Goal: Transaction & Acquisition: Subscribe to service/newsletter

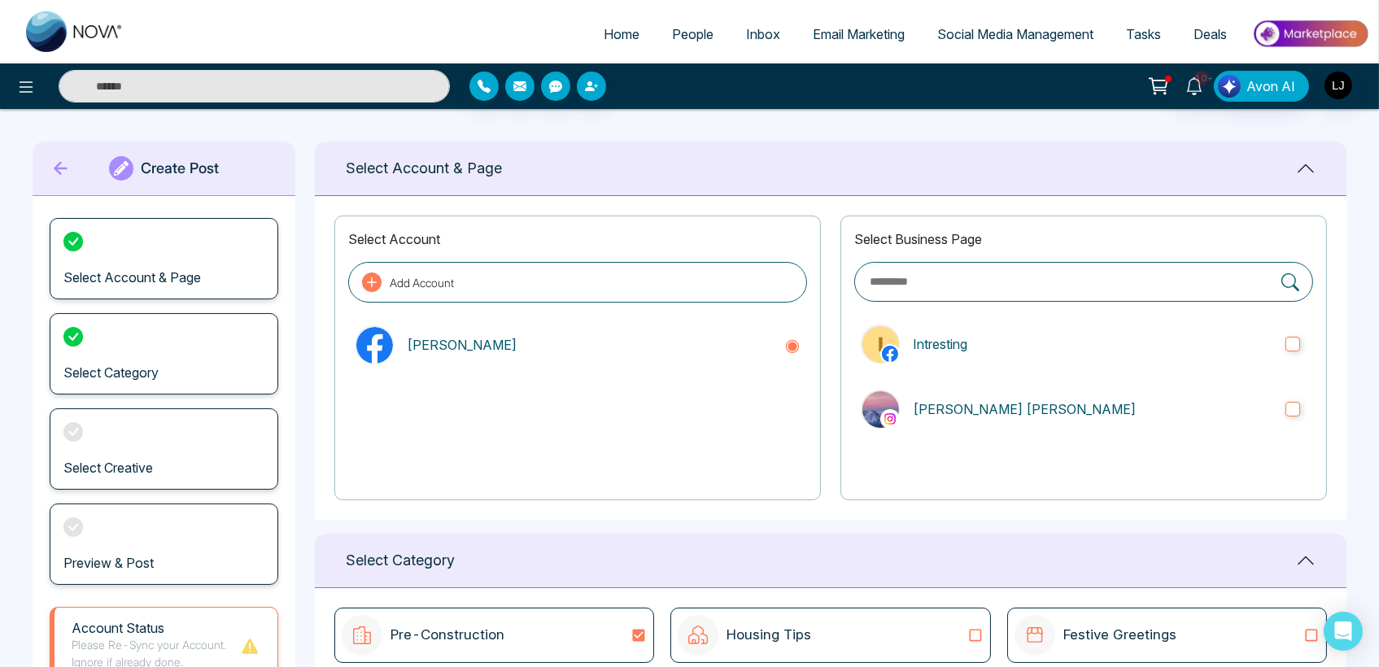
click at [681, 47] on link "People" at bounding box center [693, 34] width 74 height 31
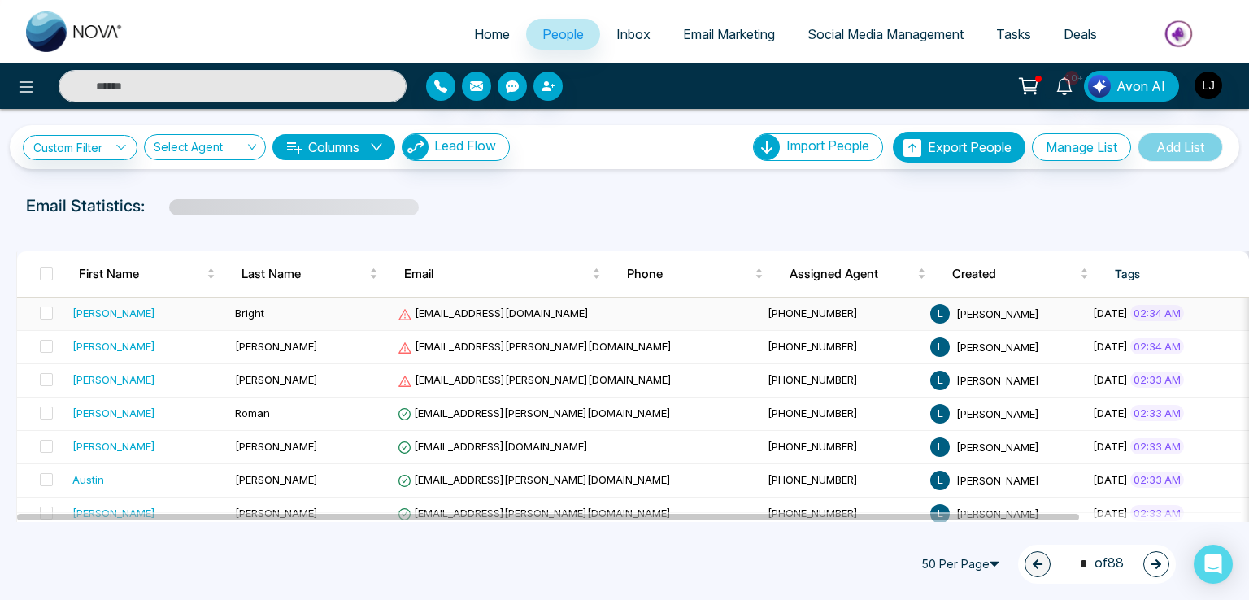
click at [73, 312] on div "[PERSON_NAME]" at bounding box center [113, 313] width 83 height 16
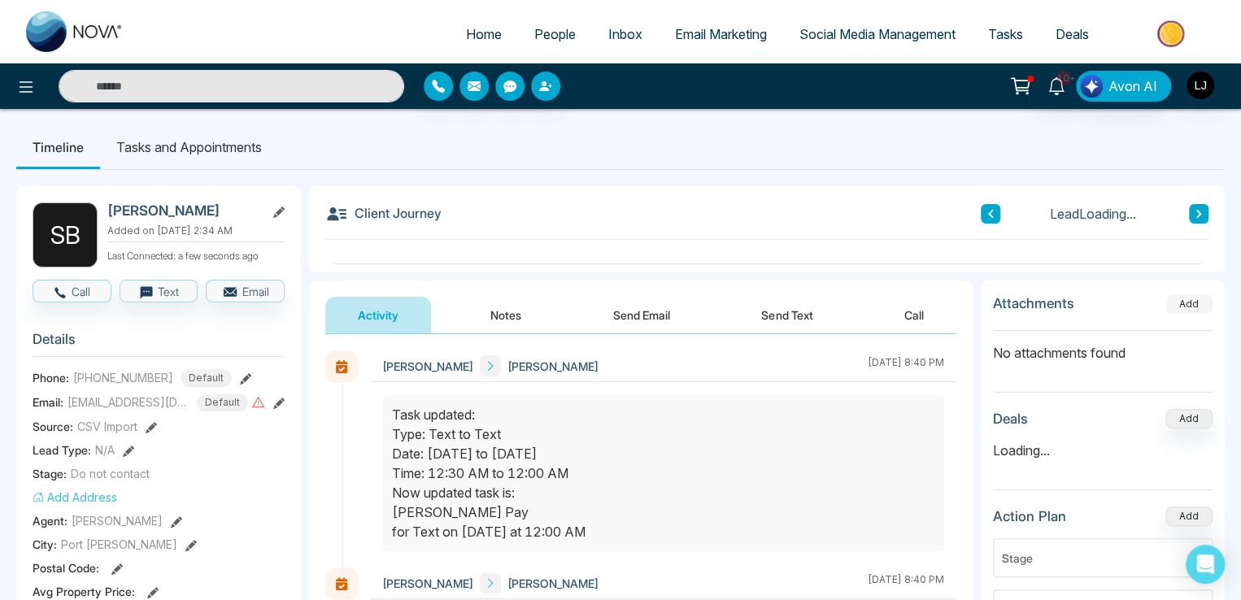
click at [1182, 303] on button "Add" at bounding box center [1188, 304] width 47 height 20
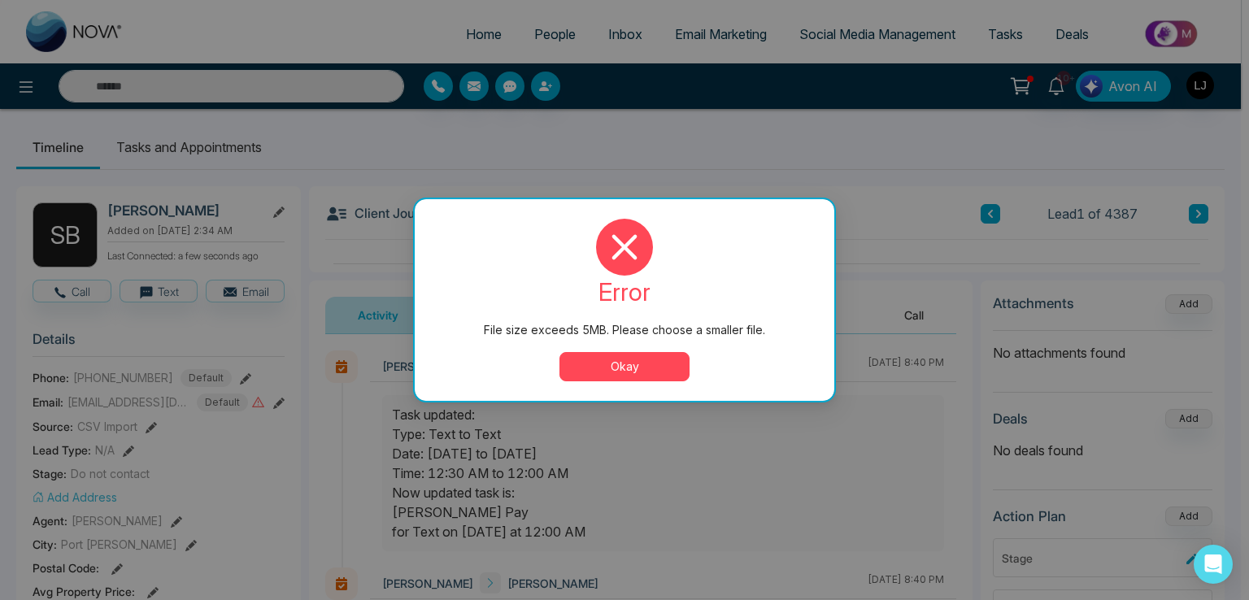
click at [605, 372] on button "Okay" at bounding box center [625, 366] width 130 height 29
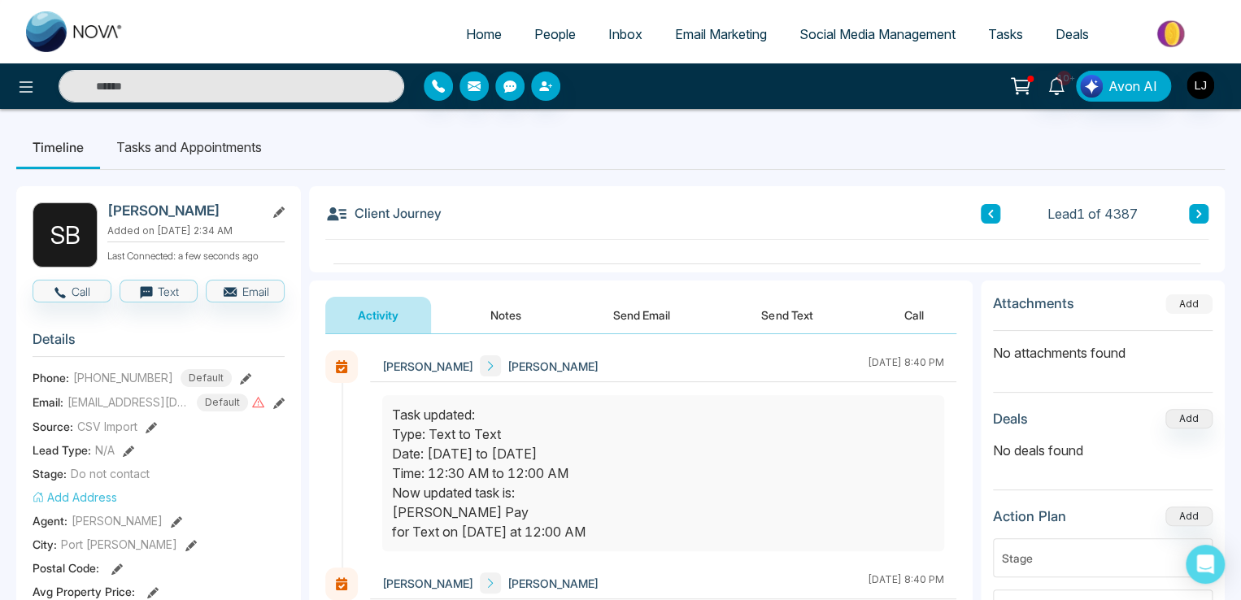
click at [1184, 302] on button "Add" at bounding box center [1188, 304] width 47 height 20
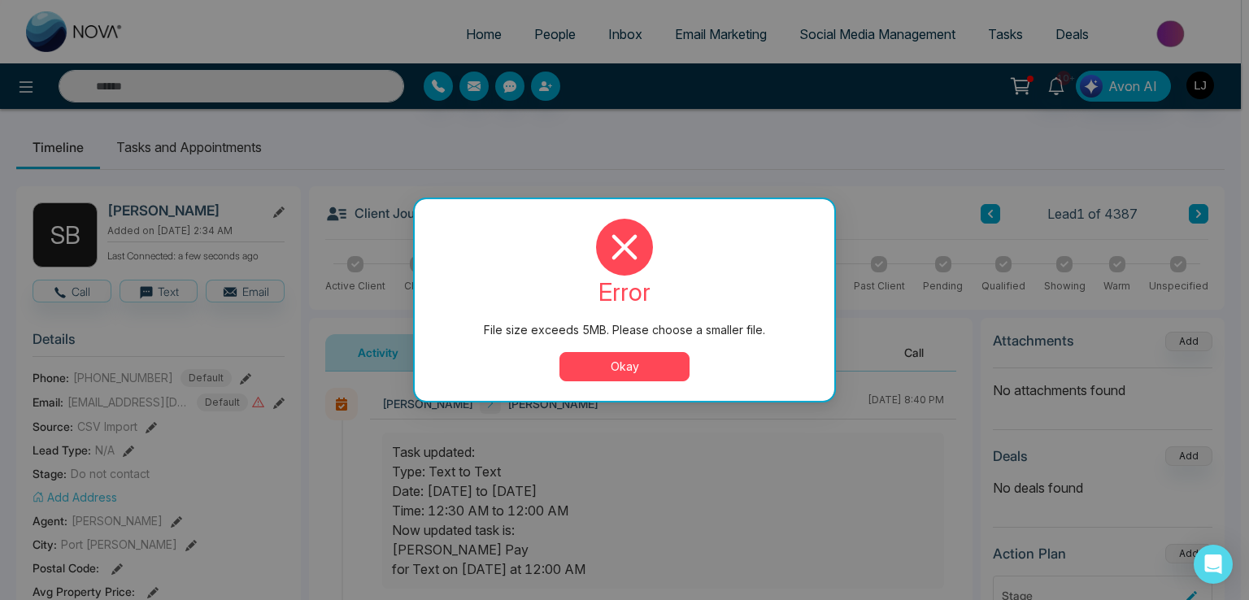
click at [615, 362] on button "Okay" at bounding box center [625, 366] width 130 height 29
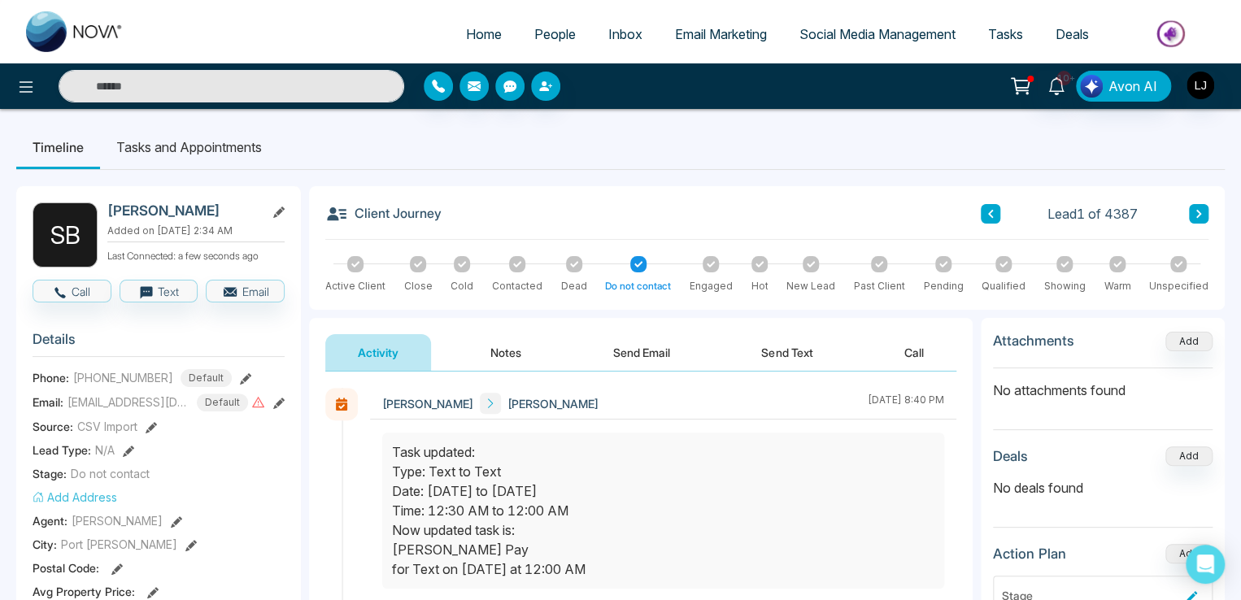
click at [752, 81] on div "10+ Avon AI" at bounding box center [983, 86] width 498 height 31
click at [1040, 137] on ul "Timeline Tasks and Appointments" at bounding box center [620, 147] width 1209 height 44
click at [1182, 346] on button "Add" at bounding box center [1188, 342] width 47 height 20
click at [299, 52] on ul "Home People Inbox Email Marketing Social Media Management Tasks Deals" at bounding box center [685, 35] width 1091 height 45
click at [784, 125] on ul "Timeline Tasks and Appointments" at bounding box center [620, 147] width 1209 height 44
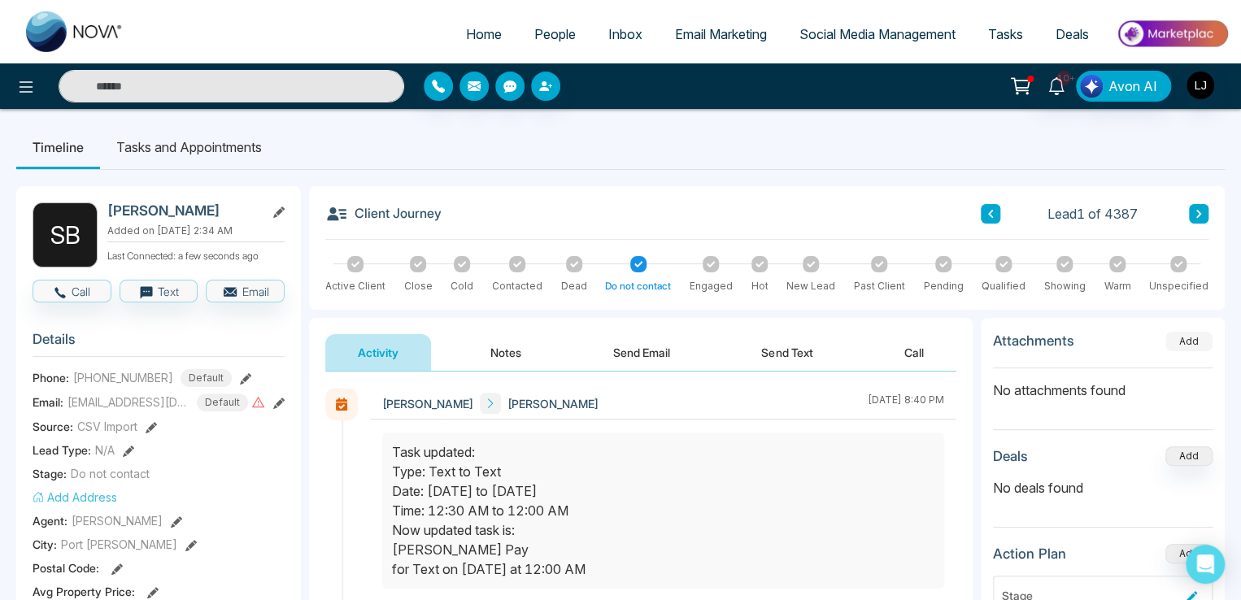
click at [1200, 345] on button "Add" at bounding box center [1188, 342] width 47 height 20
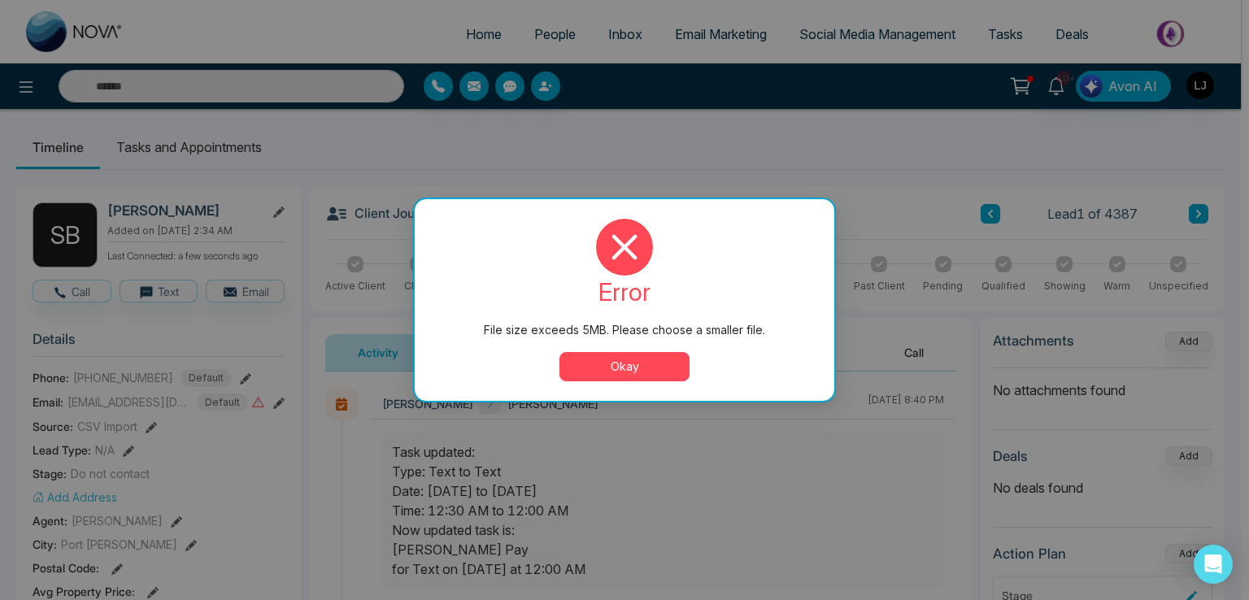
click at [602, 373] on button "Okay" at bounding box center [625, 366] width 130 height 29
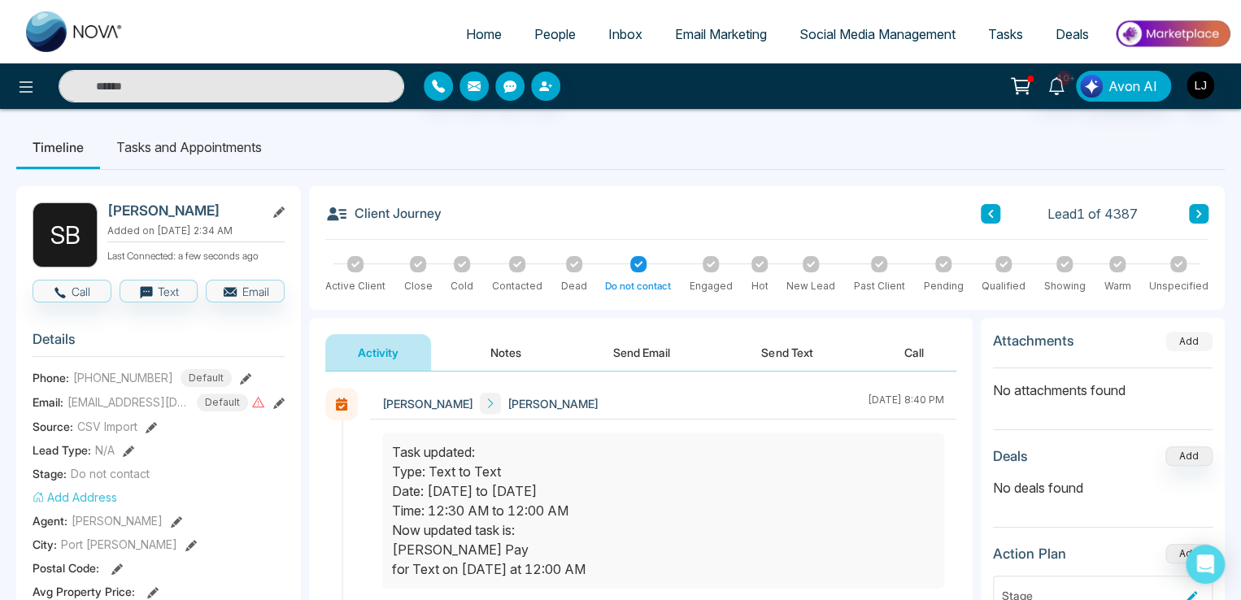
click at [1188, 333] on button "Add" at bounding box center [1188, 342] width 47 height 20
click at [1174, 342] on button "Add" at bounding box center [1188, 342] width 47 height 20
click at [856, 24] on link "Social Media Management" at bounding box center [877, 34] width 189 height 31
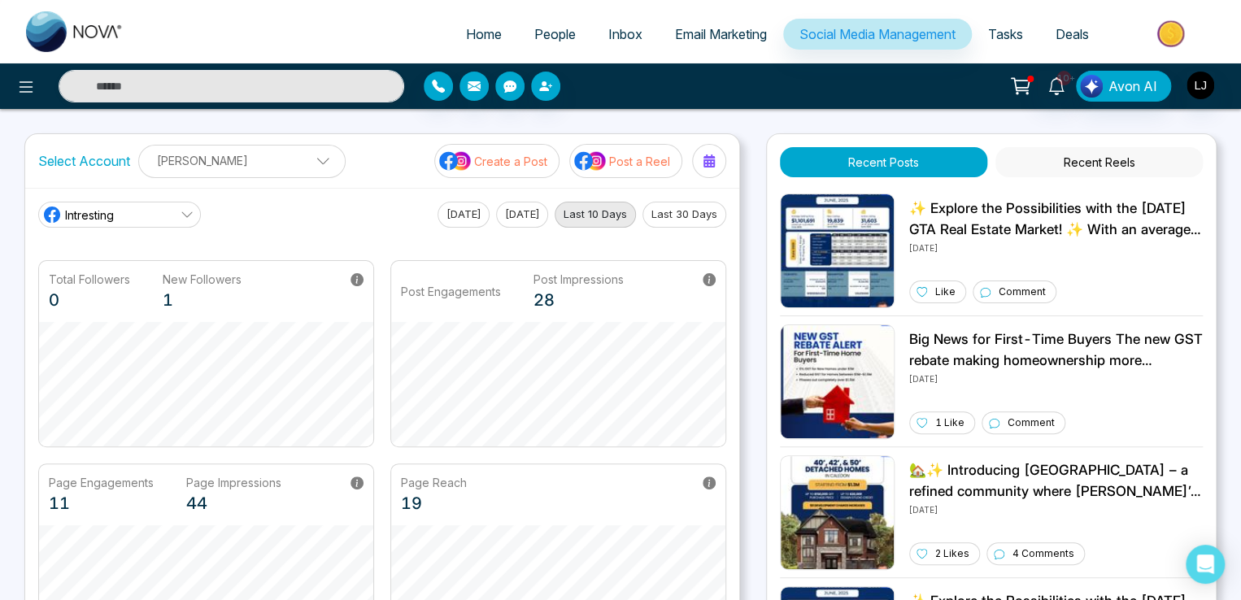
click at [1006, 28] on span "Tasks" at bounding box center [1005, 34] width 35 height 16
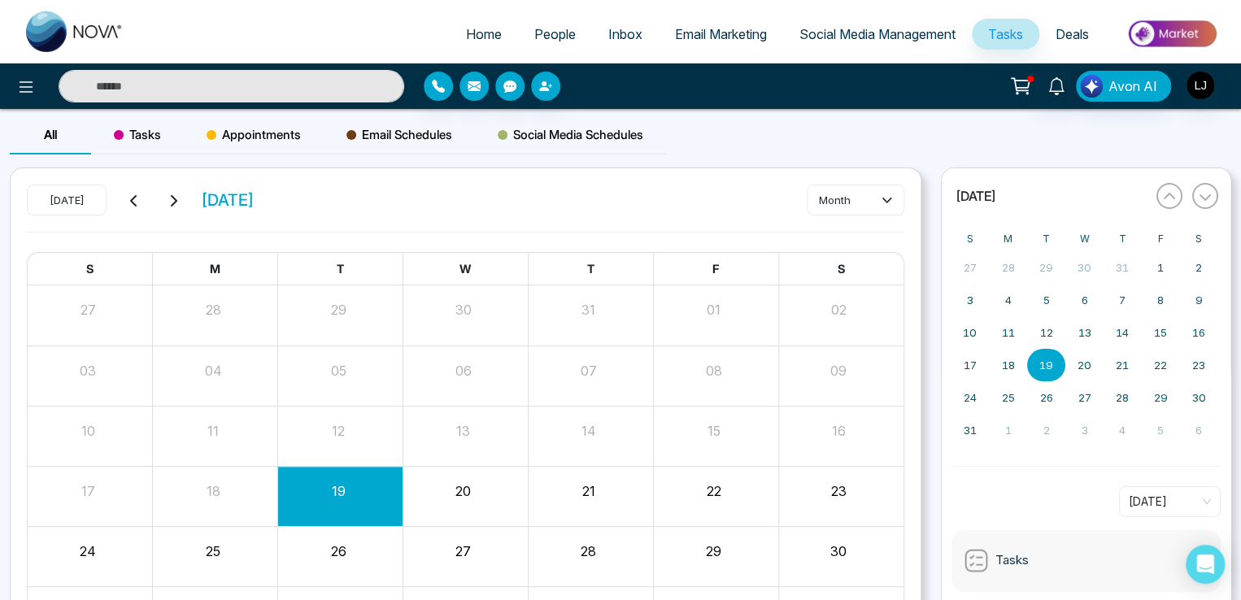
click at [253, 141] on span "Appointments" at bounding box center [254, 135] width 94 height 20
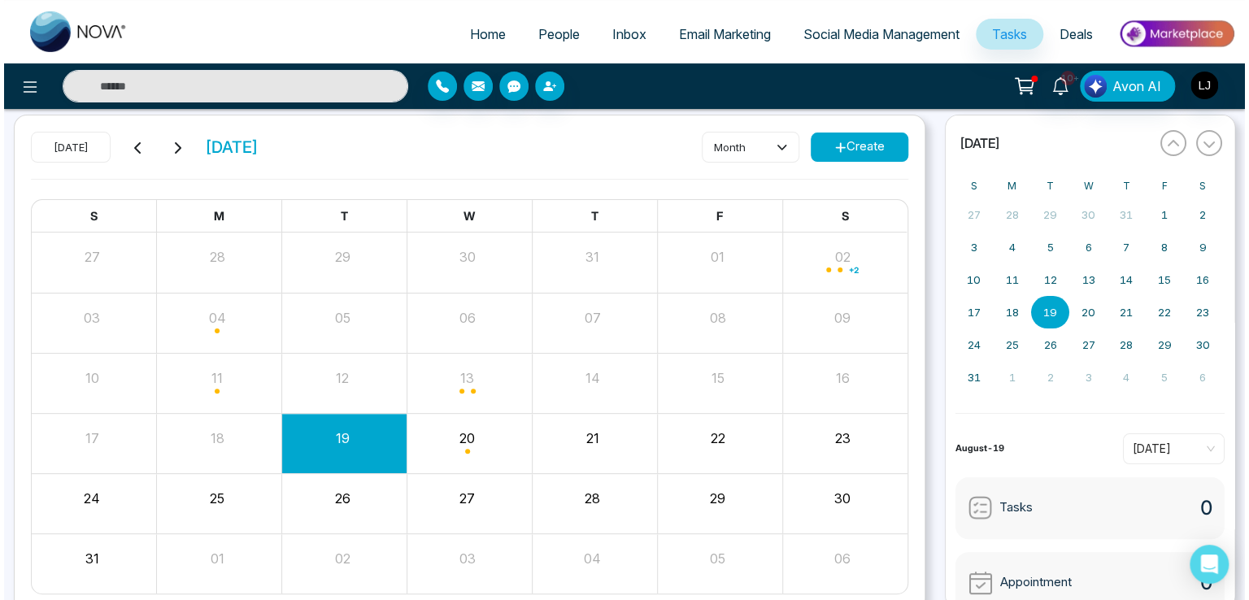
scroll to position [81, 0]
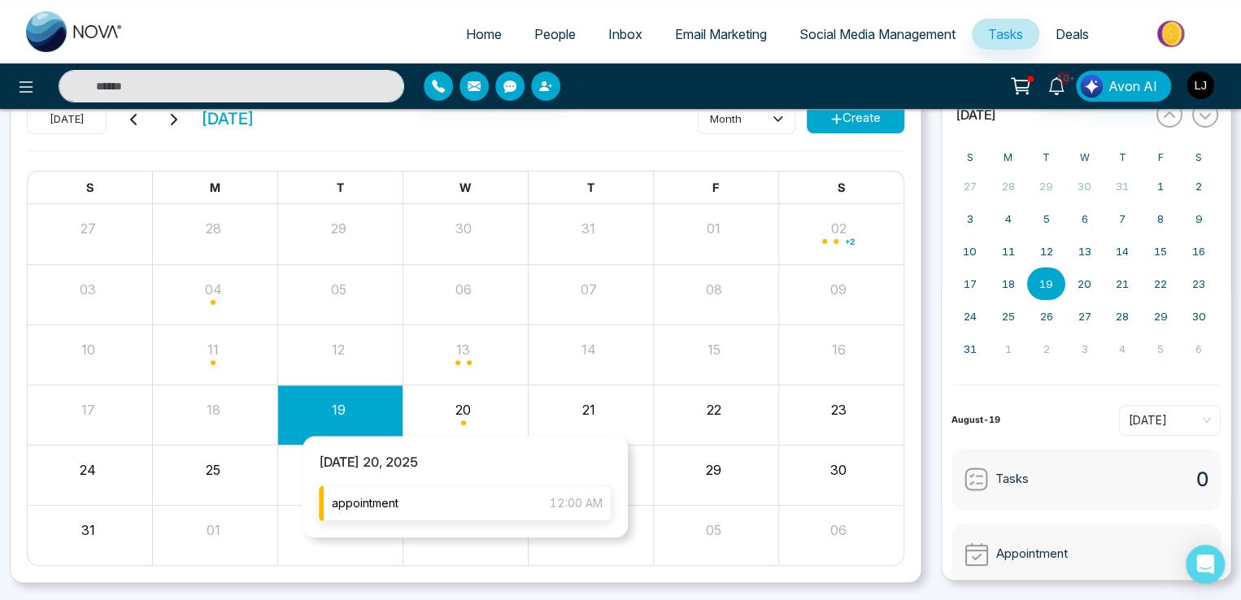
click at [413, 519] on div "appointment 12:00 AM" at bounding box center [465, 504] width 293 height 36
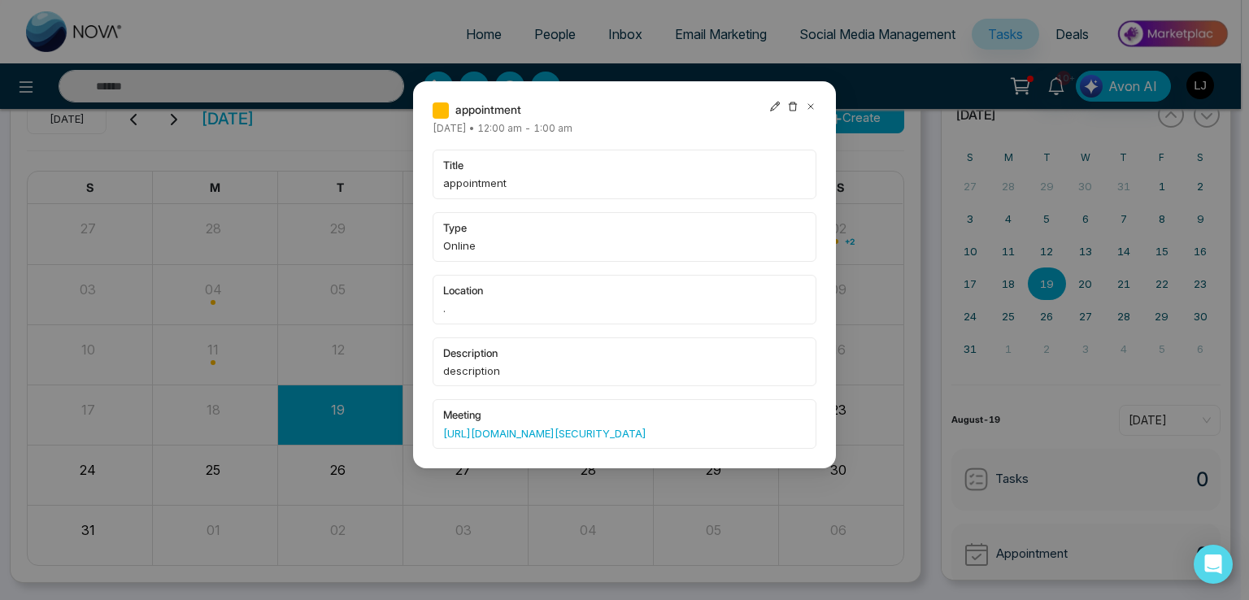
click at [779, 105] on icon at bounding box center [774, 106] width 11 height 11
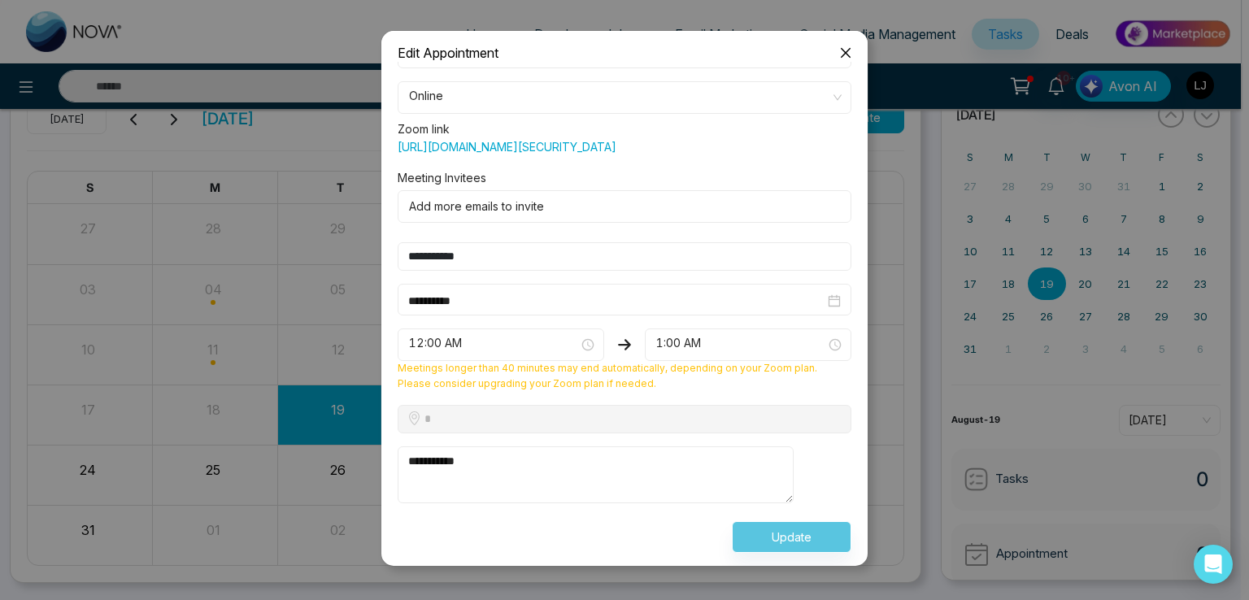
scroll to position [62, 0]
click at [752, 536] on div "Update" at bounding box center [624, 537] width 473 height 32
click at [842, 51] on icon "close" at bounding box center [845, 52] width 13 height 13
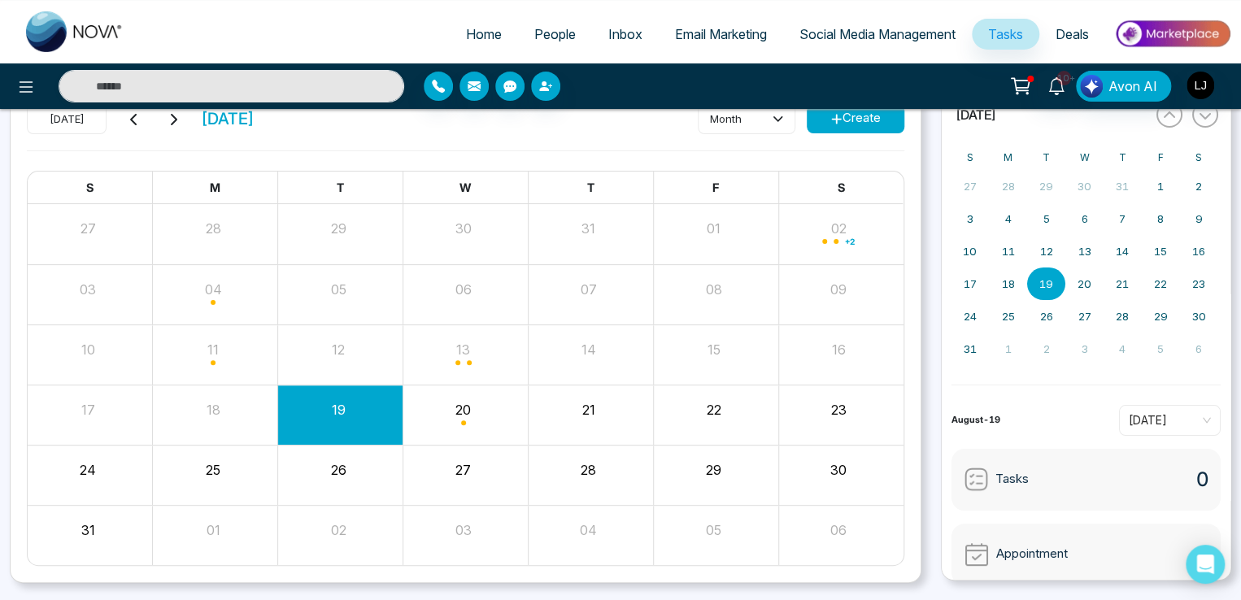
click at [7, 101] on div at bounding box center [207, 86] width 414 height 33
click at [20, 81] on icon at bounding box center [26, 87] width 20 height 20
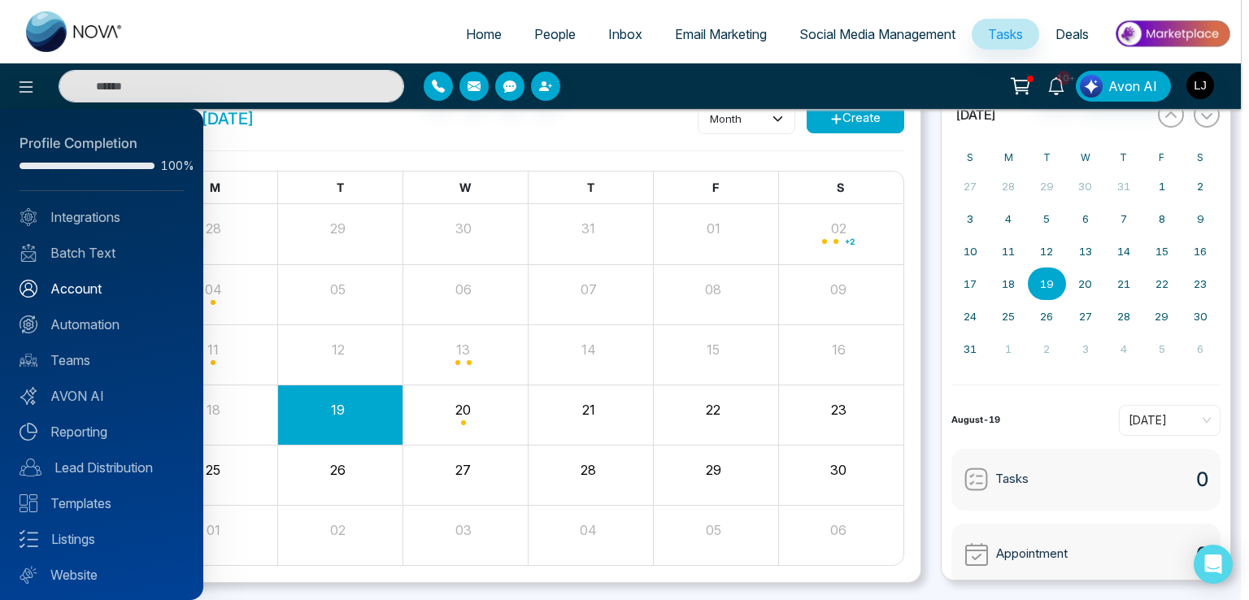
click at [75, 285] on link "Account" at bounding box center [102, 289] width 164 height 20
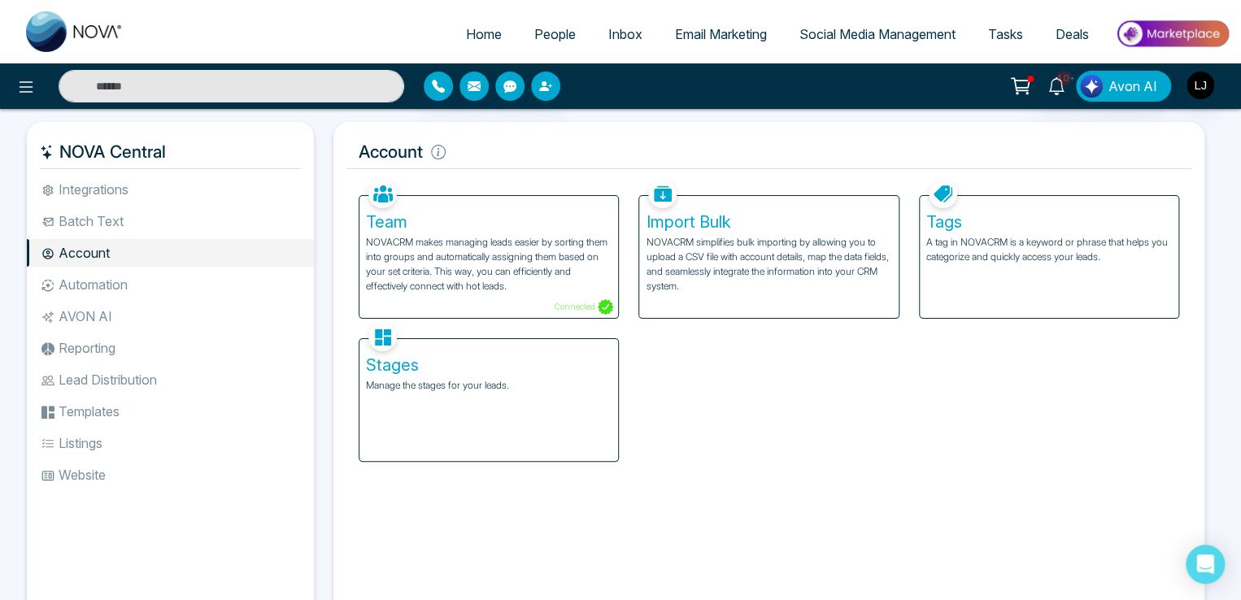
click at [489, 381] on p "Manage the stages for your leads." at bounding box center [489, 385] width 246 height 15
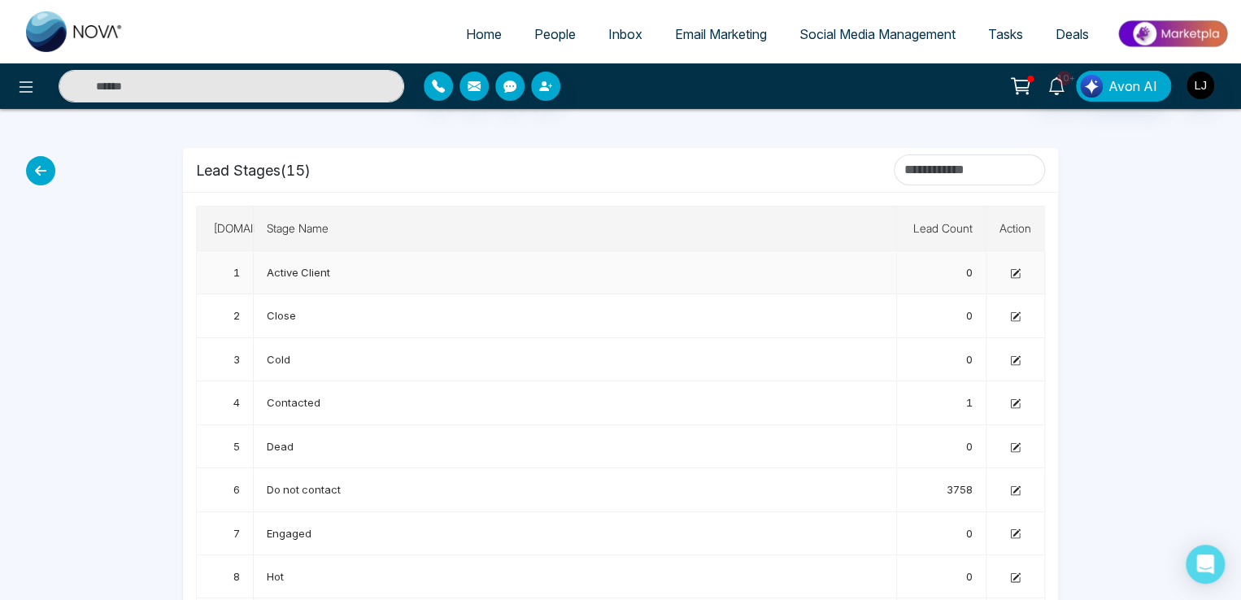
click at [1015, 270] on icon at bounding box center [1015, 273] width 11 height 11
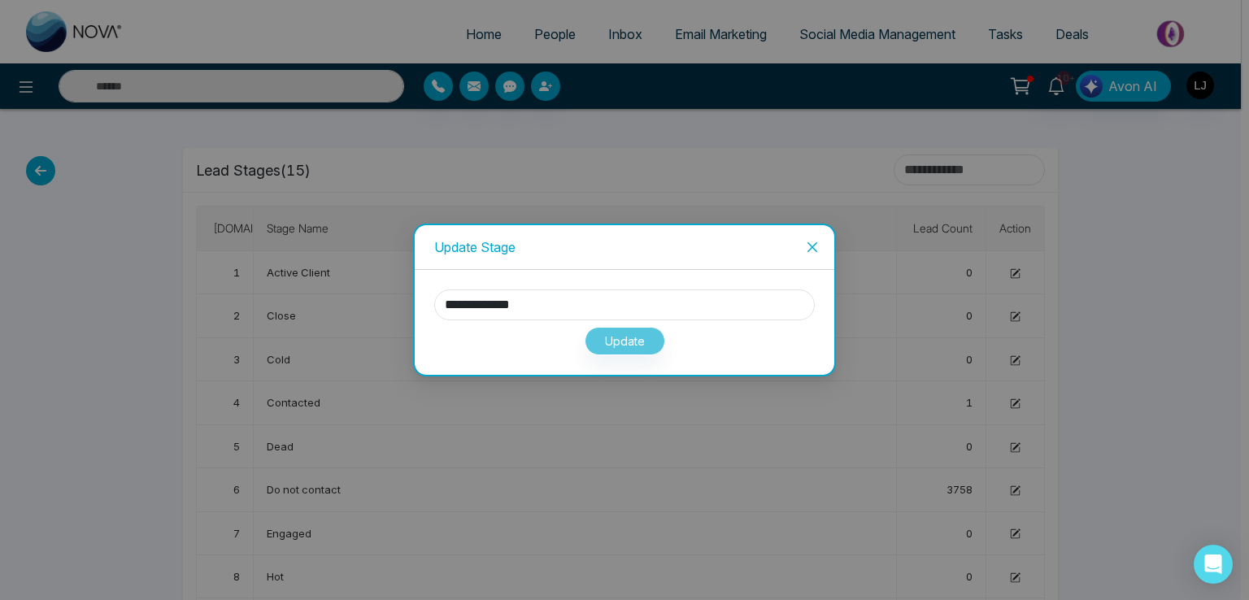
click at [628, 333] on div "Update" at bounding box center [624, 337] width 381 height 35
click at [820, 248] on span "Close" at bounding box center [813, 247] width 44 height 44
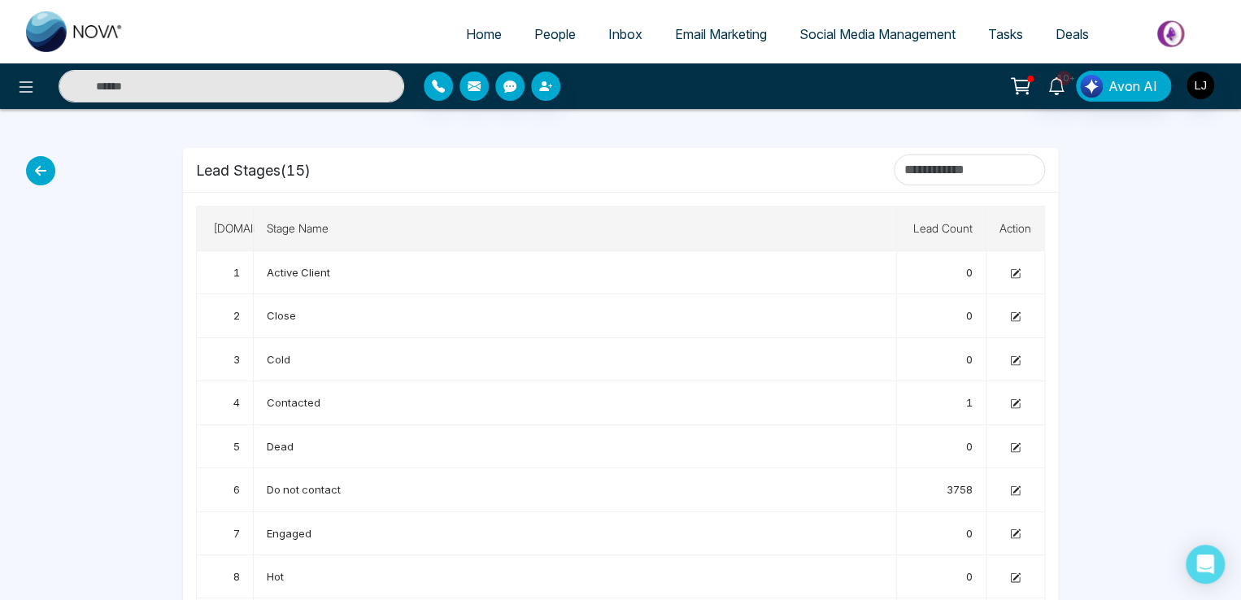
click at [892, 33] on span "Social Media Management" at bounding box center [877, 34] width 156 height 16
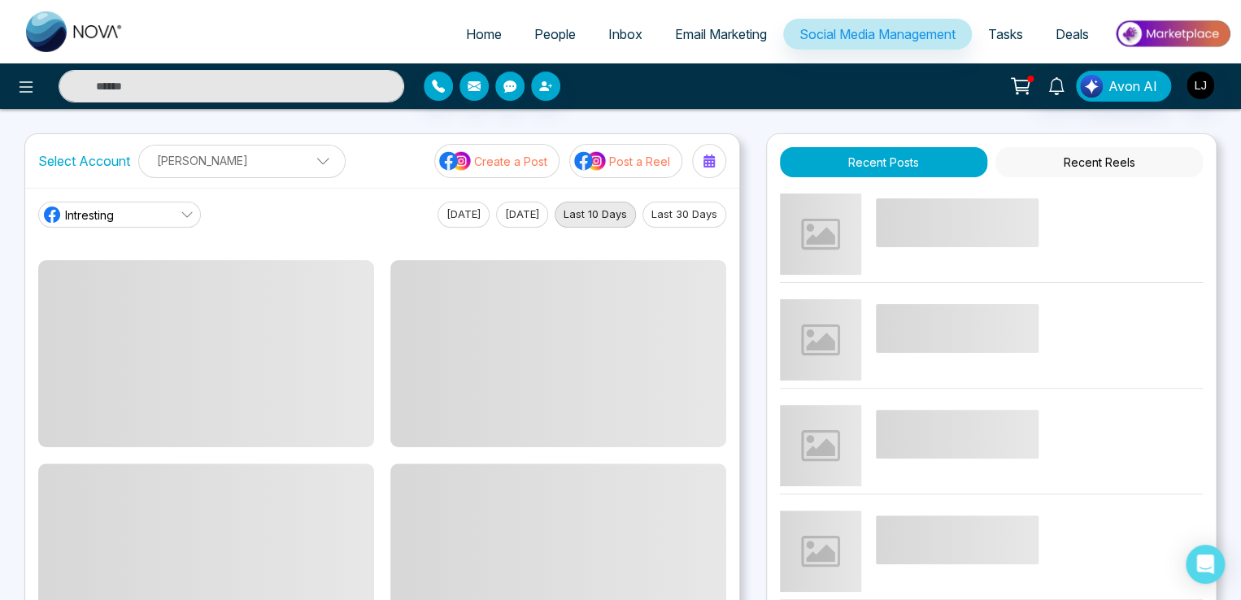
click at [592, 155] on img at bounding box center [590, 160] width 33 height 21
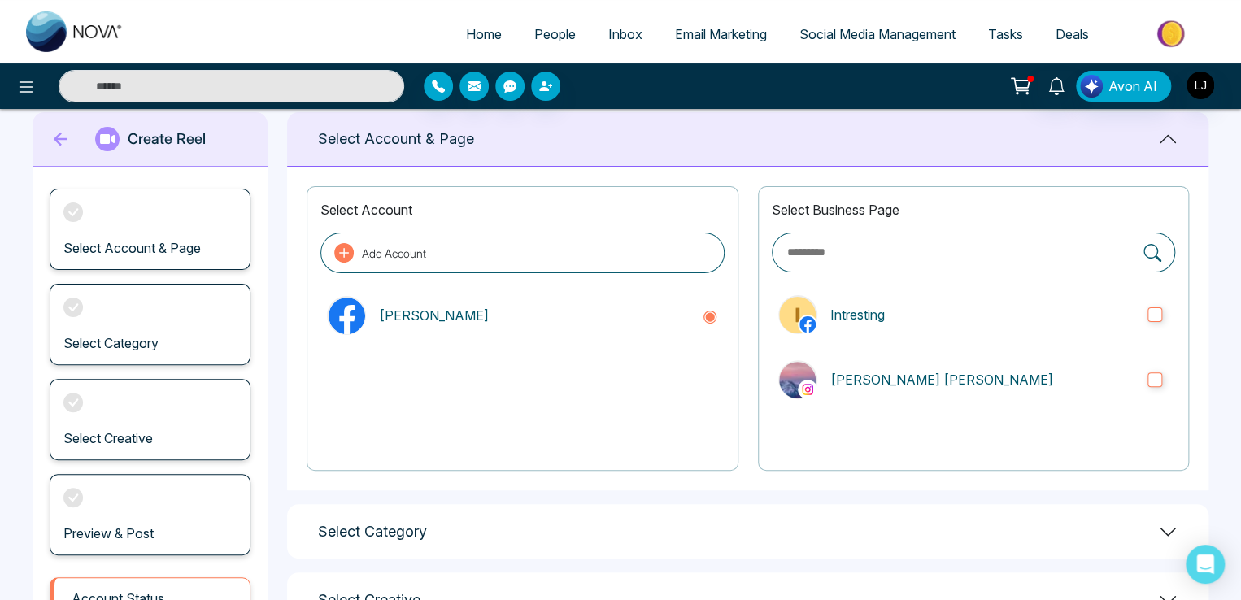
scroll to position [81, 0]
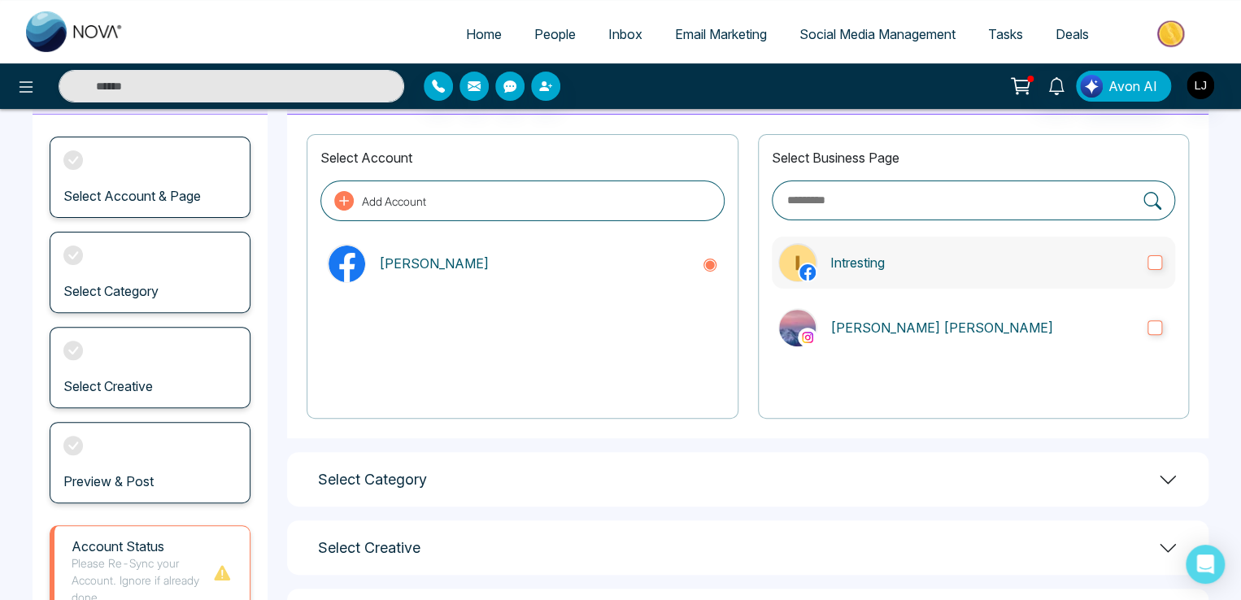
click at [860, 272] on label "Intresting" at bounding box center [973, 263] width 403 height 52
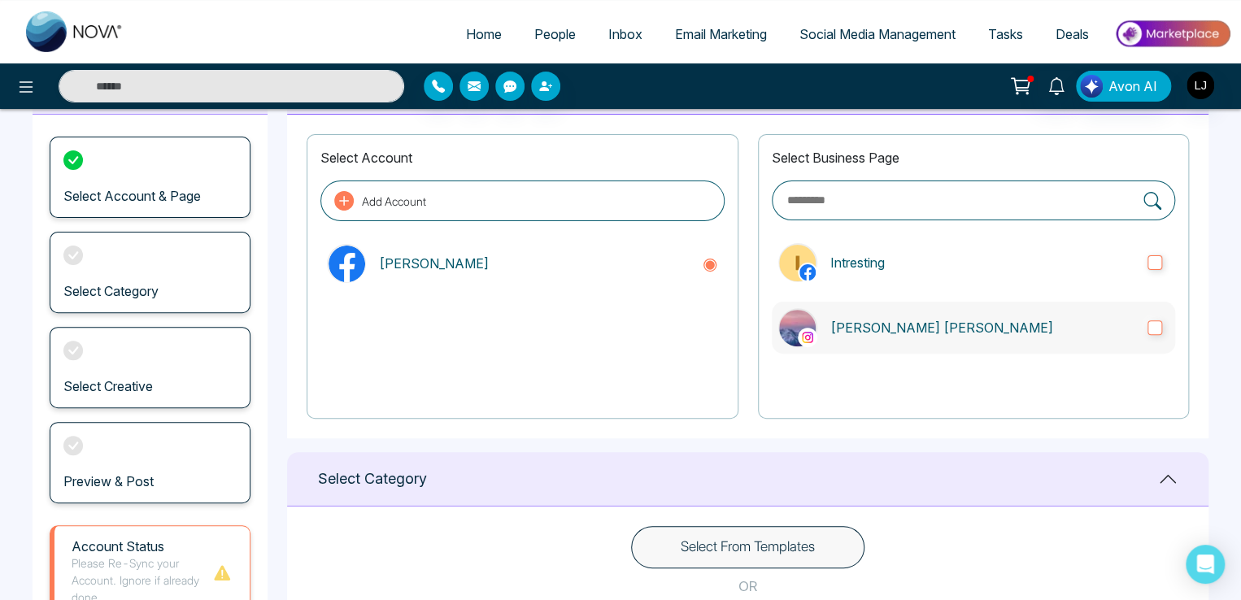
click at [866, 324] on p "Lokesh Avinash Joshi" at bounding box center [982, 328] width 304 height 20
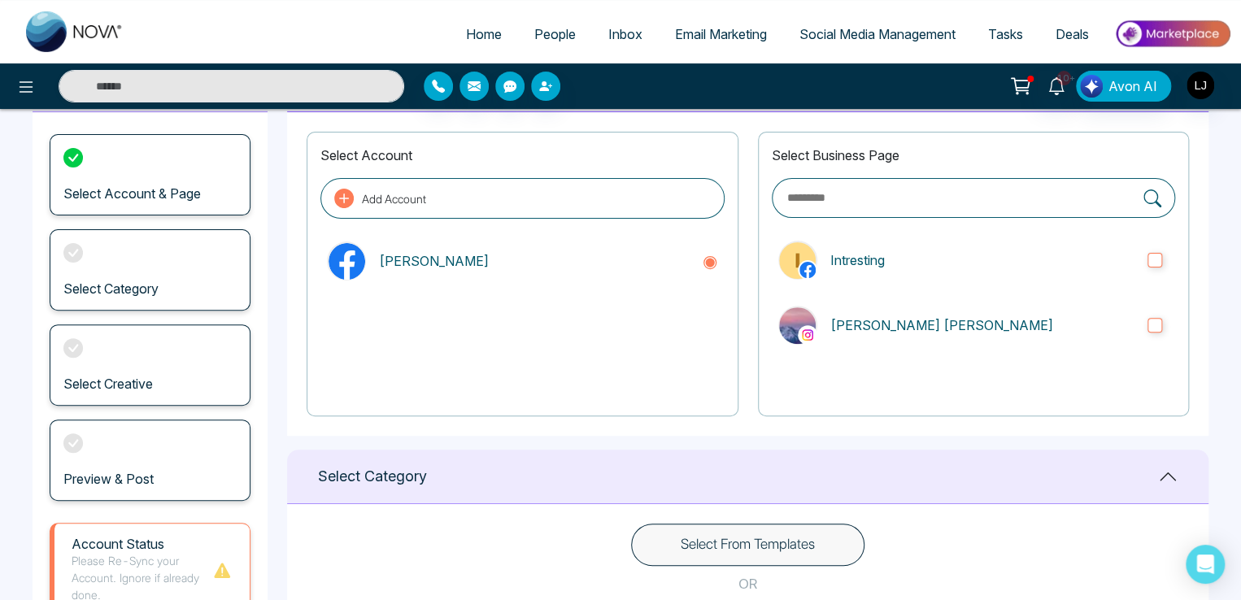
scroll to position [0, 0]
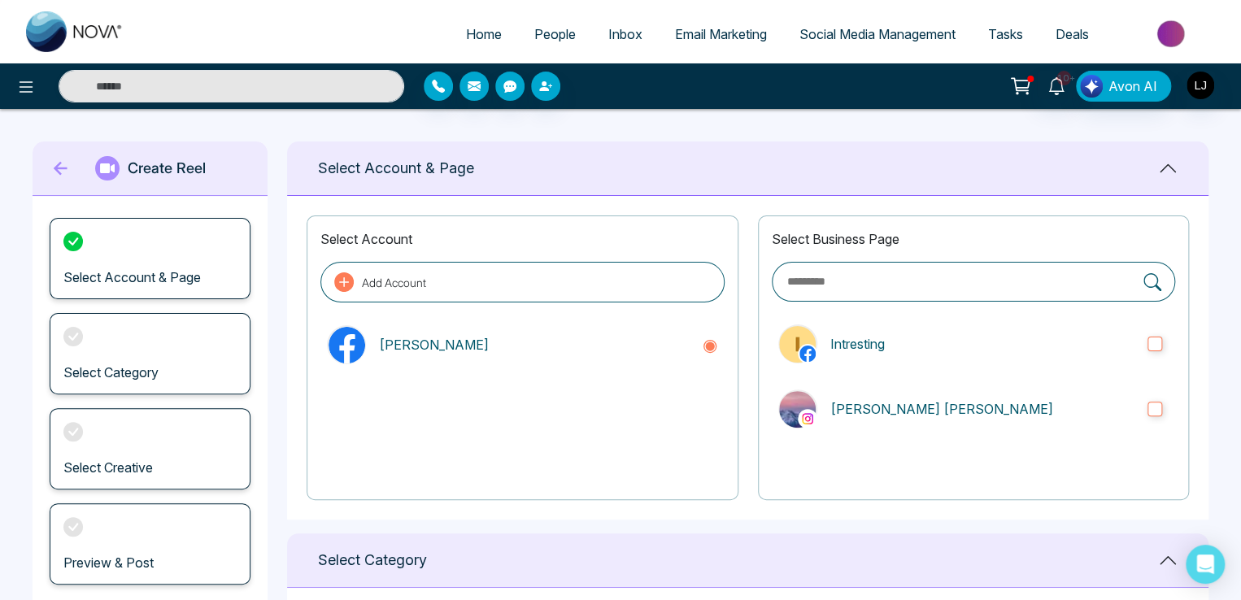
click at [52, 157] on icon at bounding box center [61, 168] width 24 height 33
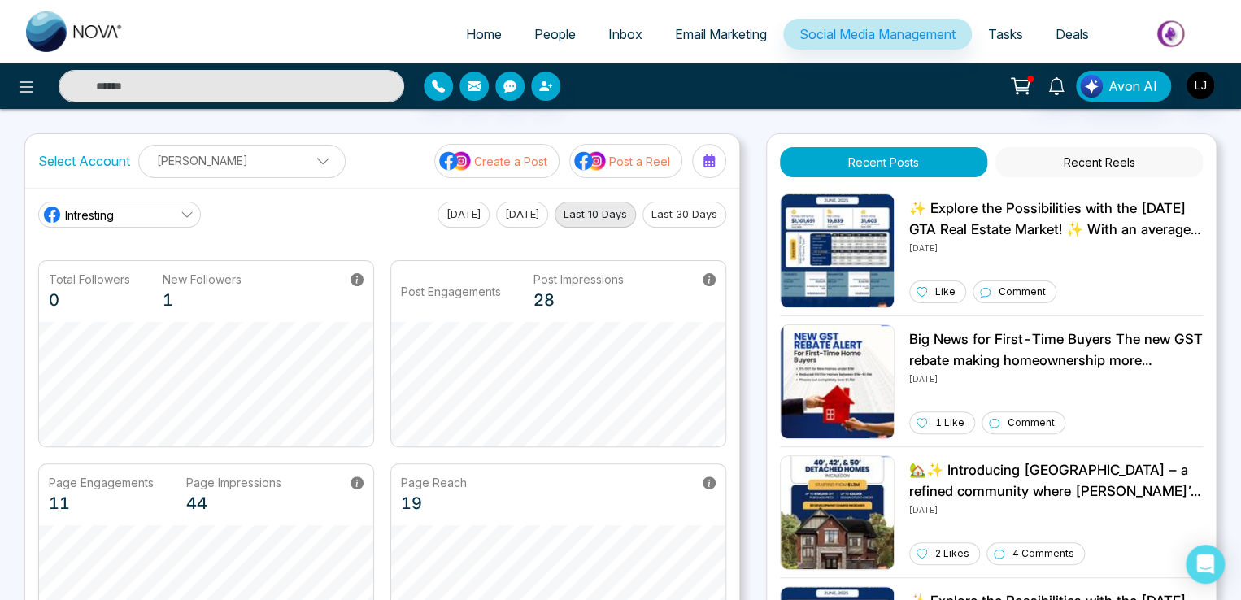
drag, startPoint x: 505, startPoint y: 183, endPoint x: 501, endPoint y: 166, distance: 17.6
click at [503, 170] on div "Select Account Lokesh Joshi Lokesh Joshi Add Social Accounts Create a Post Post…" at bounding box center [382, 161] width 714 height 54
click at [501, 166] on p "Create a Post" at bounding box center [510, 161] width 73 height 17
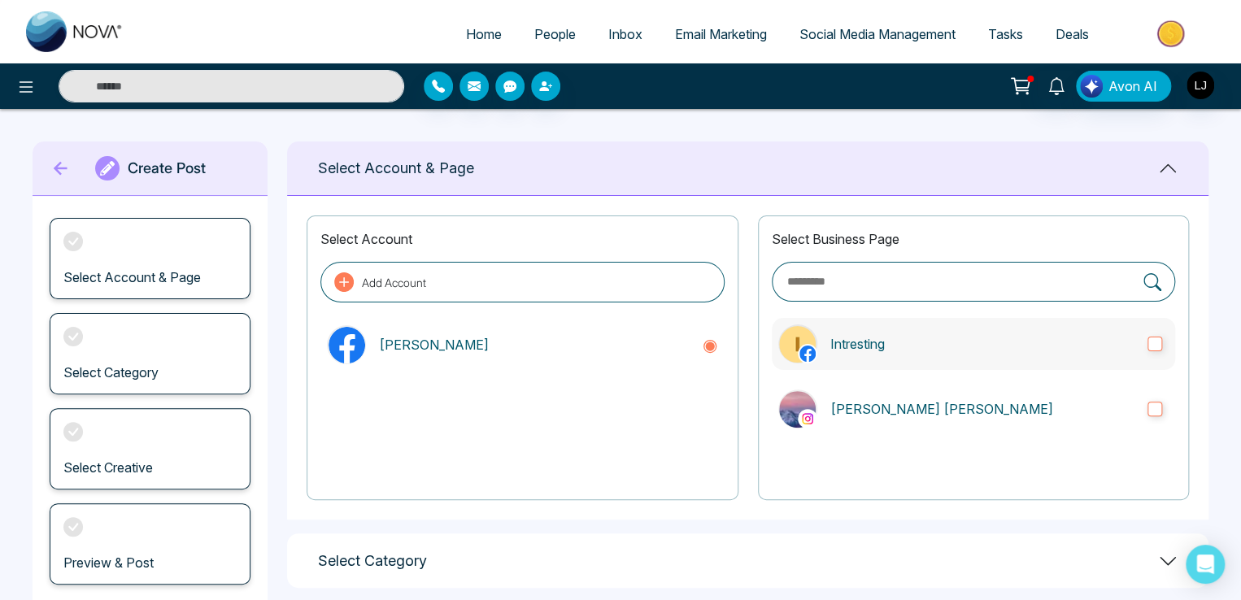
click at [1010, 359] on label "Intresting" at bounding box center [973, 344] width 403 height 52
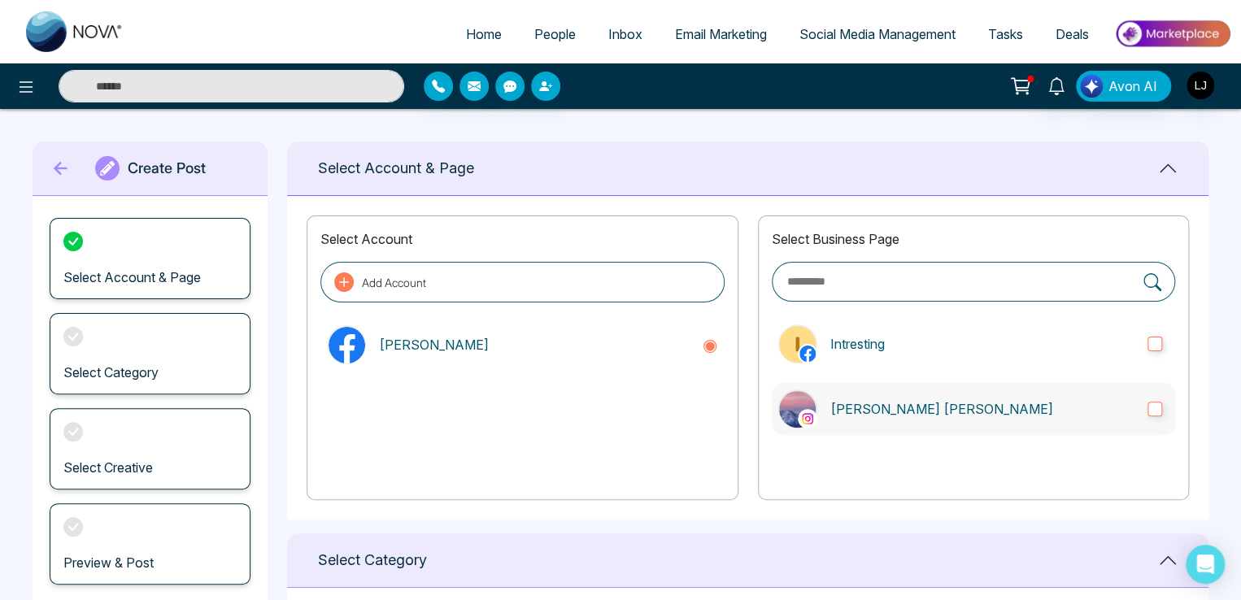
click at [992, 391] on label "Lokesh Avinash Joshi" at bounding box center [973, 409] width 403 height 52
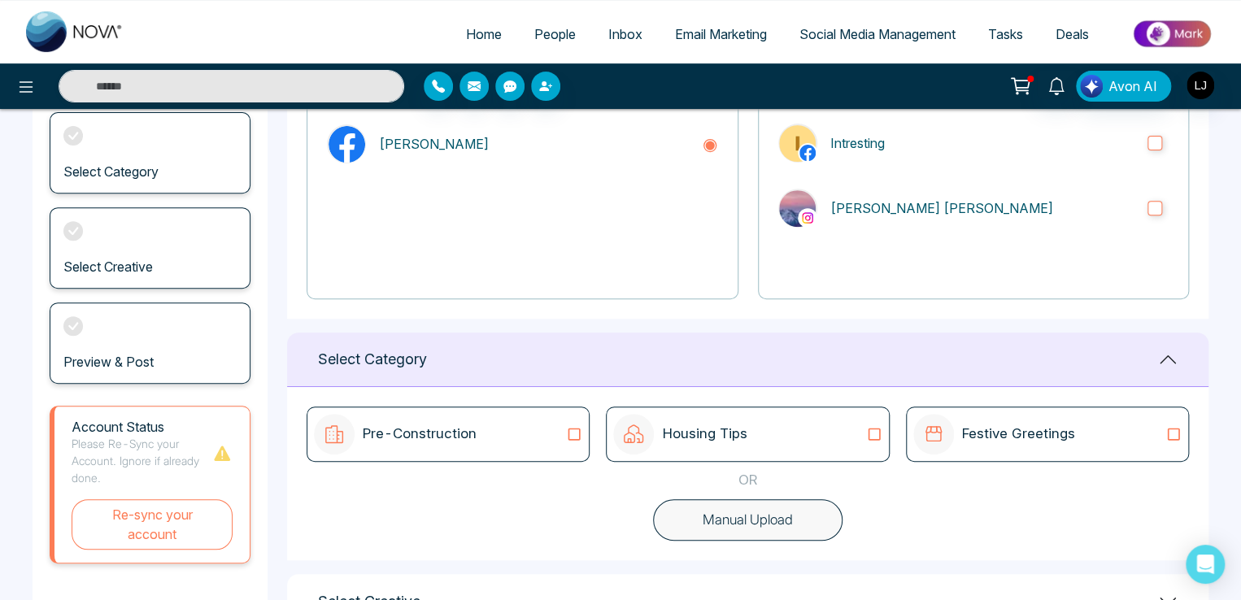
scroll to position [329, 0]
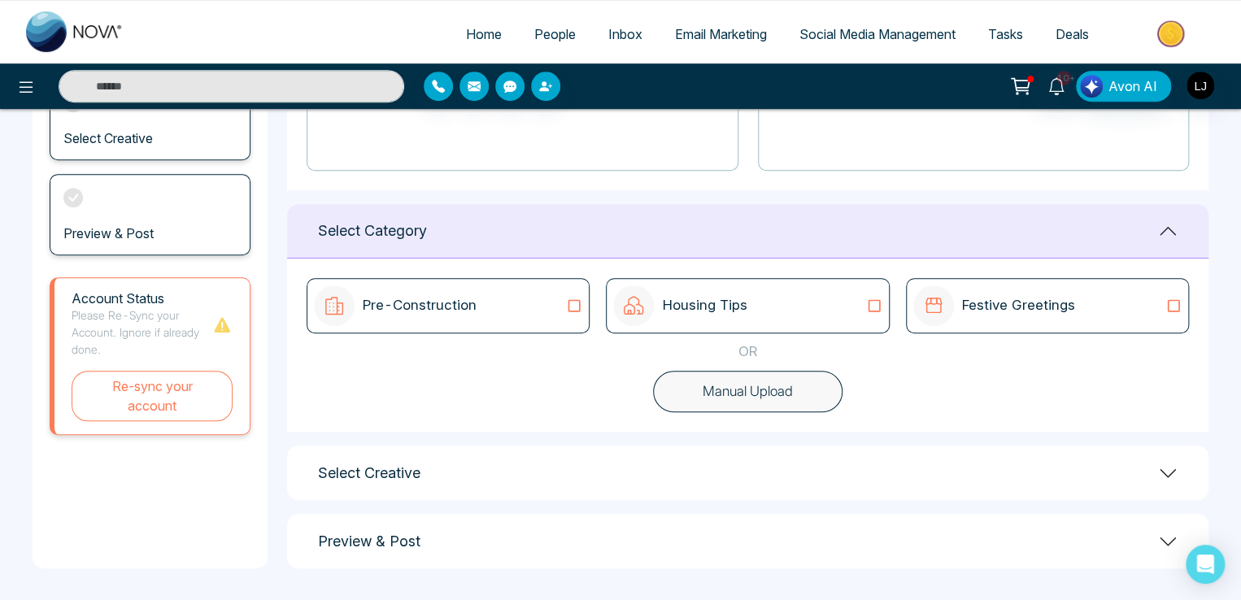
click at [726, 372] on button "Manual Upload" at bounding box center [748, 392] width 190 height 42
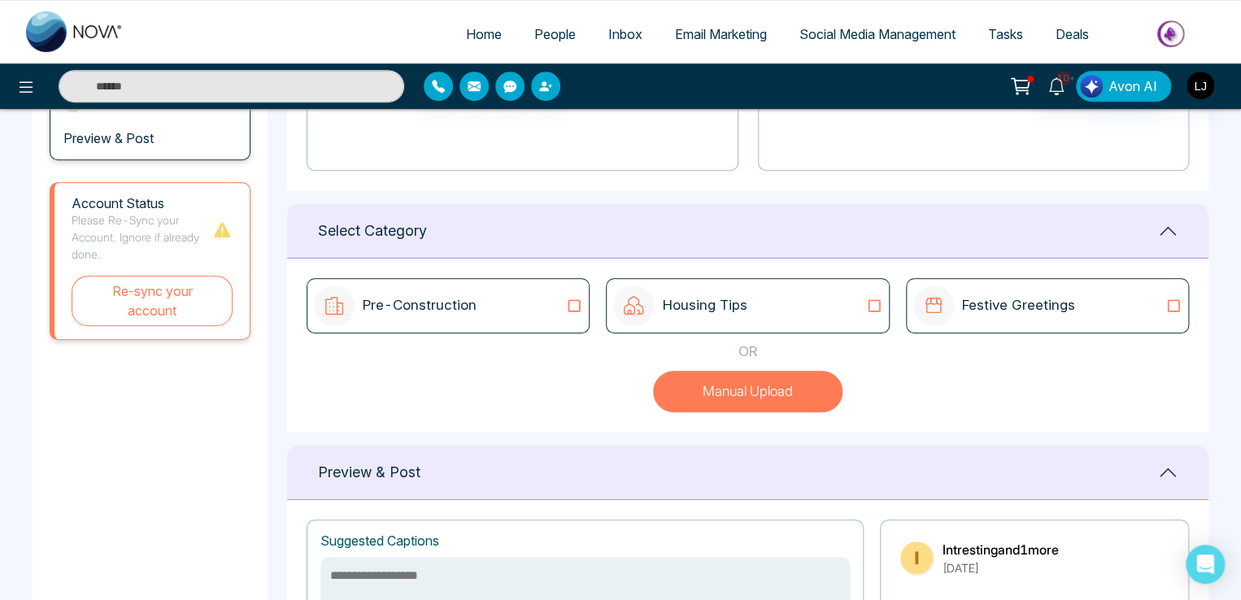
scroll to position [660, 0]
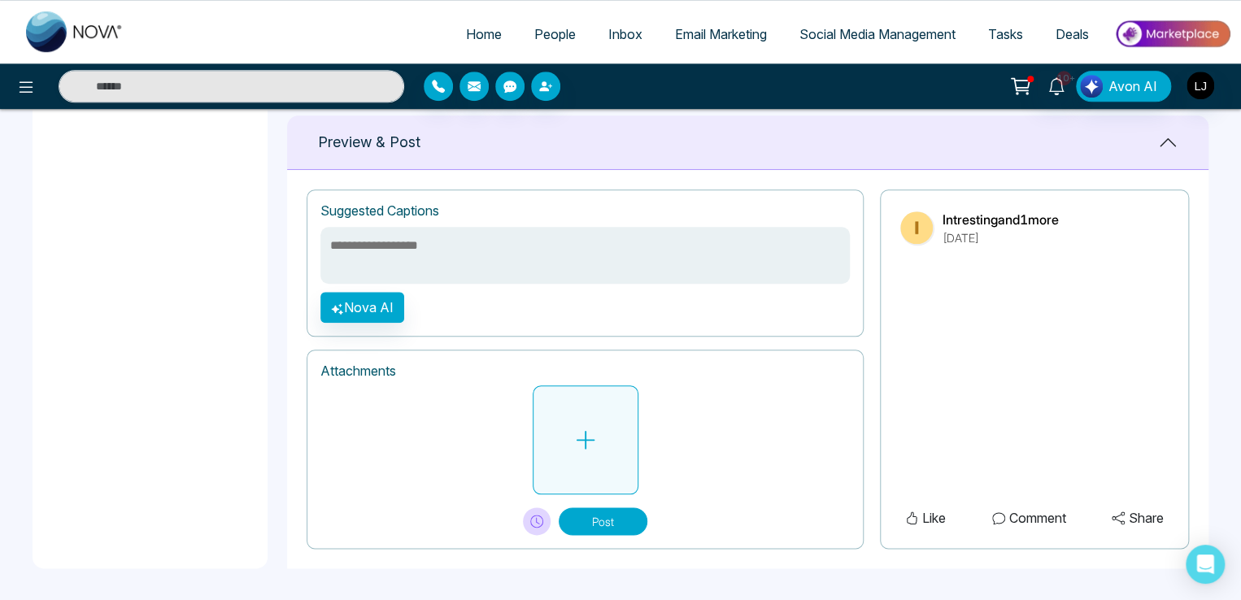
click at [624, 437] on button at bounding box center [586, 440] width 106 height 109
click at [608, 429] on button at bounding box center [586, 440] width 106 height 109
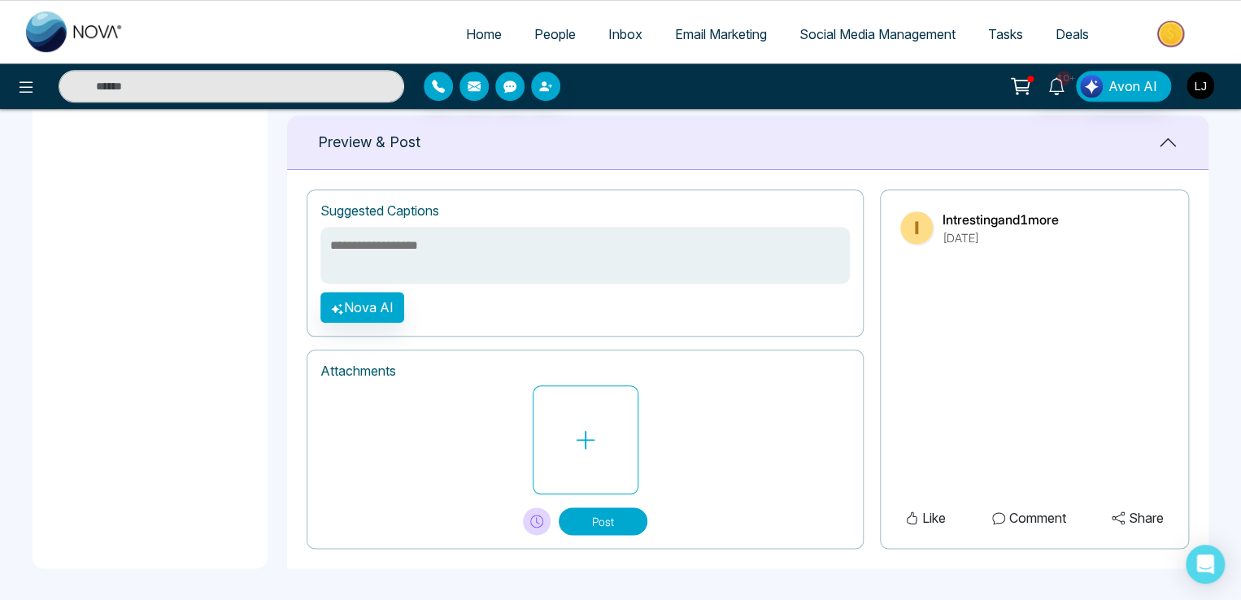
click at [1192, 75] on img "button" at bounding box center [1201, 86] width 28 height 28
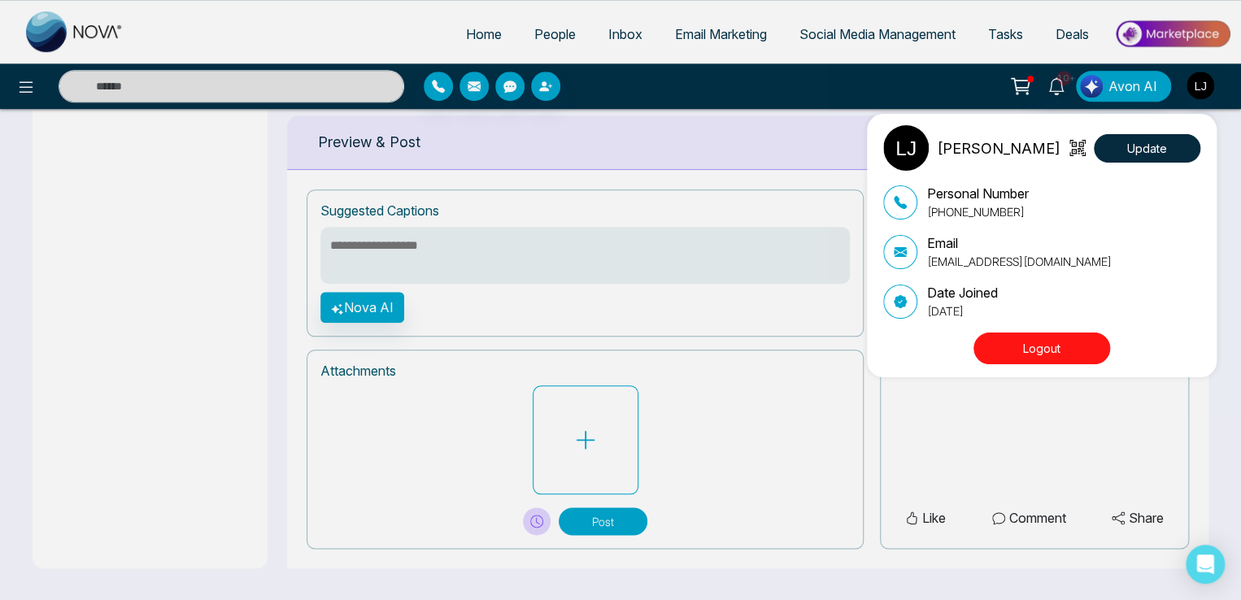
click at [1135, 130] on div "Lokesh Joshi Update" at bounding box center [1041, 148] width 317 height 46
click at [1138, 160] on button "Update" at bounding box center [1147, 148] width 107 height 28
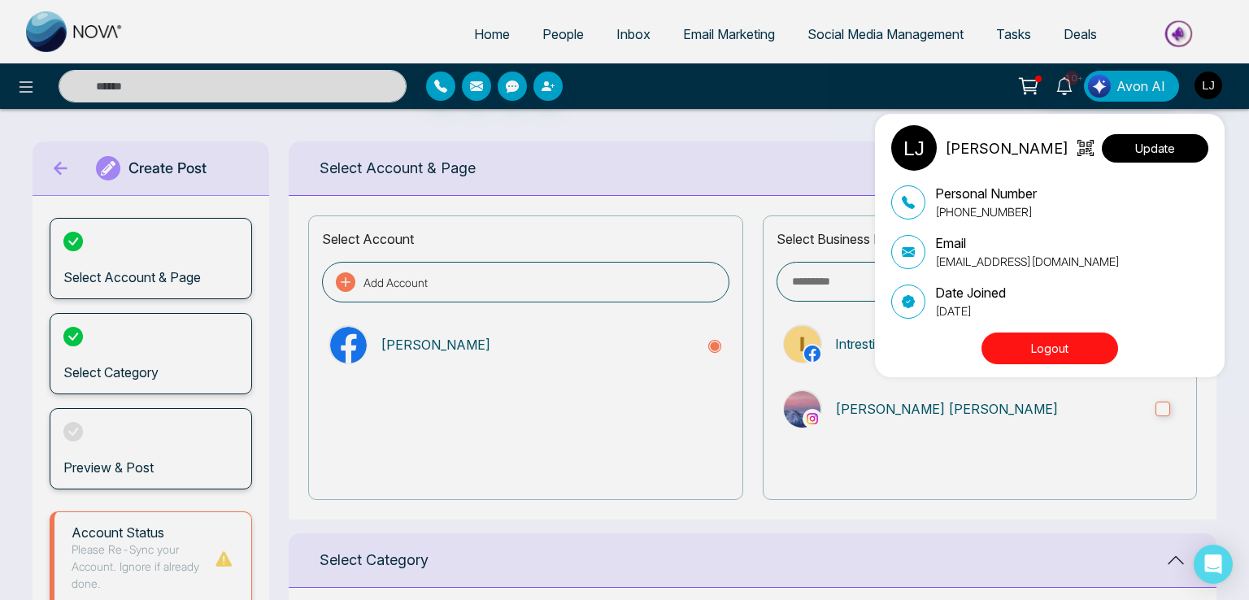
select select "***"
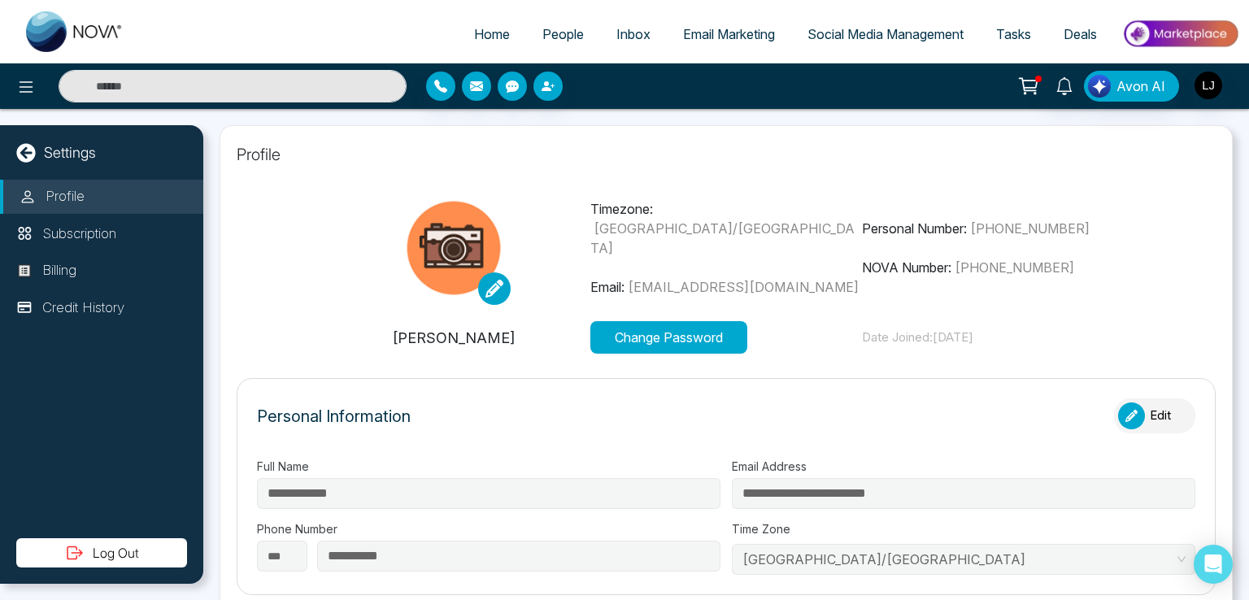
click at [474, 285] on img at bounding box center [454, 248] width 114 height 114
type input "**********"
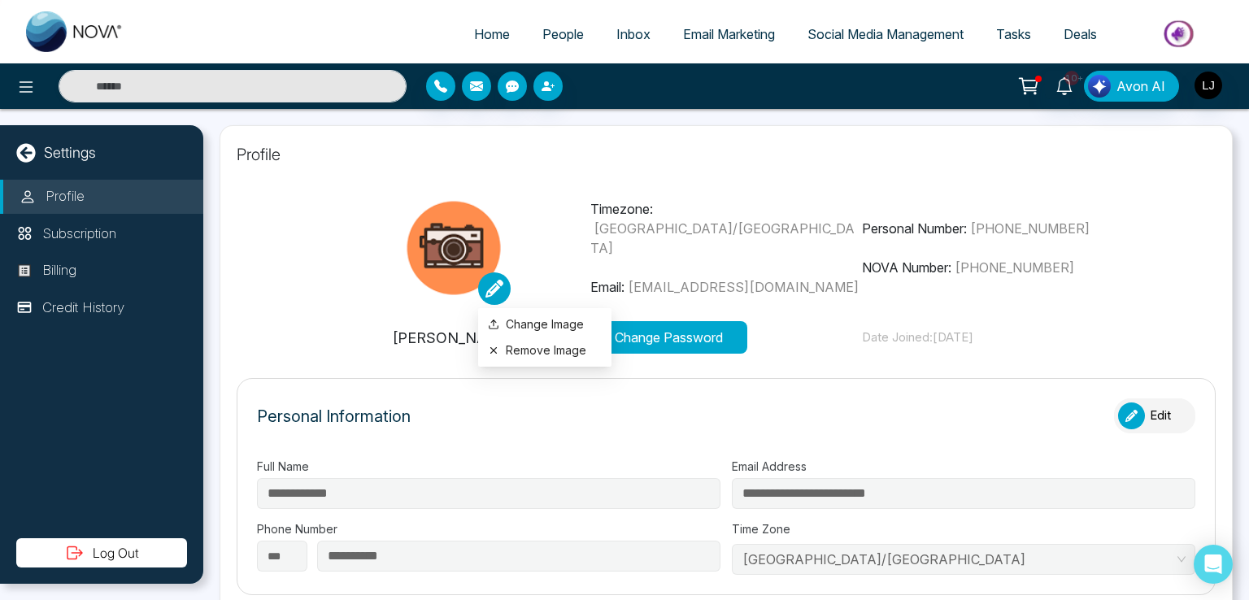
click at [490, 283] on icon at bounding box center [495, 289] width 18 height 18
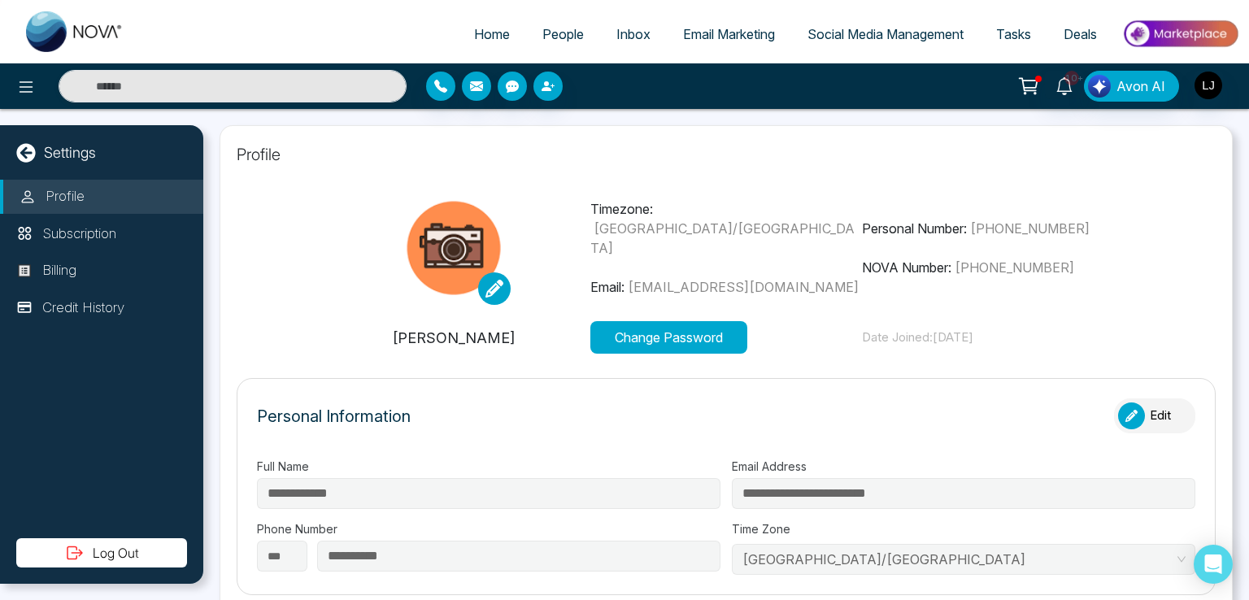
click at [708, 37] on span "Email Marketing" at bounding box center [729, 34] width 92 height 16
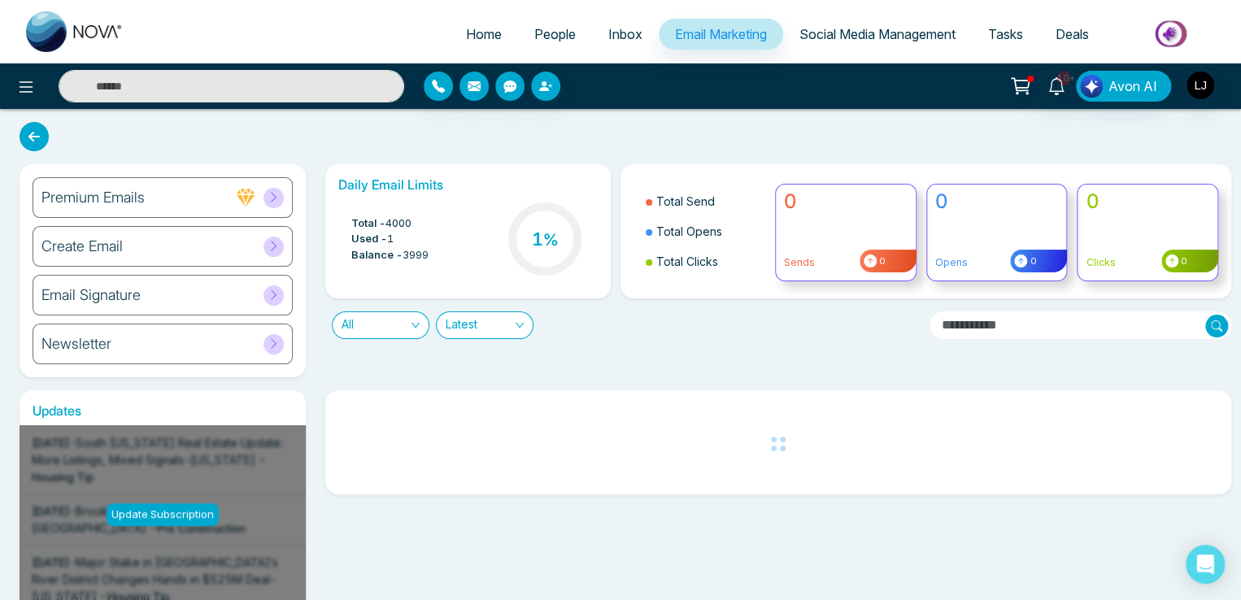
click at [217, 349] on div "Newsletter" at bounding box center [163, 344] width 260 height 41
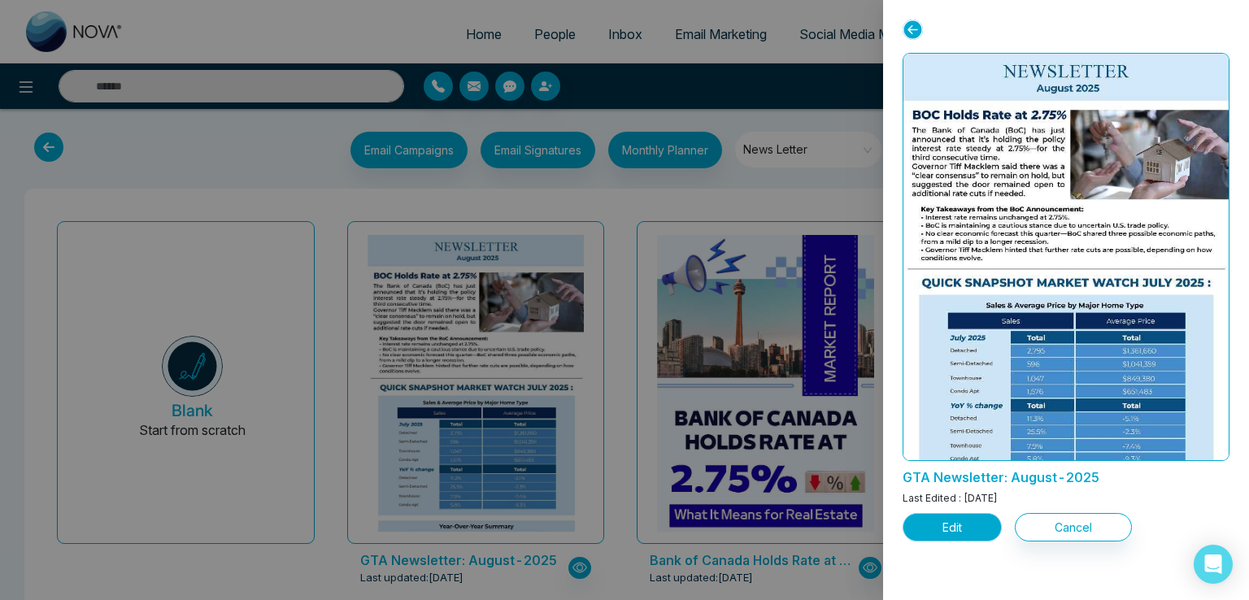
click at [959, 529] on button "Edit" at bounding box center [952, 527] width 99 height 28
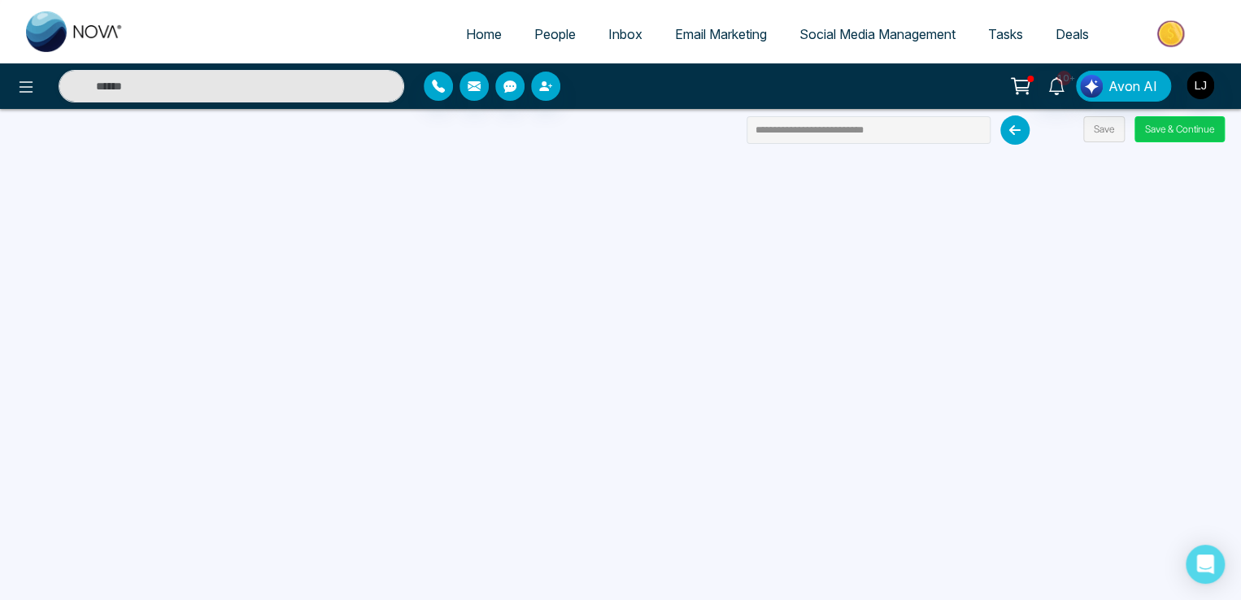
click at [1162, 120] on button "Save & Continue" at bounding box center [1180, 129] width 90 height 26
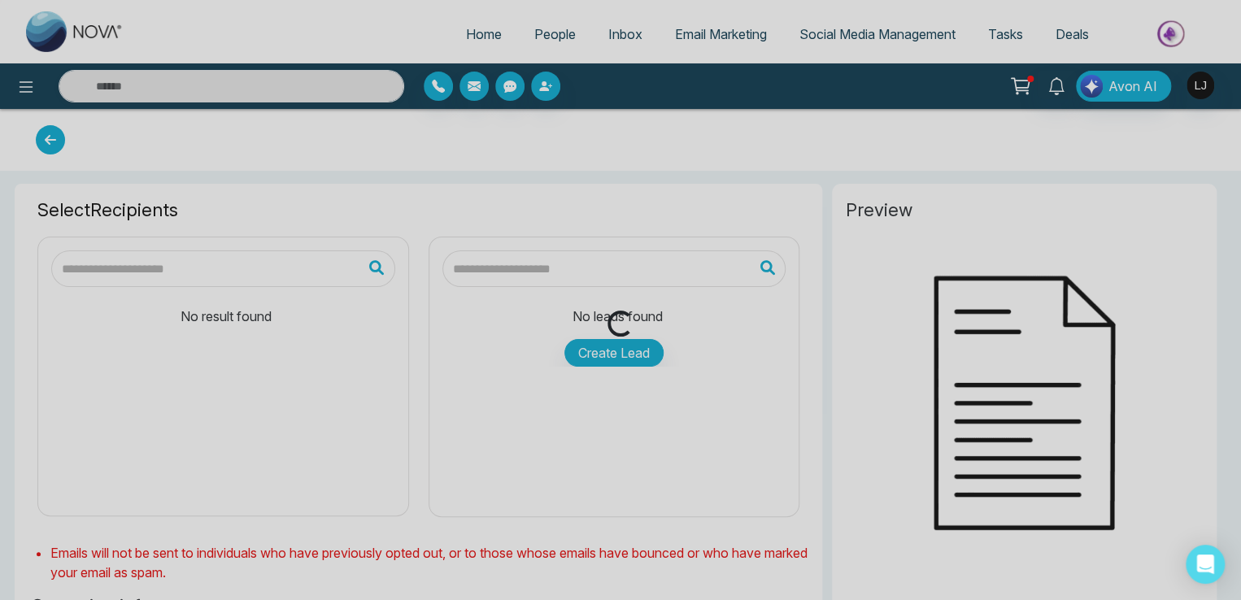
type input "**********"
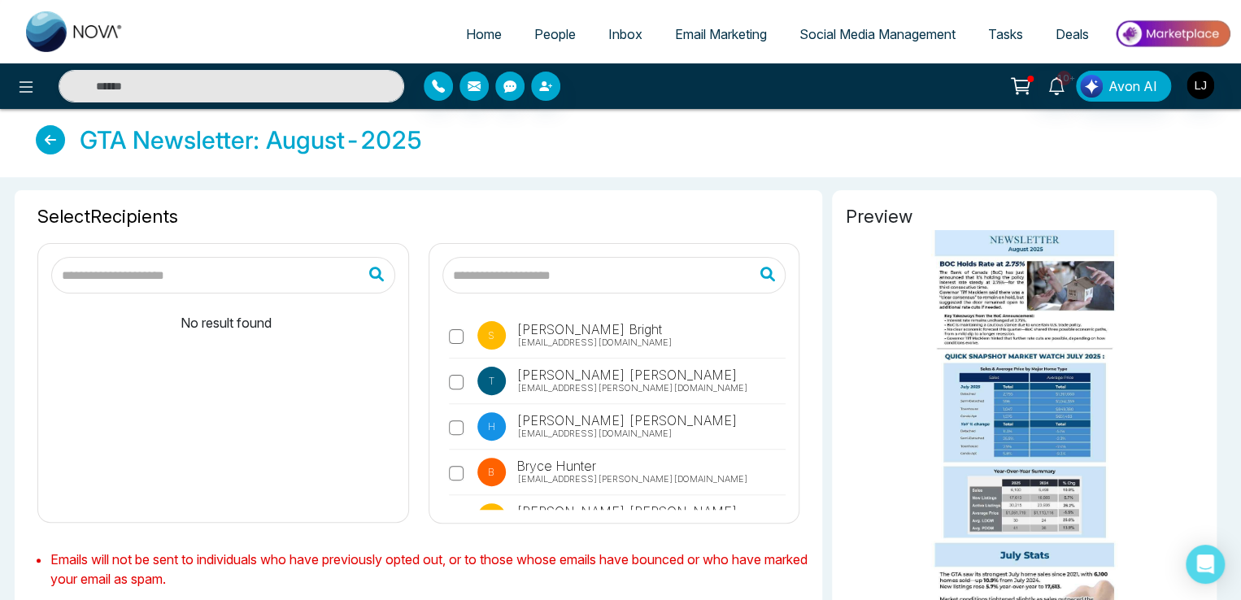
click at [512, 281] on input "text" at bounding box center [614, 275] width 344 height 37
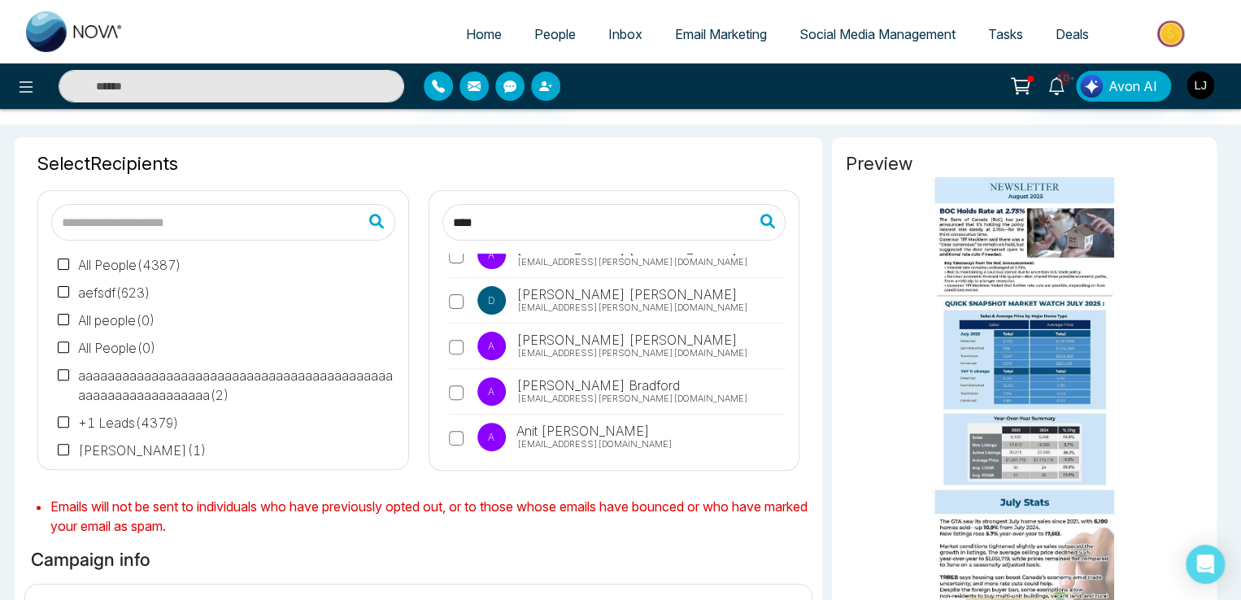
scroll to position [81, 0]
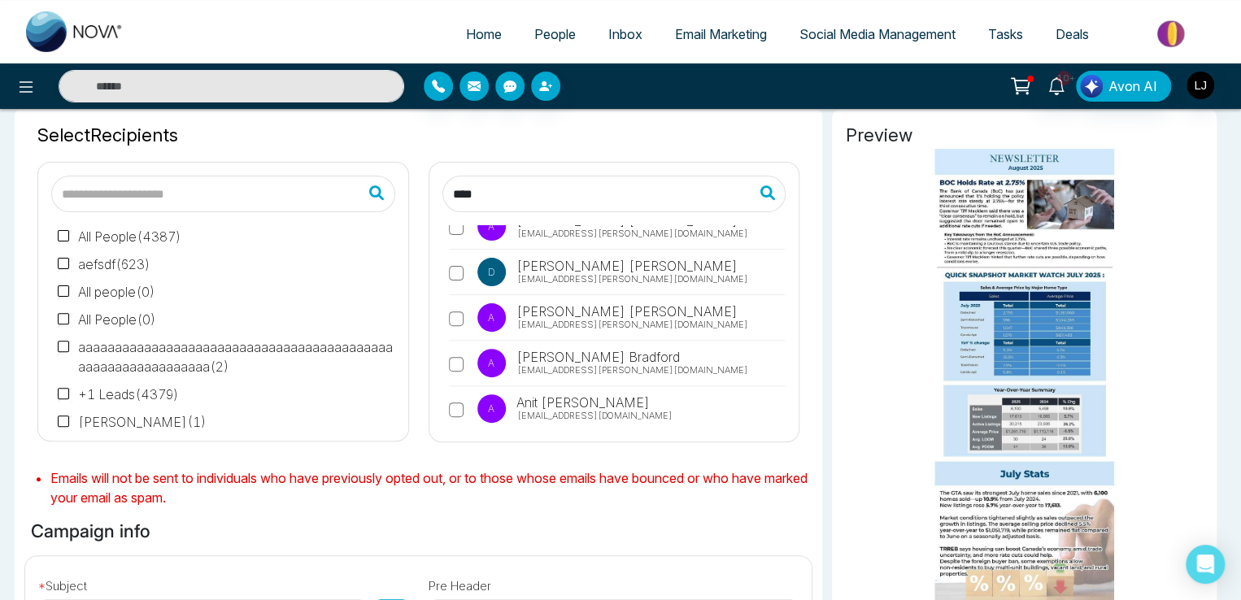
click at [538, 395] on span "Anit Gupta" at bounding box center [582, 403] width 136 height 20
drag, startPoint x: 481, startPoint y: 194, endPoint x: 429, endPoint y: 189, distance: 51.5
click at [429, 189] on div "**** M Mikayla Archer anitasantana@poole.com A Anita Evans osbornbrandon@leblan…" at bounding box center [614, 302] width 370 height 279
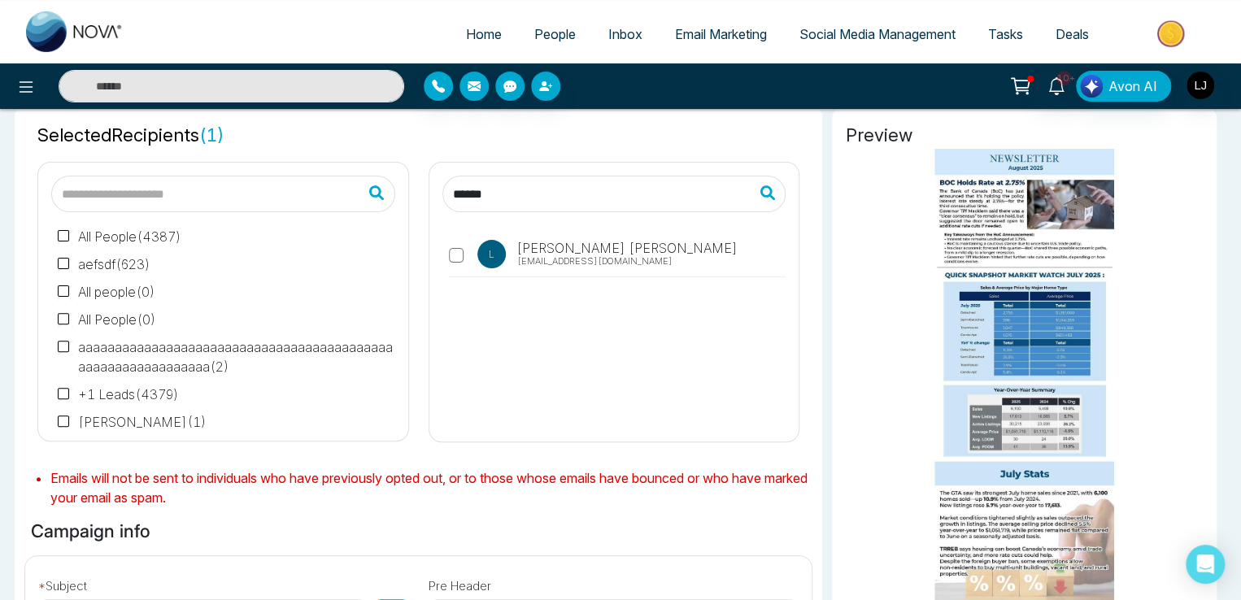
type input "******"
click at [554, 261] on span "[EMAIL_ADDRESS][DOMAIN_NAME]" at bounding box center [594, 262] width 155 height 14
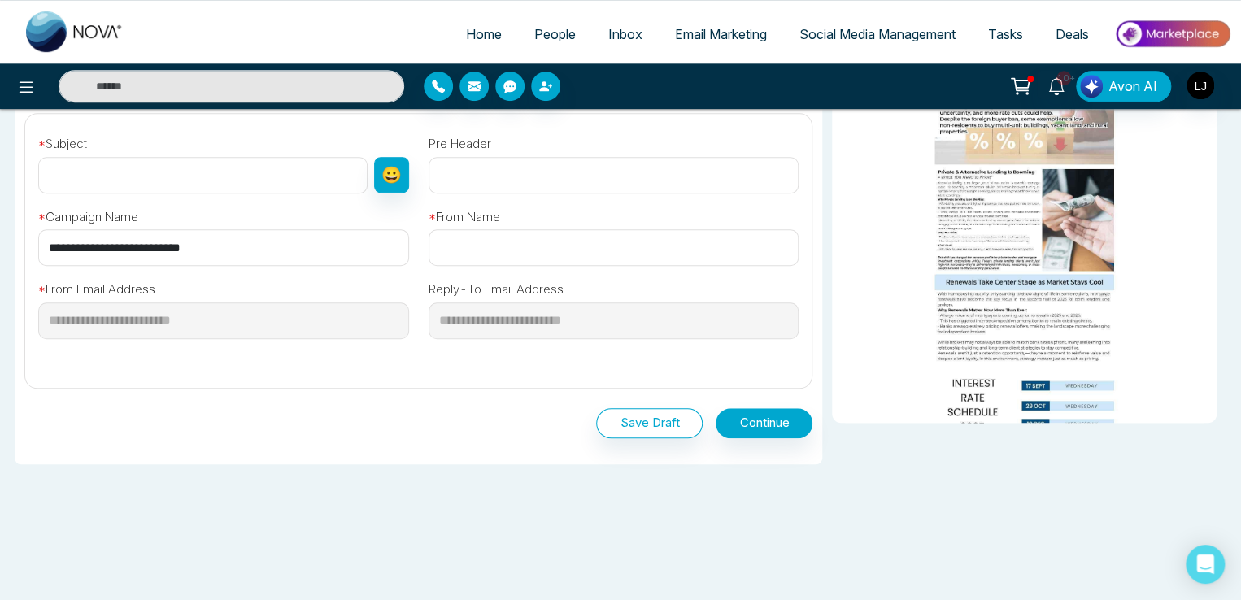
scroll to position [529, 0]
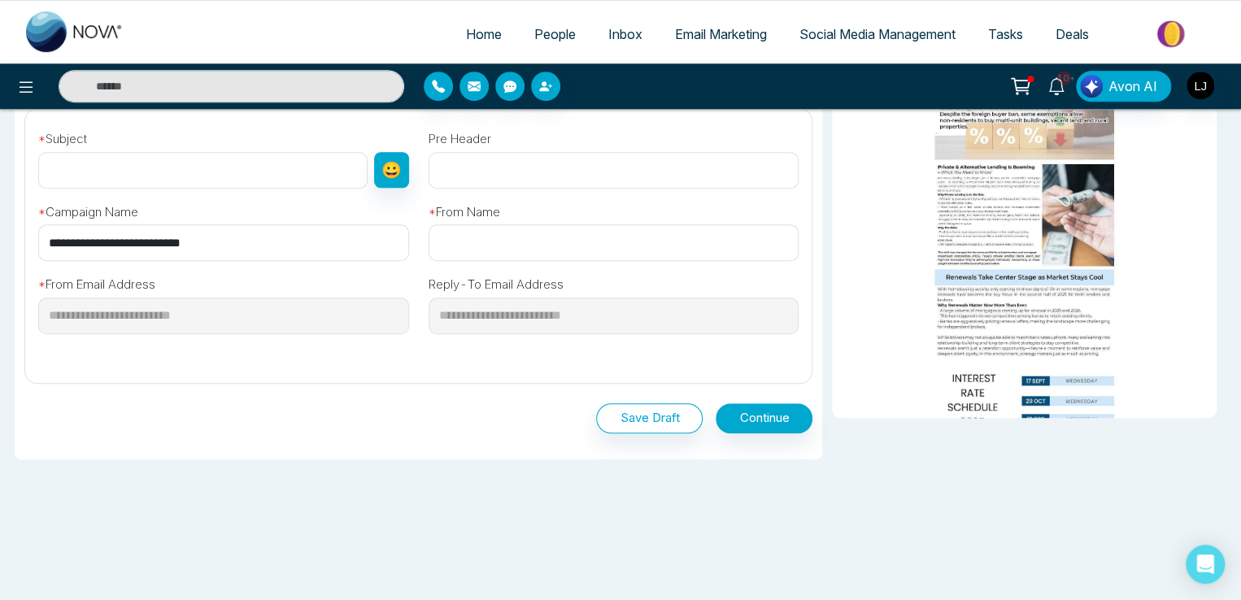
drag, startPoint x: 169, startPoint y: 235, endPoint x: 35, endPoint y: 236, distance: 134.2
click at [35, 236] on div "**********" at bounding box center [223, 225] width 390 height 73
click at [103, 167] on input "text" at bounding box center [202, 170] width 329 height 37
paste input "**********"
type input "**********"
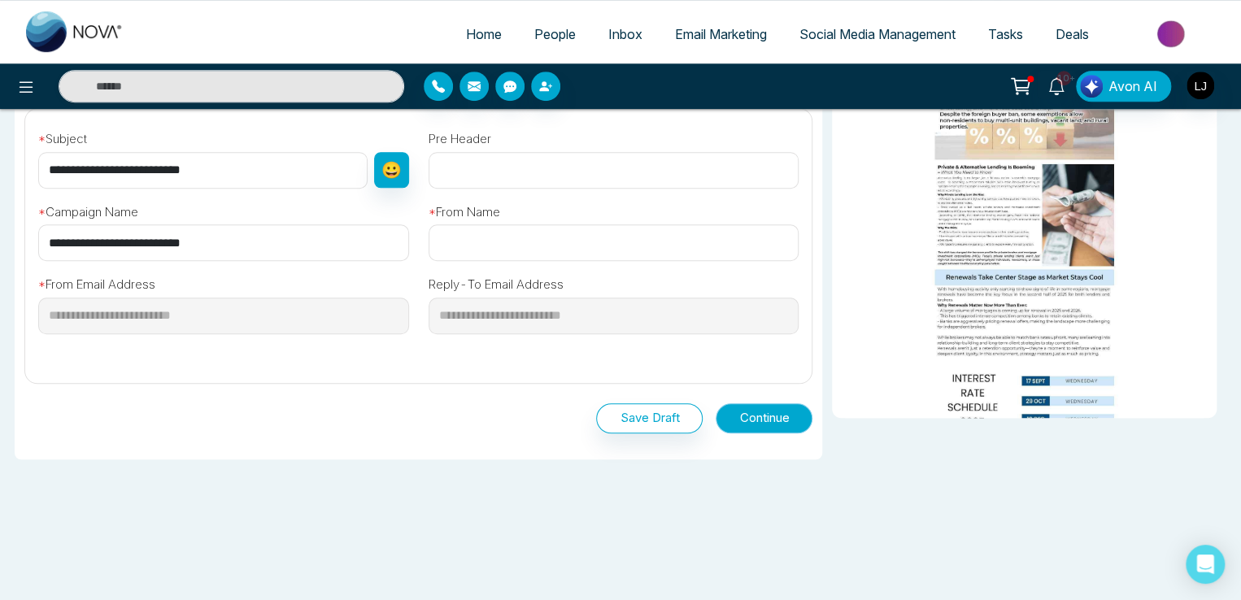
click at [745, 407] on button "Continue" at bounding box center [764, 418] width 97 height 30
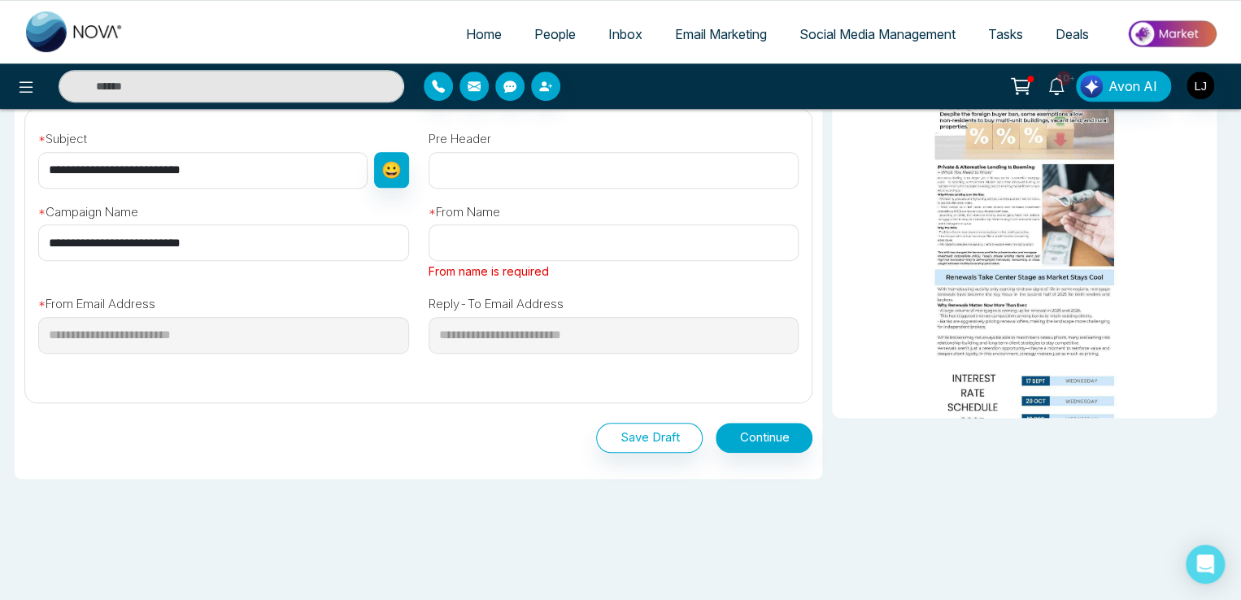
click at [494, 248] on input "text" at bounding box center [614, 242] width 371 height 37
type input "****"
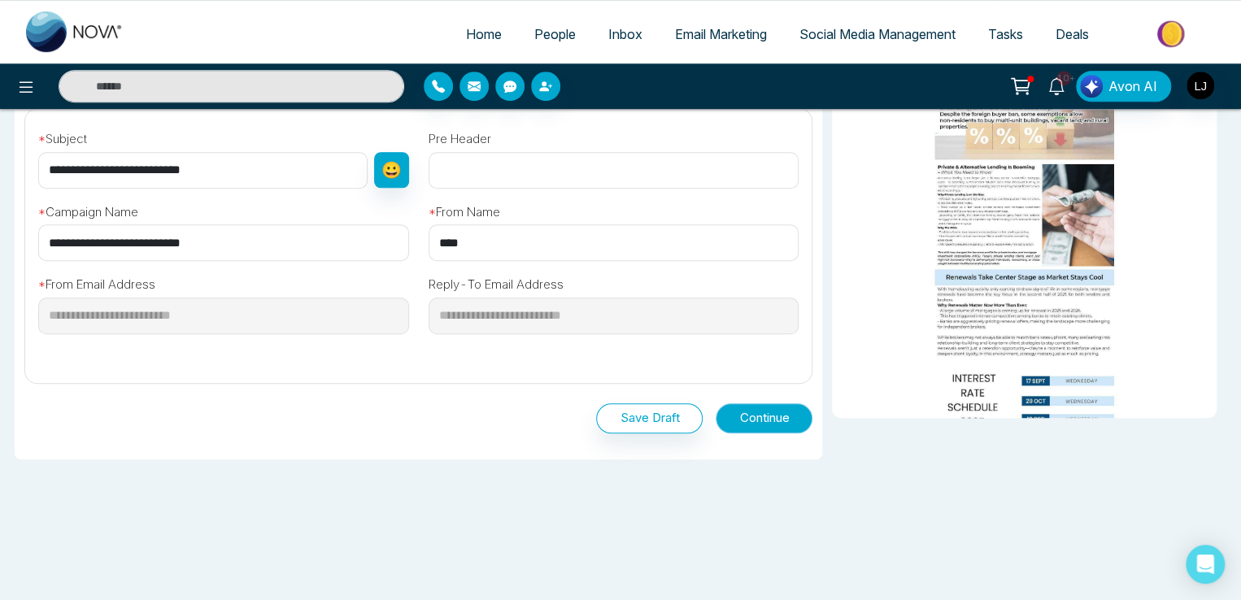
click at [760, 417] on button "Continue" at bounding box center [764, 418] width 97 height 30
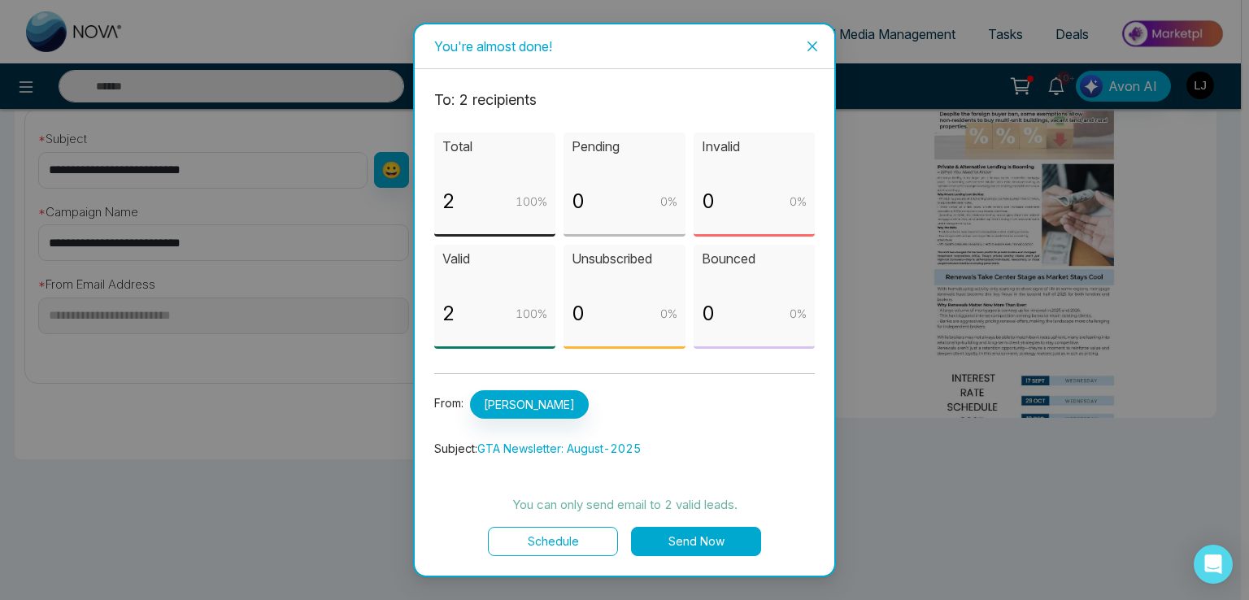
click at [537, 549] on button "Schedule" at bounding box center [553, 541] width 130 height 29
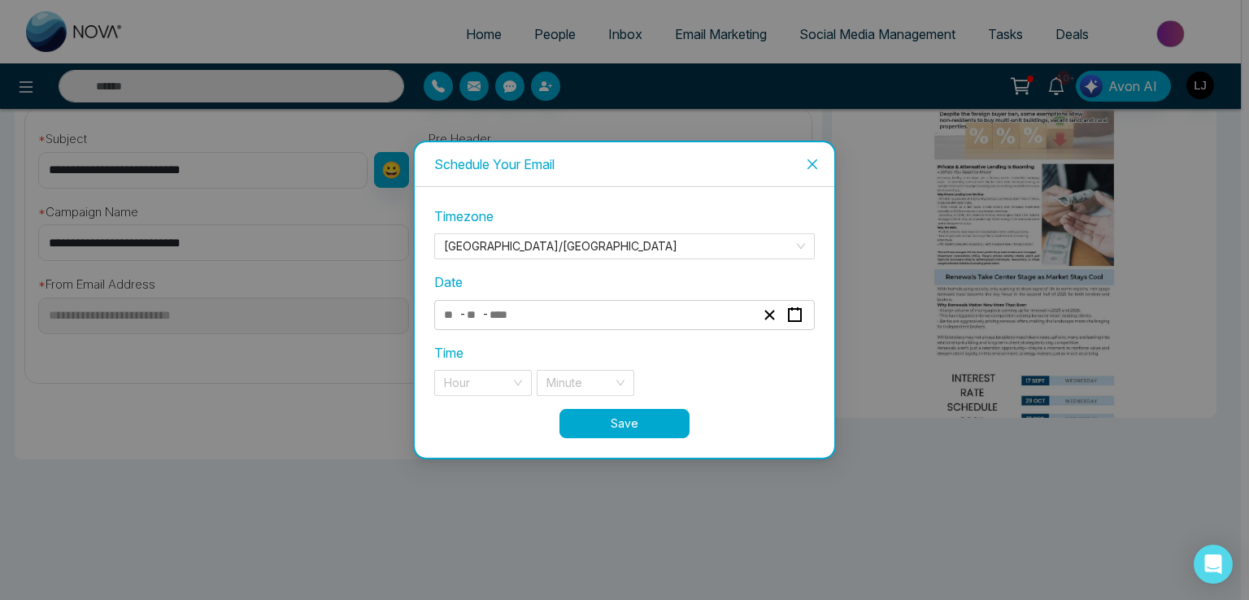
click at [529, 313] on div "- -" at bounding box center [600, 315] width 316 height 22
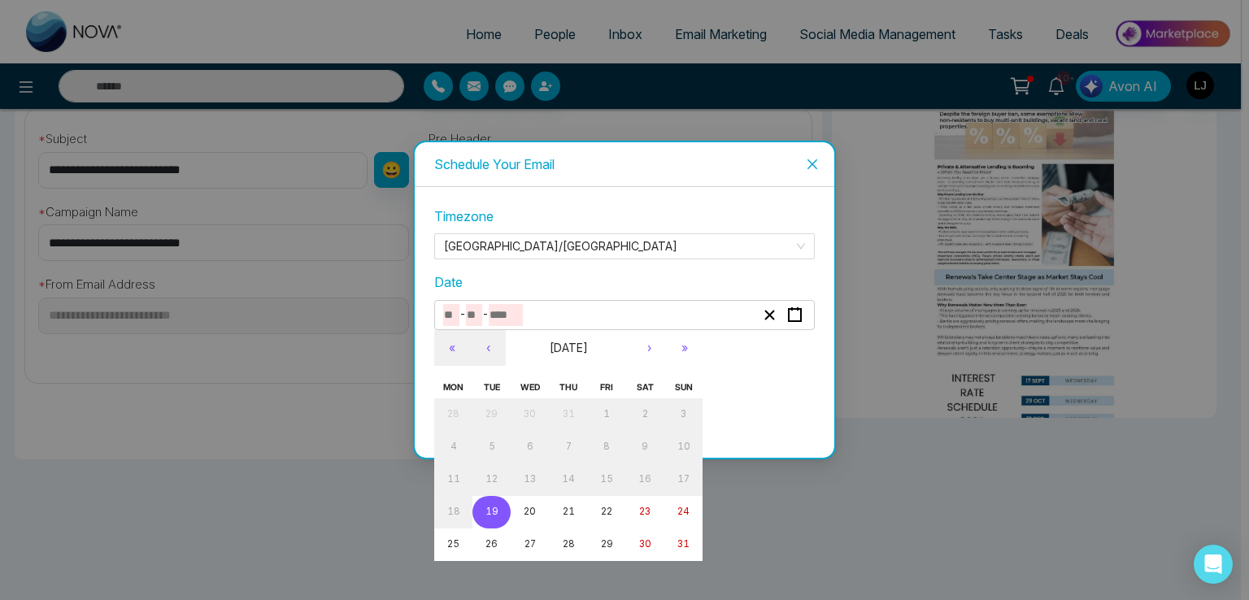
click at [495, 512] on abbr "19" at bounding box center [492, 511] width 13 height 11
type input "*"
type input "**"
type input "****"
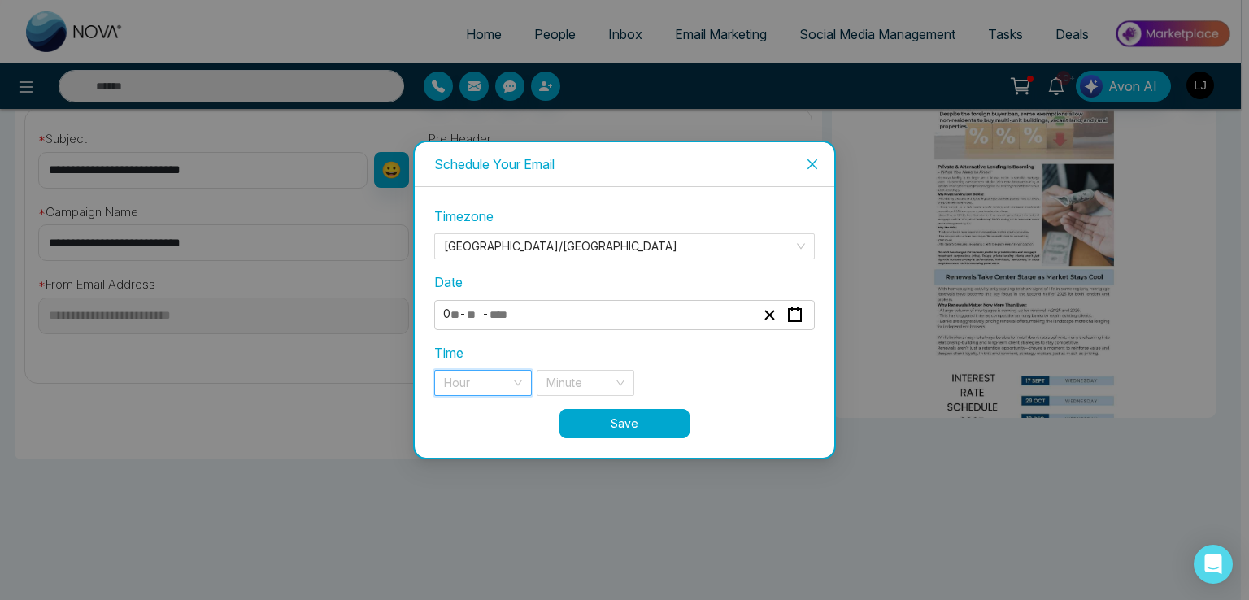
click at [475, 380] on input "search" at bounding box center [477, 383] width 67 height 24
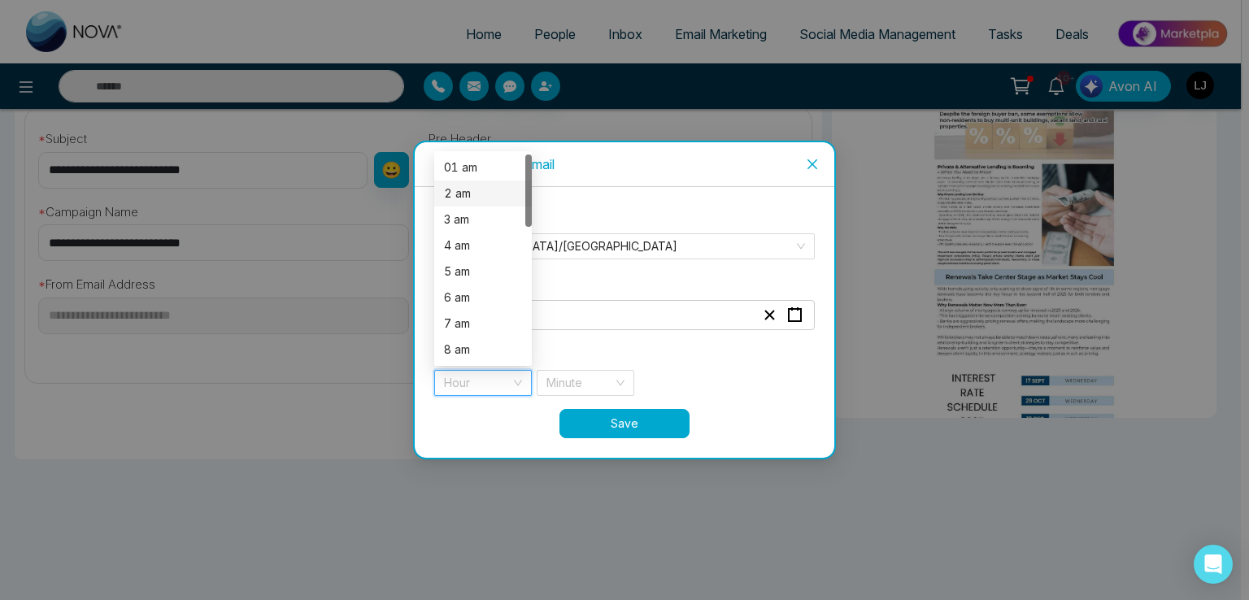
click at [464, 198] on div "2 am" at bounding box center [483, 194] width 78 height 18
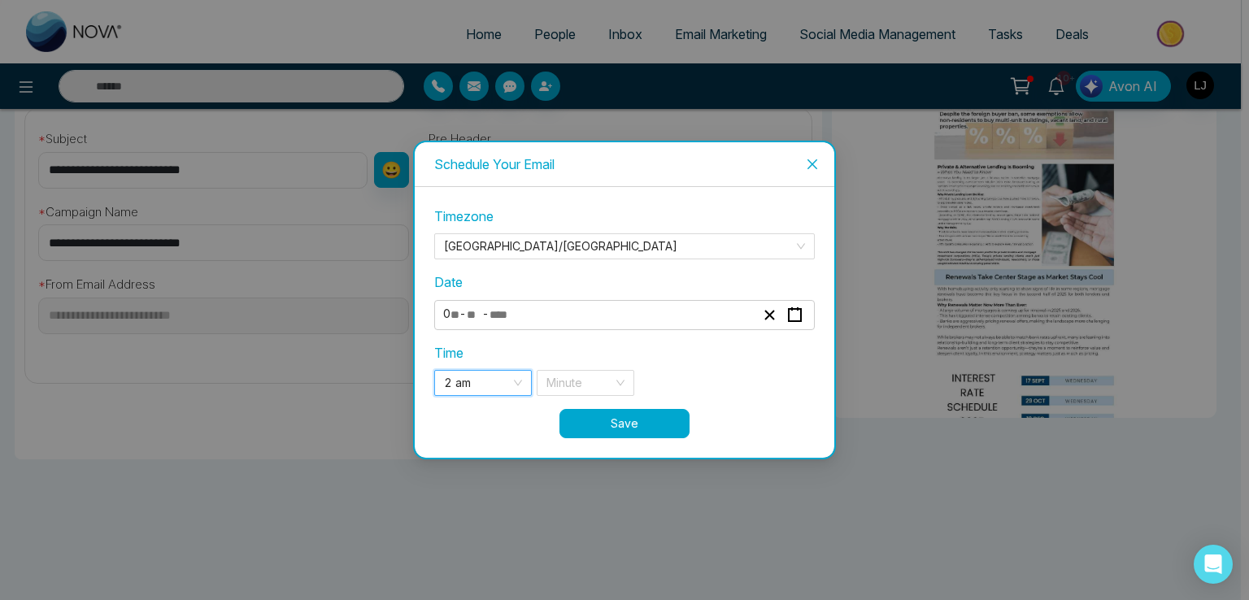
click at [473, 391] on span "2 am" at bounding box center [483, 383] width 78 height 24
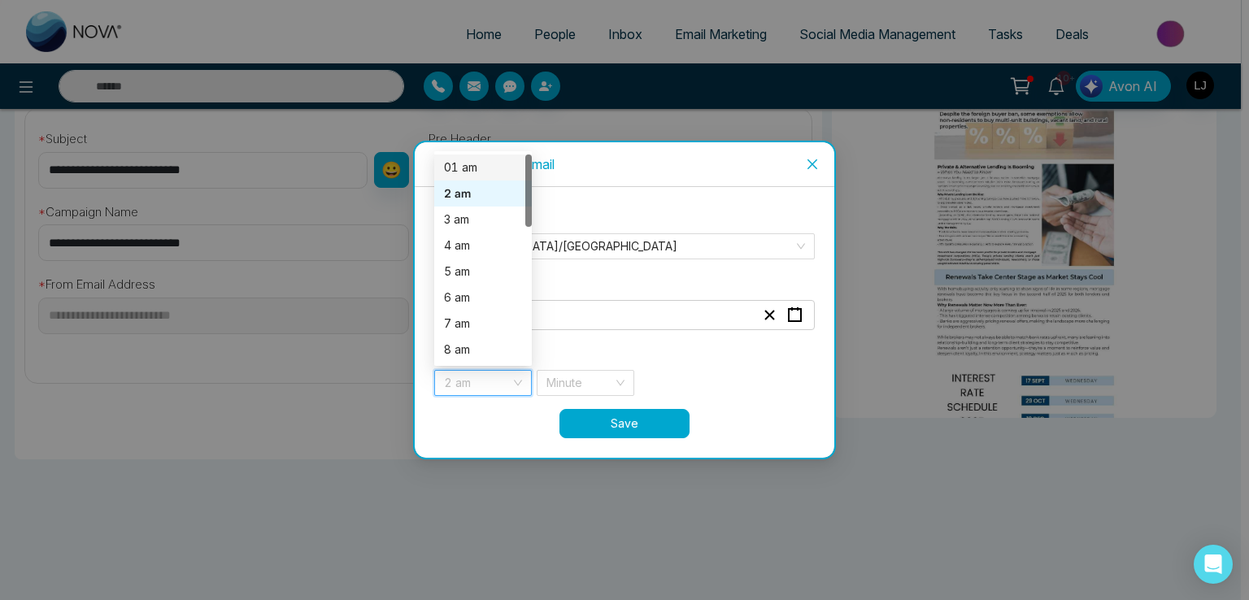
click at [463, 172] on div "01 am" at bounding box center [483, 168] width 78 height 18
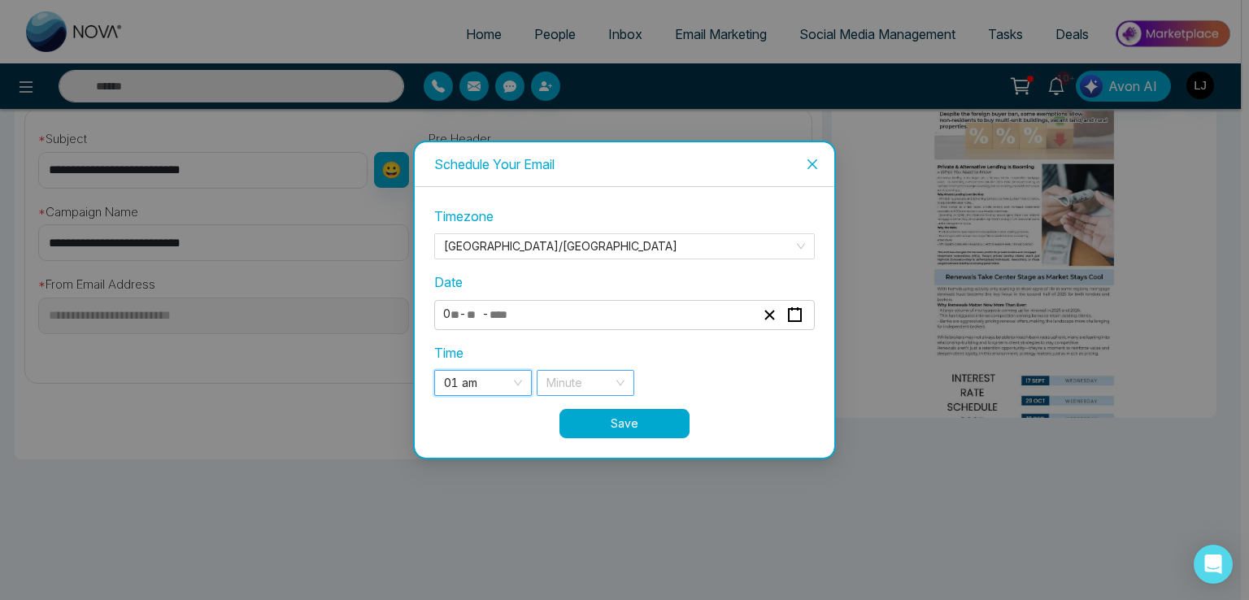
click at [577, 382] on input "search" at bounding box center [580, 383] width 67 height 24
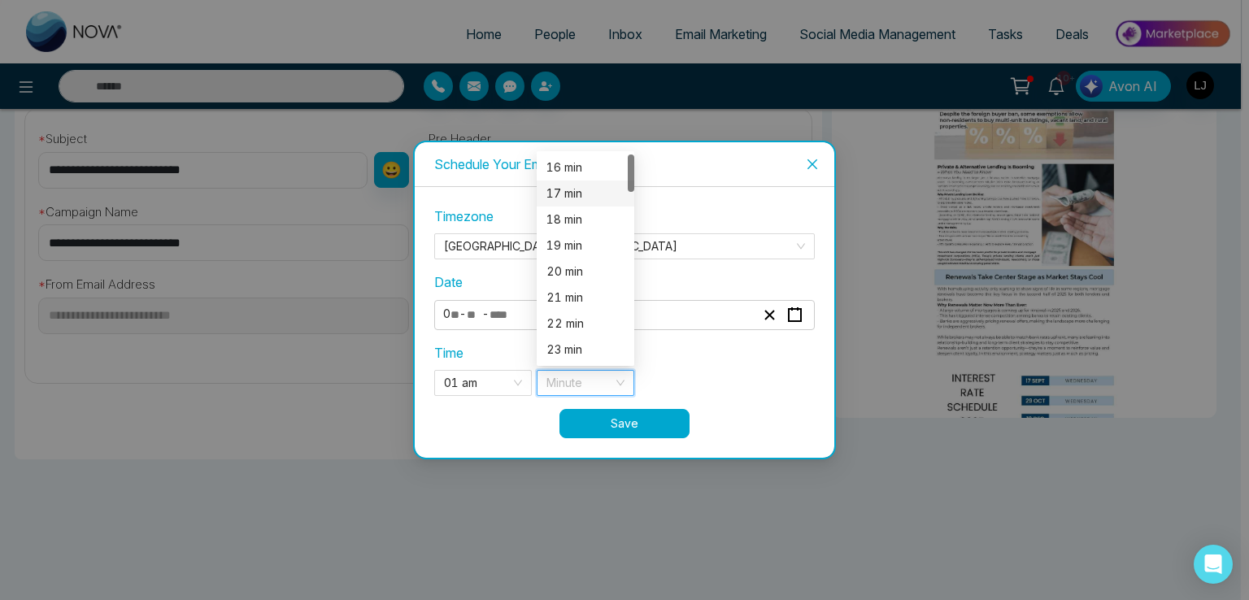
click at [561, 201] on div "17 min" at bounding box center [586, 194] width 78 height 18
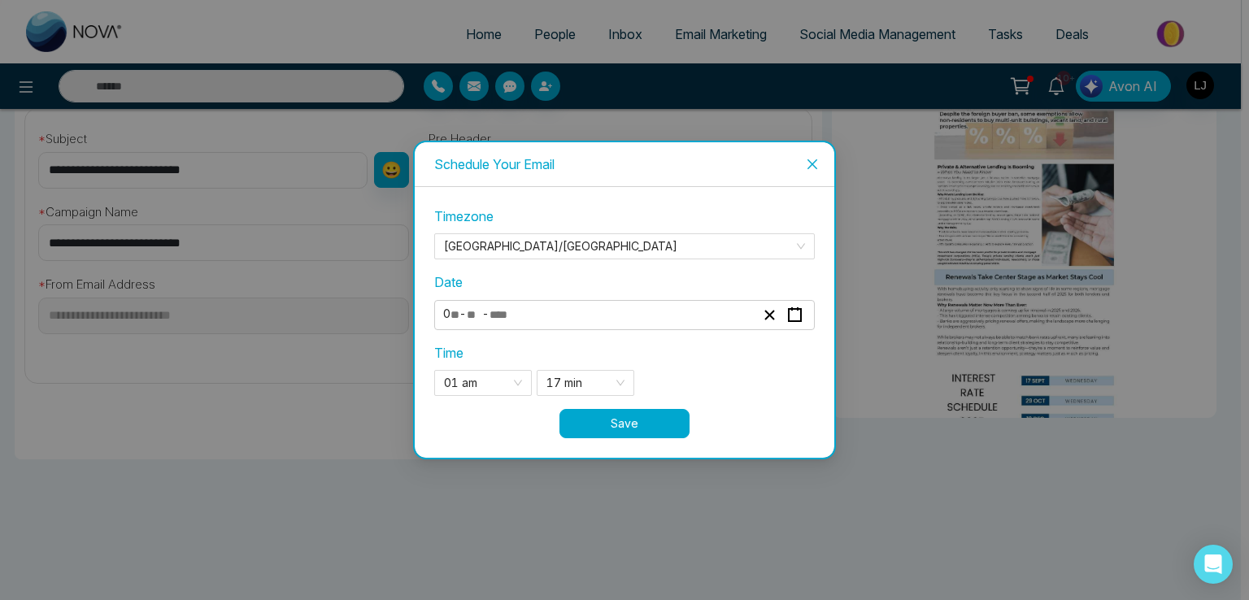
click at [651, 439] on div "**********" at bounding box center [625, 322] width 420 height 270
click at [642, 423] on button "Save" at bounding box center [625, 423] width 130 height 29
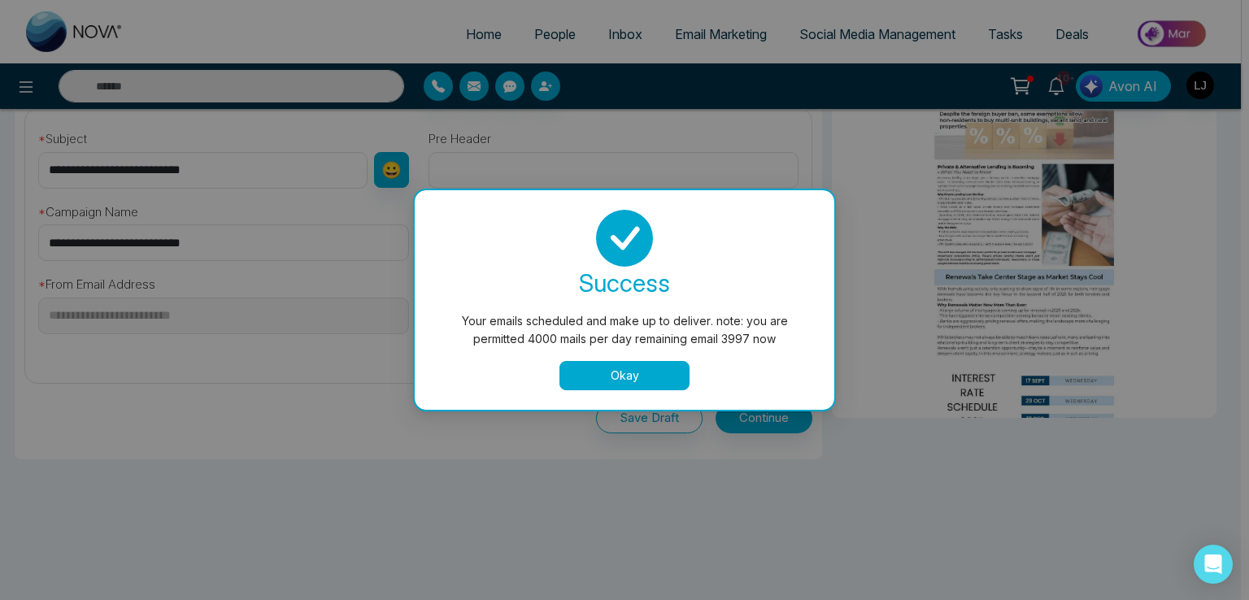
click at [618, 379] on button "Okay" at bounding box center [625, 375] width 130 height 29
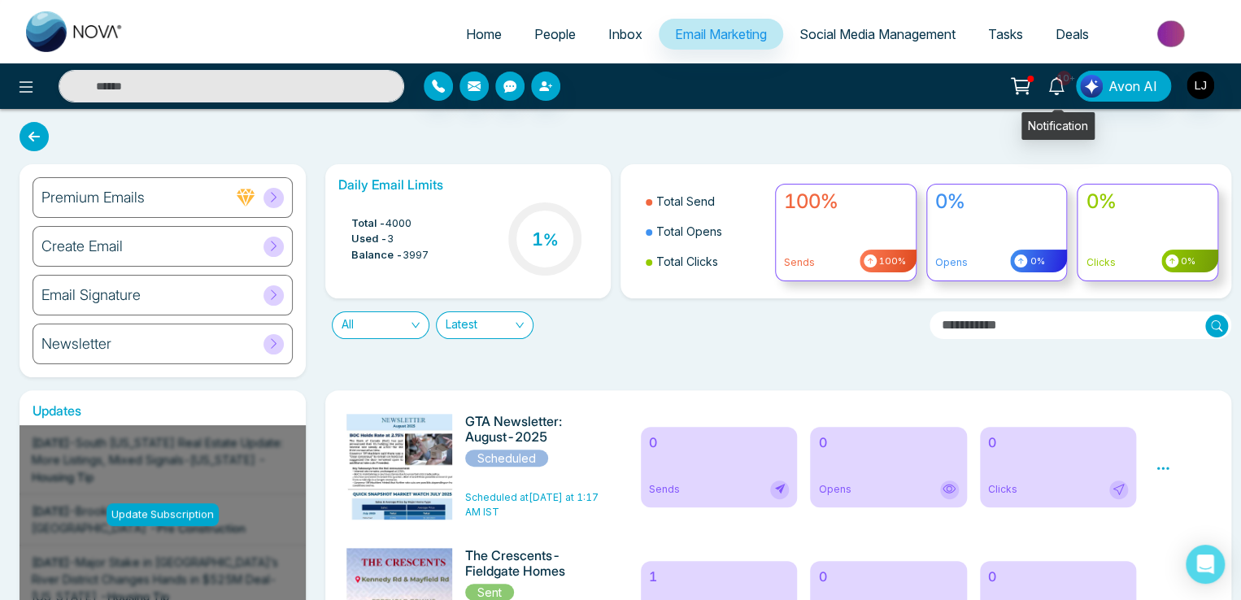
click at [1057, 89] on icon at bounding box center [1057, 86] width 18 height 18
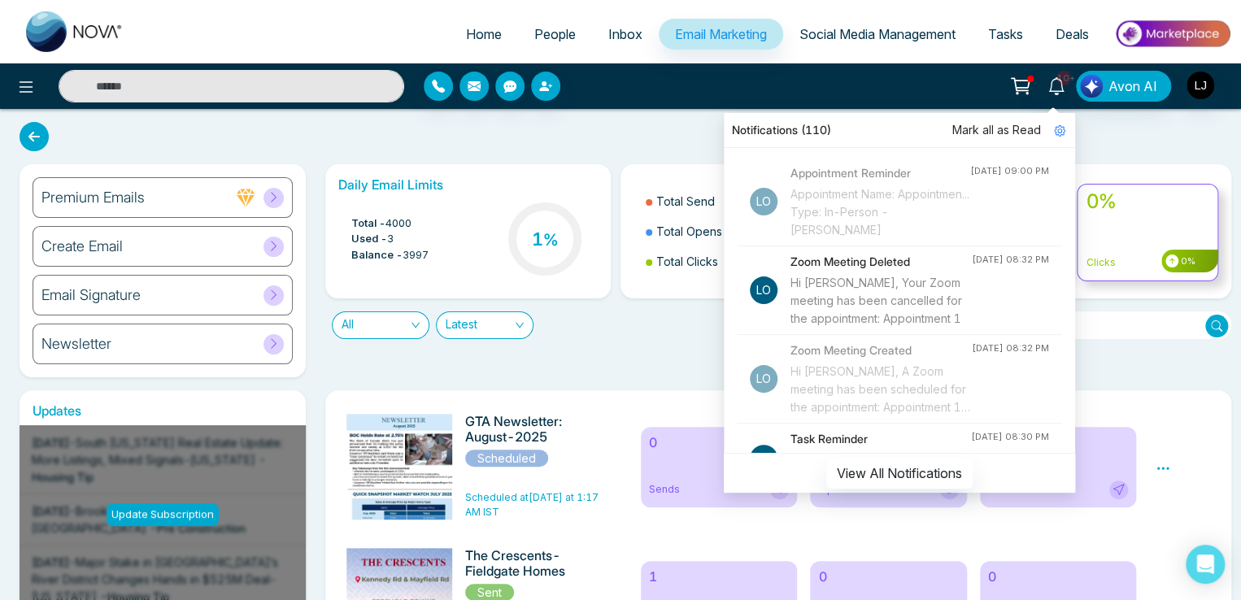
click at [518, 20] on link "People" at bounding box center [555, 34] width 74 height 31
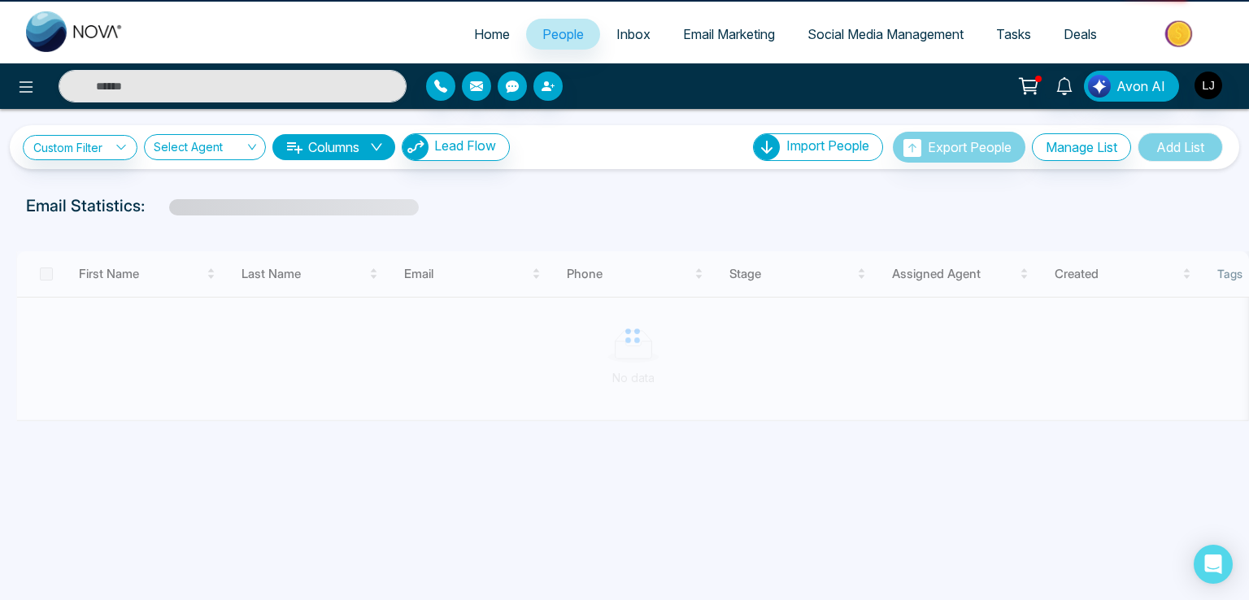
click at [526, 25] on link "People" at bounding box center [563, 34] width 74 height 31
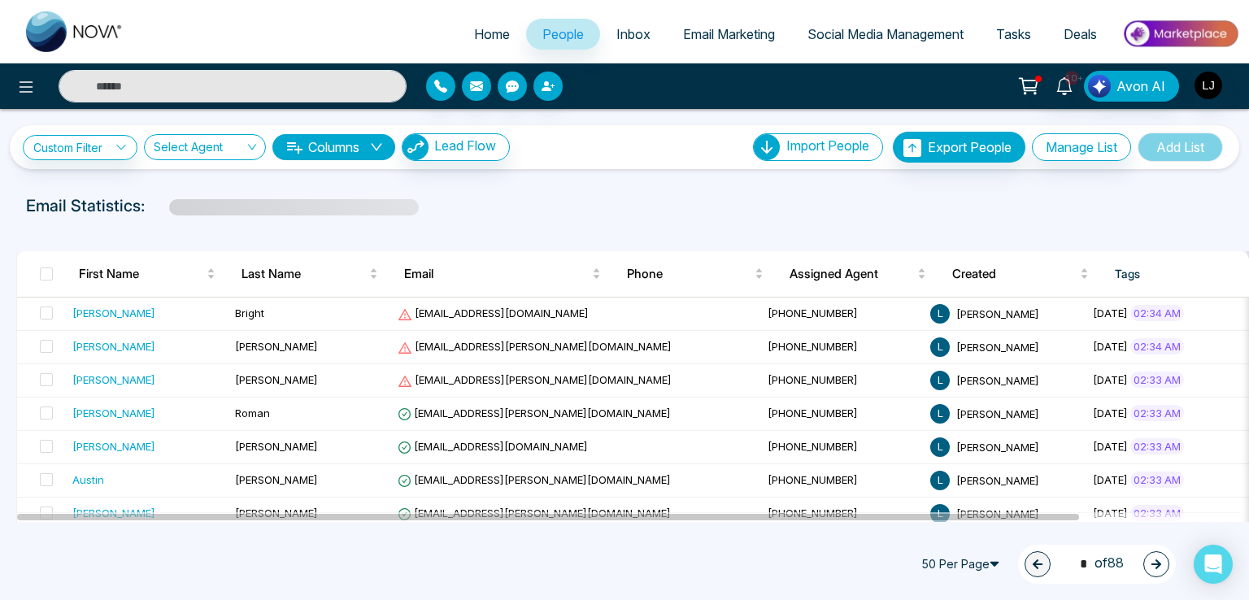
click at [46, 271] on span at bounding box center [46, 274] width 13 height 13
click at [44, 268] on span at bounding box center [46, 274] width 13 height 13
click at [46, 271] on span at bounding box center [46, 274] width 13 height 13
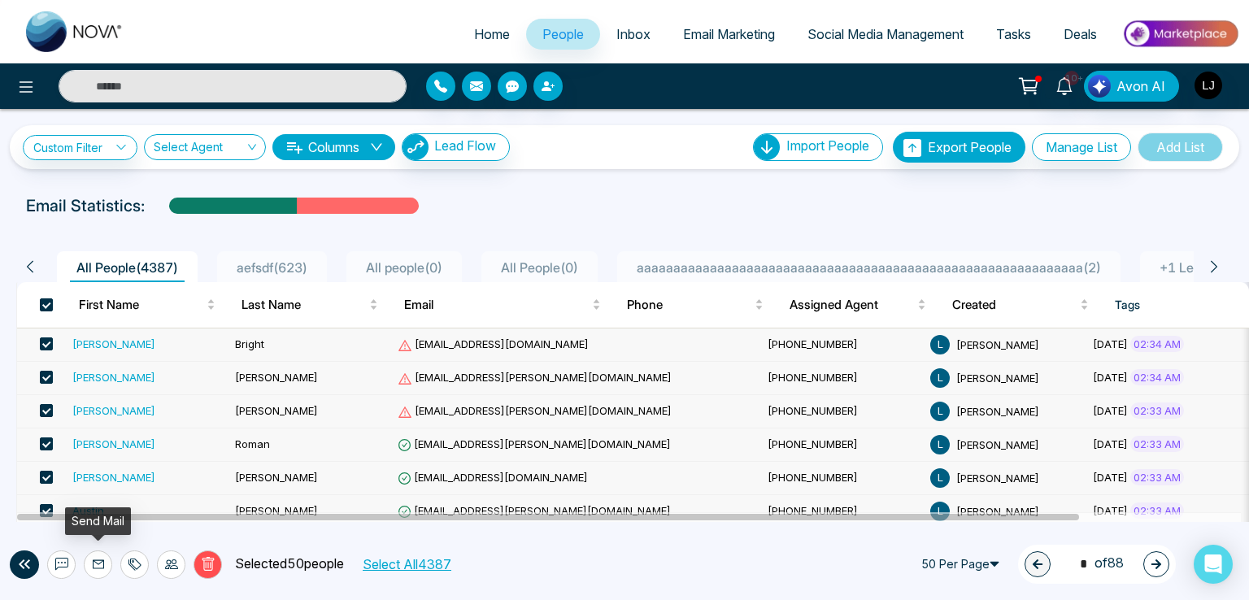
click at [94, 560] on icon at bounding box center [98, 564] width 11 height 9
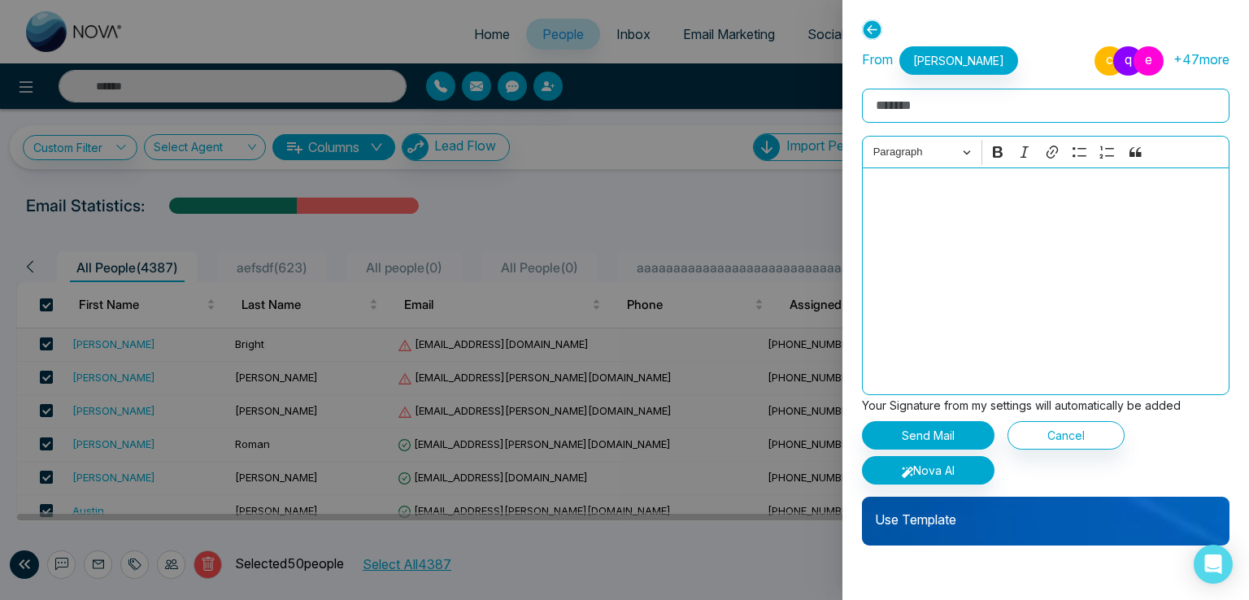
click at [956, 534] on div "Use Template" at bounding box center [1046, 521] width 368 height 49
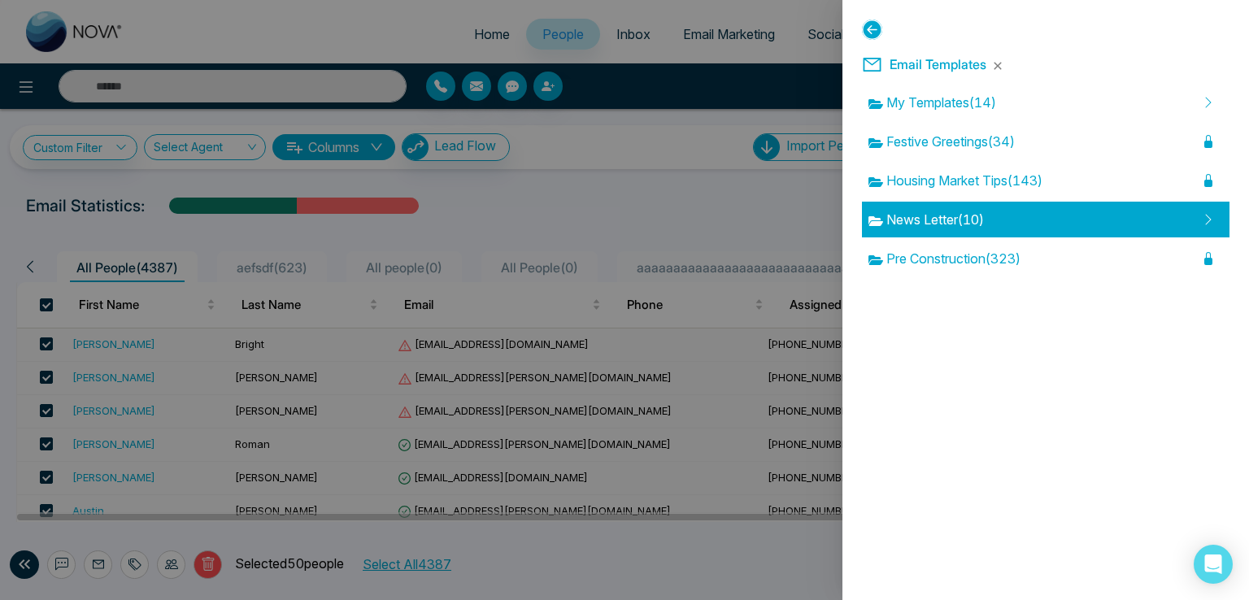
click at [1187, 216] on div "News Letter ( 10 )" at bounding box center [1046, 220] width 368 height 36
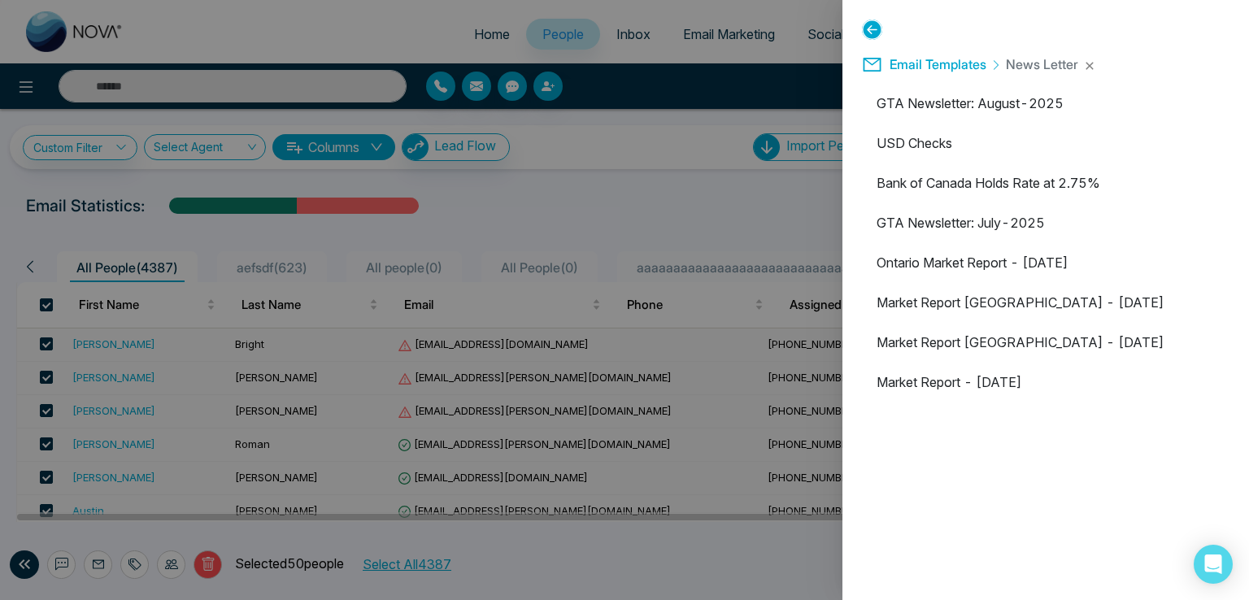
click at [871, 25] on icon at bounding box center [872, 30] width 20 height 20
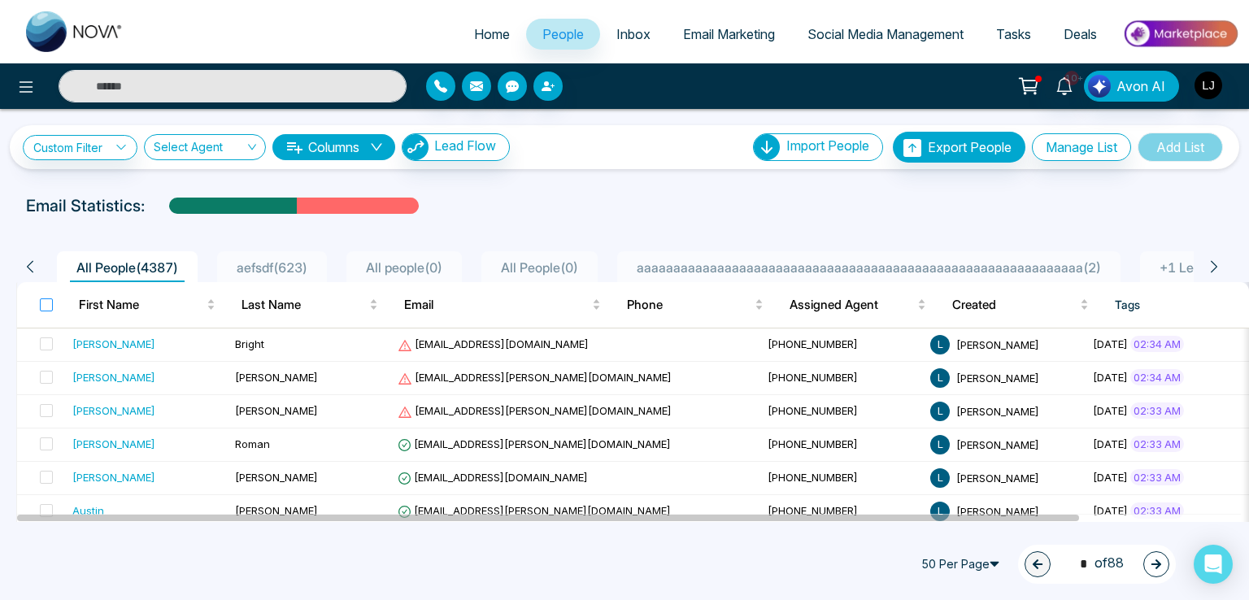
click at [46, 296] on label at bounding box center [46, 305] width 13 height 18
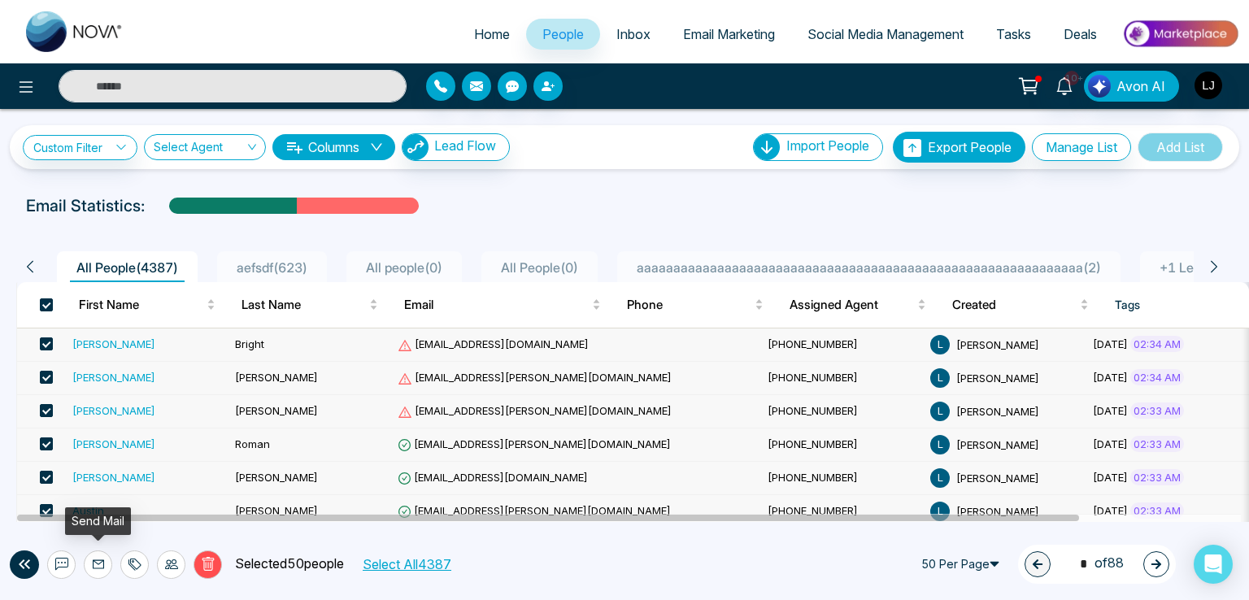
click at [92, 559] on icon at bounding box center [98, 564] width 13 height 13
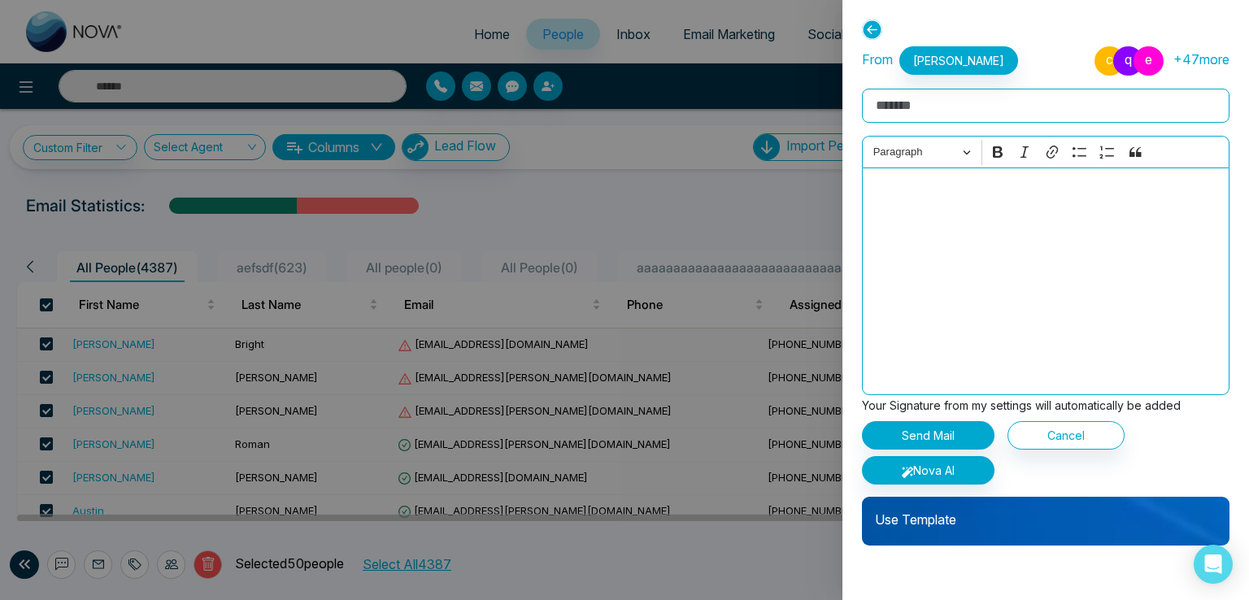
click at [956, 522] on p "Use Template" at bounding box center [1046, 513] width 368 height 33
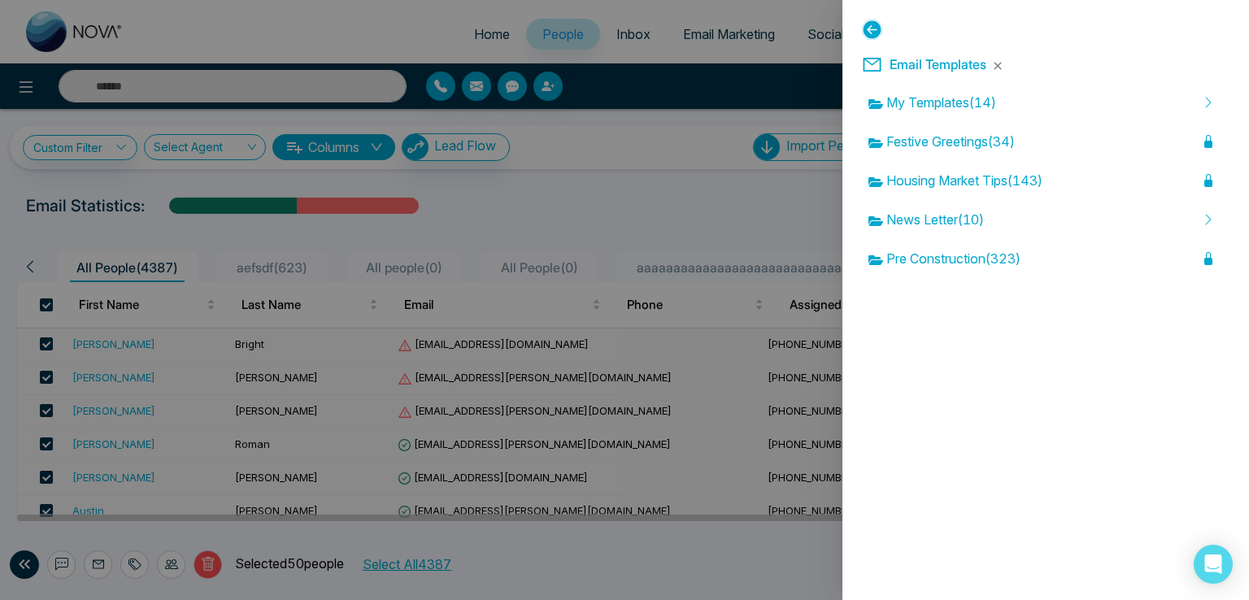
click at [273, 37] on div at bounding box center [624, 300] width 1249 height 600
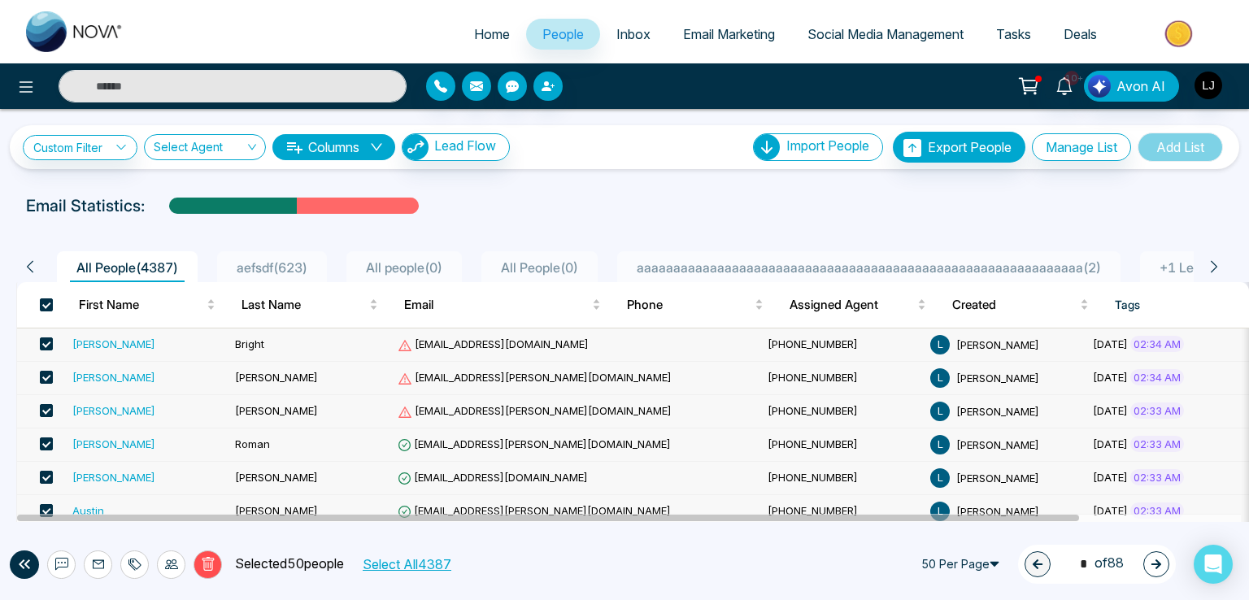
click at [467, 376] on span "[EMAIL_ADDRESS][PERSON_NAME][DOMAIN_NAME]" at bounding box center [535, 377] width 274 height 13
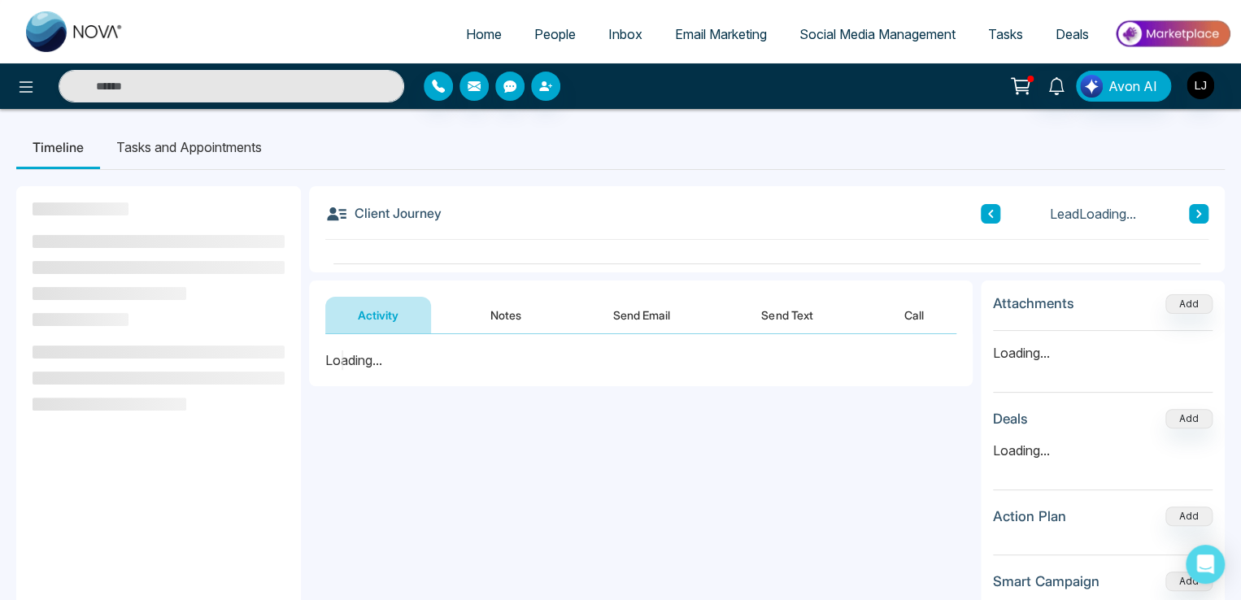
click at [625, 324] on button "Send Email" at bounding box center [642, 315] width 122 height 37
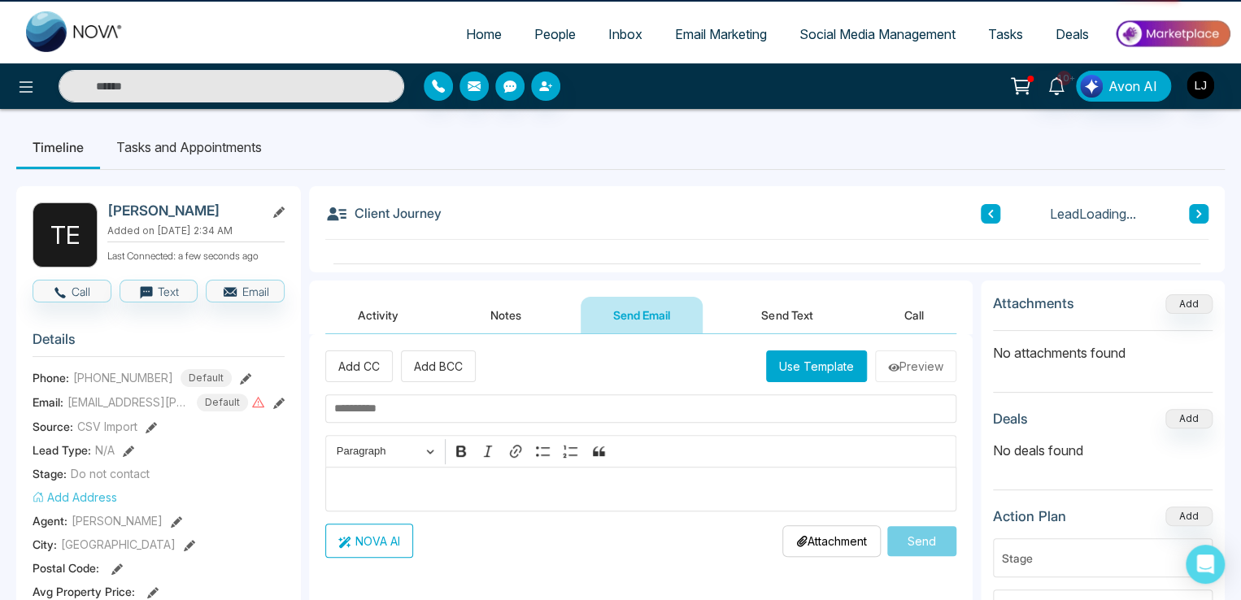
click at [823, 360] on button "Use Template" at bounding box center [816, 367] width 101 height 32
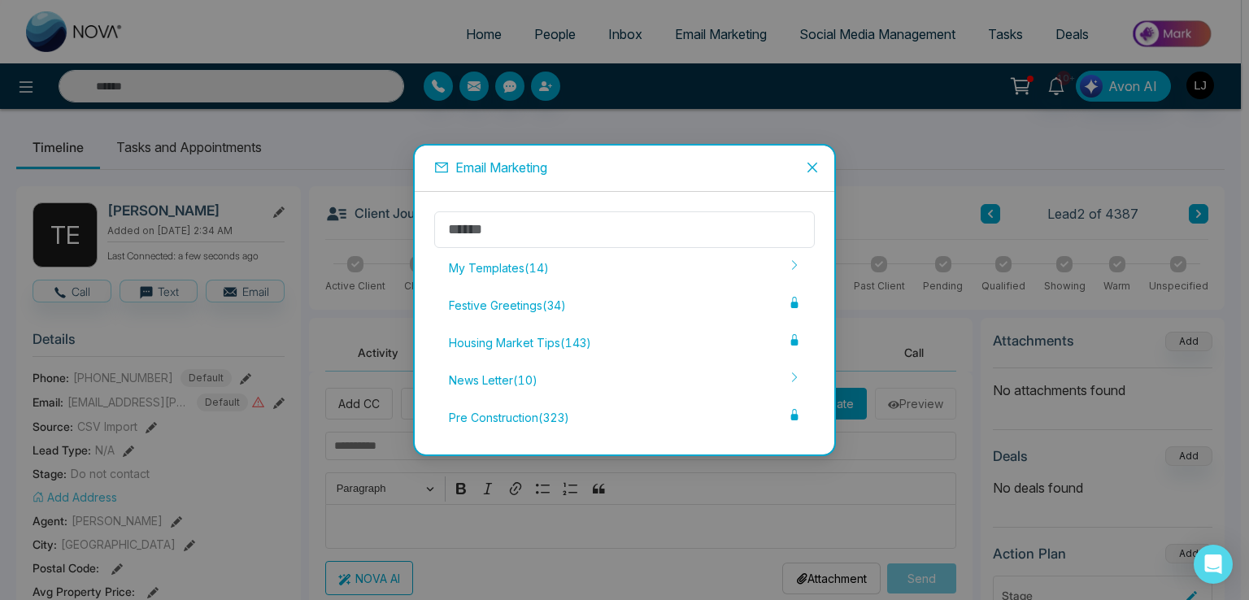
click at [810, 163] on icon "close" at bounding box center [812, 167] width 13 height 13
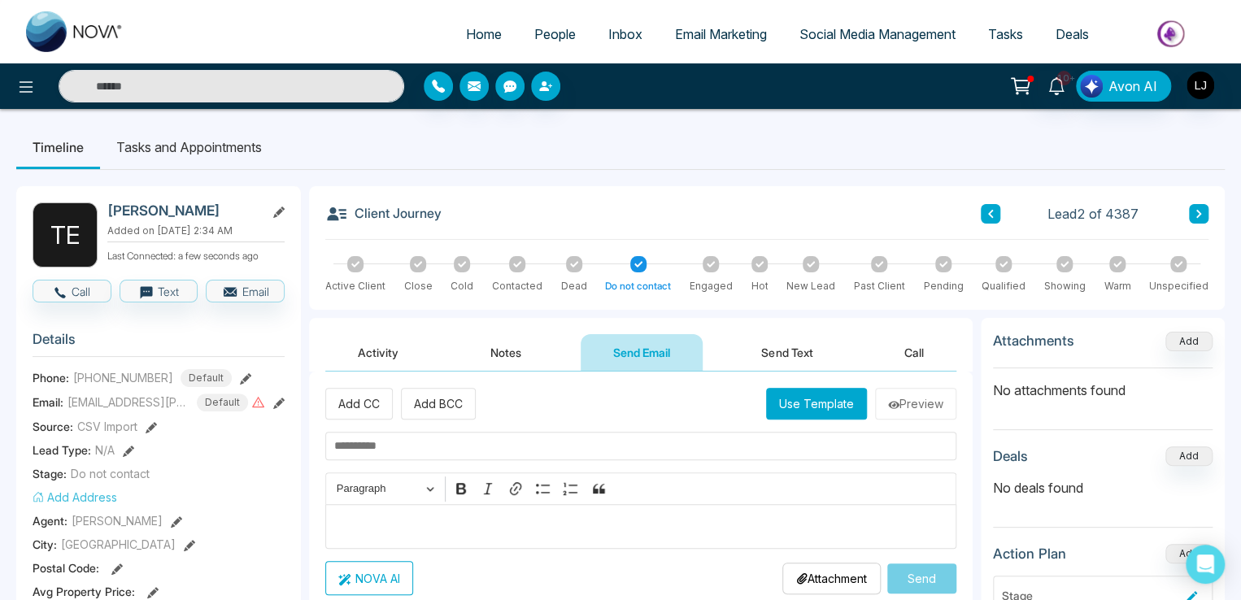
click at [742, 46] on link "Email Marketing" at bounding box center [721, 34] width 124 height 31
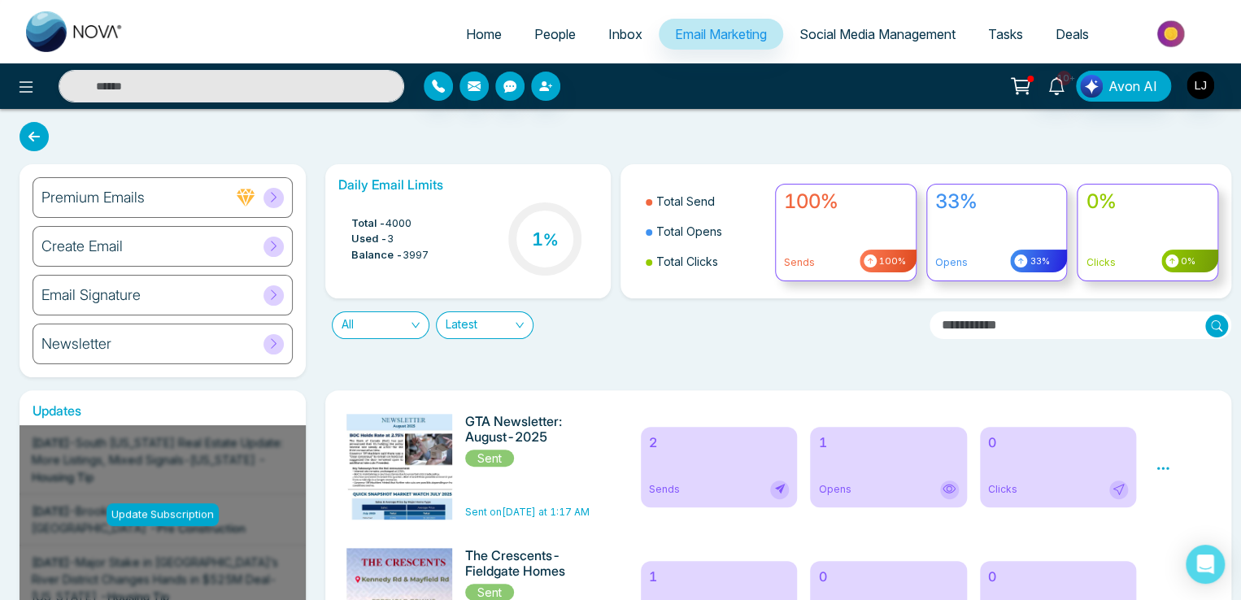
click at [1160, 466] on icon at bounding box center [1163, 468] width 15 height 15
click at [1176, 512] on link "Analytics" at bounding box center [1192, 515] width 47 height 14
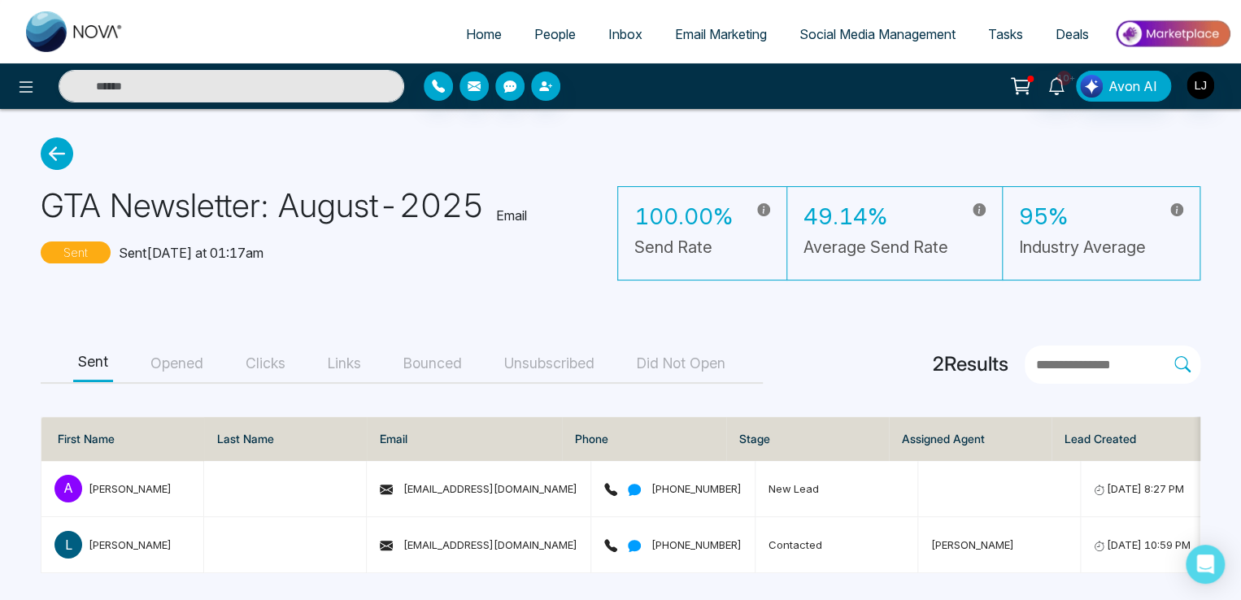
click at [193, 356] on button "Opened" at bounding box center [177, 364] width 63 height 37
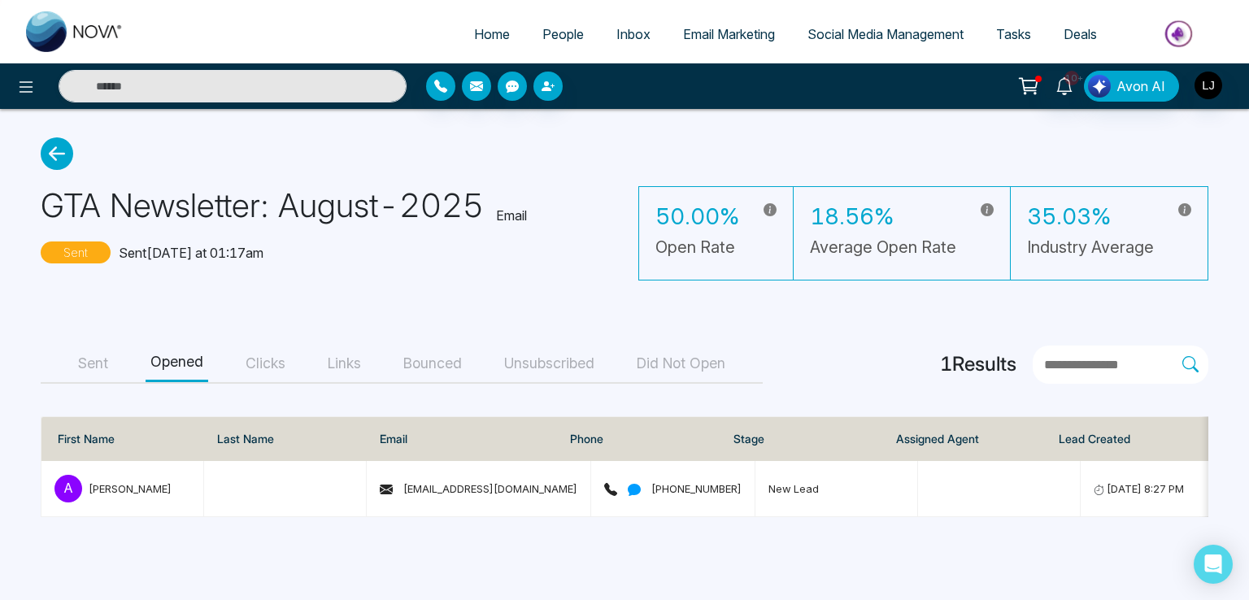
click at [95, 351] on button "Sent" at bounding box center [93, 364] width 40 height 37
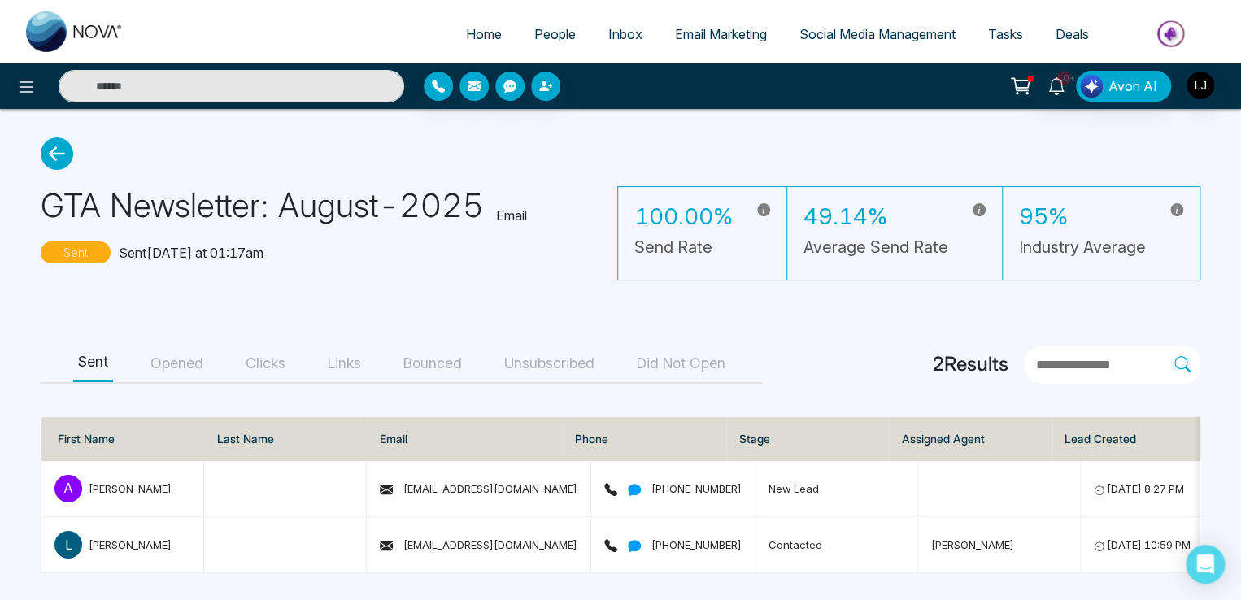
click at [191, 368] on button "Opened" at bounding box center [177, 364] width 63 height 37
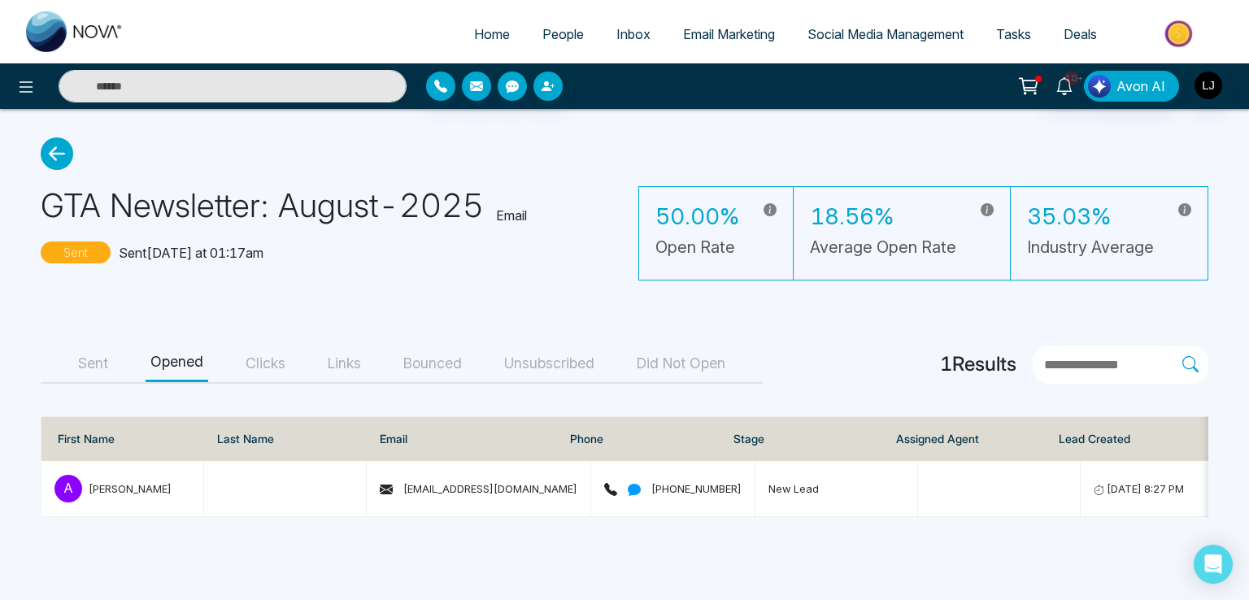
click at [65, 162] on icon at bounding box center [57, 153] width 33 height 33
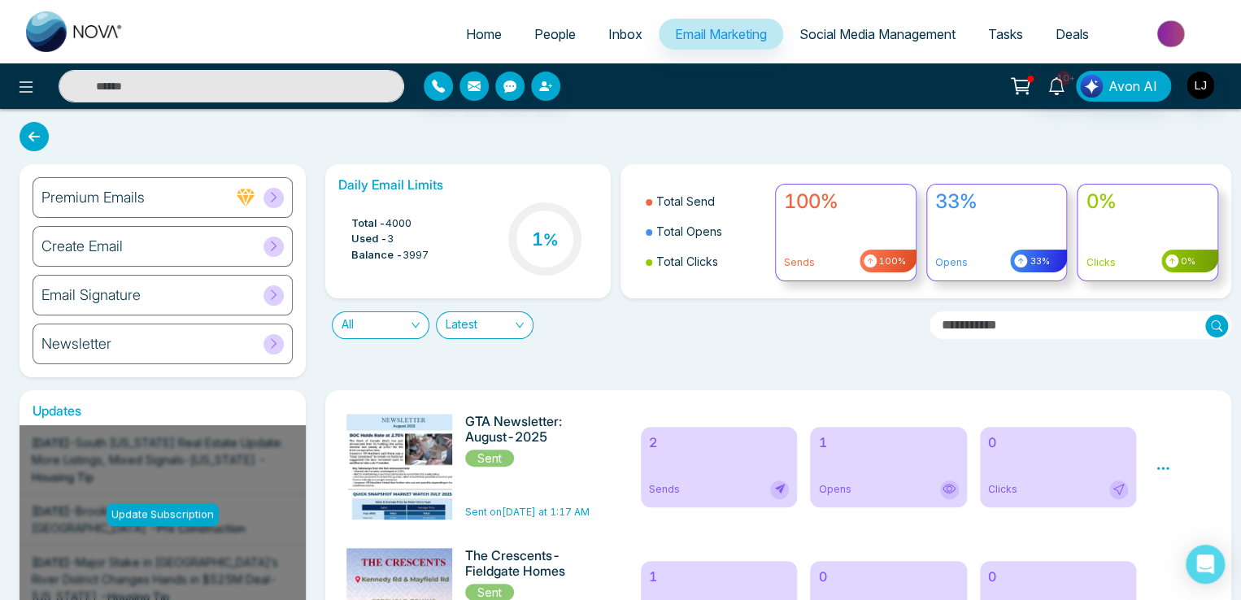
click at [1161, 473] on icon at bounding box center [1163, 468] width 15 height 15
click at [1174, 514] on link "Analytics" at bounding box center [1192, 515] width 47 height 14
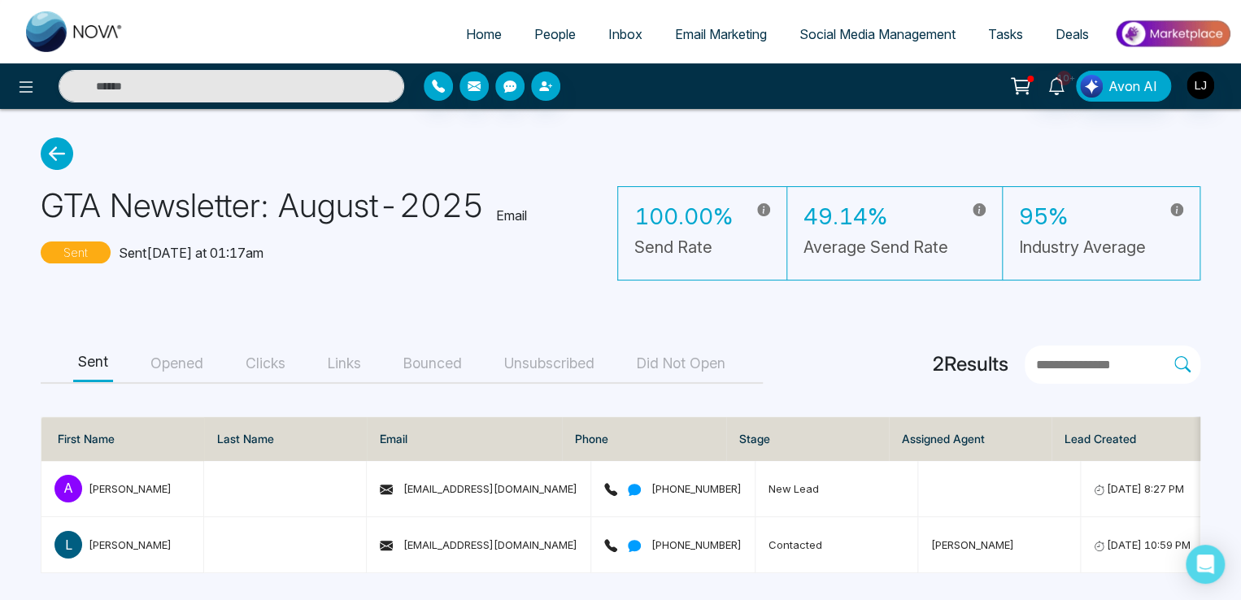
click at [178, 359] on button "Opened" at bounding box center [177, 364] width 63 height 37
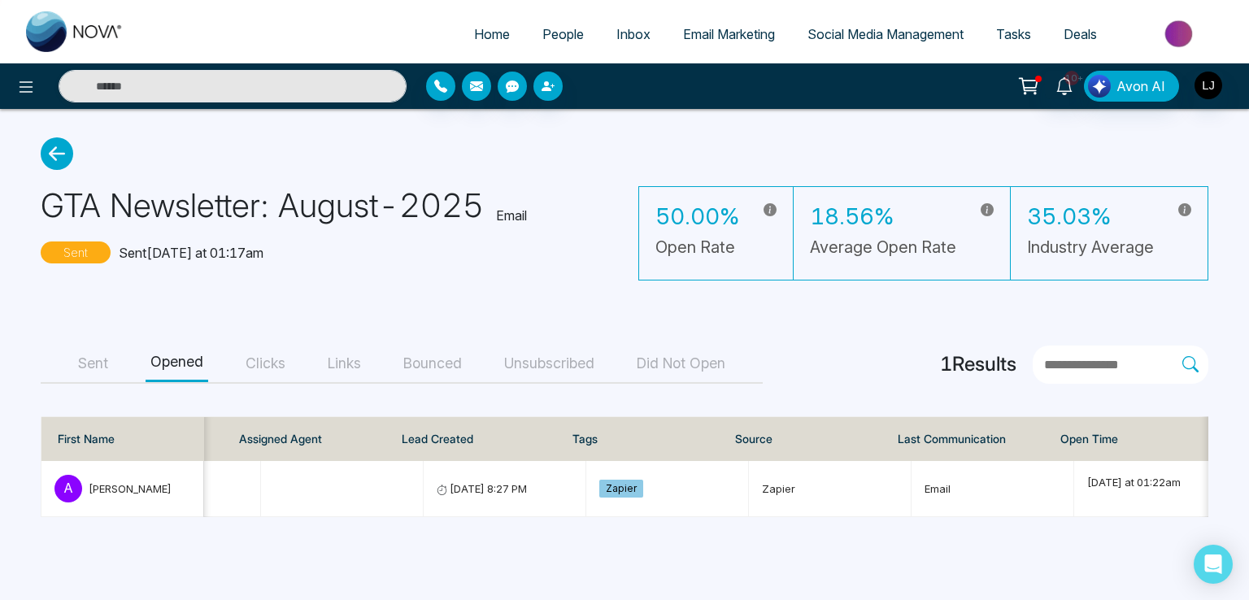
click at [99, 360] on button "Sent" at bounding box center [93, 364] width 40 height 37
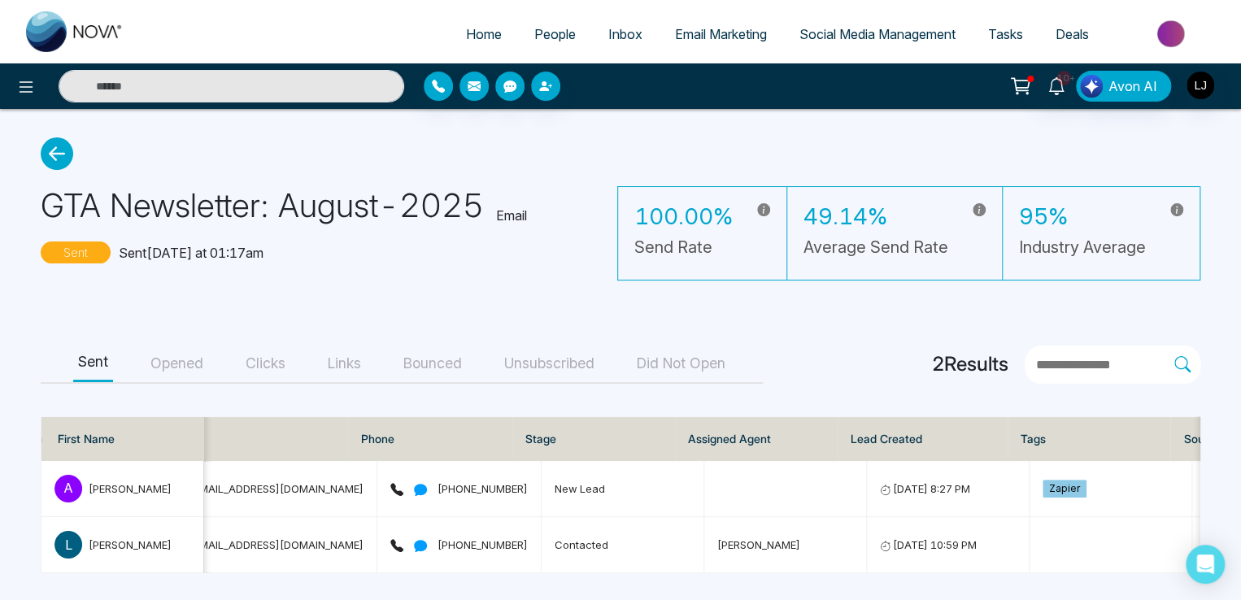
scroll to position [0, 203]
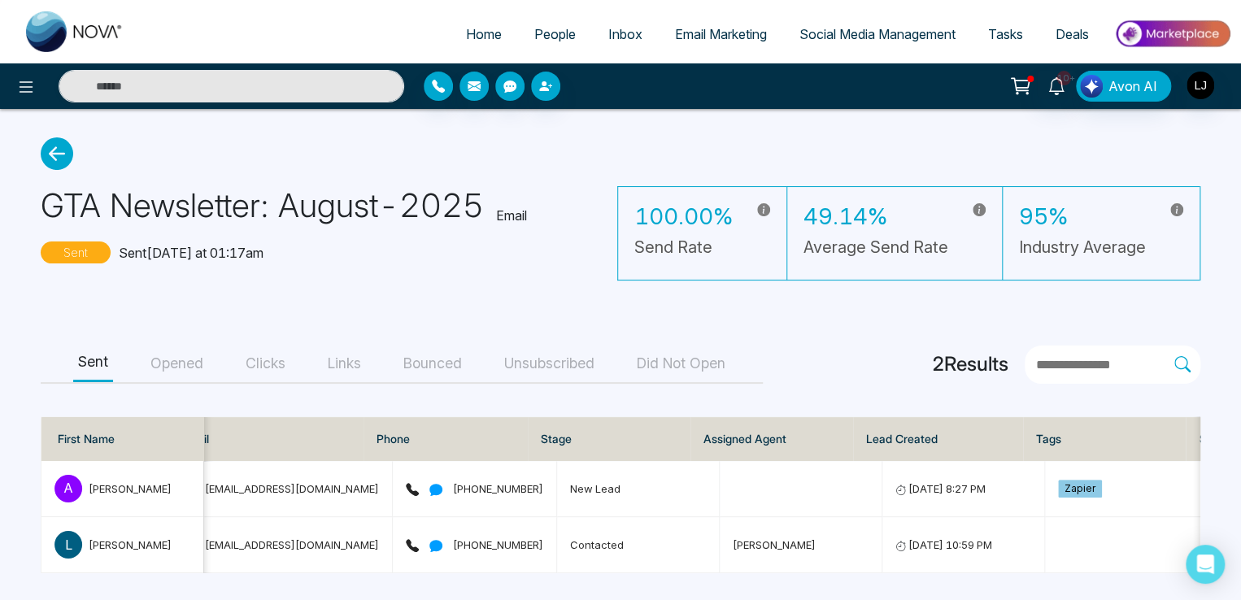
click at [176, 359] on button "Opened" at bounding box center [177, 364] width 63 height 37
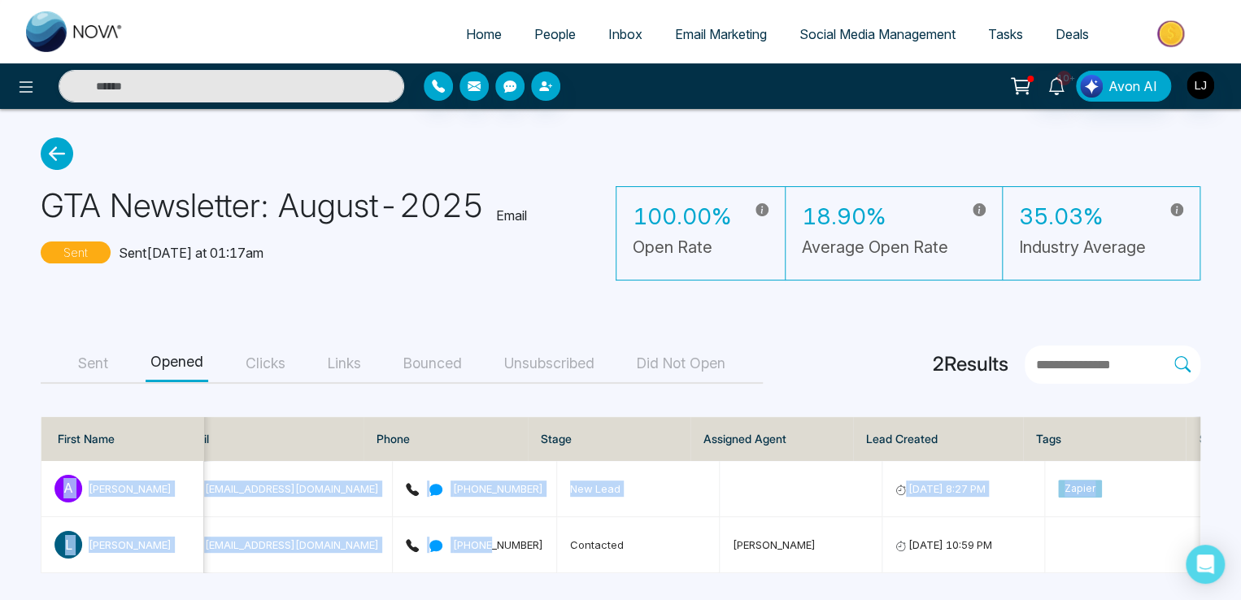
drag, startPoint x: 465, startPoint y: 568, endPoint x: 525, endPoint y: 581, distance: 60.8
click at [525, 581] on main "GTA Newsletter: August-2025 Email Sent Sent [DATE] at 01:17am 100.00% Open Rate…" at bounding box center [620, 355] width 1241 height 493
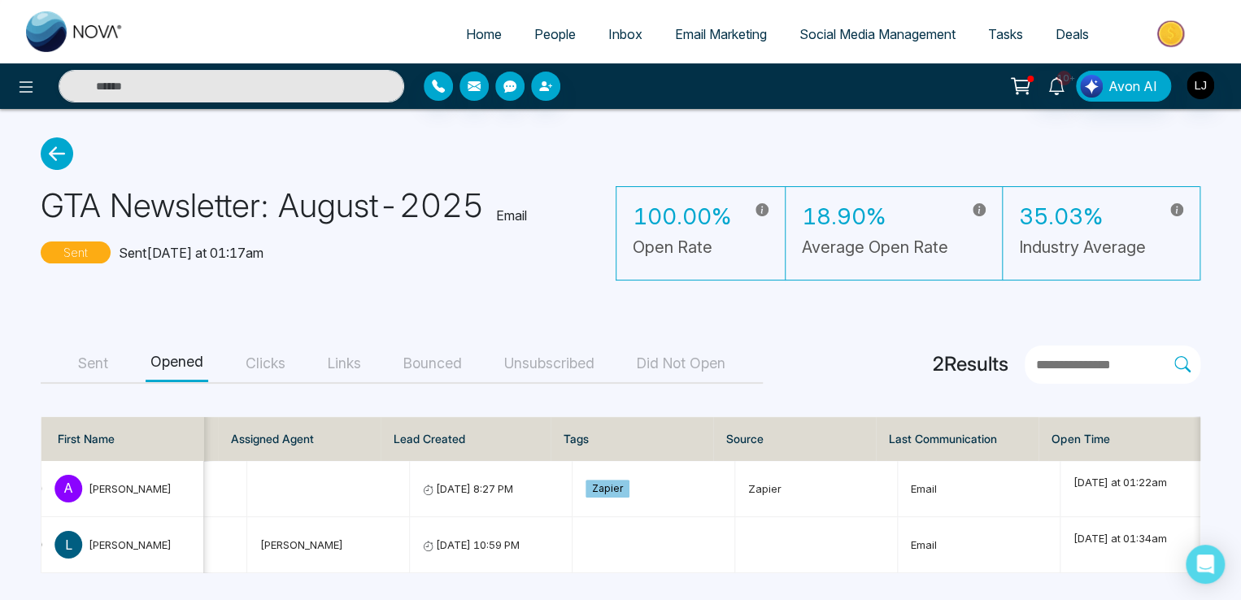
click at [961, 285] on main "GTA Newsletter: August-2025 Email Sent Sent [DATE] at 01:17am 100.00% Open Rate…" at bounding box center [620, 355] width 1241 height 493
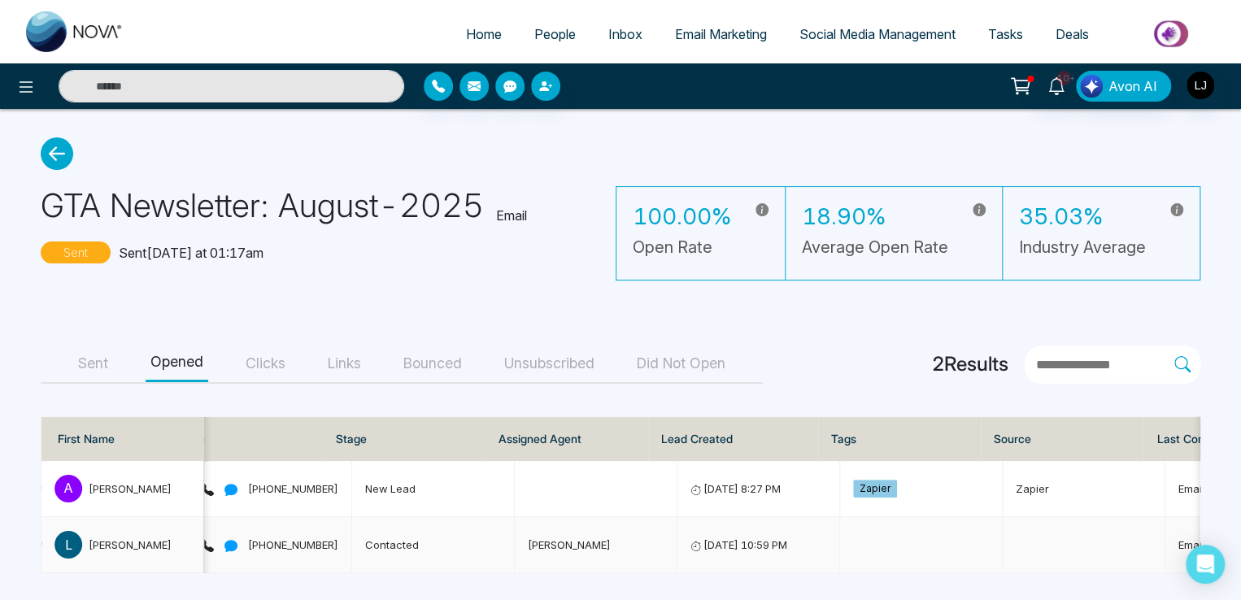
scroll to position [0, 400]
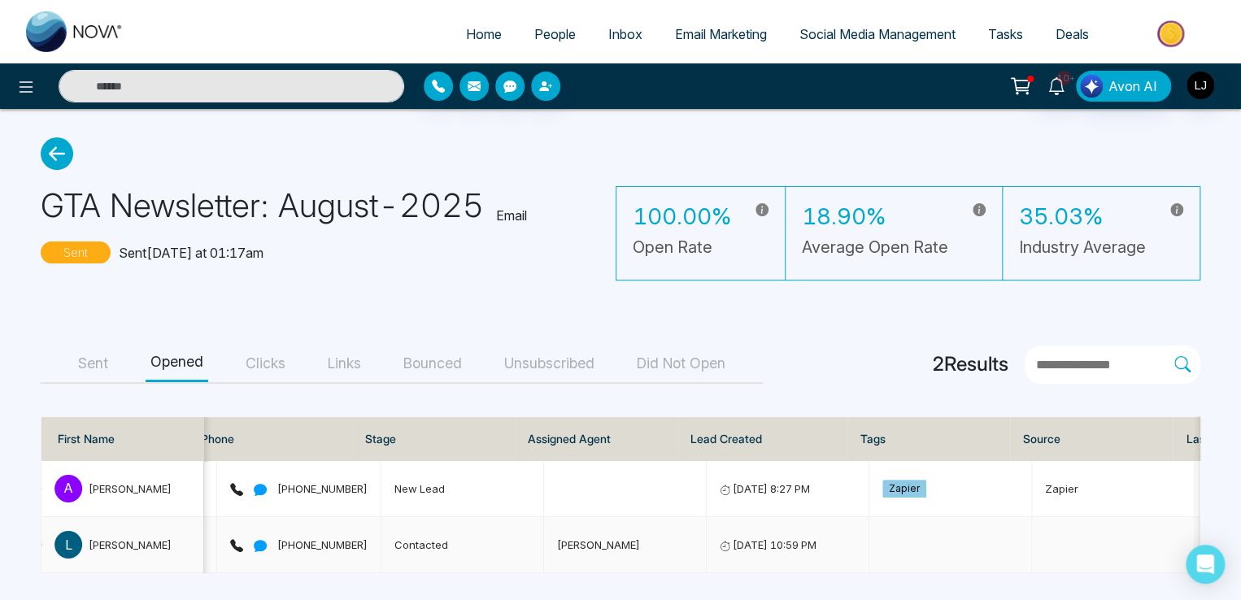
click at [314, 541] on span "[PHONE_NUMBER]" at bounding box center [298, 544] width 137 height 13
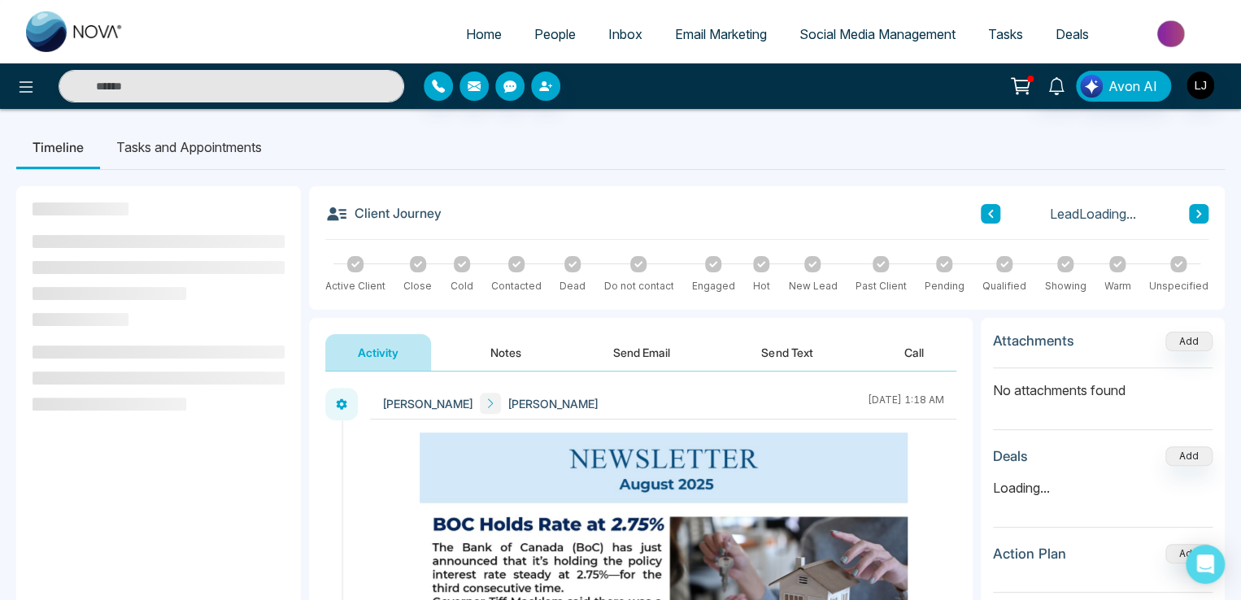
click at [760, 350] on button "Send Text" at bounding box center [787, 352] width 116 height 37
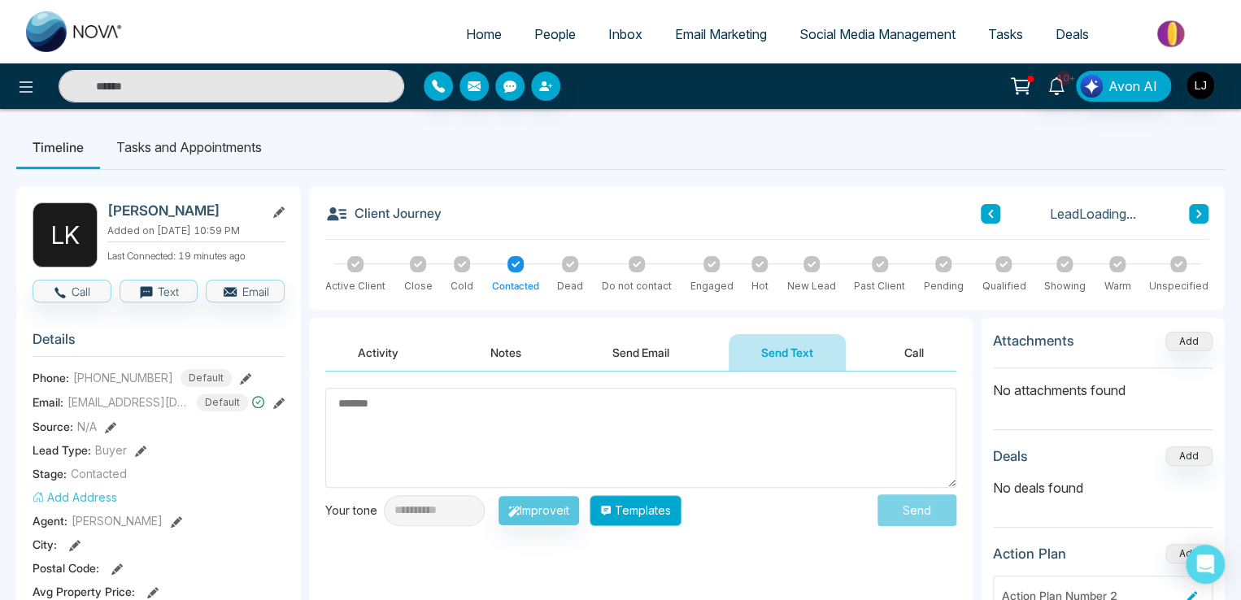
click at [669, 509] on button "Templates" at bounding box center [636, 510] width 92 height 31
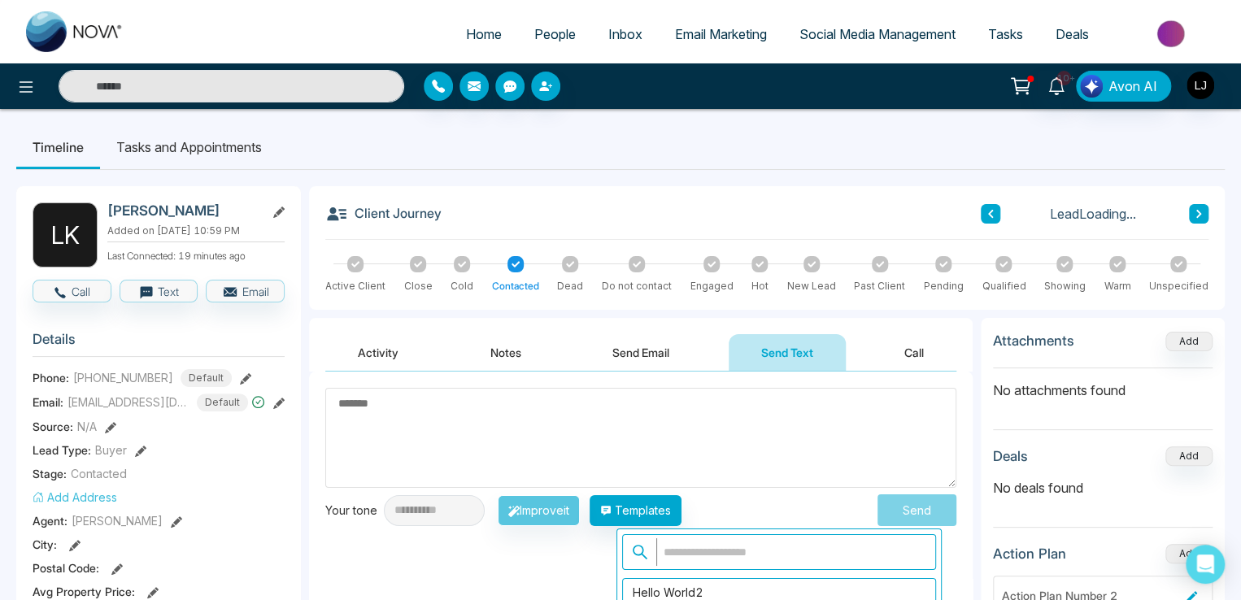
click at [682, 547] on input "text" at bounding box center [791, 552] width 270 height 28
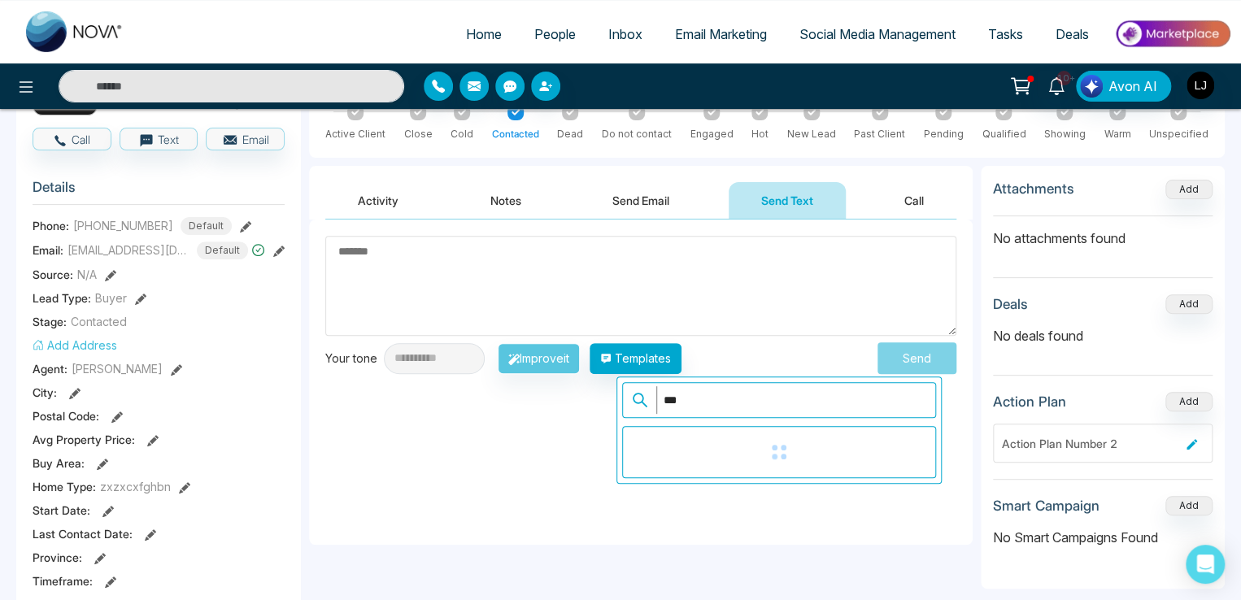
scroll to position [163, 0]
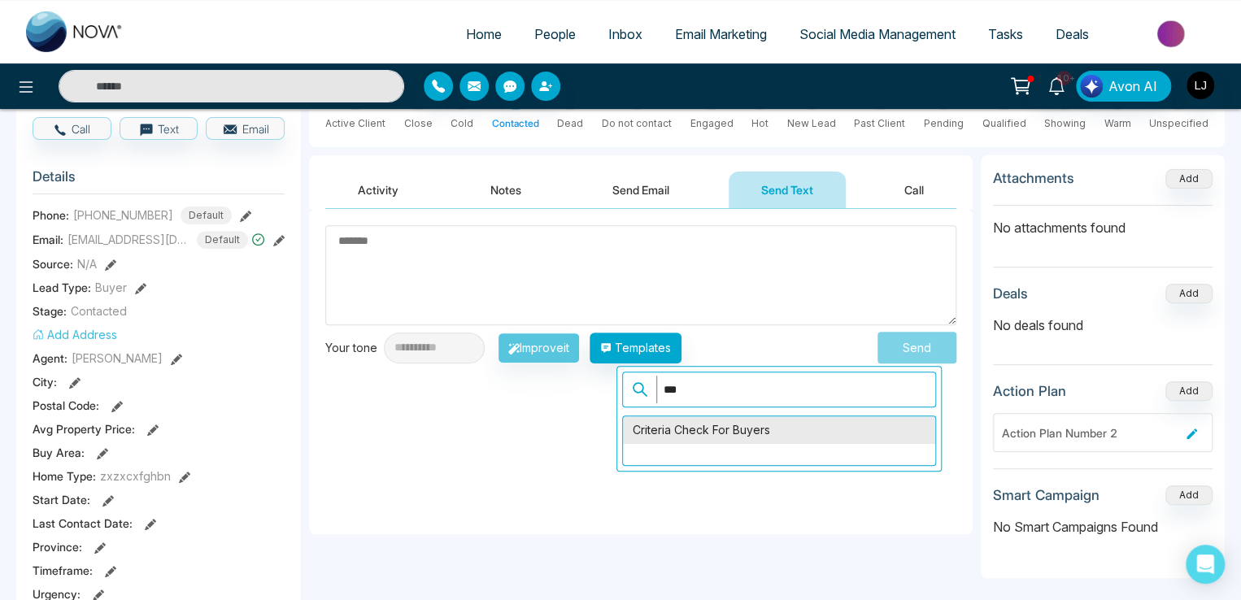
type input "***"
click at [708, 424] on div "Criteria Check for Buyers" at bounding box center [779, 430] width 312 height 28
type textarea "**********"
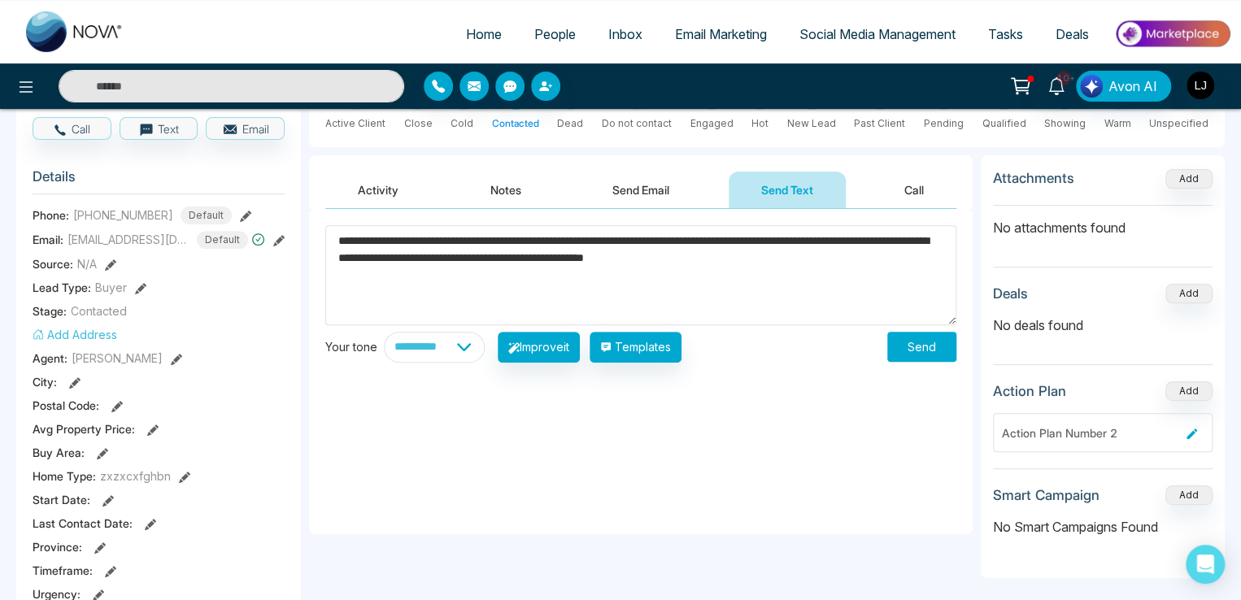
click at [905, 341] on button "Send" at bounding box center [921, 347] width 69 height 30
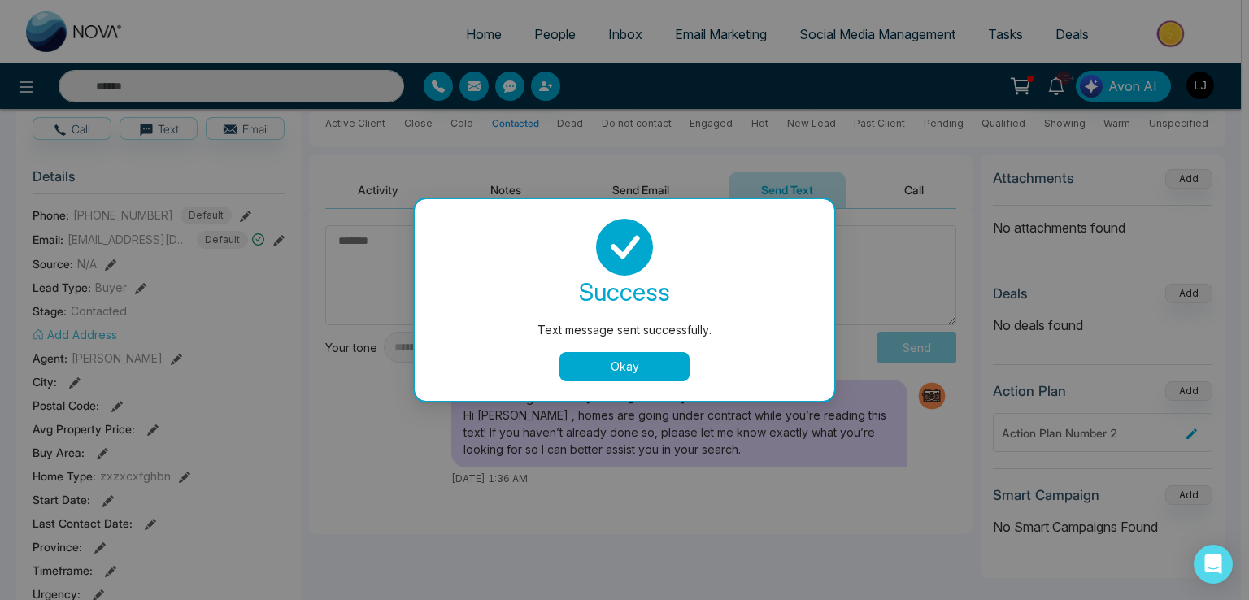
click at [652, 366] on button "Okay" at bounding box center [625, 366] width 130 height 29
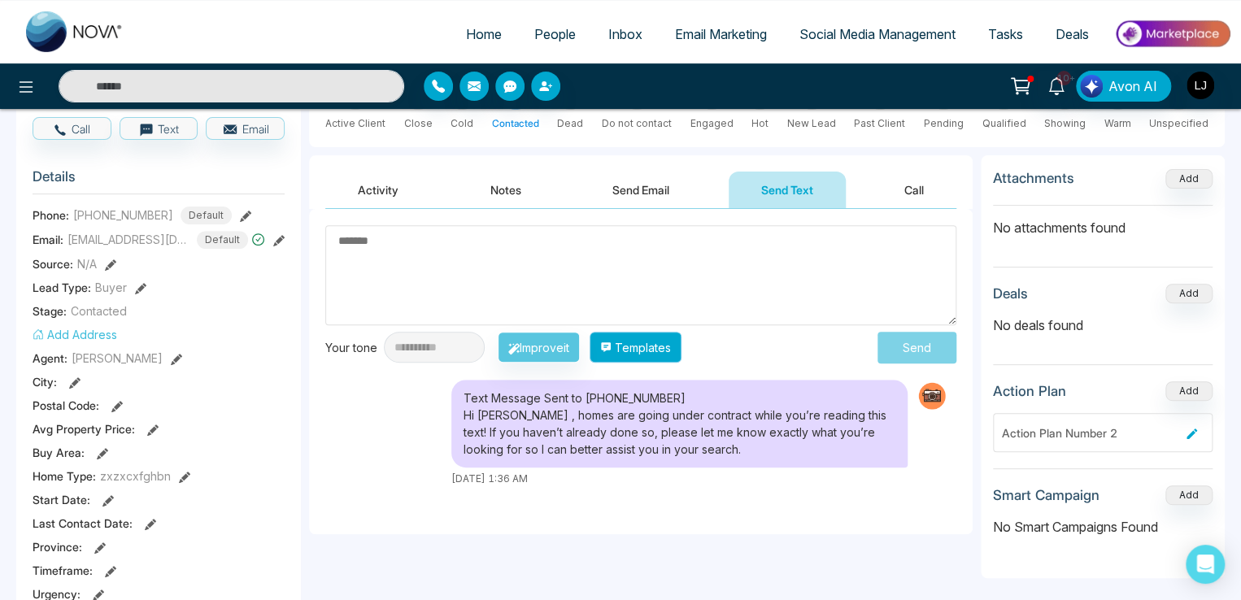
click at [671, 341] on button "Templates" at bounding box center [636, 347] width 92 height 31
click at [391, 435] on div "Text Message Sent to [PHONE_NUMBER] Hi [PERSON_NAME] , homes are going under co…" at bounding box center [640, 433] width 631 height 107
click at [1209, 82] on img "button" at bounding box center [1201, 86] width 28 height 28
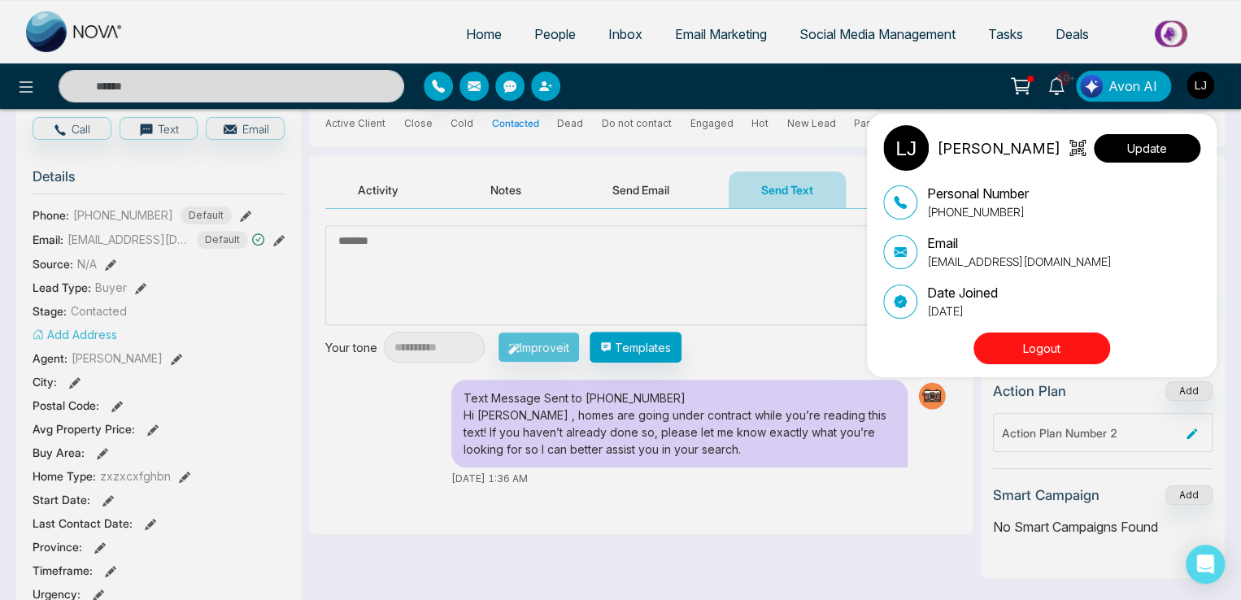
click at [1151, 160] on button "Update" at bounding box center [1147, 148] width 107 height 28
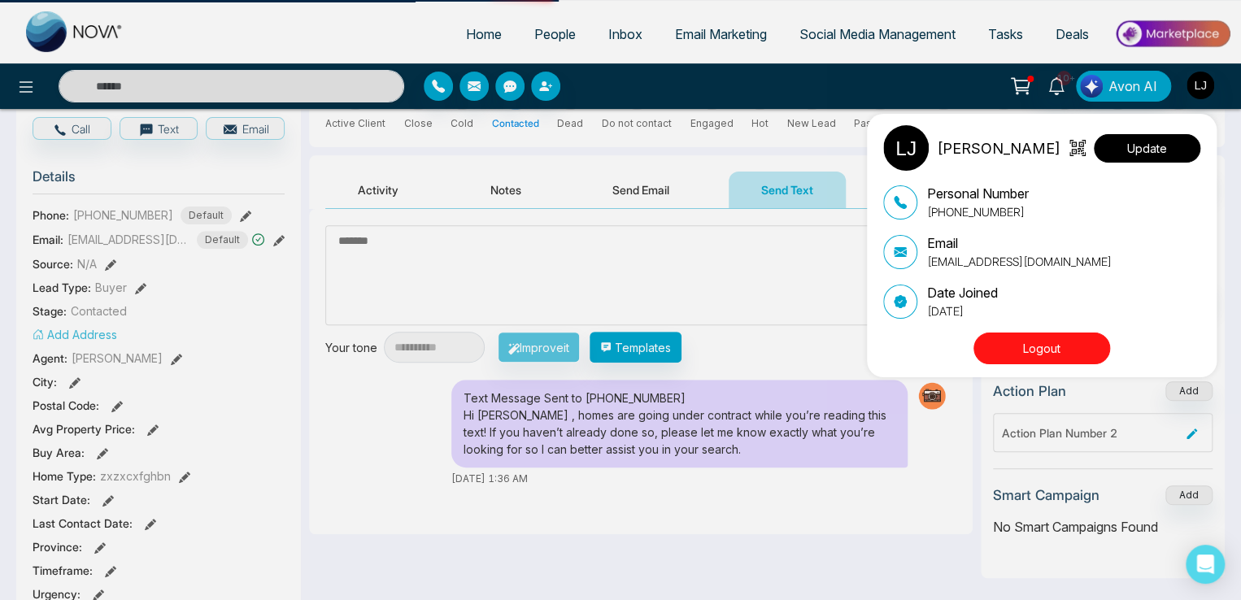
click at [1149, 152] on button "Update" at bounding box center [1147, 148] width 107 height 28
select select
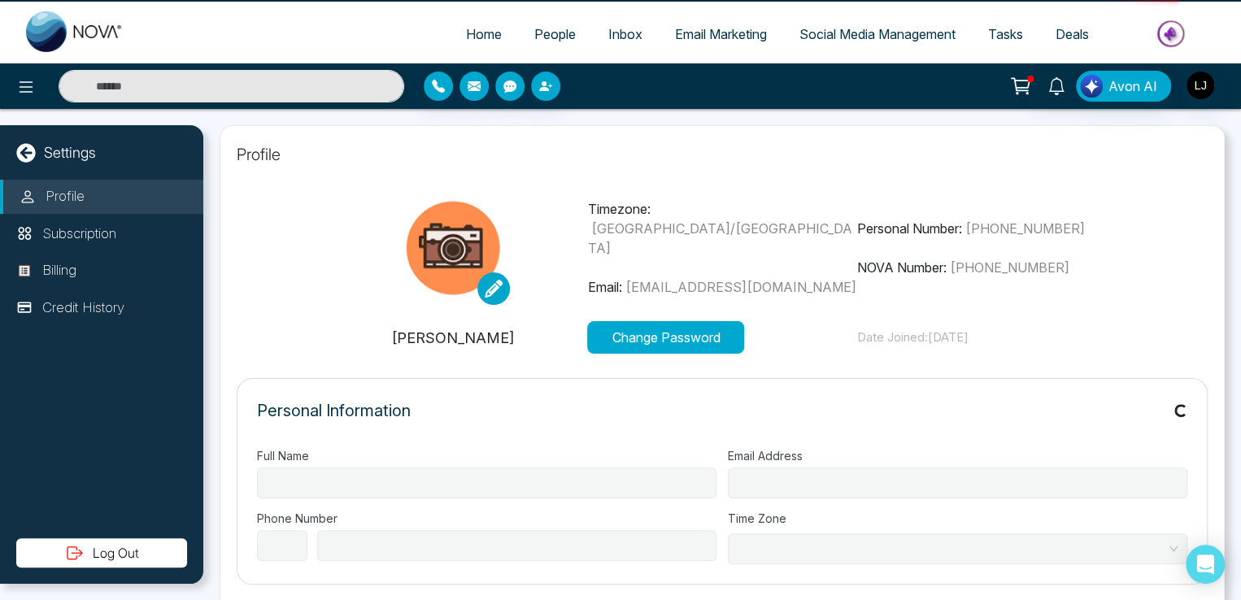
type input "**********"
select select "***"
type input "**********"
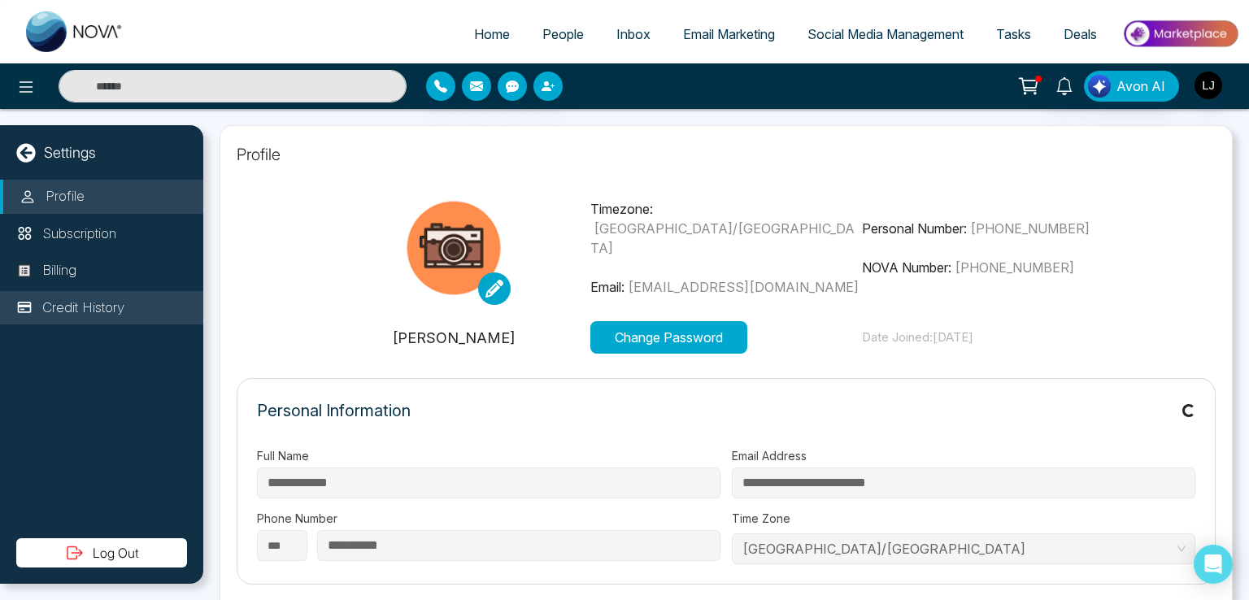
click at [72, 300] on p "Credit History" at bounding box center [83, 308] width 82 height 21
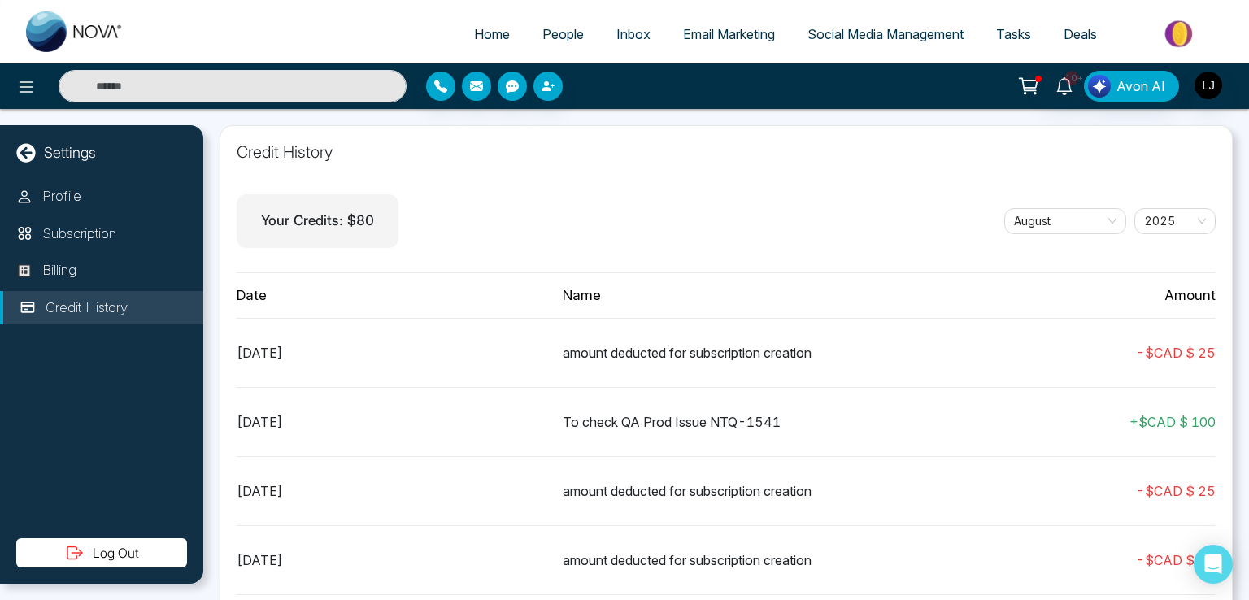
click at [1165, 29] on img at bounding box center [1181, 33] width 118 height 37
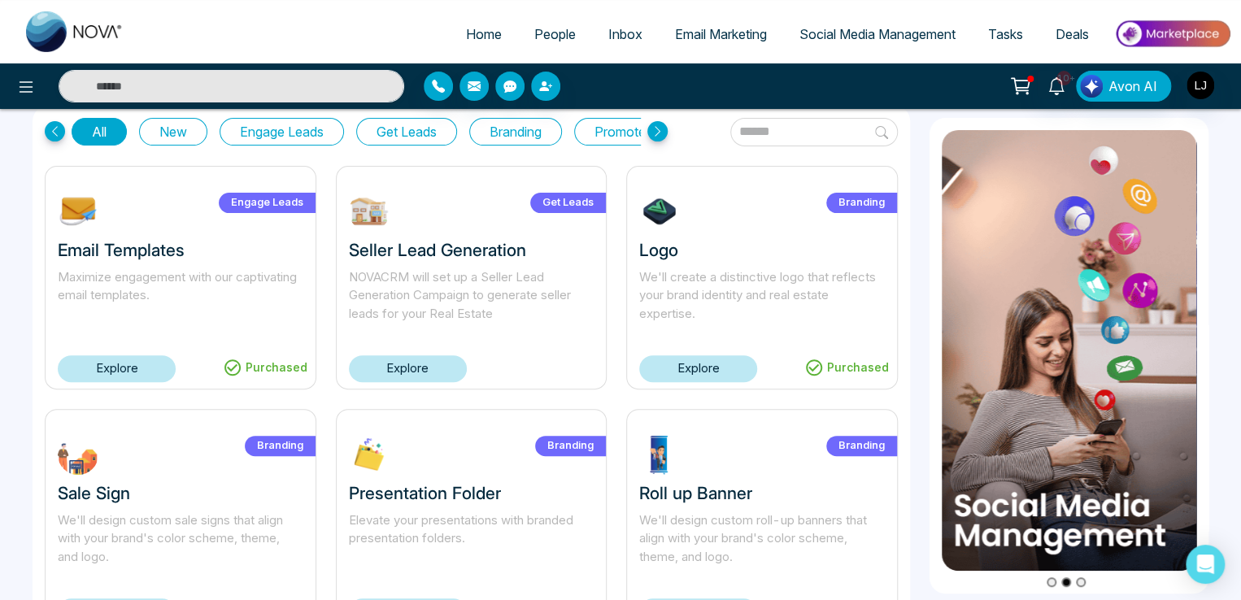
scroll to position [81, 0]
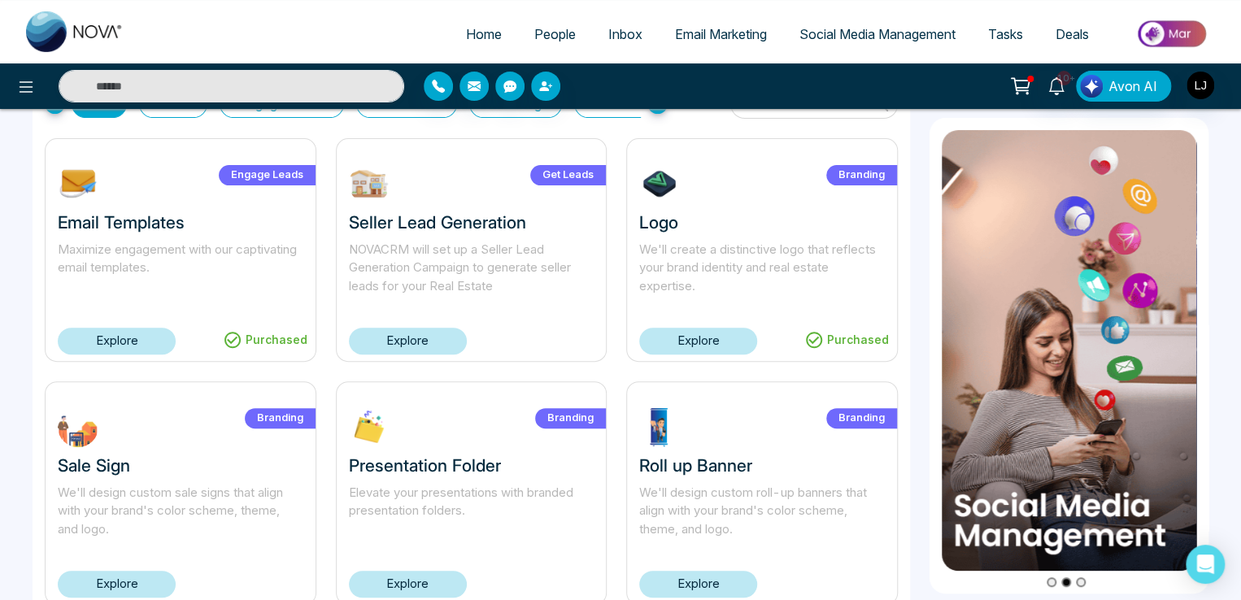
click at [694, 337] on link "Explore" at bounding box center [698, 341] width 118 height 27
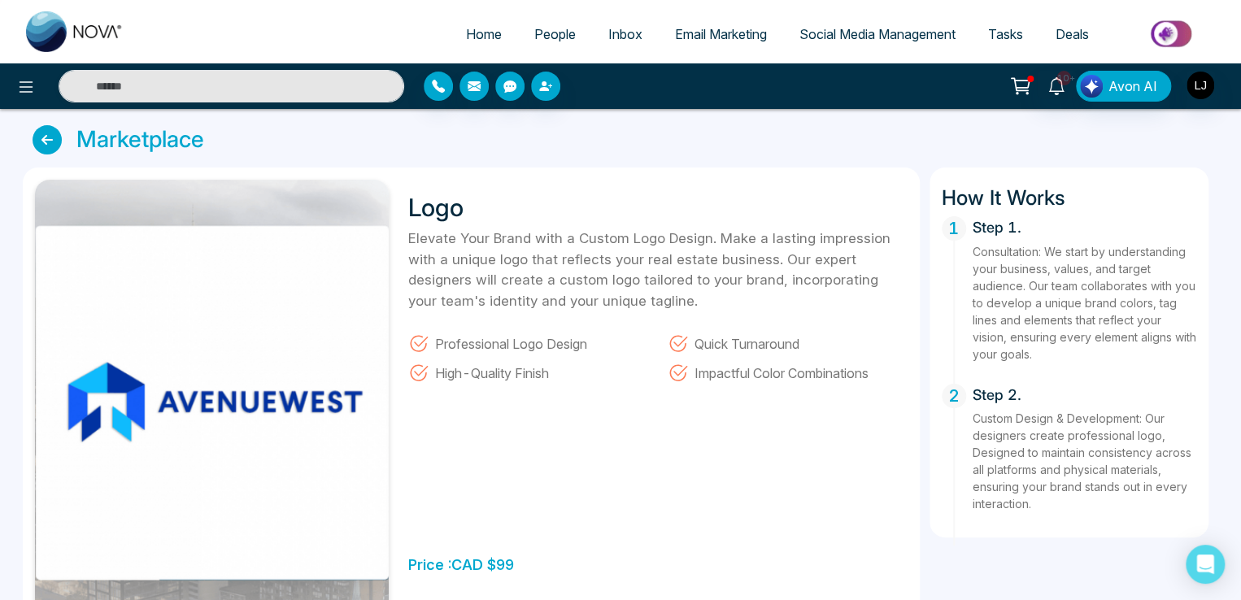
click at [47, 128] on icon at bounding box center [47, 139] width 29 height 29
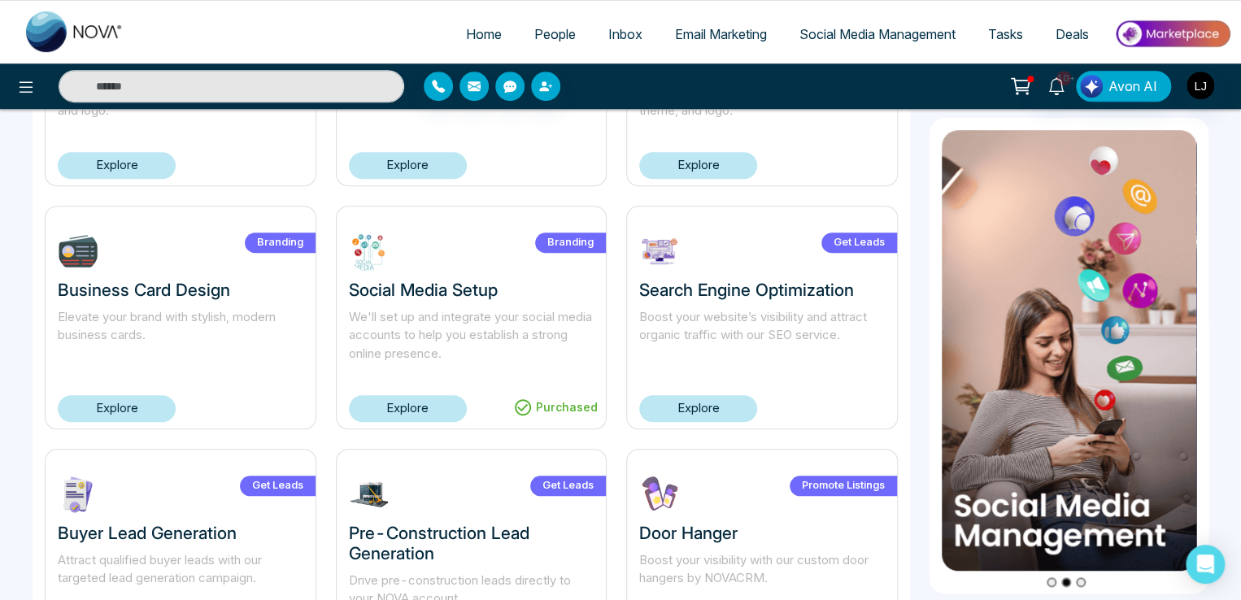
scroll to position [732, 0]
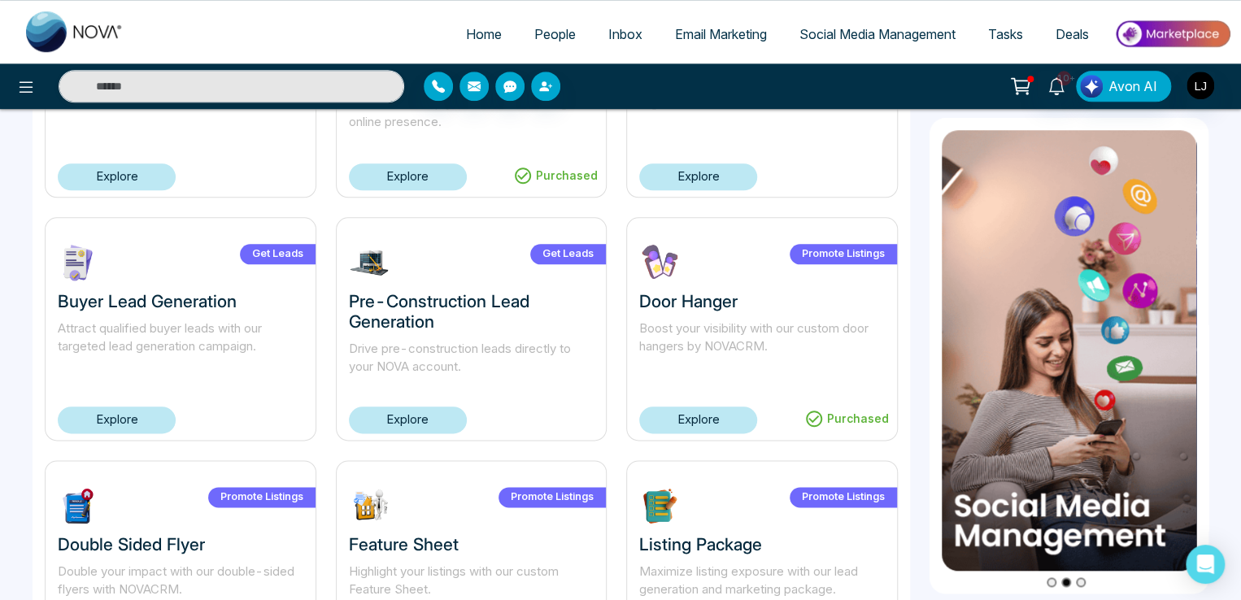
click at [698, 422] on link "Explore" at bounding box center [698, 420] width 118 height 27
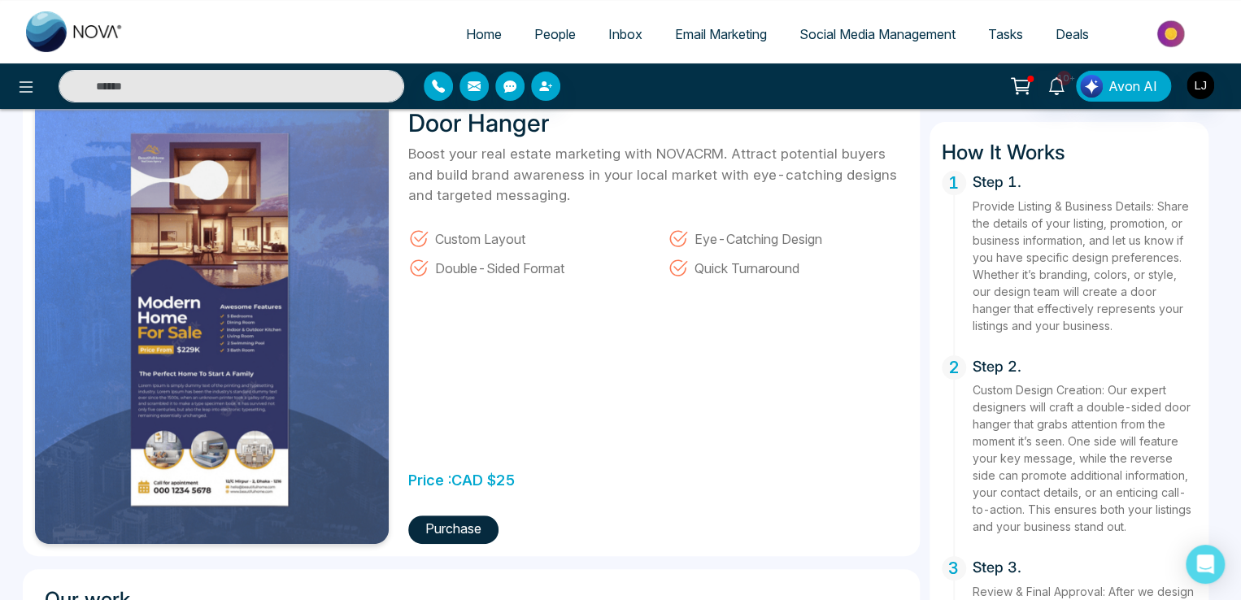
scroll to position [163, 0]
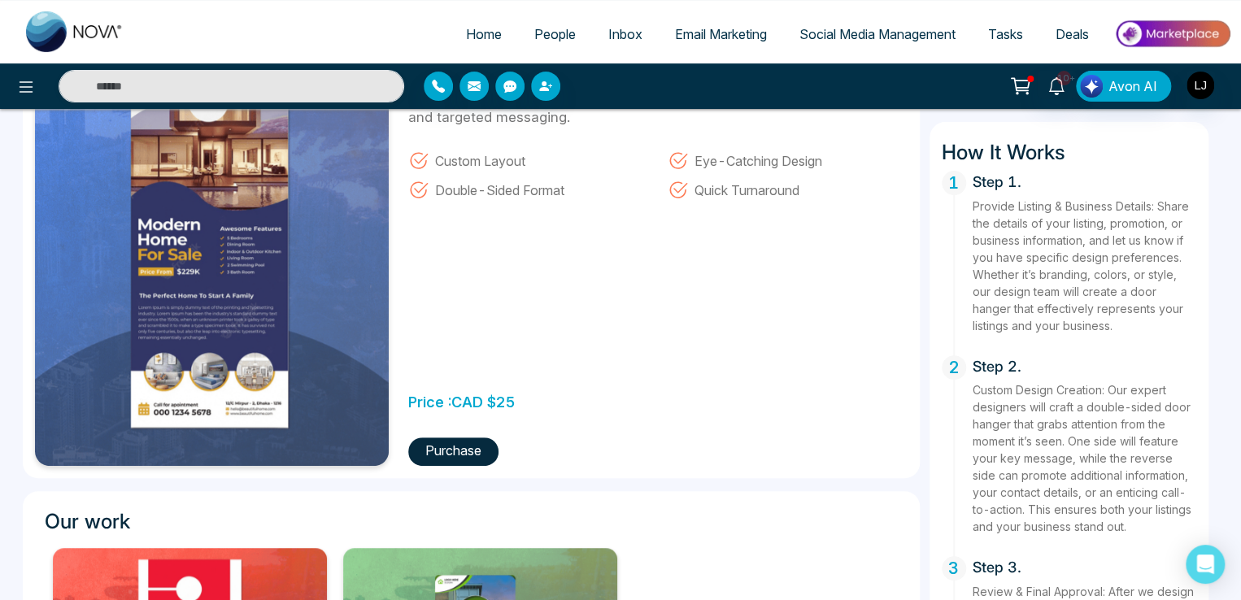
click at [452, 435] on div "Door Hanger Boost your real estate marketing with NOVACRM. Attract potential bu…" at bounding box center [653, 241] width 509 height 449
click at [455, 451] on button "Purchase" at bounding box center [453, 452] width 90 height 28
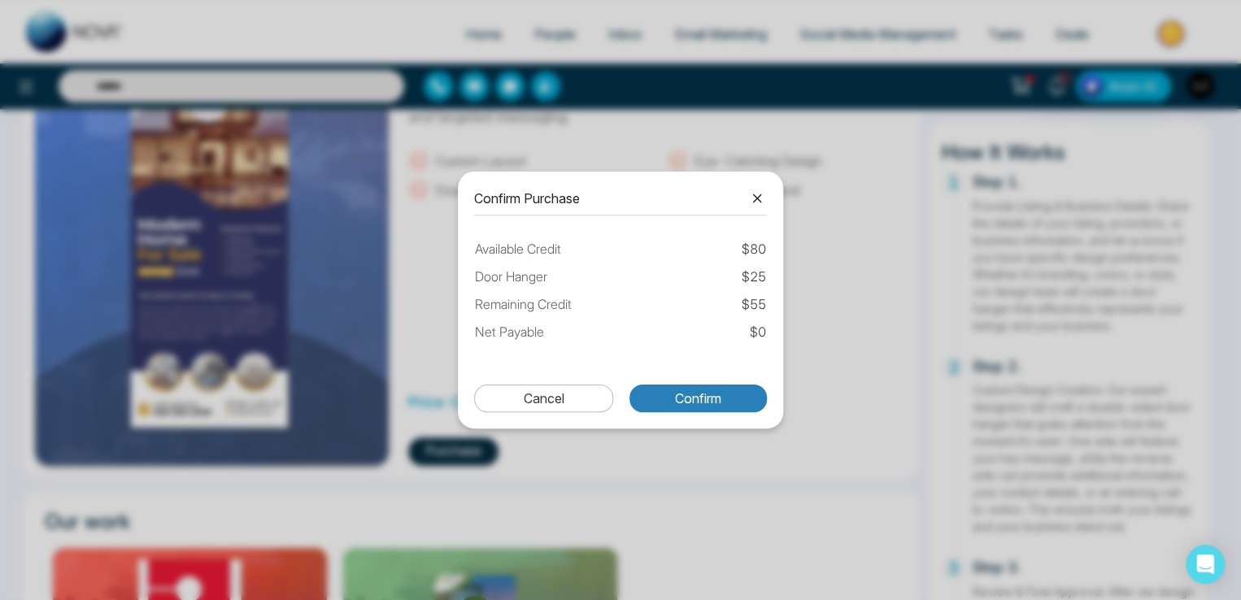
click at [681, 410] on button "Confirm" at bounding box center [698, 399] width 137 height 28
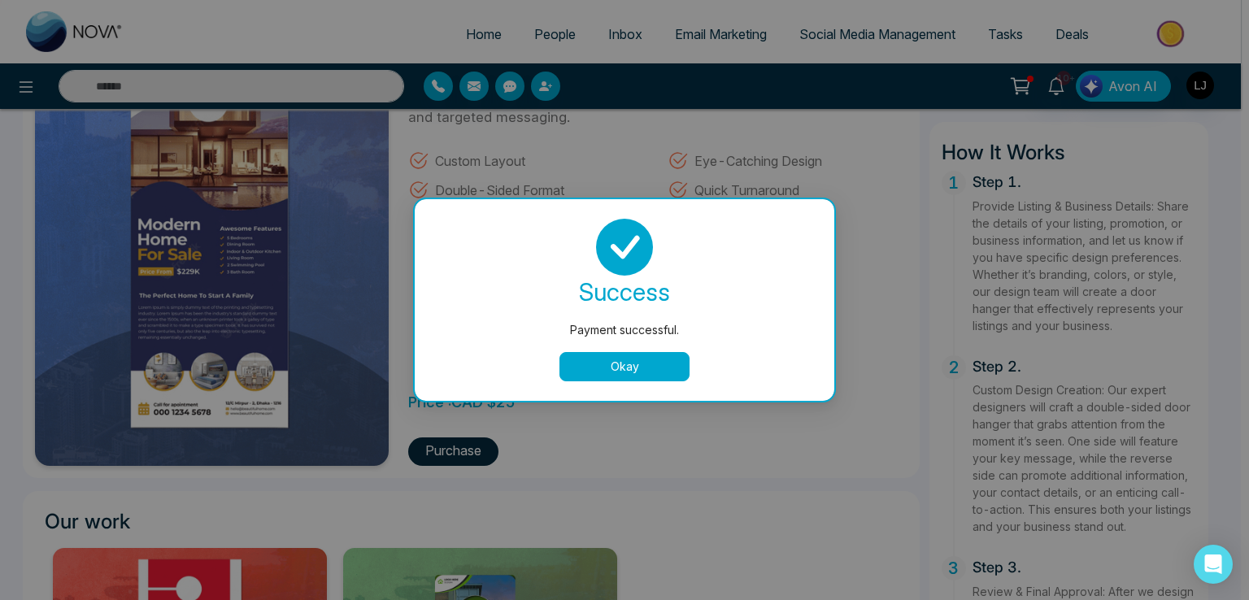
click at [1200, 89] on div "Payment successful. success Payment successful. Okay" at bounding box center [624, 300] width 1249 height 600
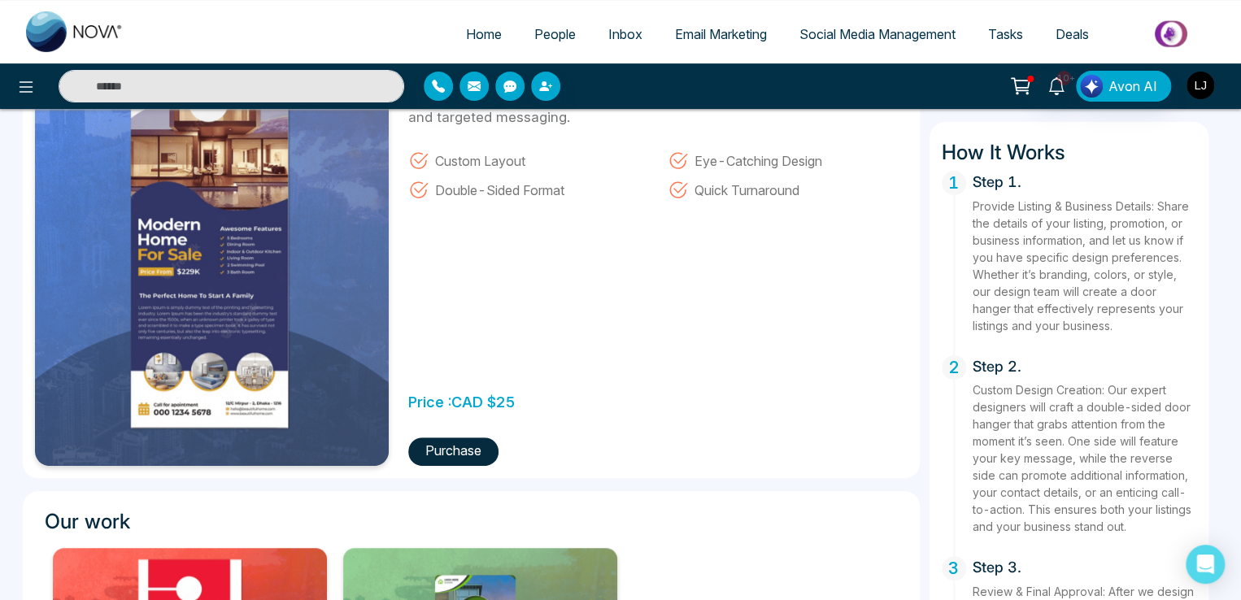
click at [1200, 89] on img "button" at bounding box center [1201, 86] width 28 height 28
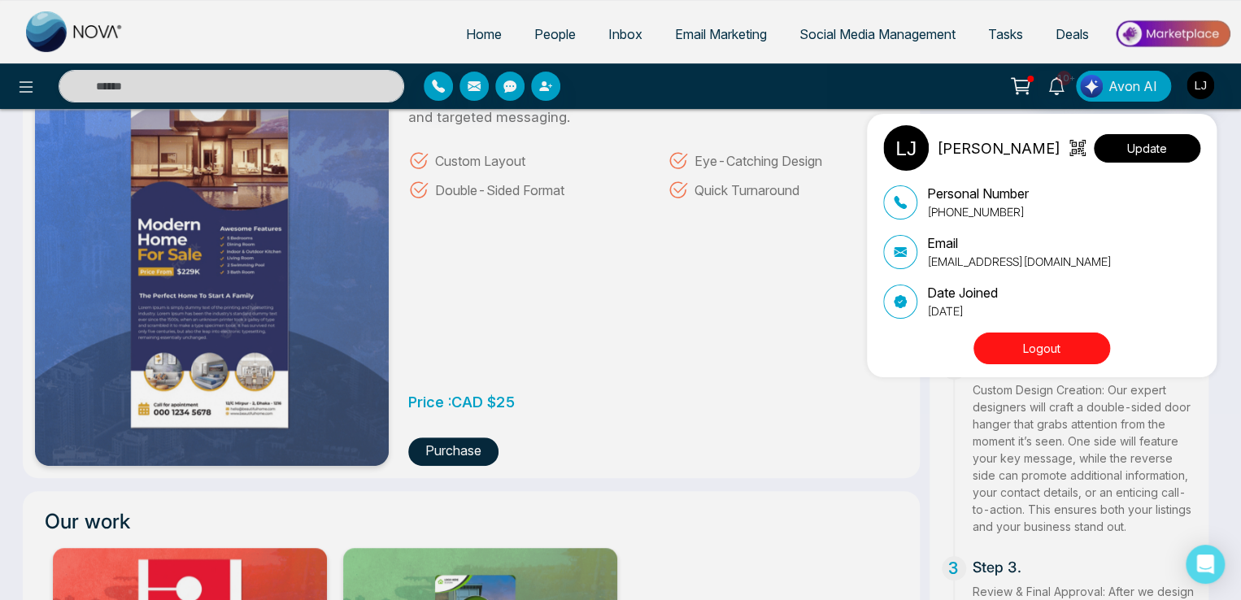
click at [1162, 148] on button "Update" at bounding box center [1147, 148] width 107 height 28
select select "***"
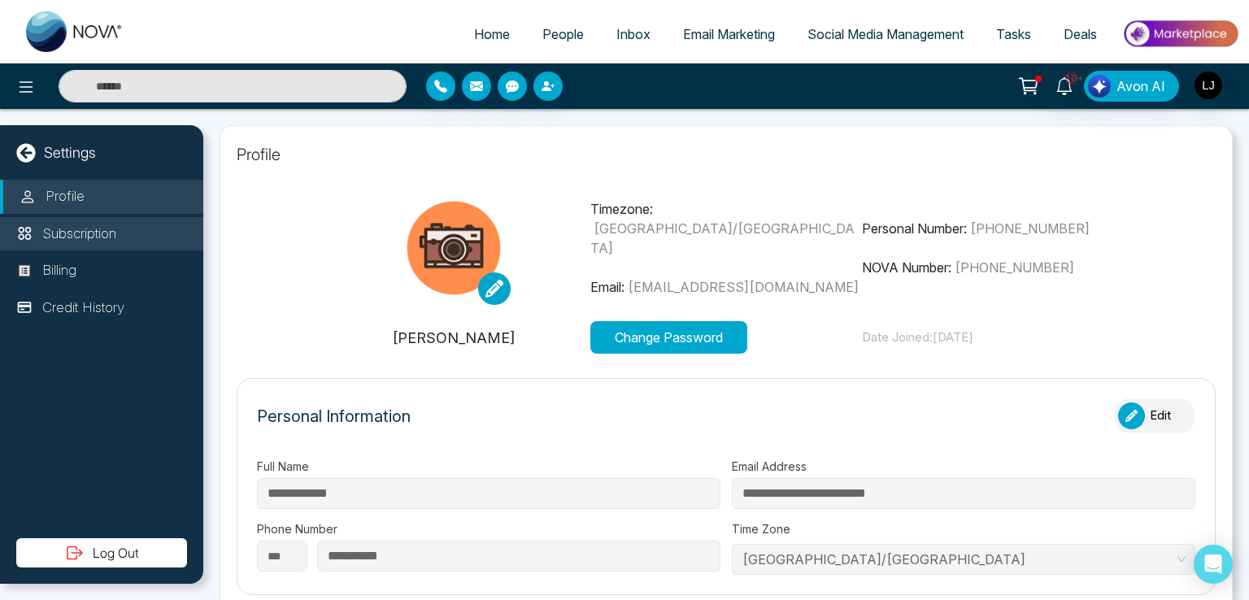
type input "**********"
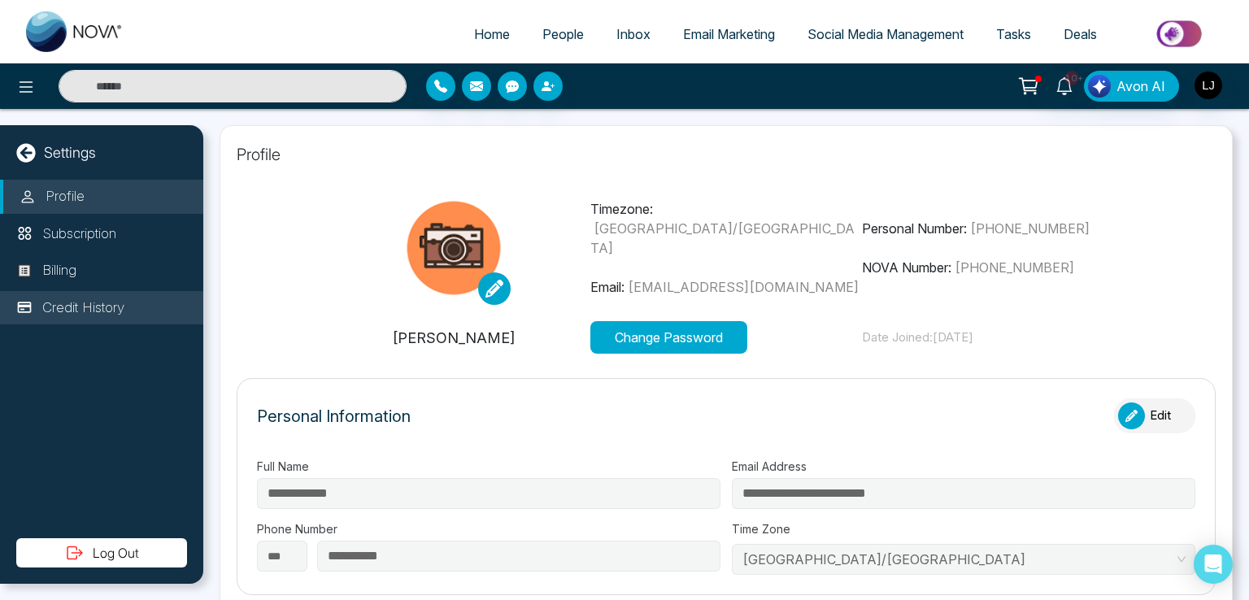
click at [76, 307] on p "Credit History" at bounding box center [83, 308] width 82 height 21
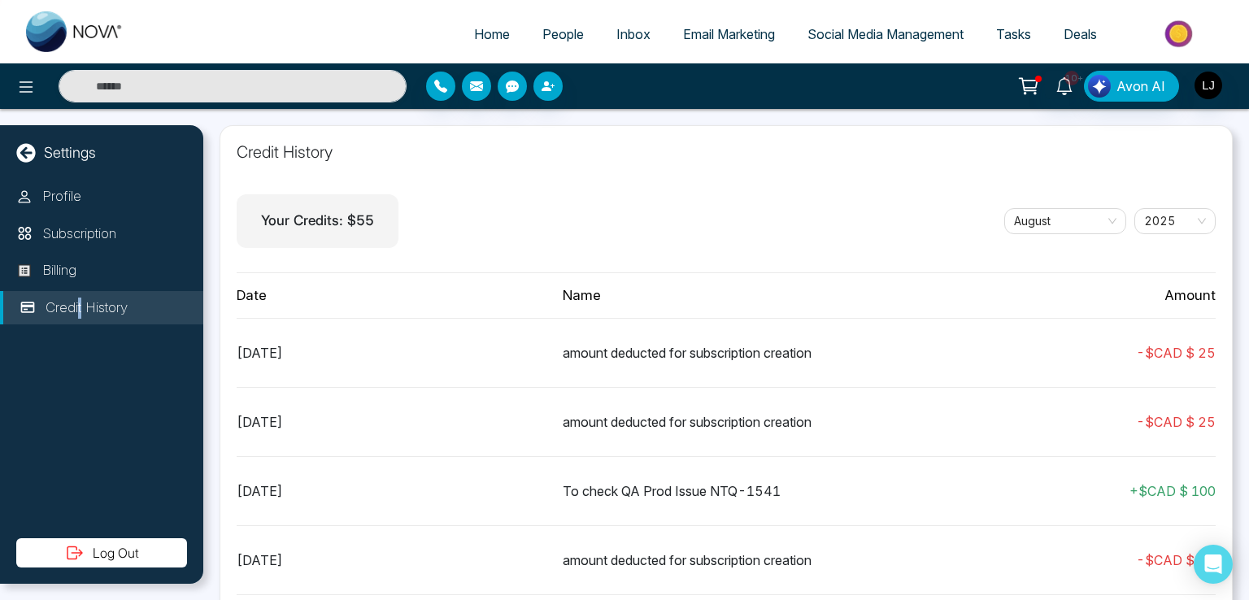
click at [550, 29] on span "People" at bounding box center [562, 34] width 41 height 16
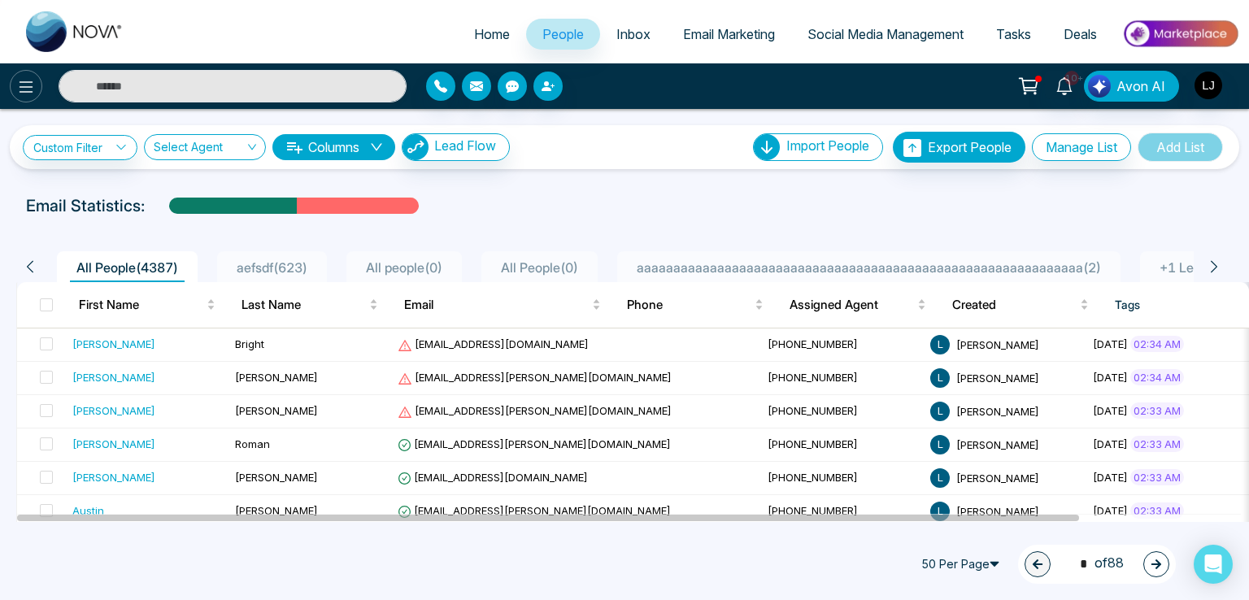
click at [26, 89] on icon at bounding box center [26, 87] width 20 height 20
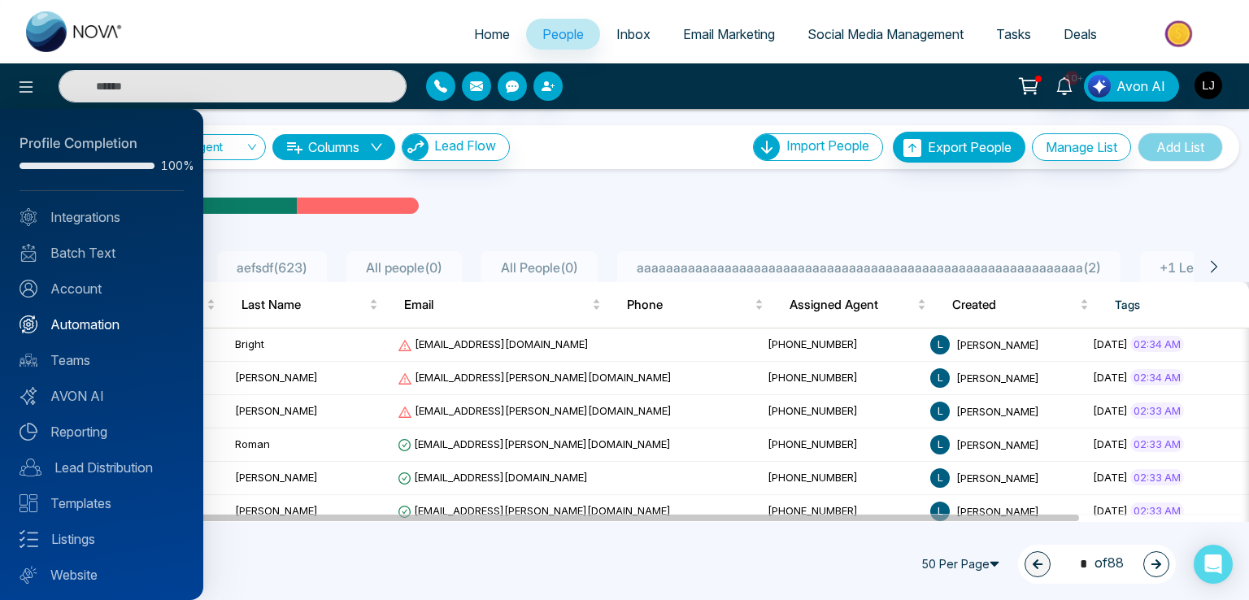
click at [86, 323] on link "Automation" at bounding box center [102, 325] width 164 height 20
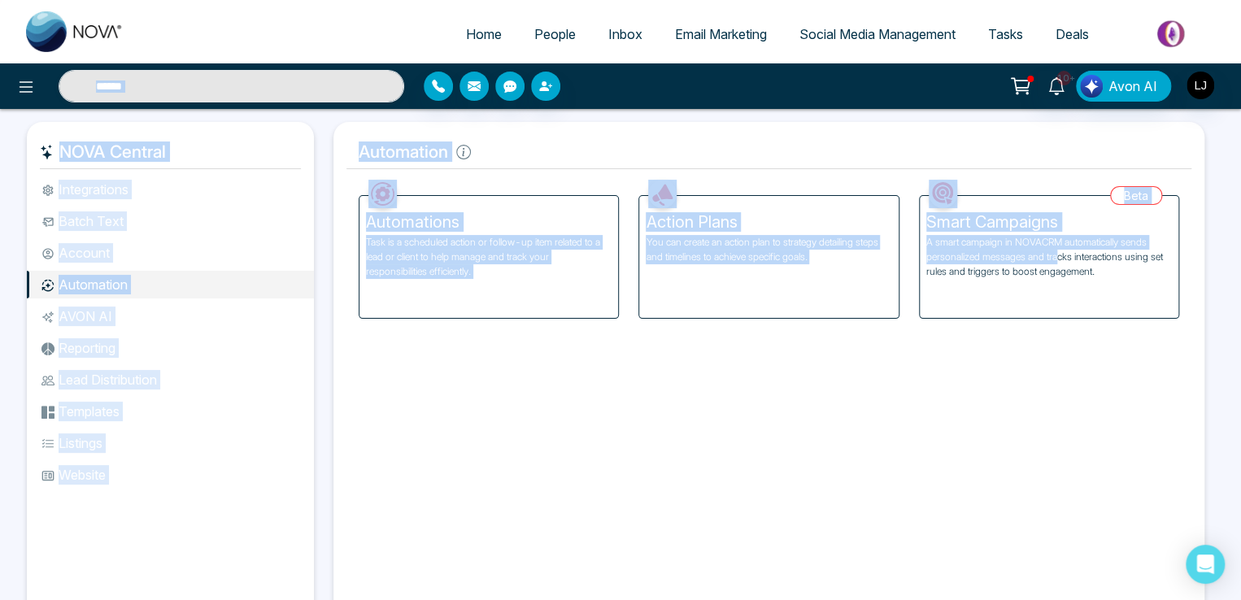
drag, startPoint x: 1056, startPoint y: 256, endPoint x: 267, endPoint y: 4, distance: 828.2
click at [355, 60] on div "Home People Inbox Email Marketing Social Media Management Tasks Deals 10+ Avon …" at bounding box center [620, 333] width 1241 height 666
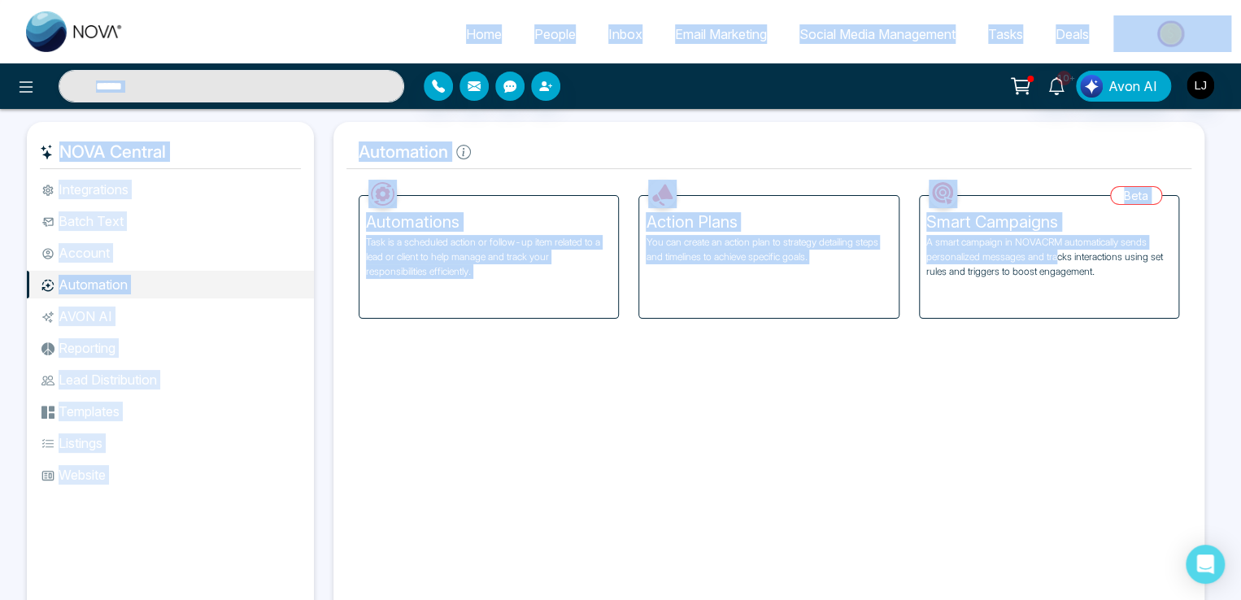
click at [101, 220] on li "Batch Text" at bounding box center [170, 221] width 287 height 28
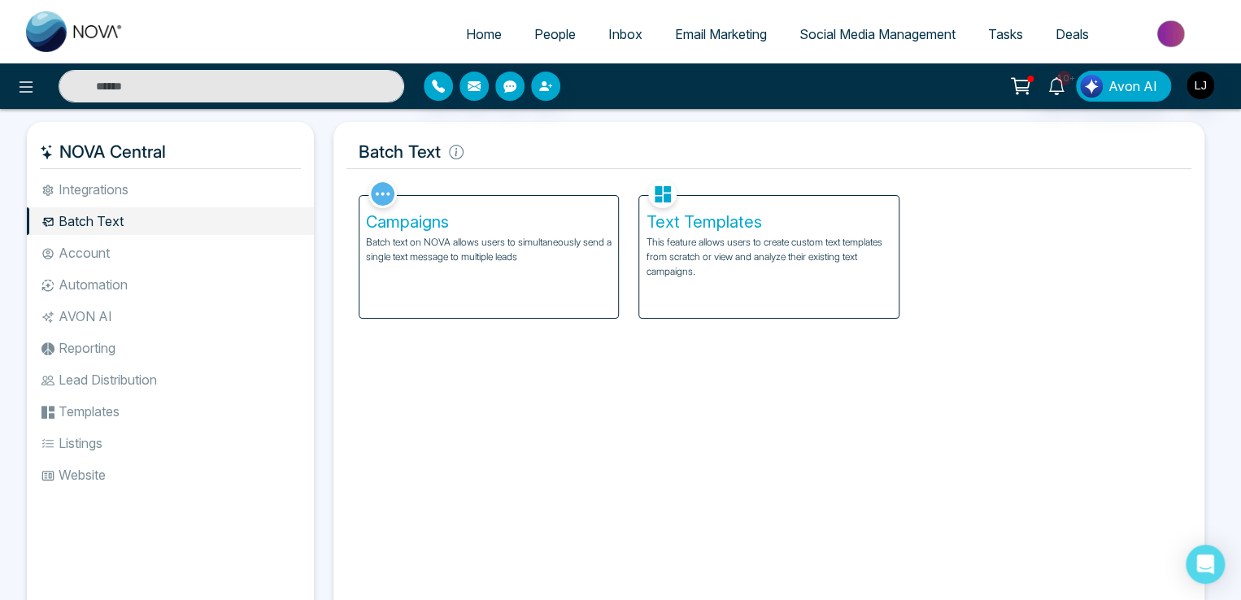
click at [101, 220] on li "Batch Text" at bounding box center [170, 221] width 287 height 28
click at [480, 243] on p "Batch text on NOVA allows users to simultaneously send a single text message to…" at bounding box center [489, 249] width 246 height 29
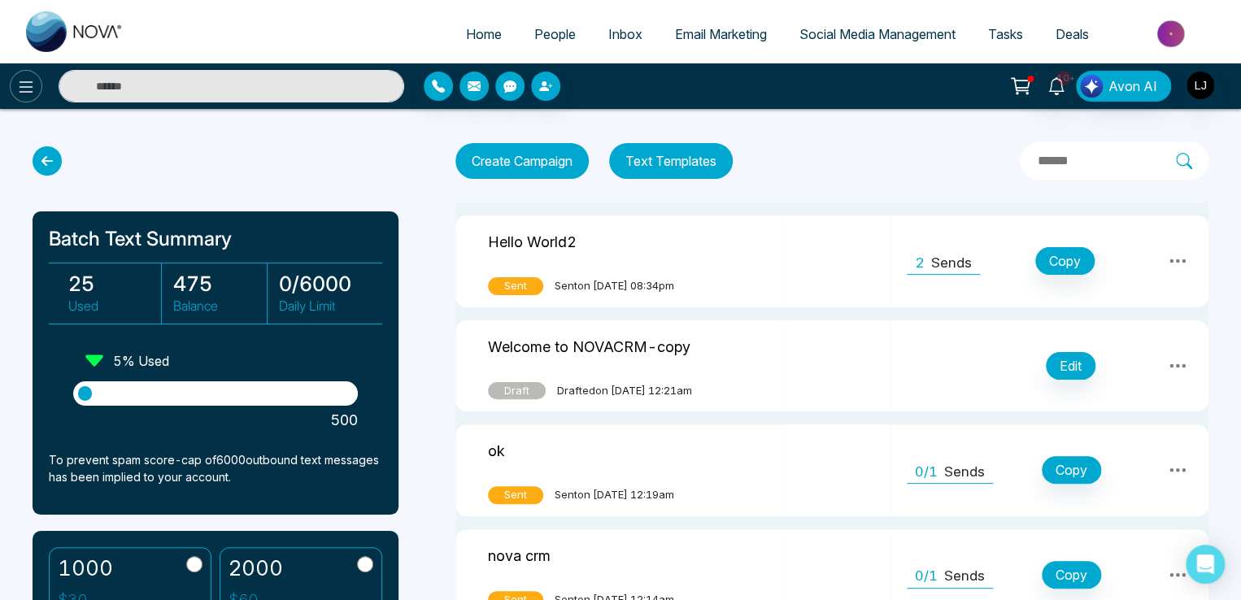
click at [26, 77] on icon at bounding box center [26, 87] width 20 height 20
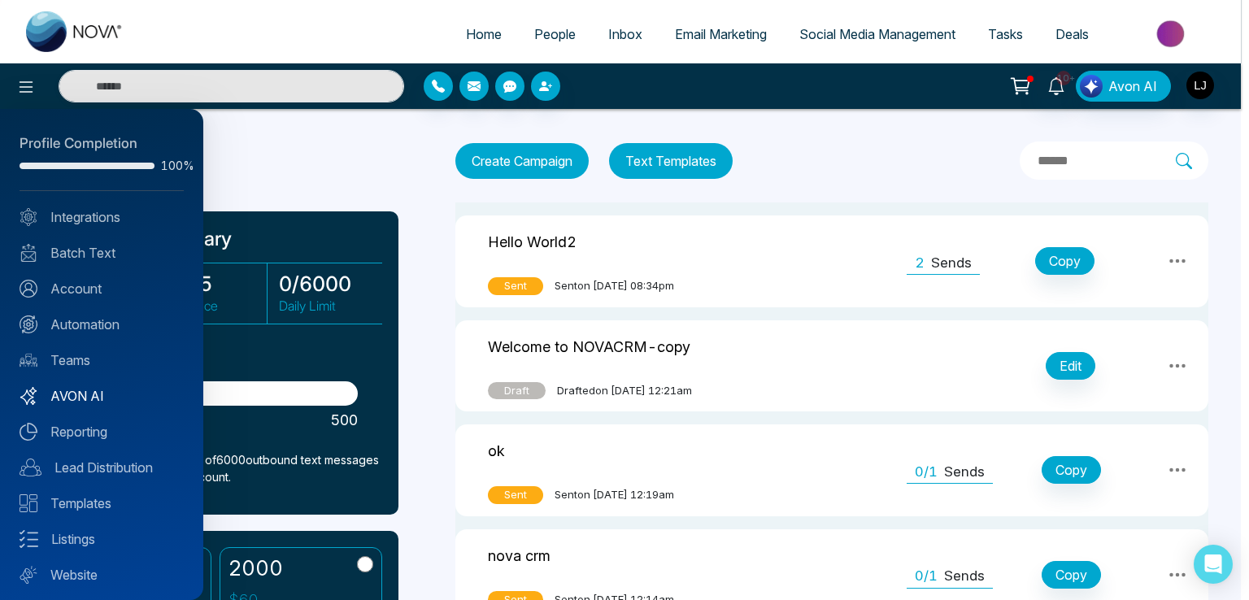
click at [85, 391] on link "AVON AI" at bounding box center [102, 396] width 164 height 20
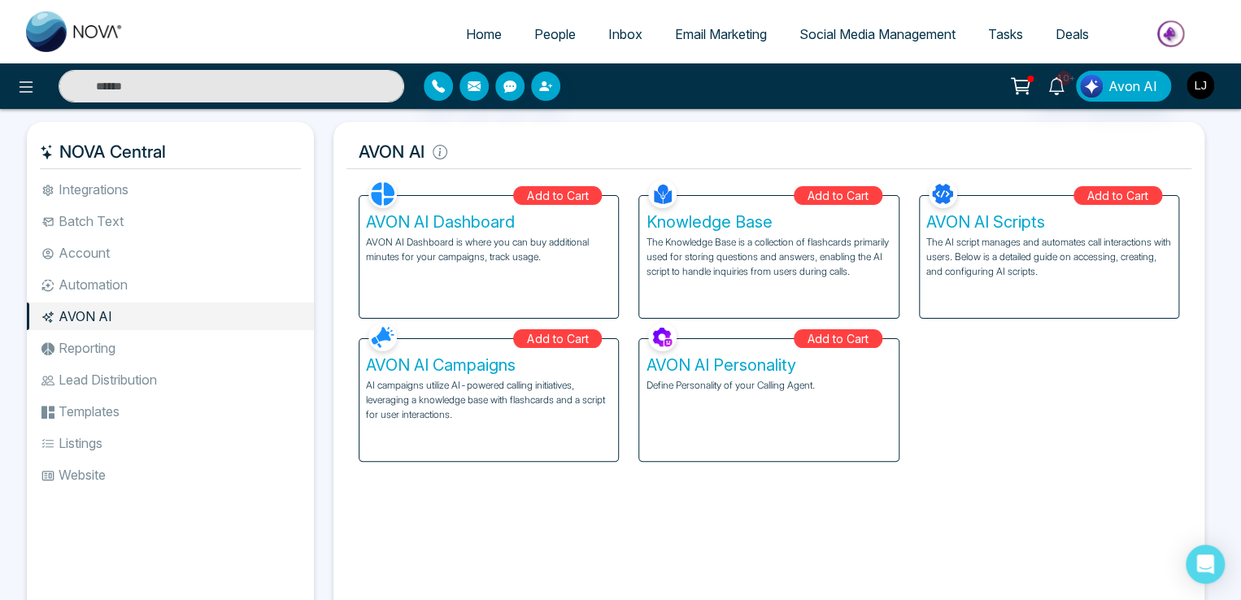
click at [1200, 82] on img "button" at bounding box center [1201, 86] width 28 height 28
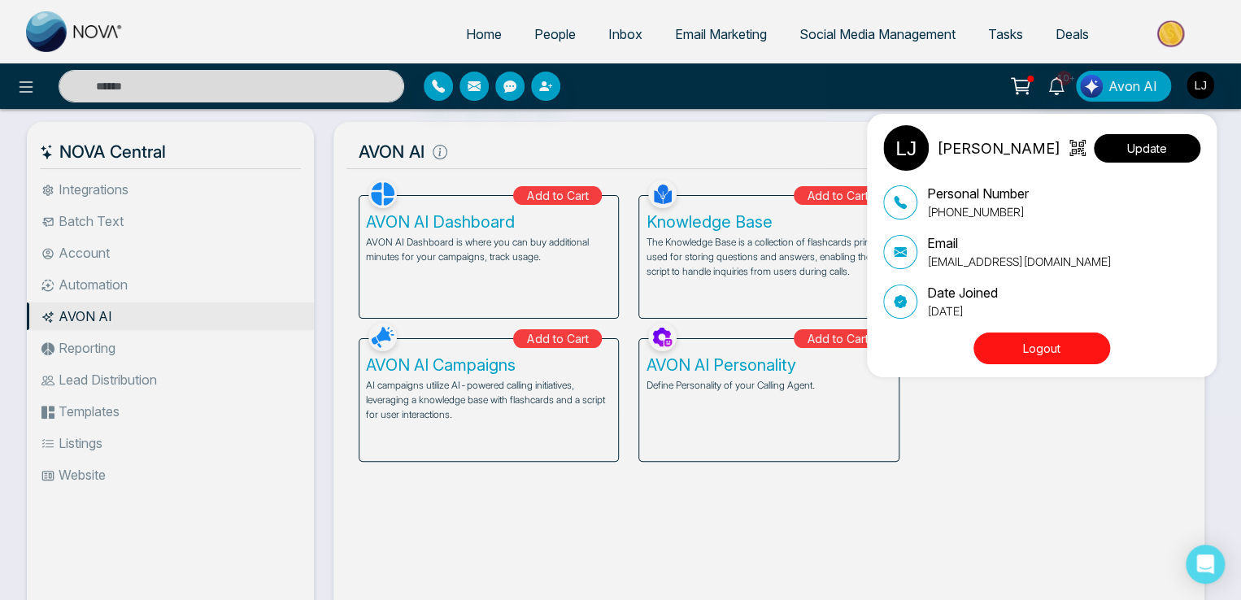
click at [1158, 138] on button "Update" at bounding box center [1147, 148] width 107 height 28
select select "***"
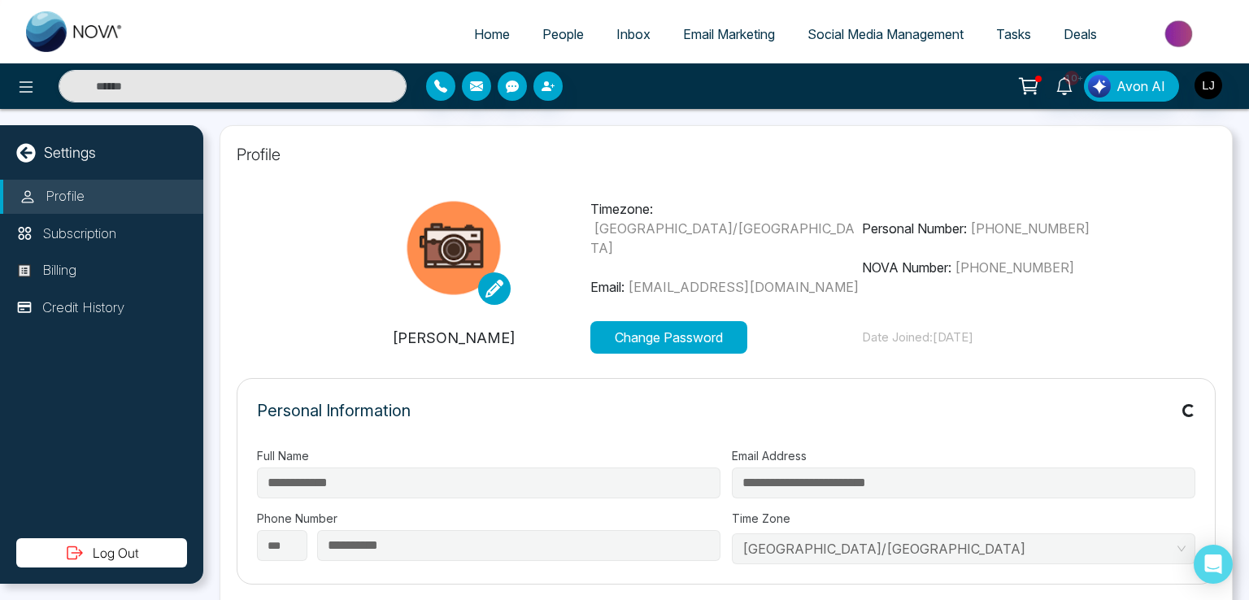
type input "**********"
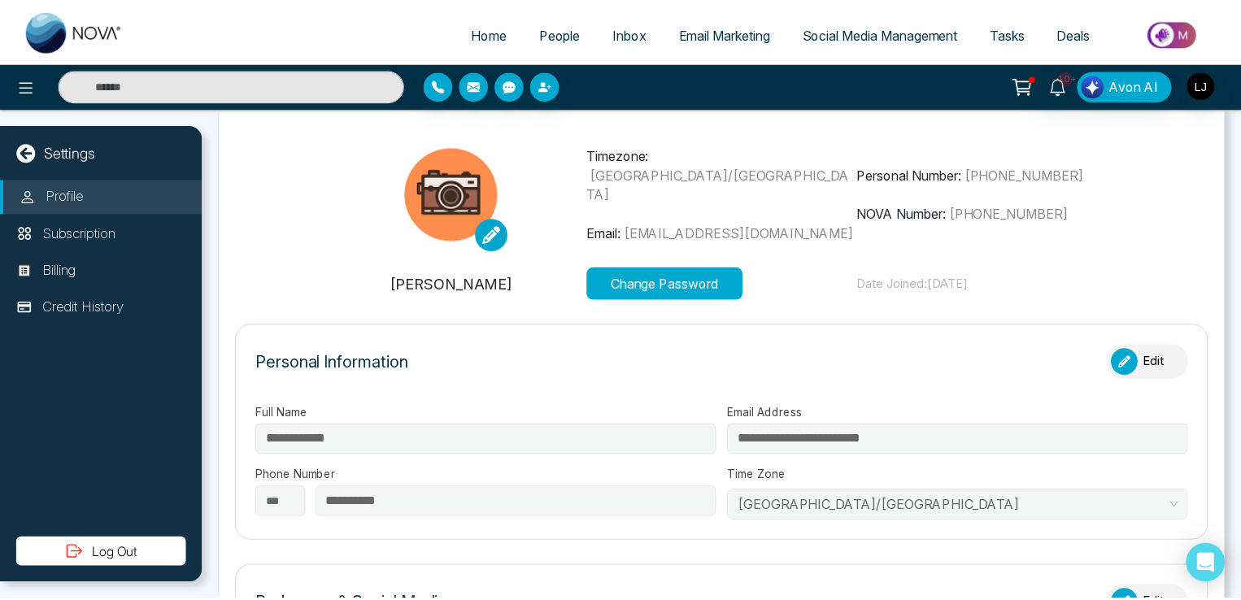
scroll to position [51, 0]
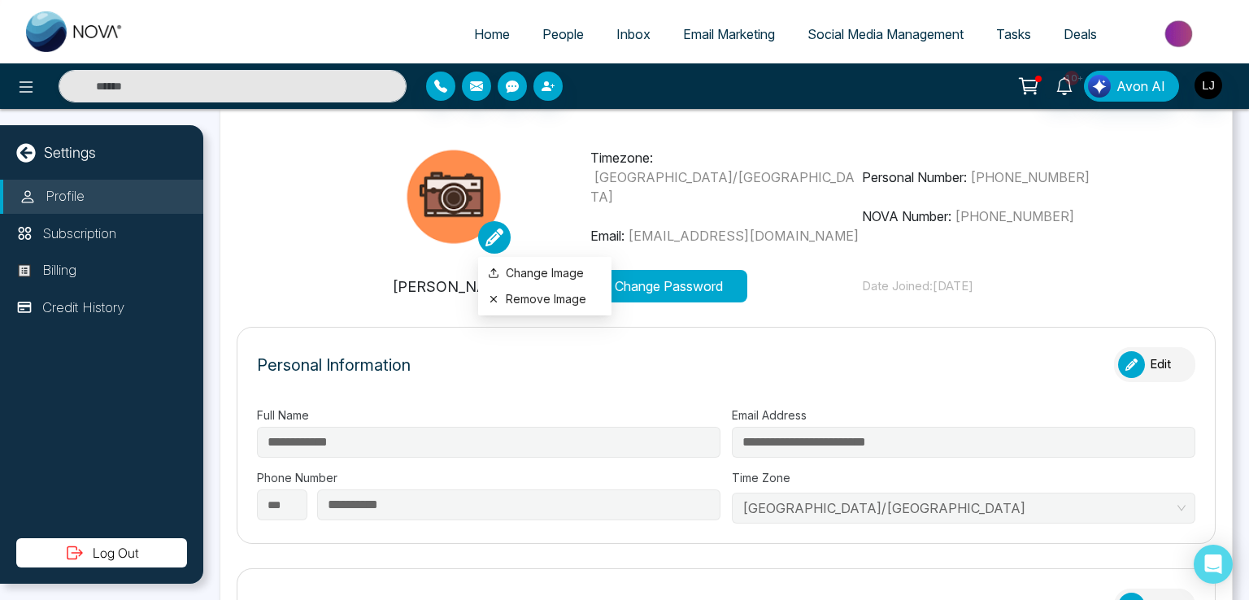
click at [492, 222] on link at bounding box center [494, 237] width 33 height 33
click at [497, 235] on icon at bounding box center [495, 238] width 18 height 18
click at [525, 267] on label "Change Image" at bounding box center [545, 273] width 114 height 18
click at [0, 0] on input "Change Image" at bounding box center [0, 0] width 0 height 0
click at [489, 236] on icon at bounding box center [495, 238] width 18 height 18
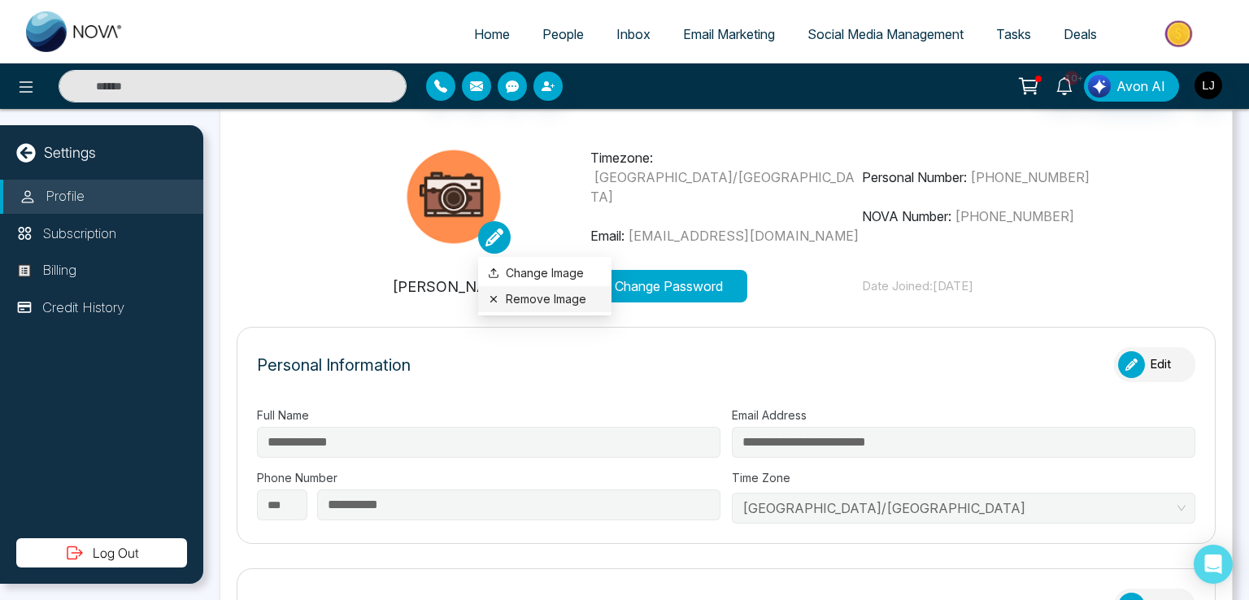
click at [521, 307] on button "Remove Image" at bounding box center [545, 299] width 114 height 18
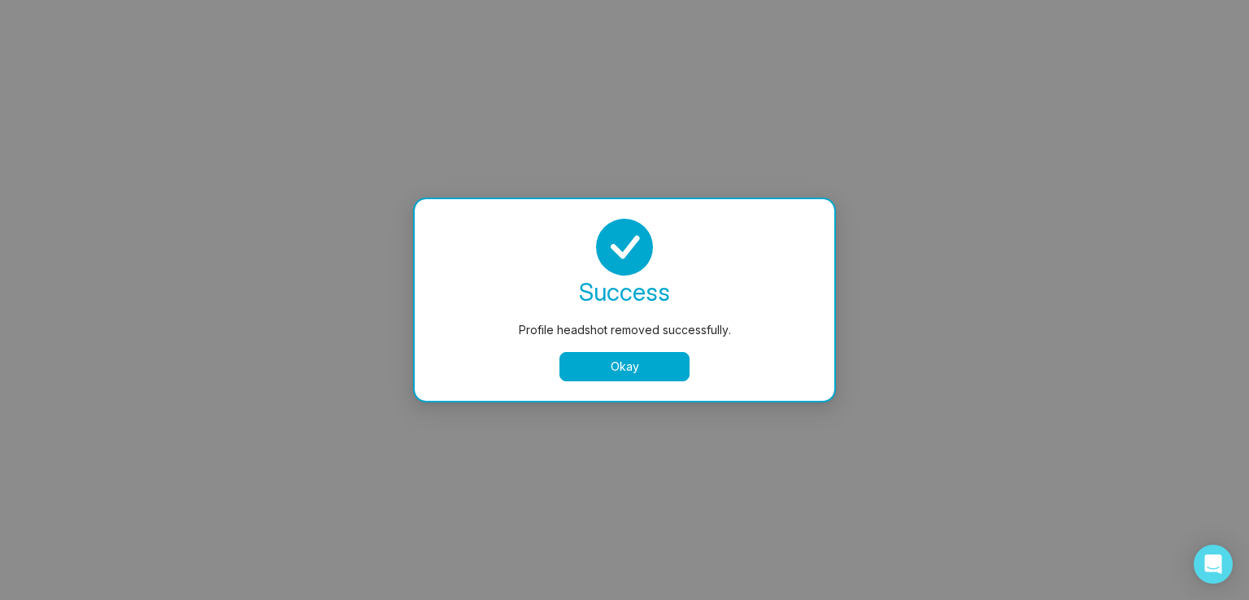
click at [578, 373] on button "Okay" at bounding box center [625, 366] width 130 height 29
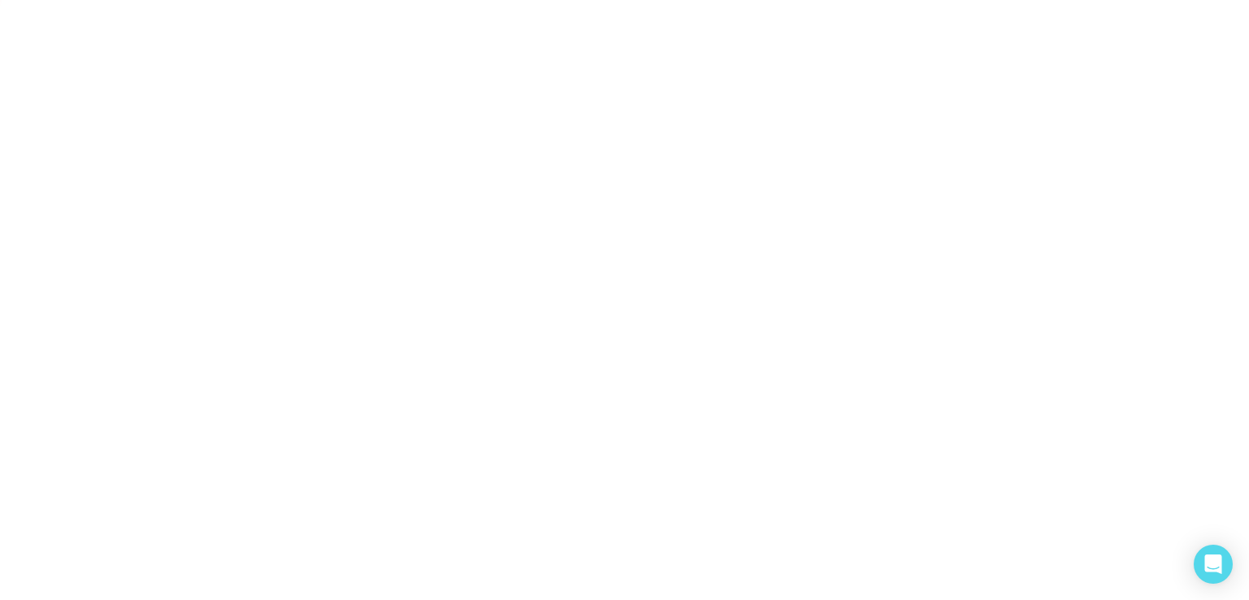
select select "***"
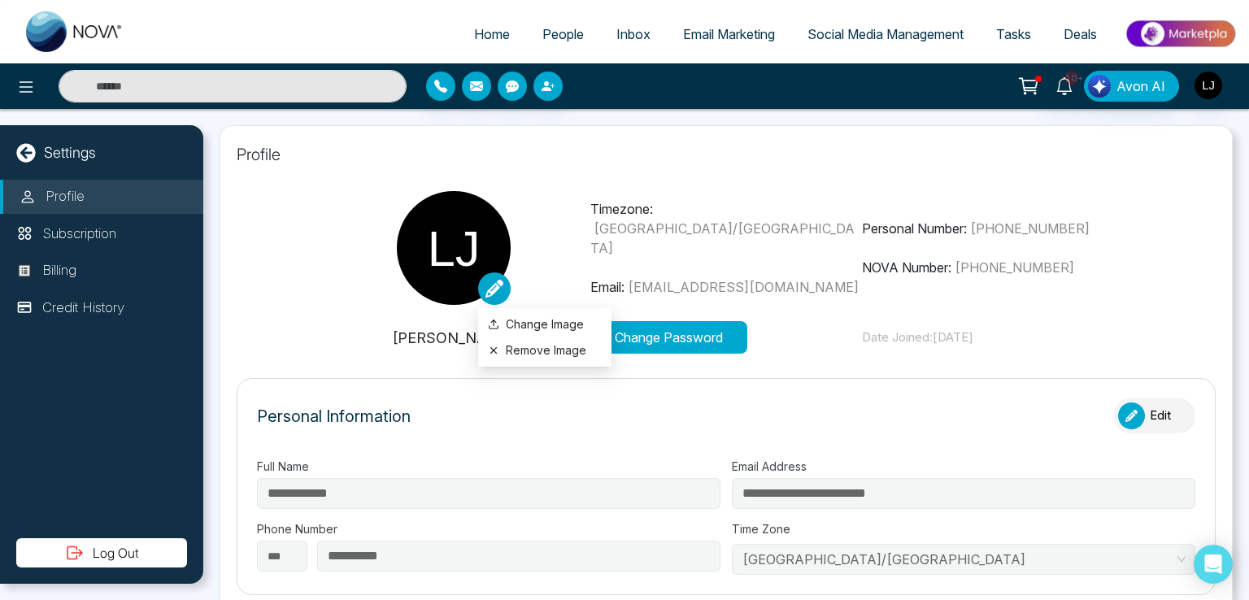
click at [493, 283] on icon at bounding box center [495, 289] width 18 height 18
type input "**********"
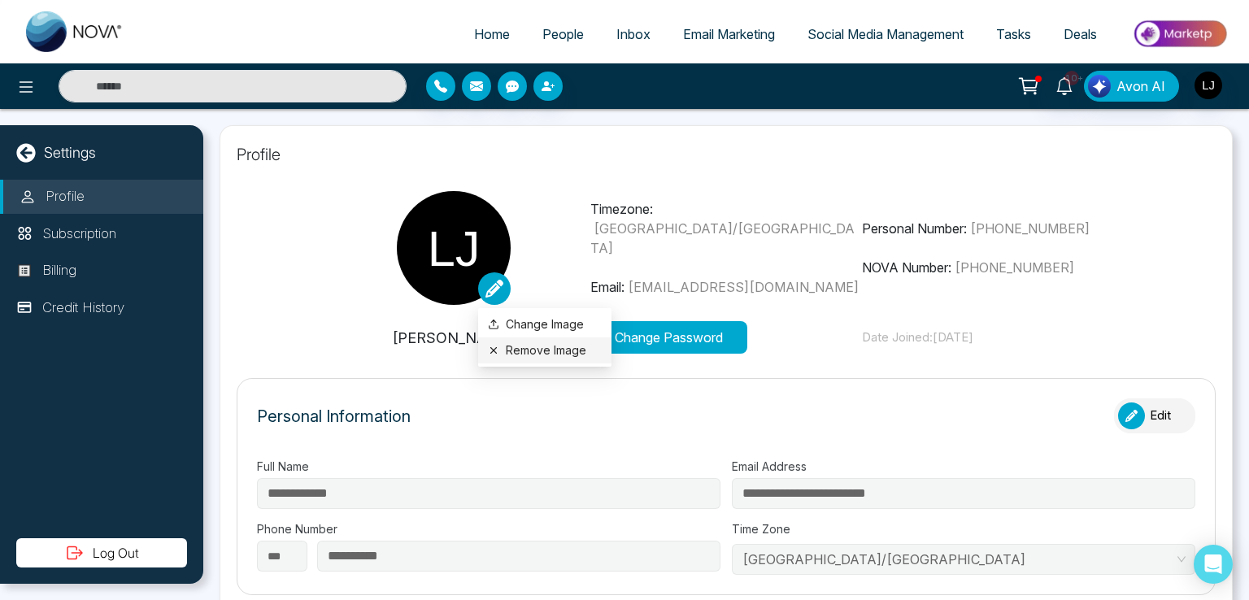
click at [517, 342] on button "Remove Image" at bounding box center [545, 351] width 114 height 18
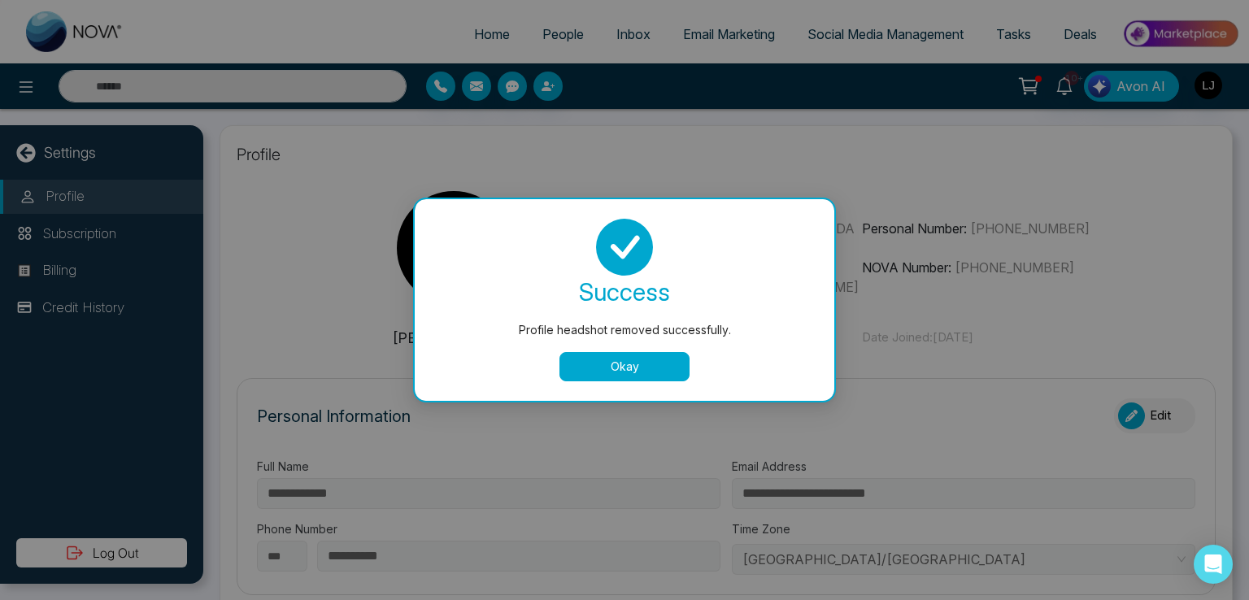
click at [619, 369] on button "Okay" at bounding box center [625, 366] width 130 height 29
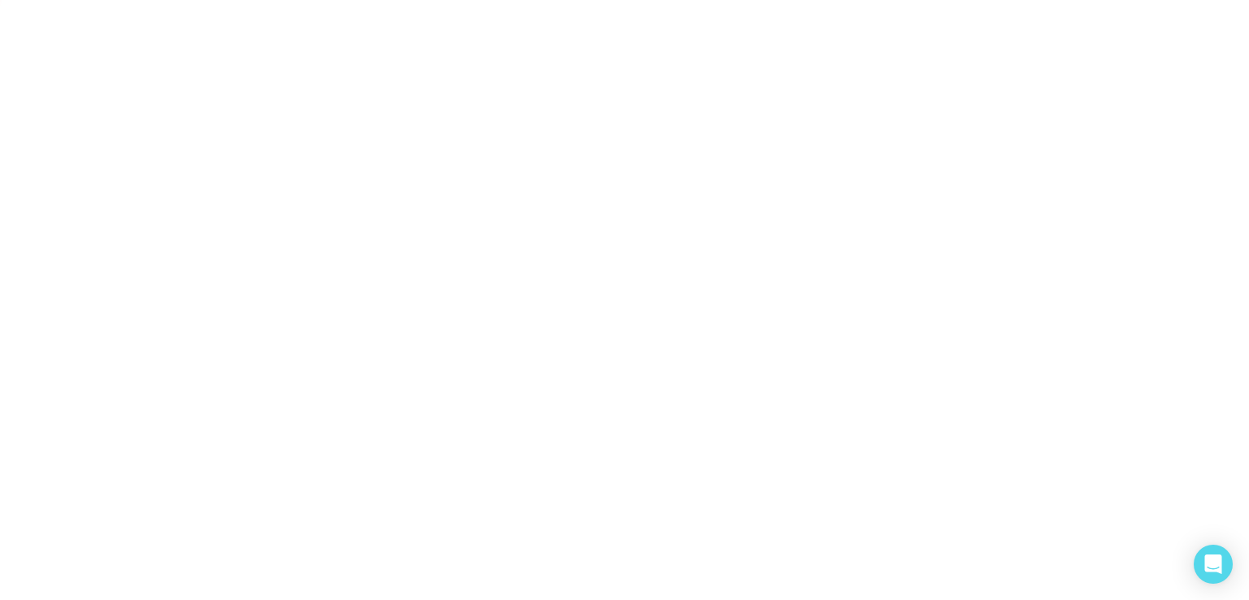
select select "***"
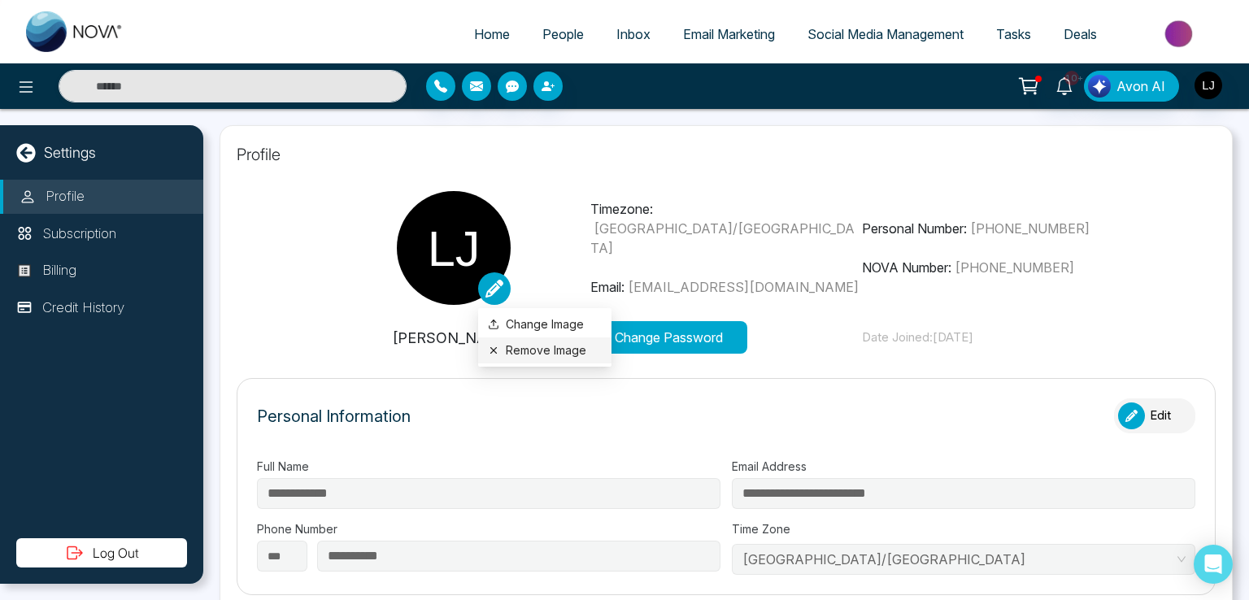
type input "**********"
click at [524, 350] on button "Remove Image" at bounding box center [545, 351] width 114 height 18
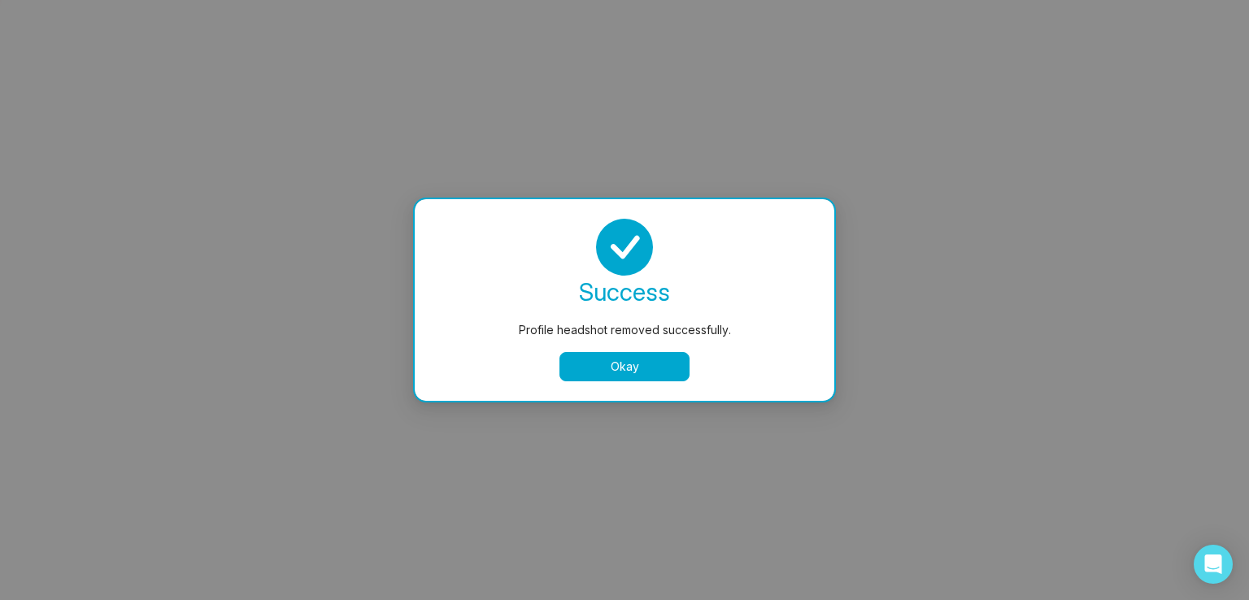
click at [595, 370] on button "Okay" at bounding box center [625, 366] width 130 height 29
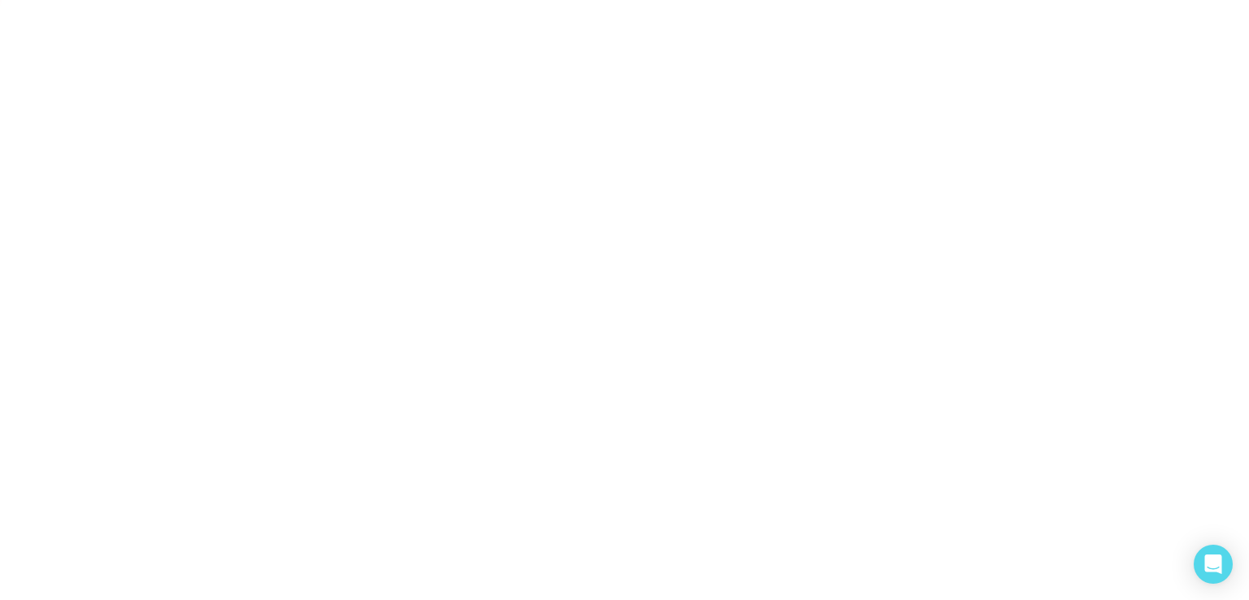
select select "***"
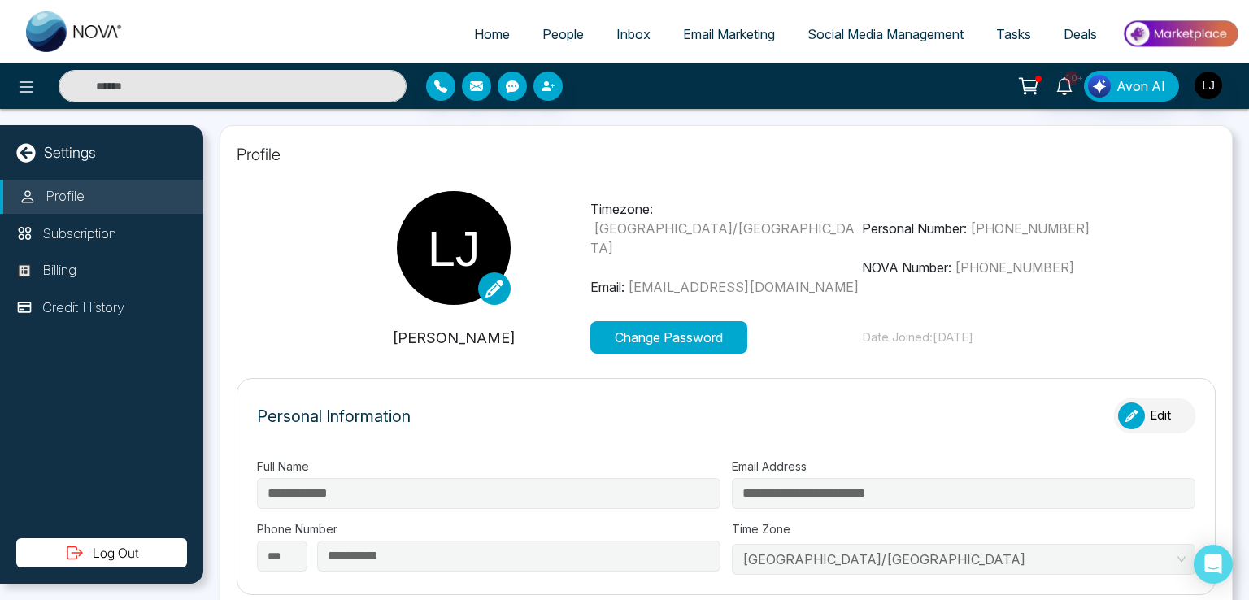
type input "**********"
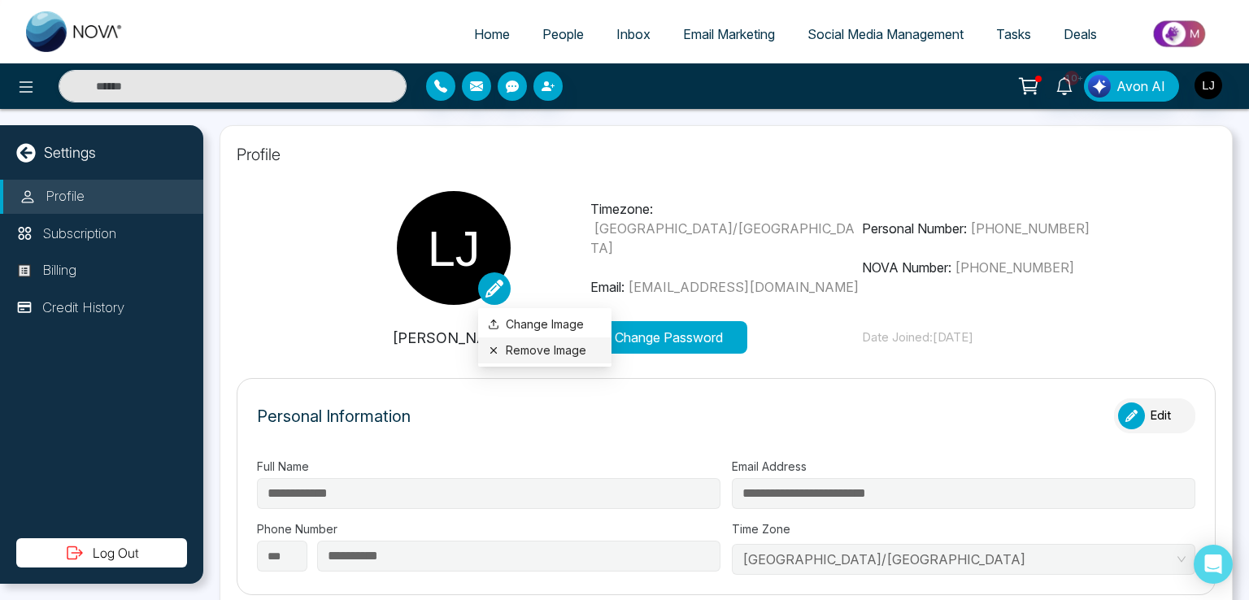
click at [511, 346] on button "Remove Image" at bounding box center [545, 351] width 114 height 18
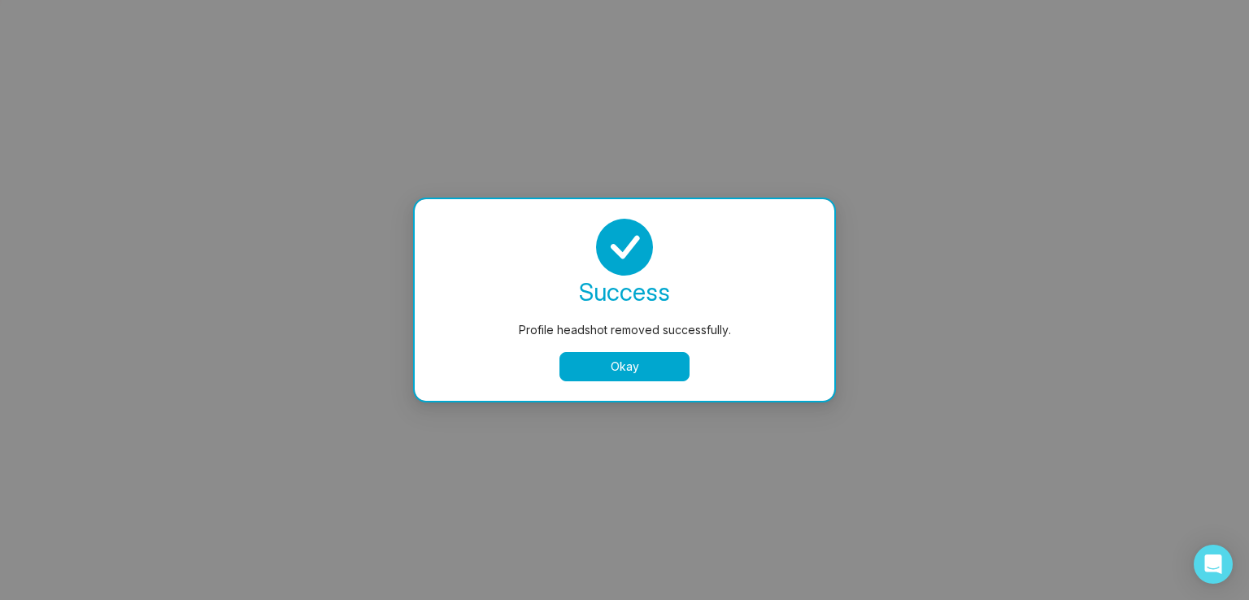
select select "***"
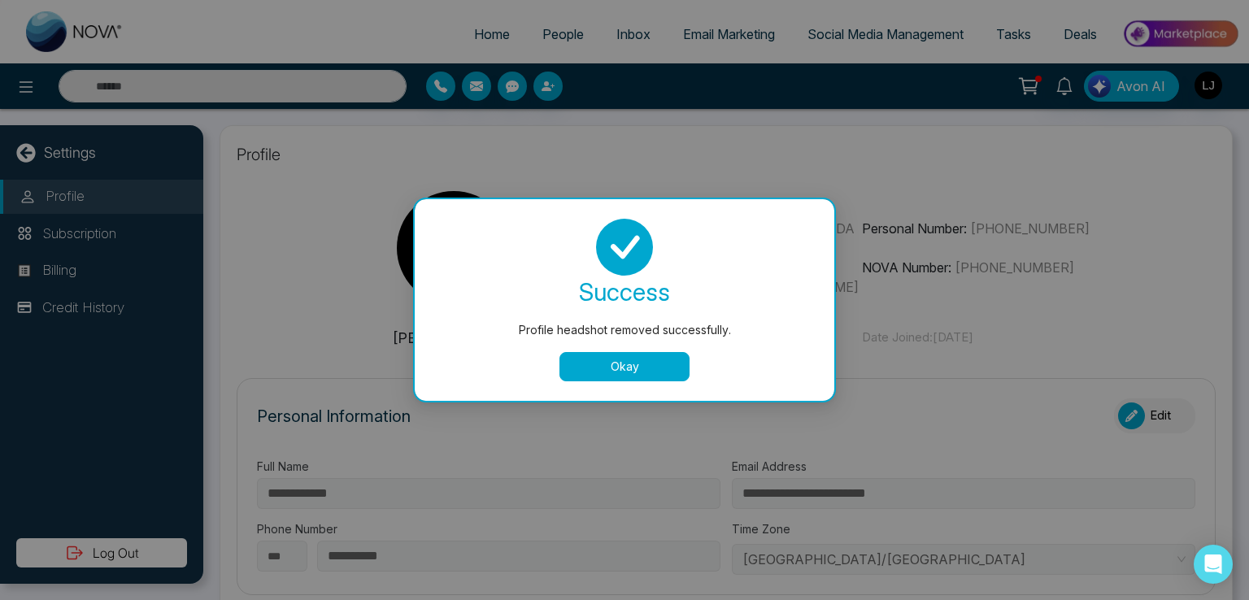
type input "**********"
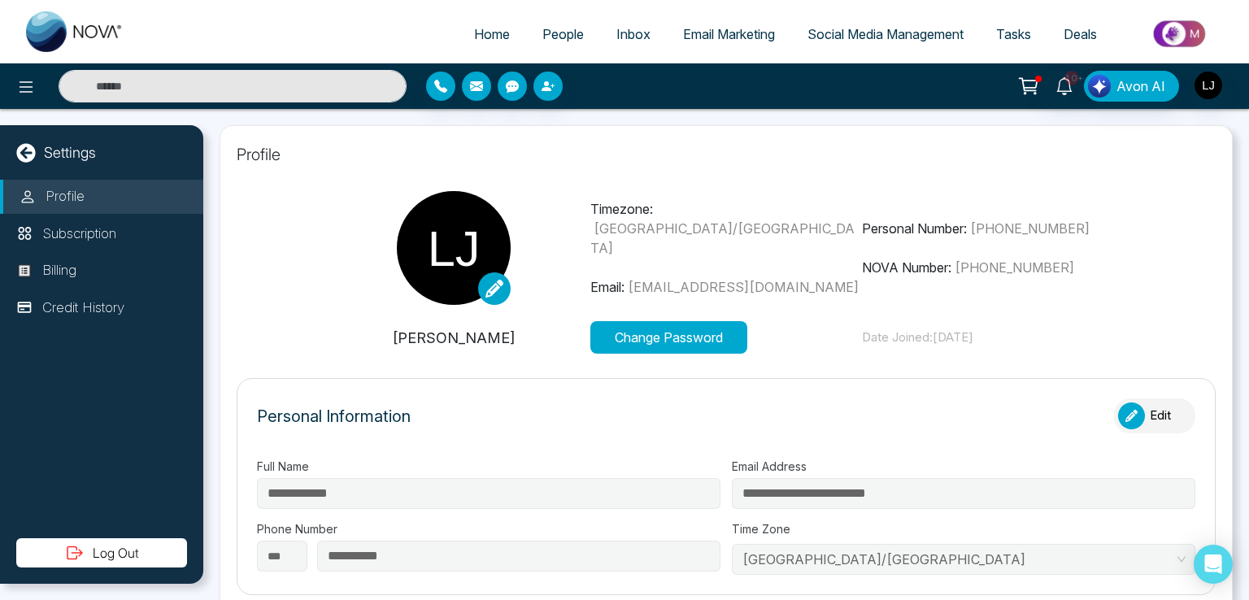
click at [1026, 79] on icon at bounding box center [1028, 84] width 16 height 12
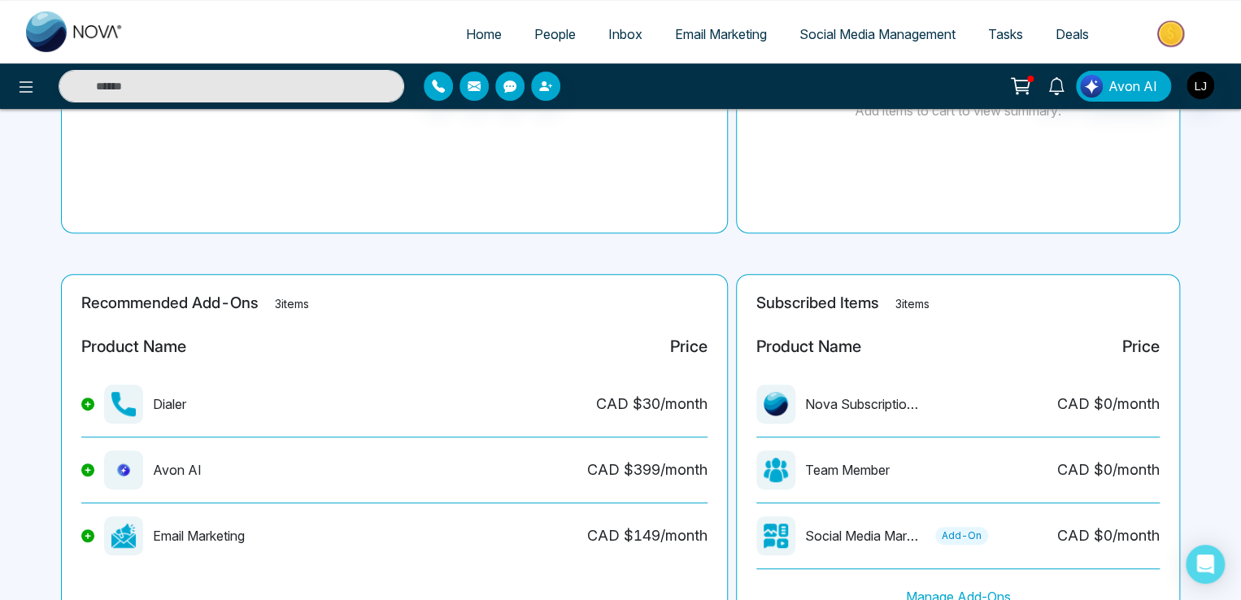
scroll to position [304, 0]
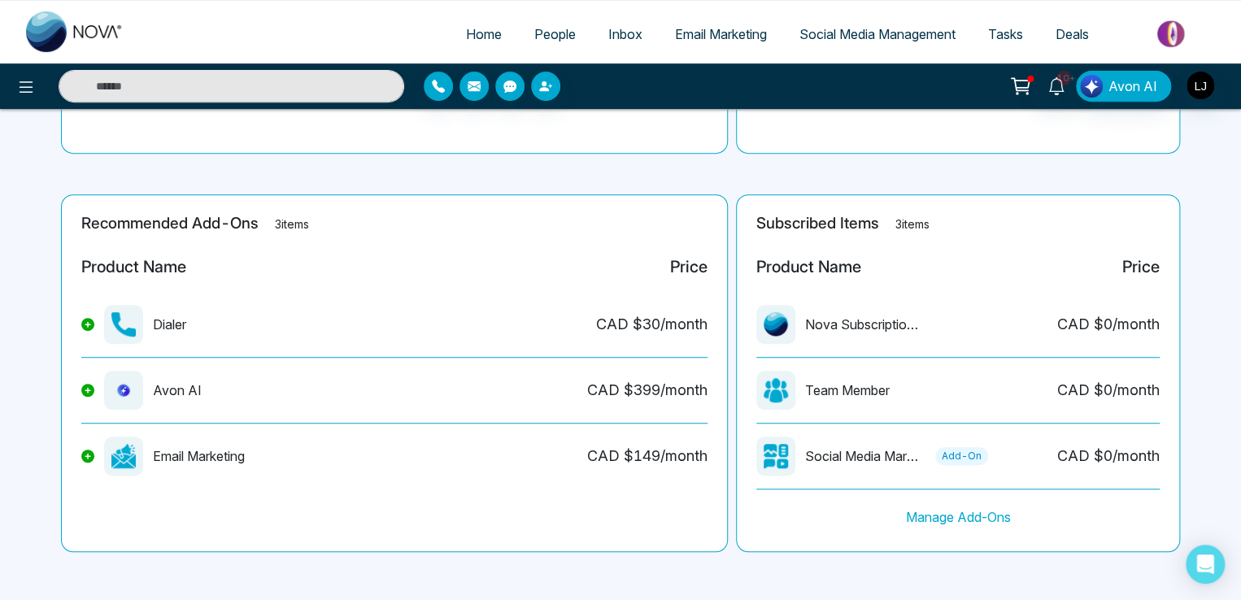
click at [85, 457] on icon at bounding box center [88, 456] width 7 height 7
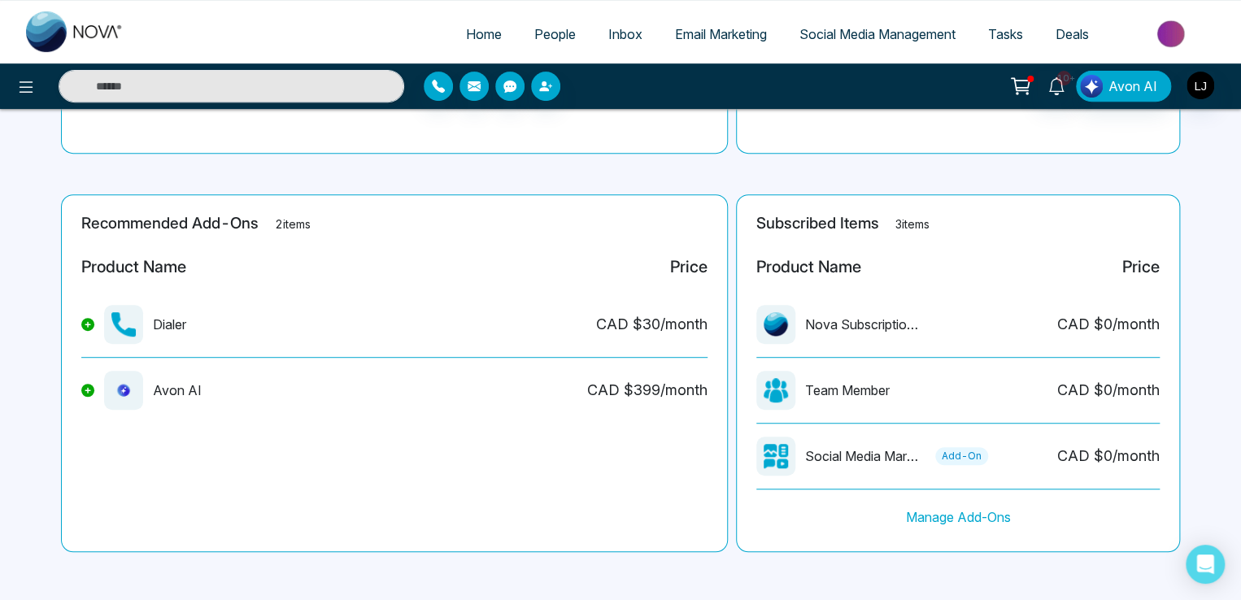
scroll to position [0, 0]
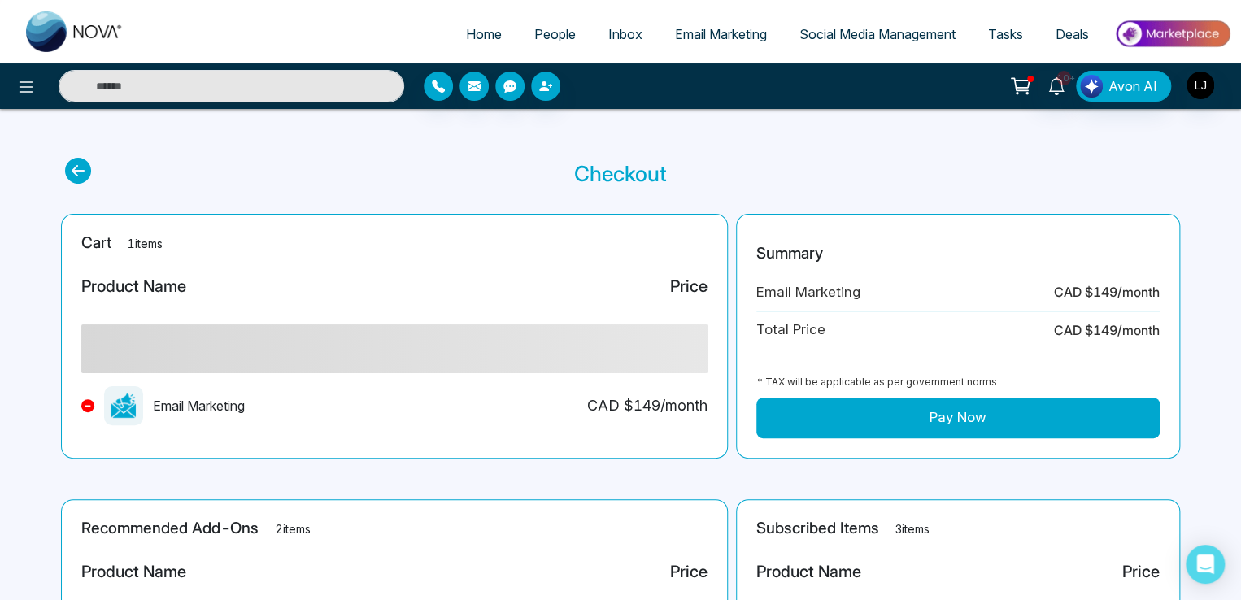
click at [844, 416] on button "Pay Now" at bounding box center [957, 418] width 403 height 41
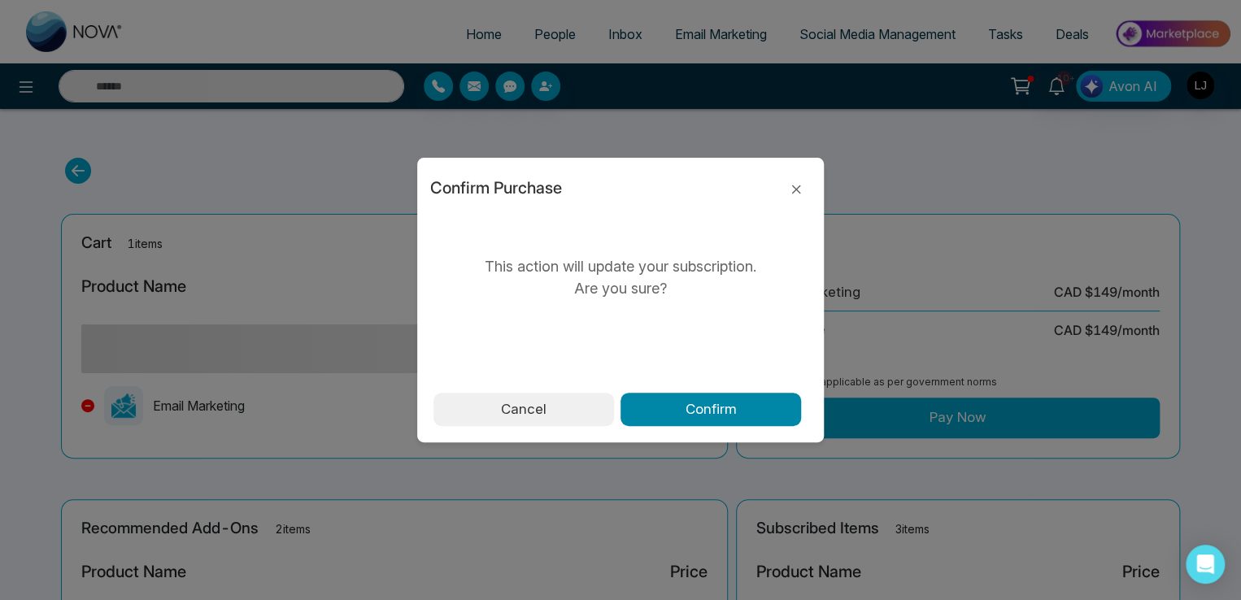
click at [654, 401] on button "Confirm" at bounding box center [711, 410] width 181 height 34
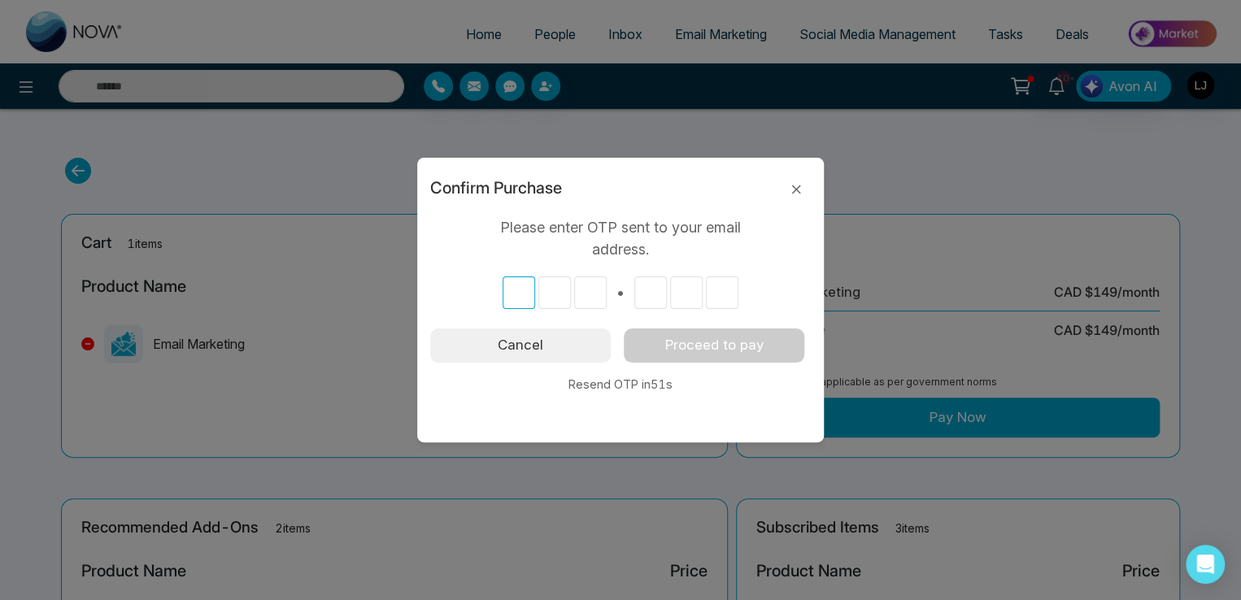
click at [522, 291] on input "text" at bounding box center [519, 293] width 33 height 33
type input "*"
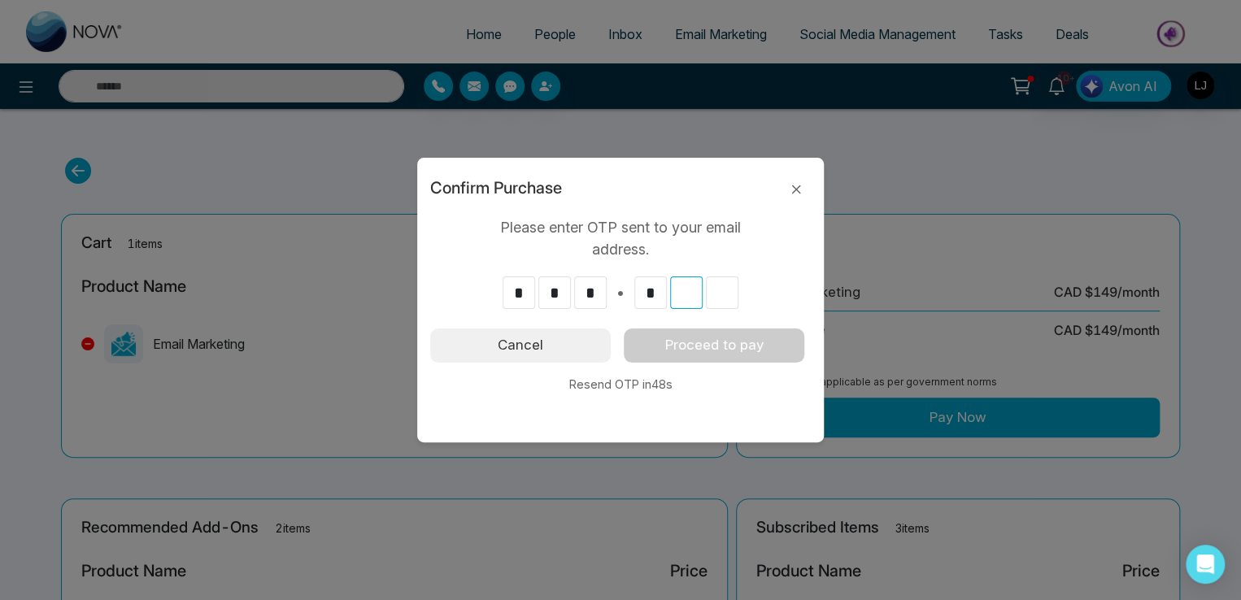
type input "*"
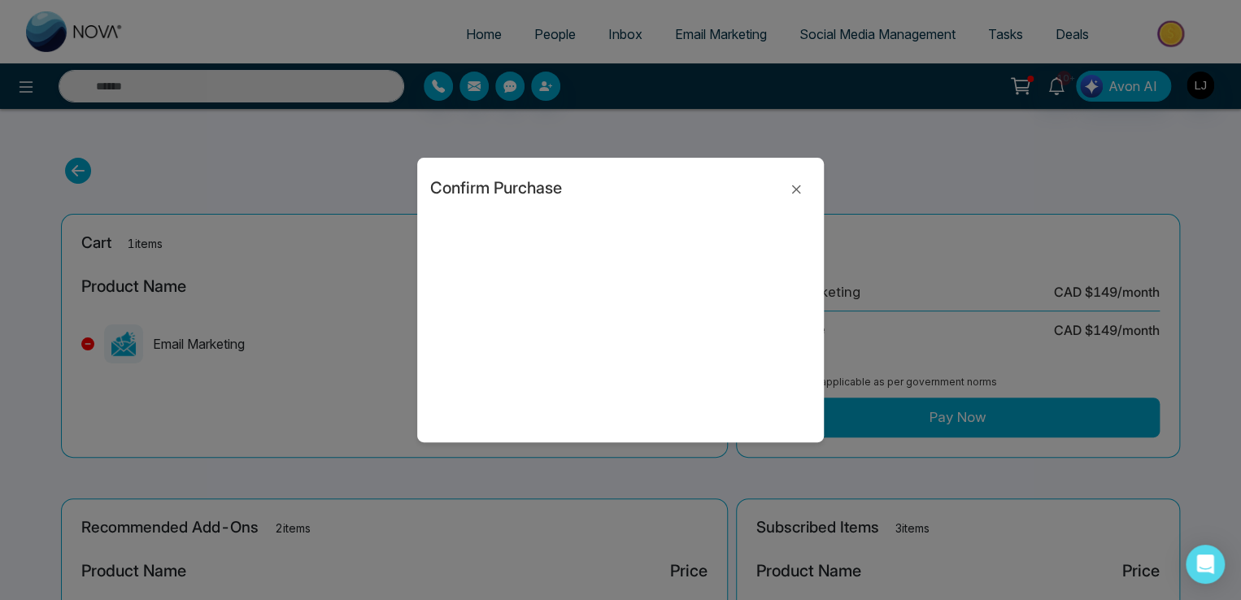
type input "*"
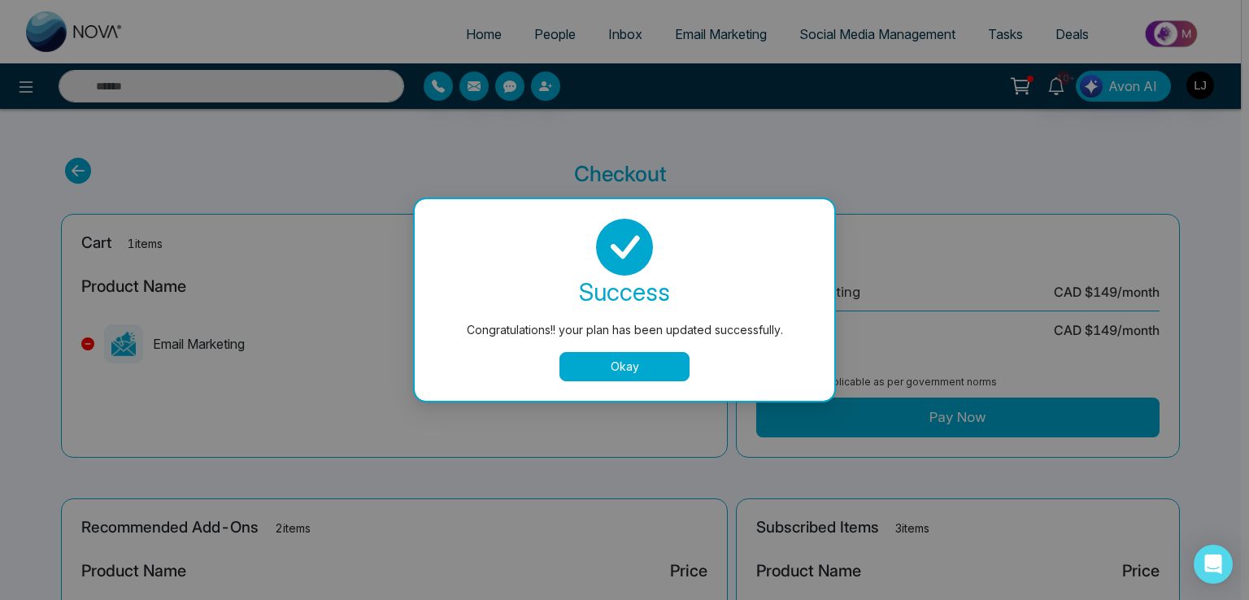
click at [623, 369] on button "Okay" at bounding box center [625, 366] width 130 height 29
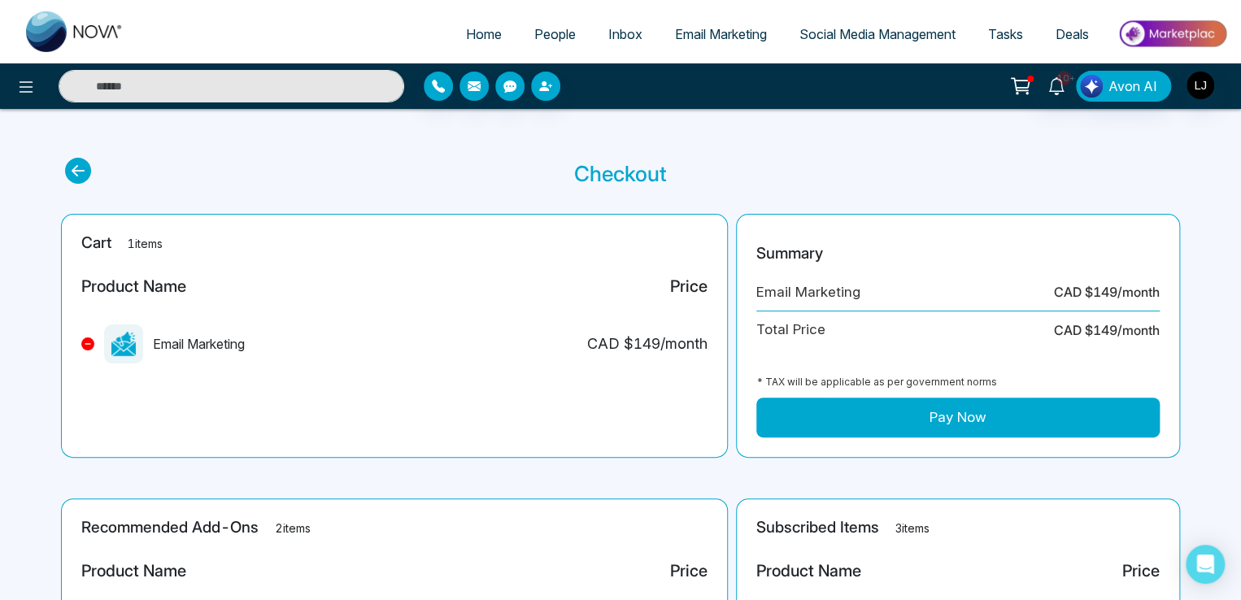
click at [1028, 79] on icon at bounding box center [1020, 86] width 23 height 23
click at [78, 163] on icon at bounding box center [78, 171] width 26 height 26
select select "***"
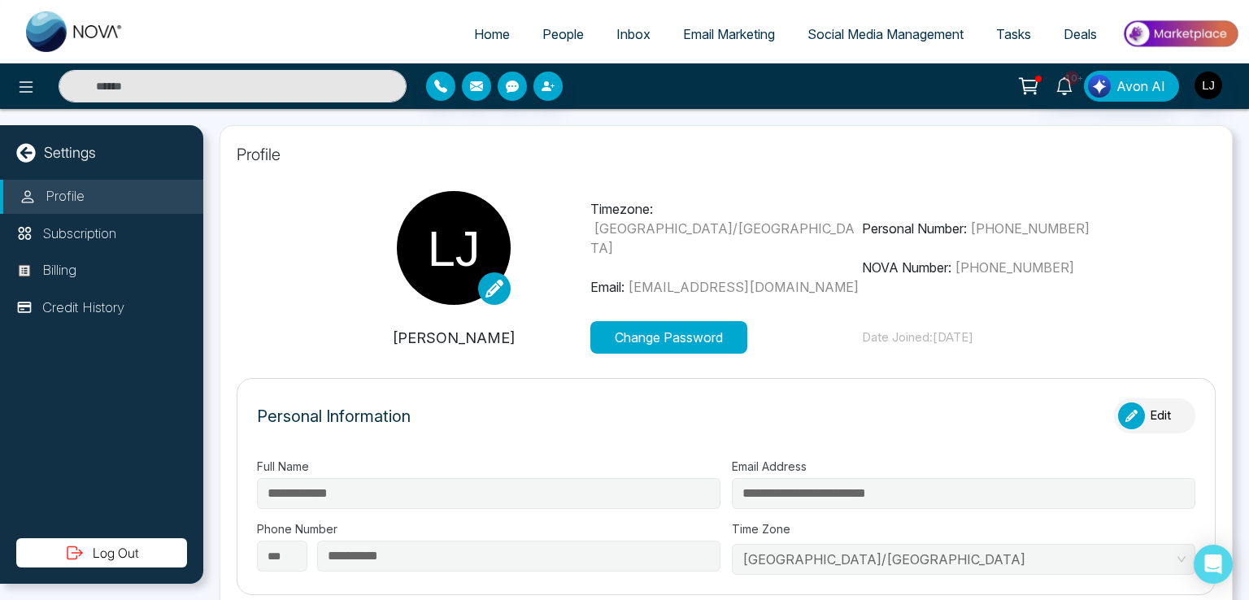
type input "**********"
click at [743, 33] on span "Email Marketing" at bounding box center [729, 34] width 92 height 16
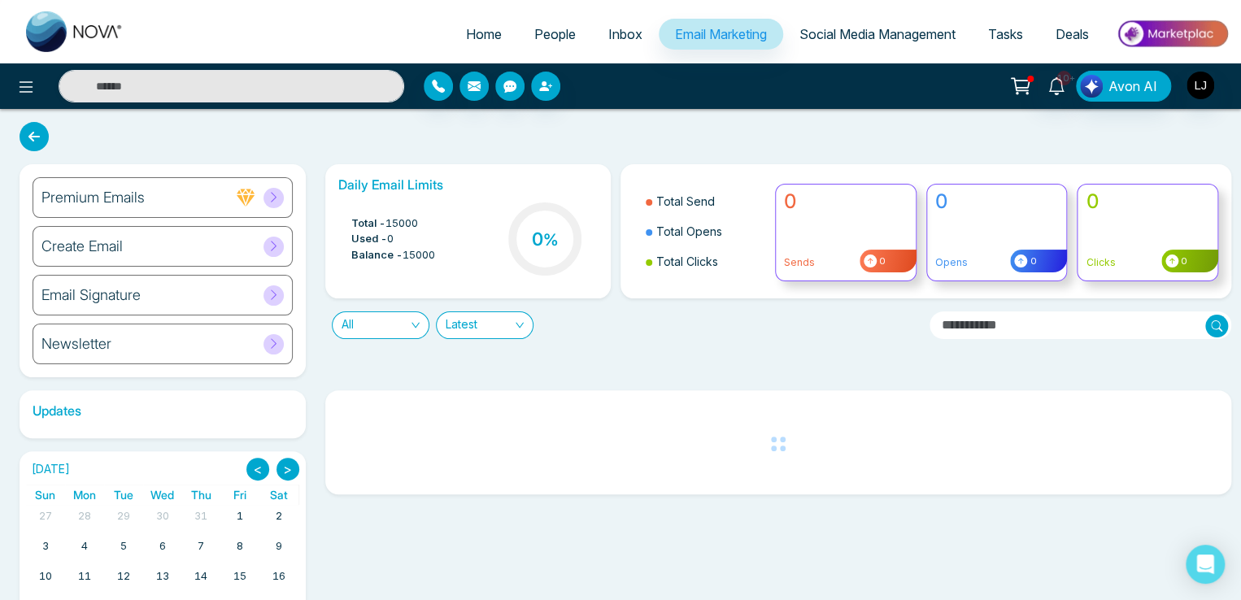
click at [252, 193] on icon at bounding box center [246, 197] width 18 height 17
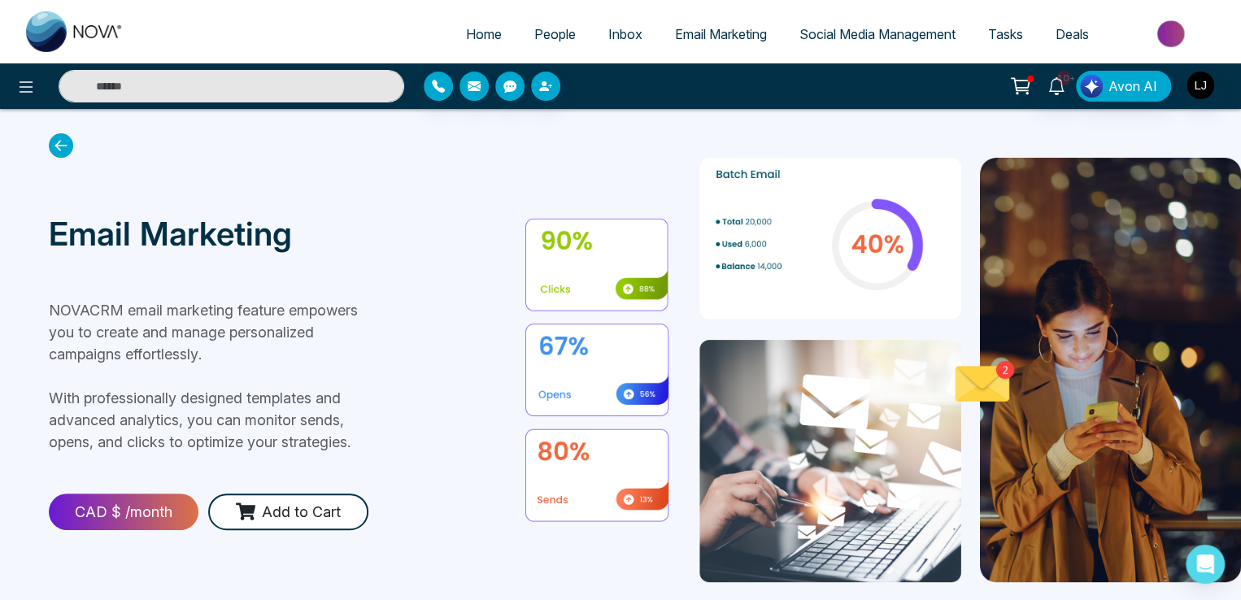
click at [1025, 78] on icon at bounding box center [1020, 86] width 23 height 23
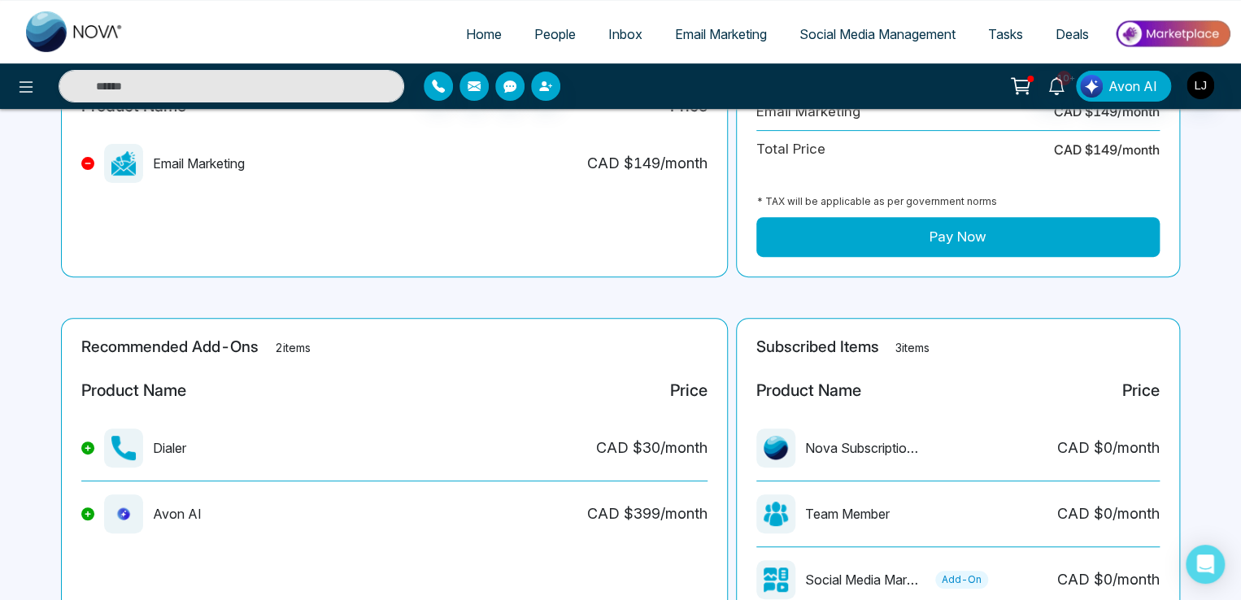
scroll to position [81, 0]
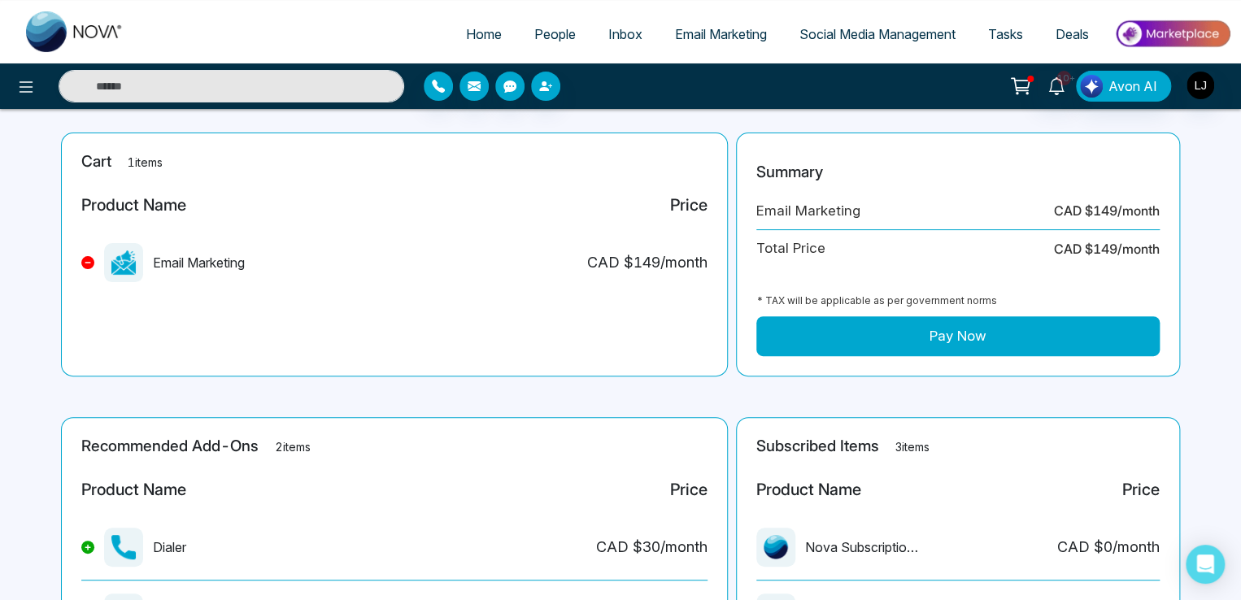
click at [909, 320] on button "Pay Now" at bounding box center [957, 336] width 403 height 41
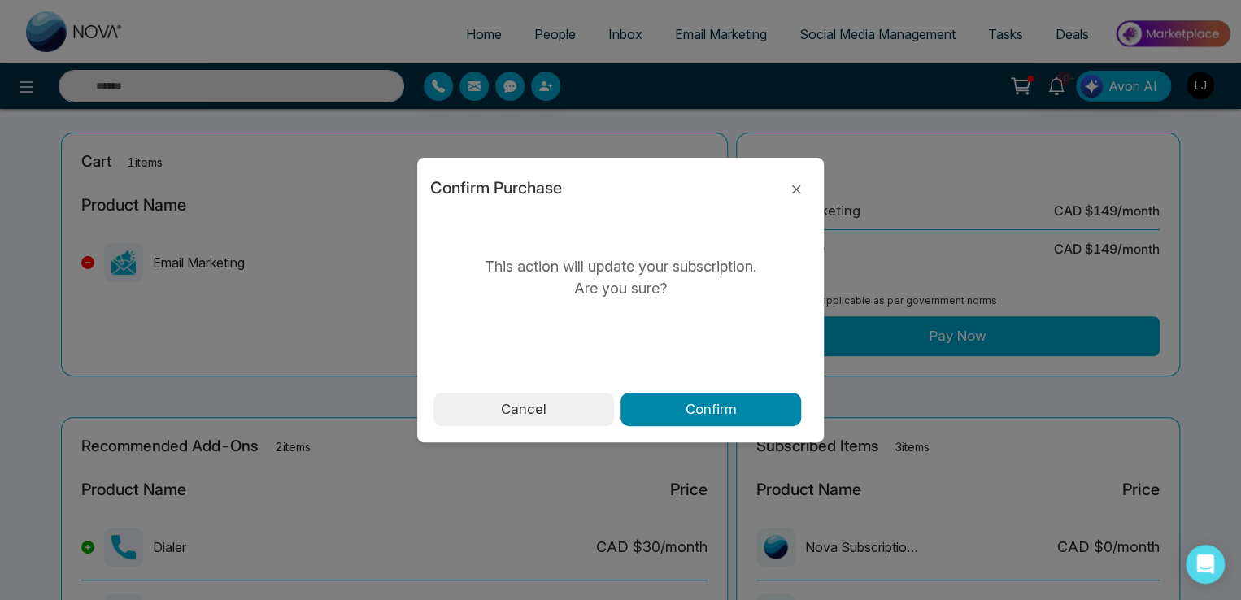
click at [686, 416] on button "Confirm" at bounding box center [711, 410] width 181 height 34
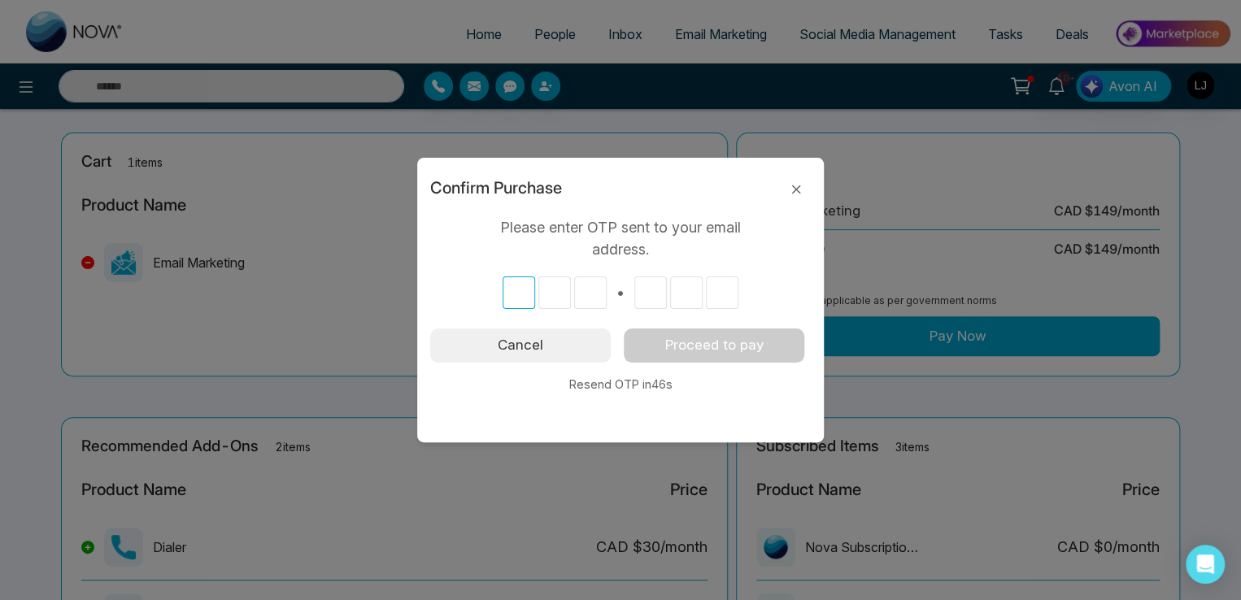
click at [517, 290] on input "text" at bounding box center [519, 293] width 33 height 33
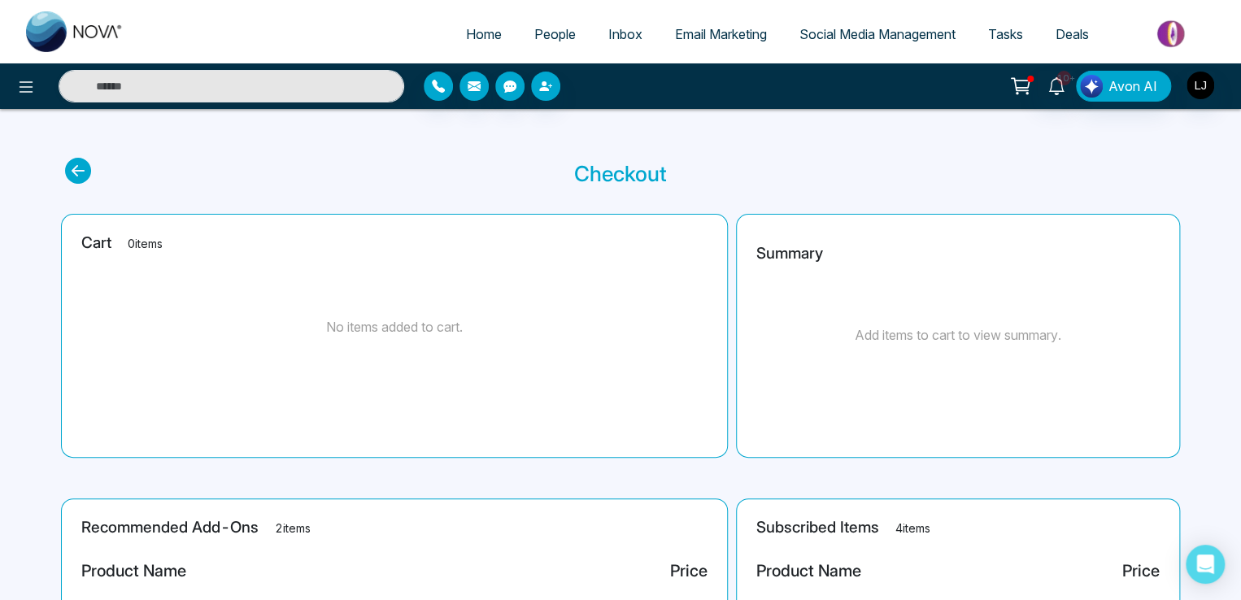
click at [1015, 79] on icon at bounding box center [1020, 84] width 16 height 12
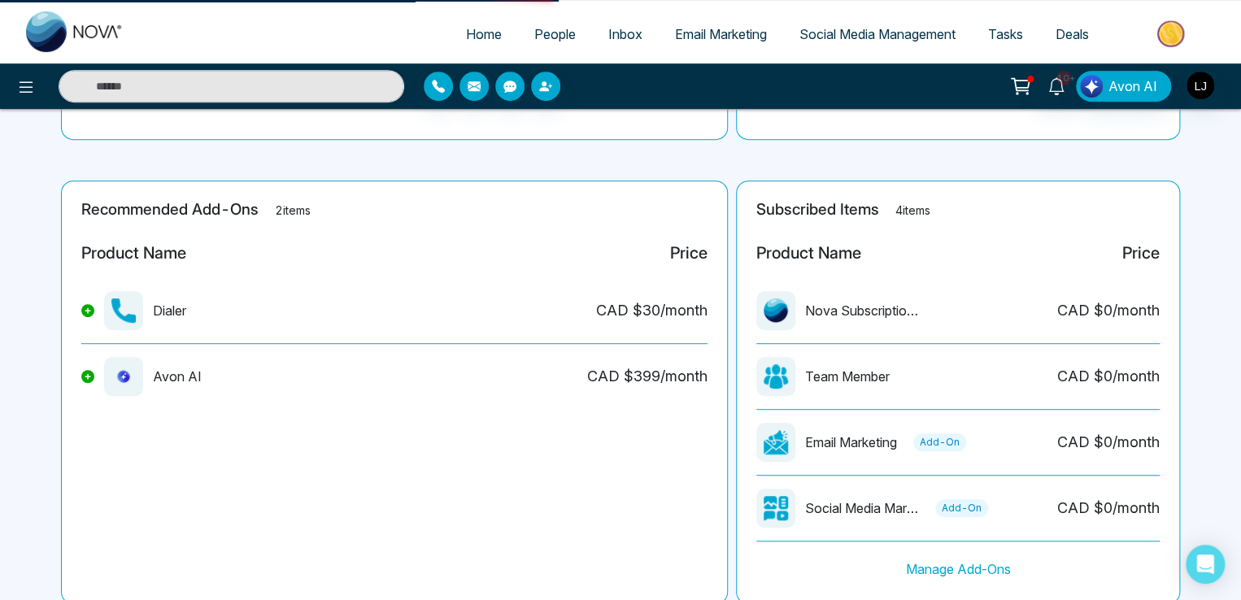
scroll to position [370, 0]
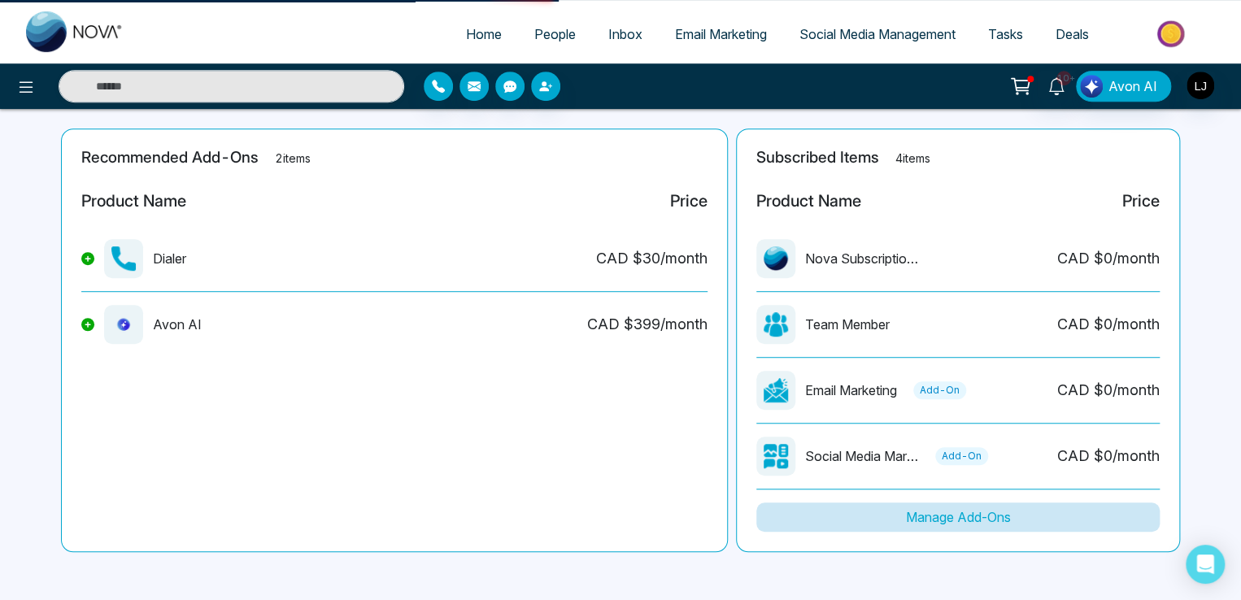
click at [970, 521] on button "Manage Add-Ons" at bounding box center [957, 517] width 403 height 29
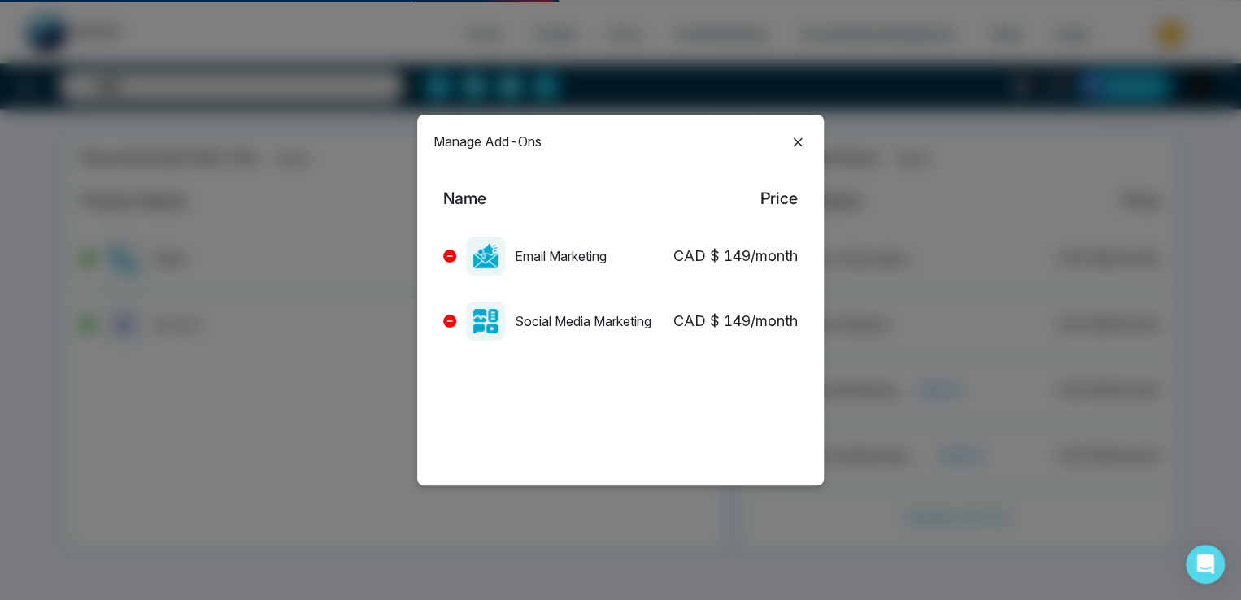
scroll to position [0, 0]
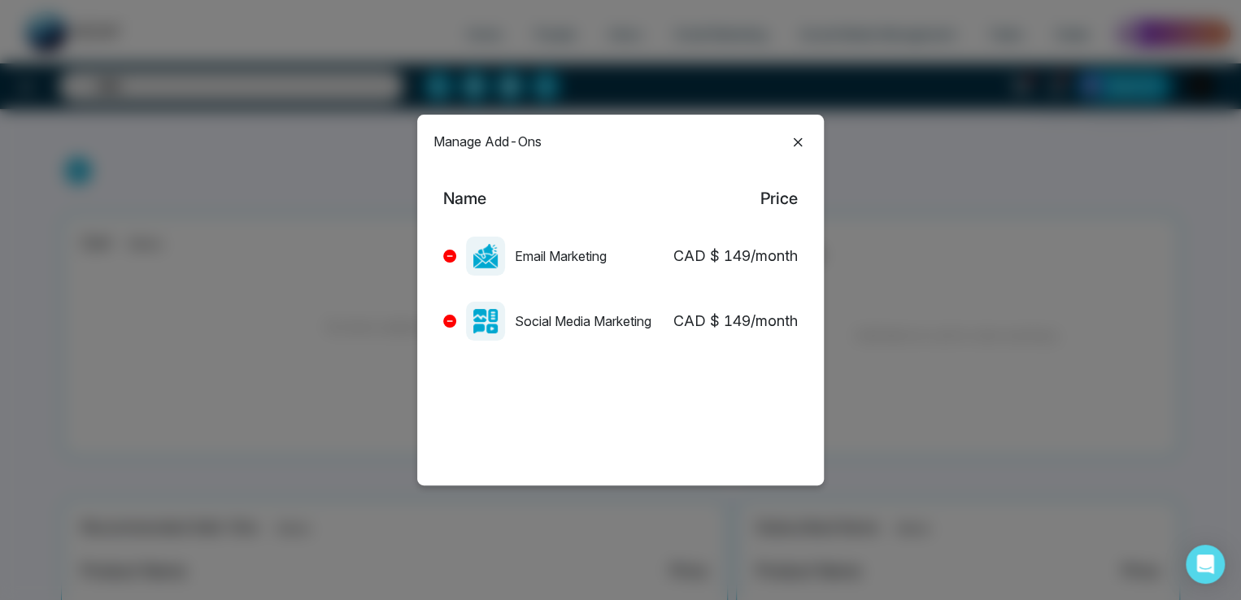
click at [448, 255] on icon at bounding box center [450, 256] width 6 height 2
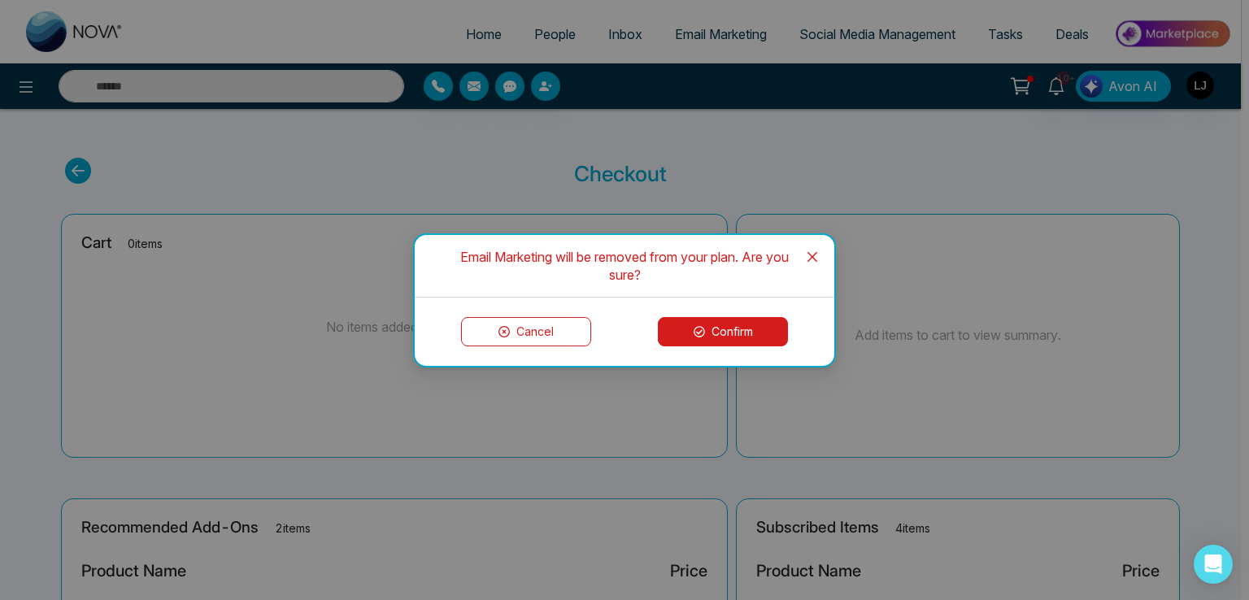
click at [771, 152] on div "Email Marketing will be removed from your plan. Are you sure? Cancel Confirm" at bounding box center [624, 300] width 1249 height 600
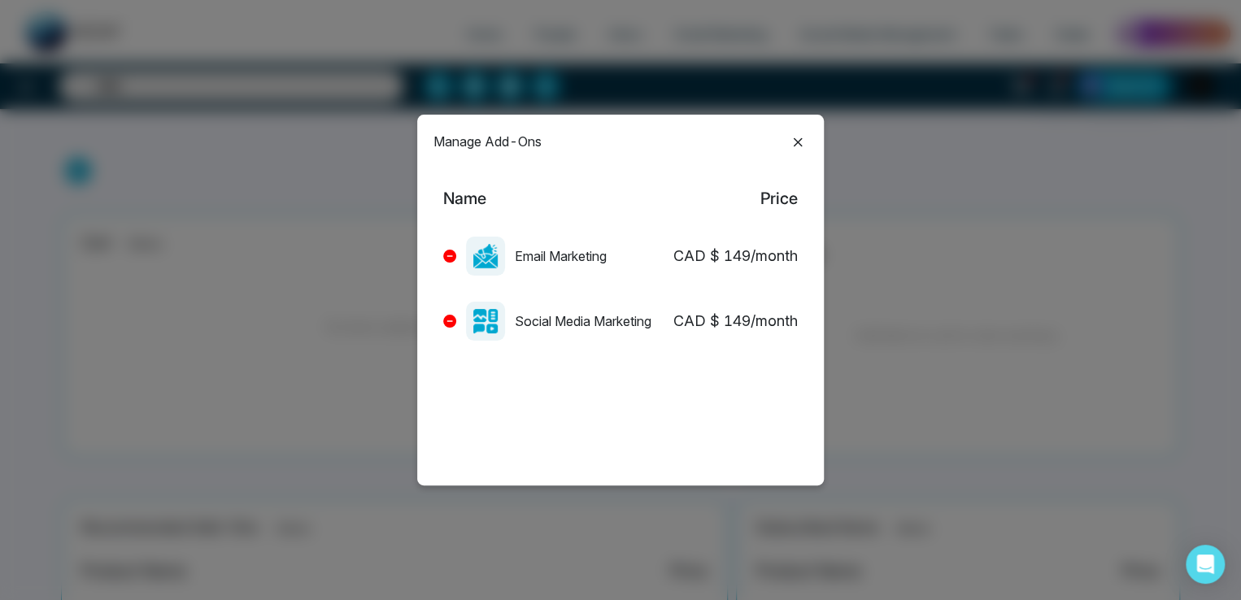
click at [797, 139] on icon at bounding box center [798, 143] width 20 height 20
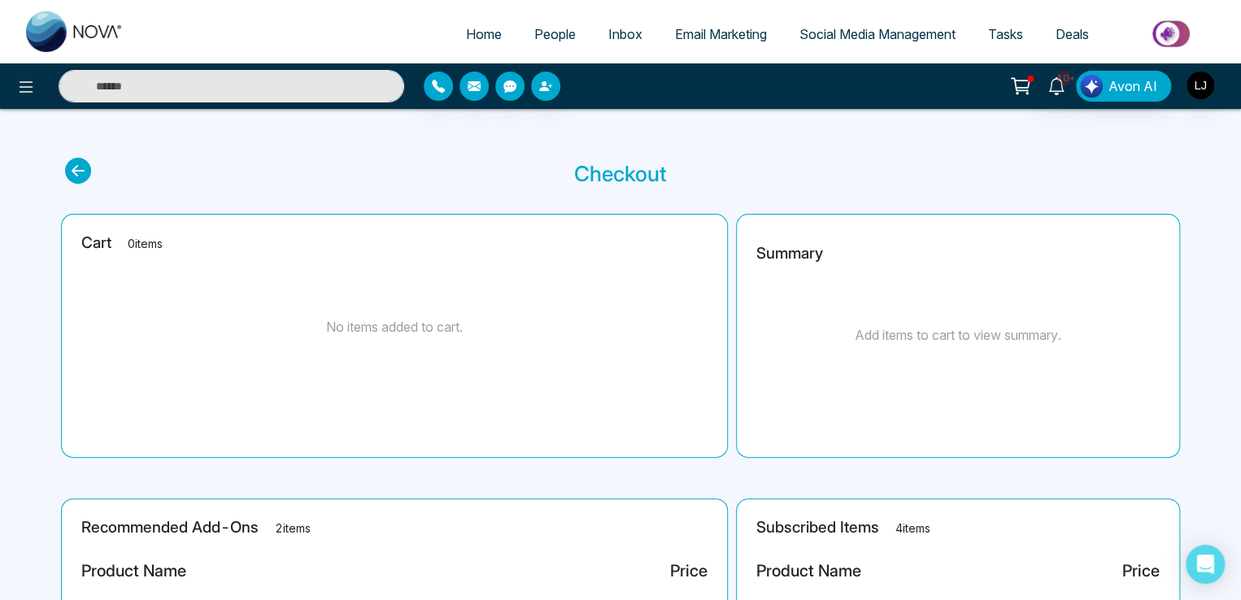
click at [749, 30] on span "Email Marketing" at bounding box center [721, 34] width 92 height 16
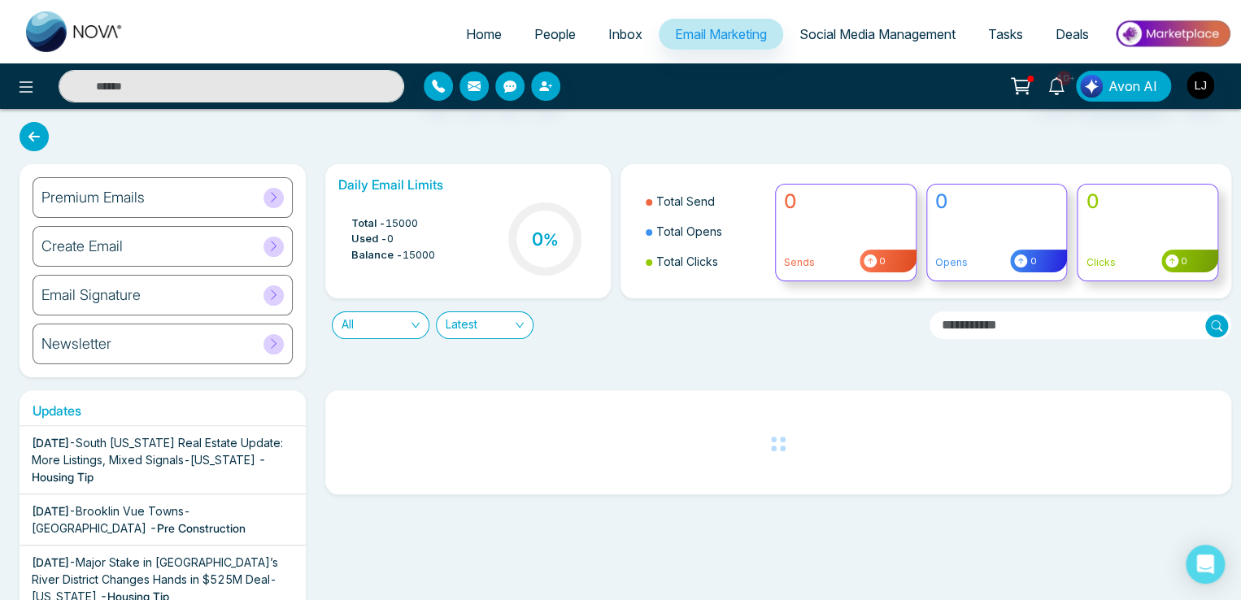
click at [1028, 70] on div "10+ Avon AI" at bounding box center [620, 86] width 1241 height 33
click at [1025, 83] on icon at bounding box center [1020, 86] width 23 height 23
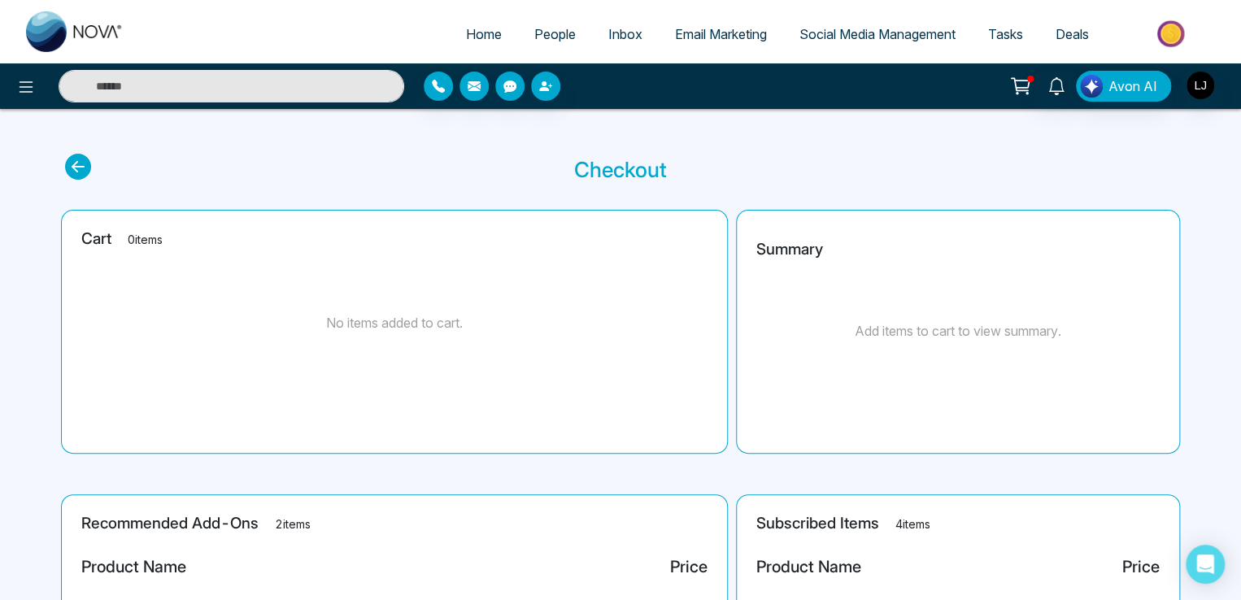
scroll to position [325, 0]
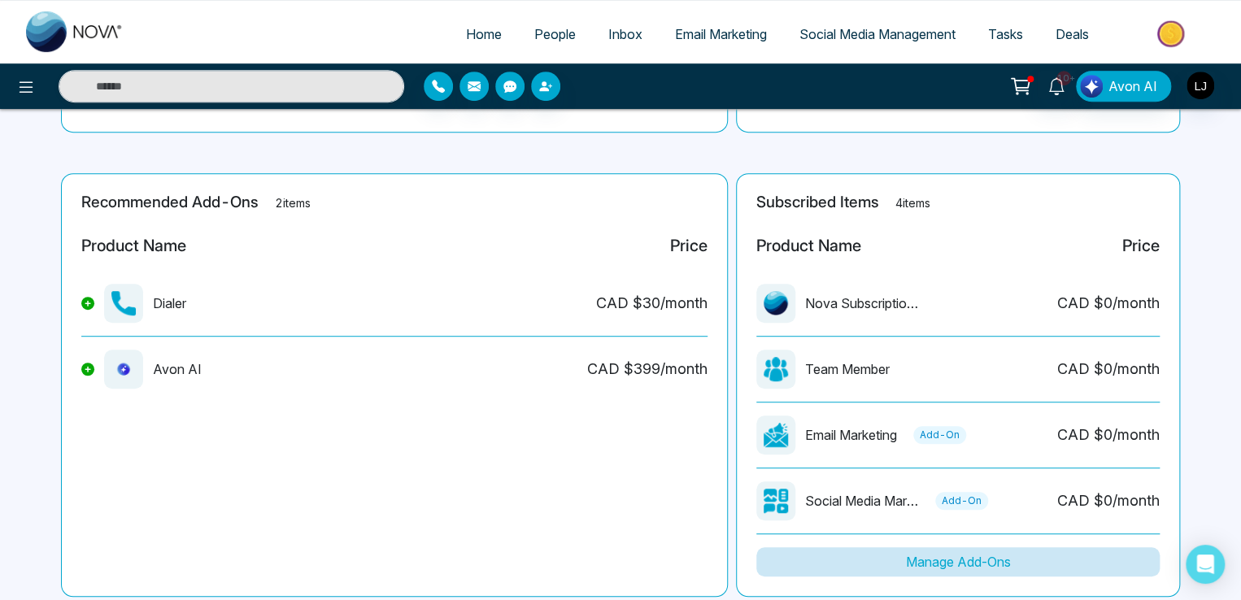
click at [922, 551] on button "Manage Add-Ons" at bounding box center [957, 561] width 403 height 29
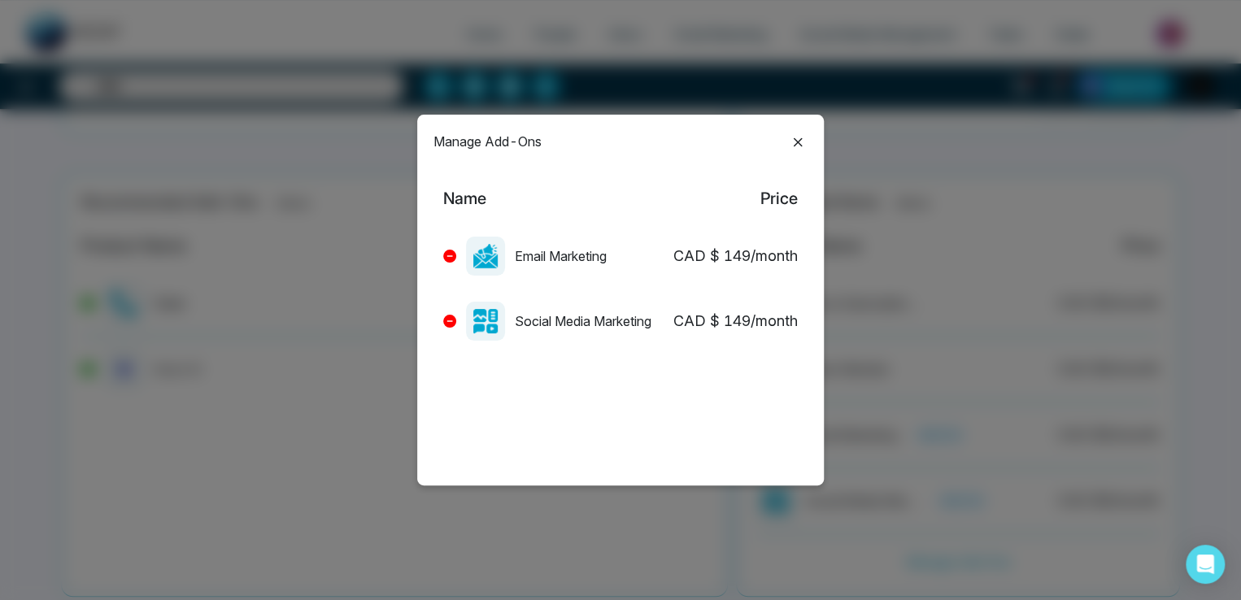
click at [447, 258] on icon at bounding box center [450, 256] width 7 height 7
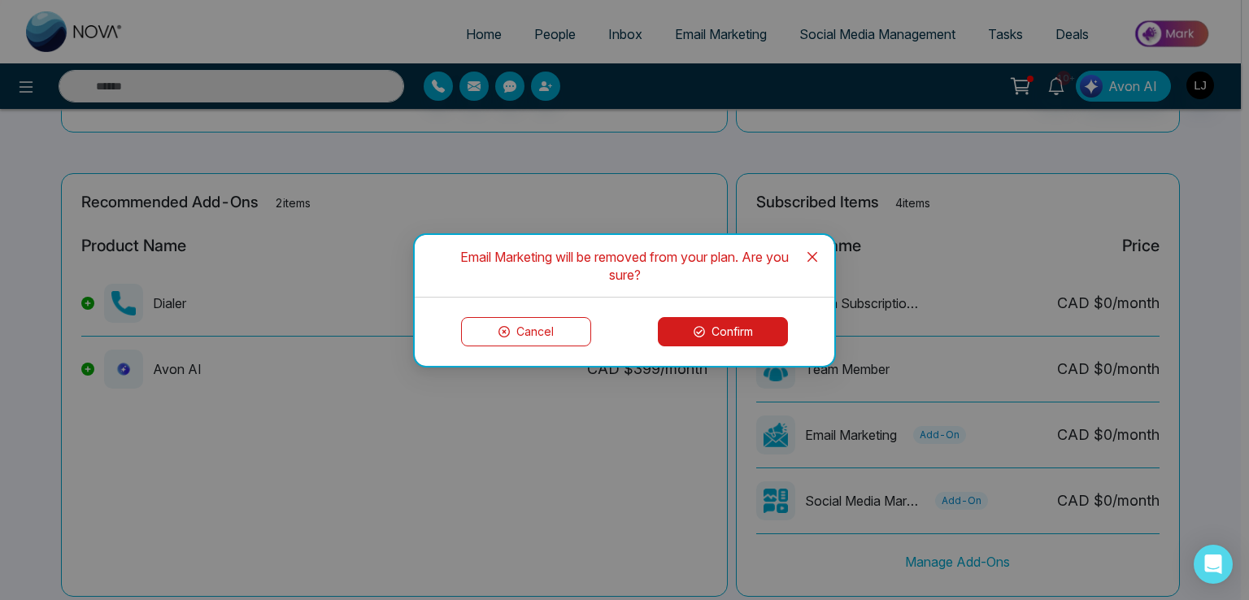
click at [709, 333] on button "Confirm" at bounding box center [723, 331] width 130 height 29
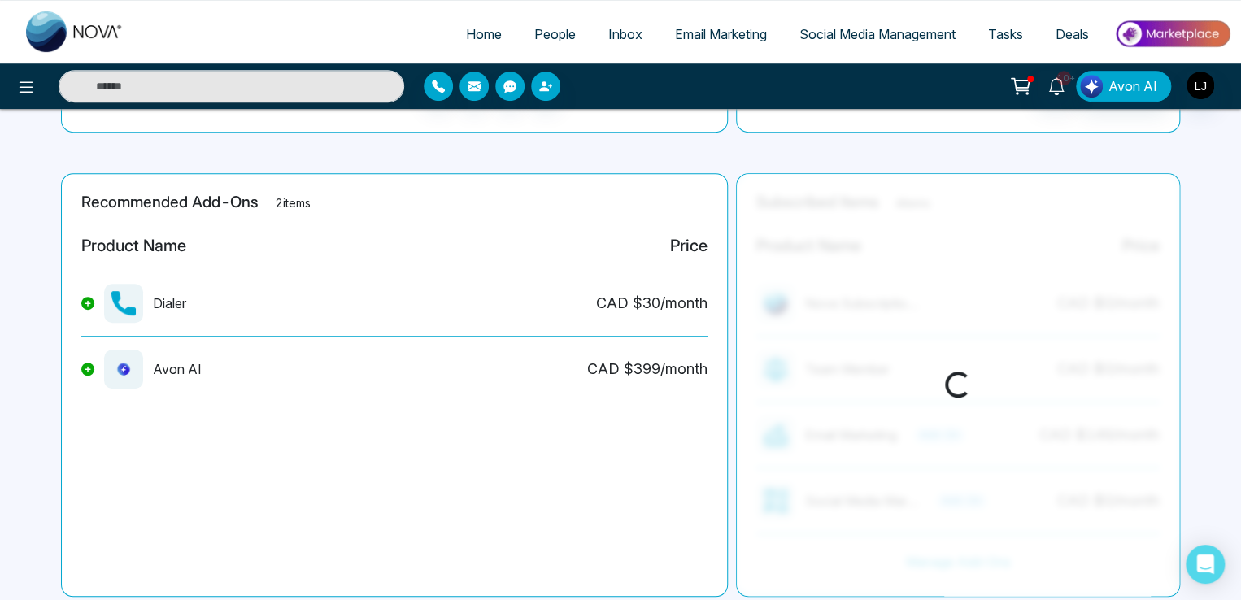
scroll to position [0, 0]
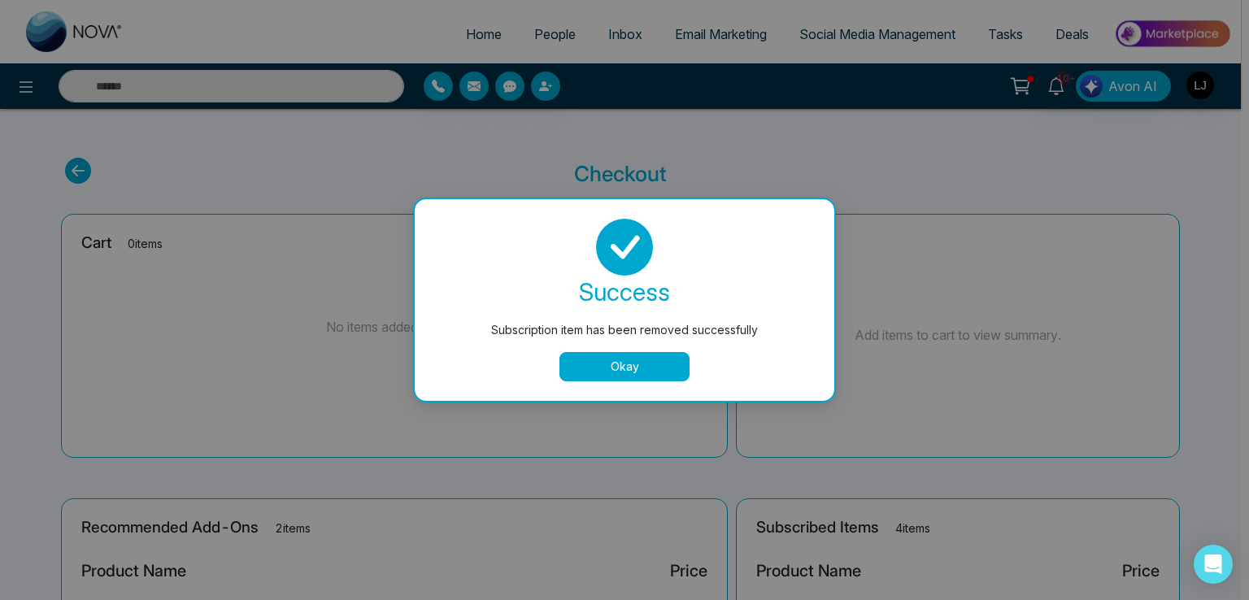
click at [627, 386] on div "success Subscription item has been removed successfully Okay" at bounding box center [625, 300] width 420 height 202
click at [631, 366] on button "Okay" at bounding box center [625, 366] width 130 height 29
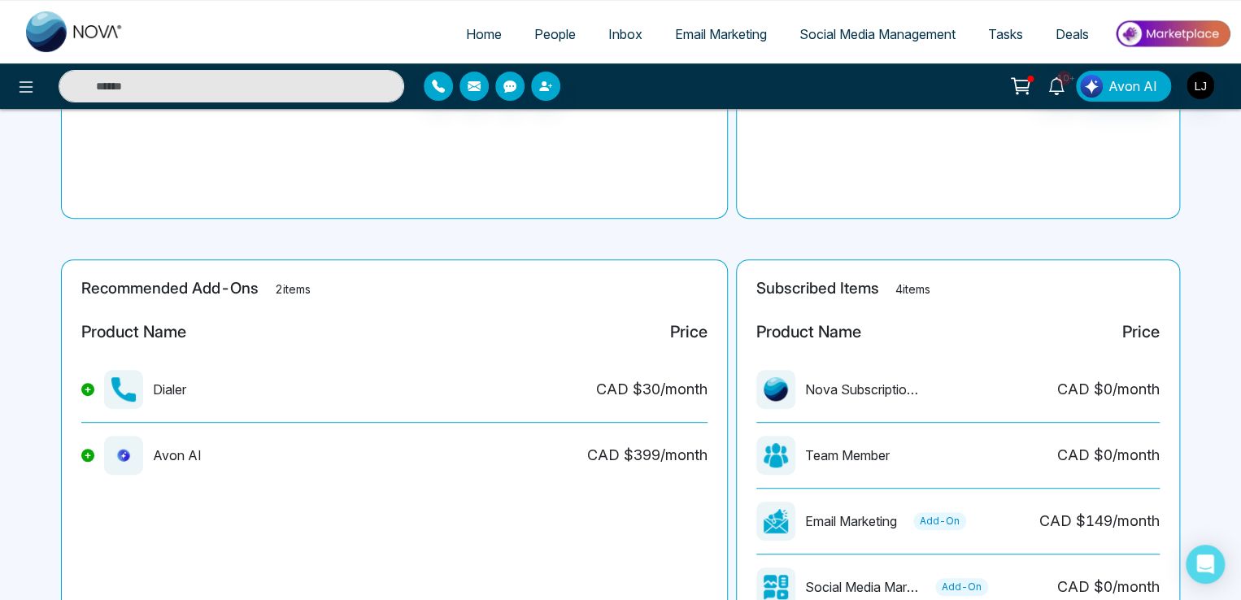
scroll to position [370, 0]
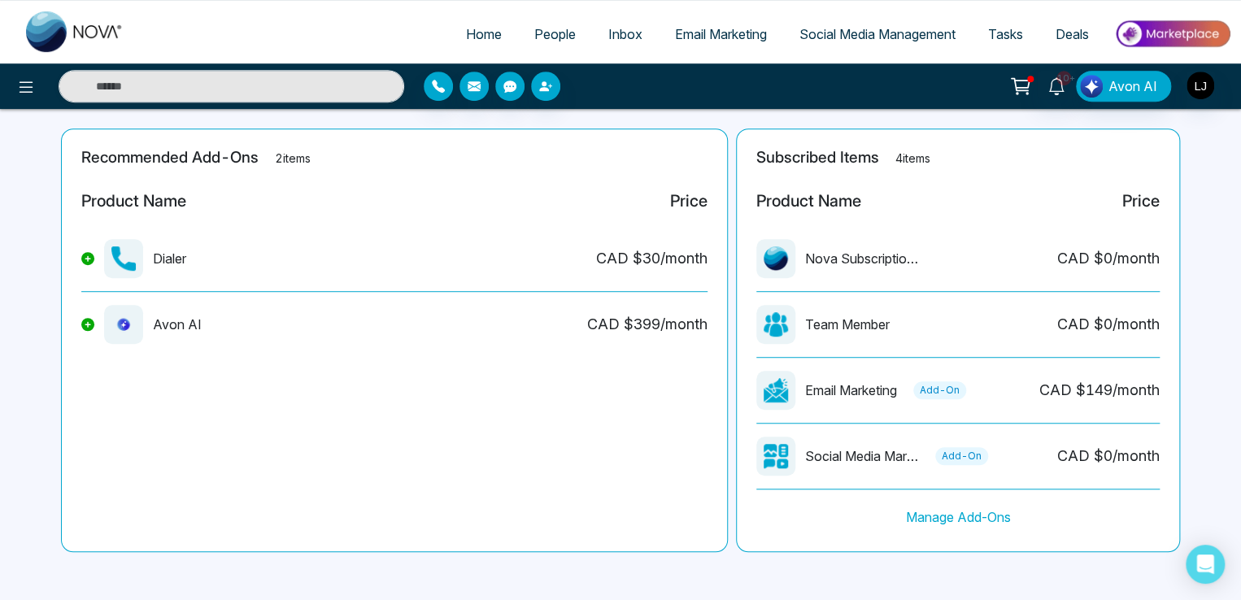
click at [483, 45] on link "Home" at bounding box center [484, 34] width 68 height 31
select select "*"
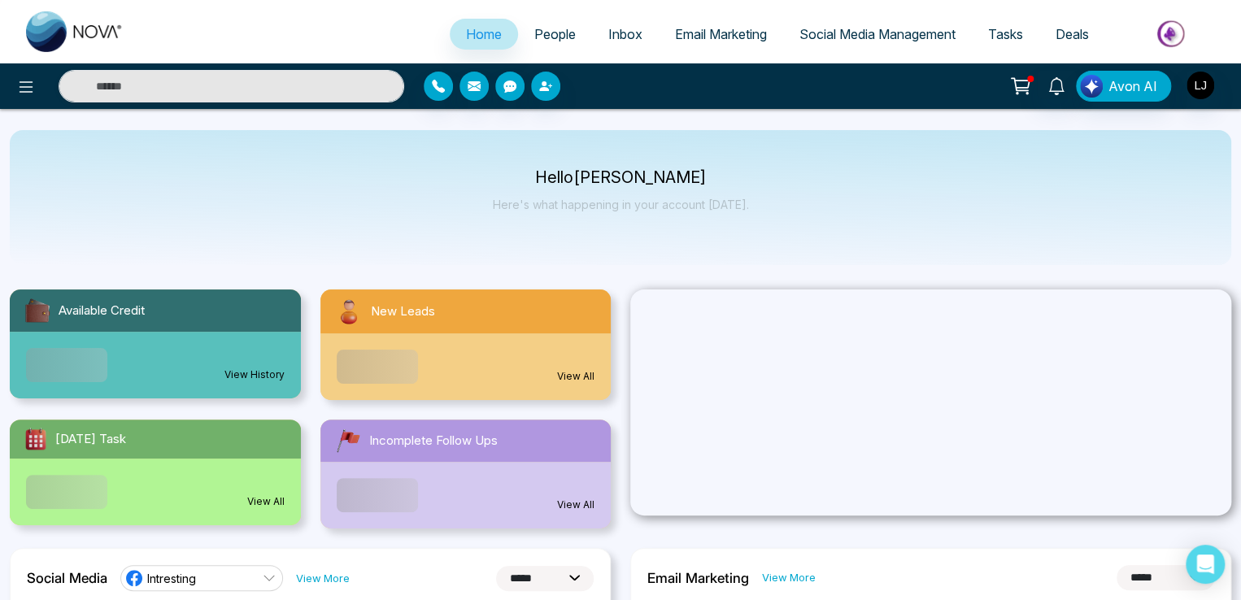
click at [556, 33] on span "People" at bounding box center [554, 34] width 41 height 16
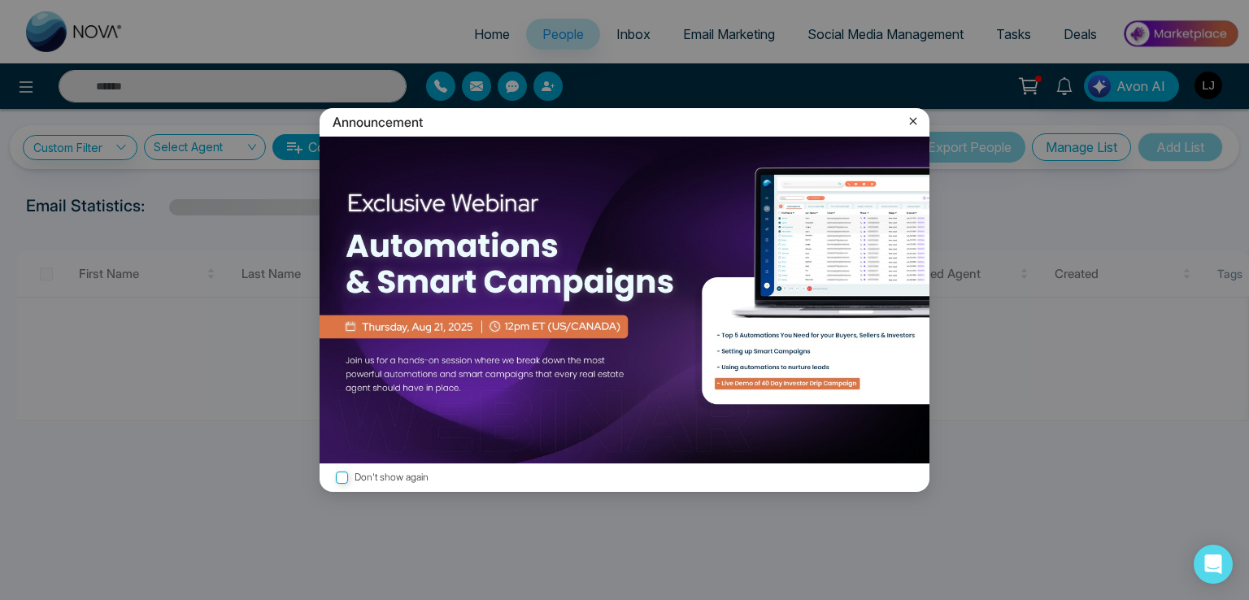
drag, startPoint x: 895, startPoint y: 119, endPoint x: 904, endPoint y: 121, distance: 9.3
click at [899, 121] on div "Announcement" at bounding box center [625, 122] width 610 height 28
click at [911, 121] on icon at bounding box center [913, 121] width 16 height 16
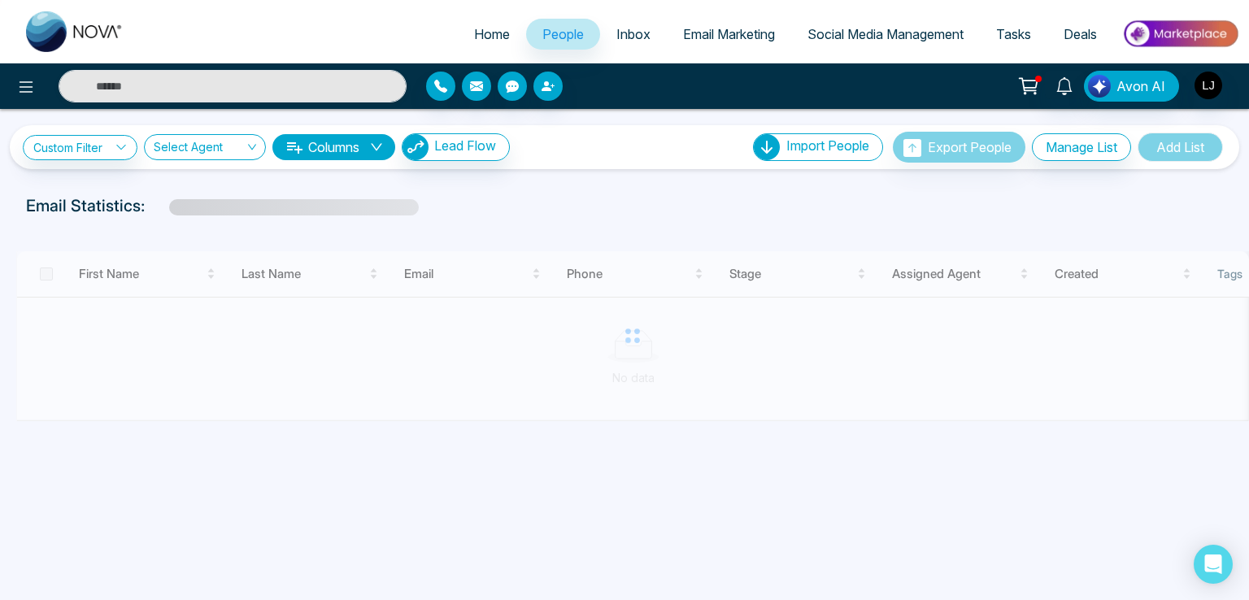
click at [1035, 84] on icon at bounding box center [1028, 86] width 23 height 23
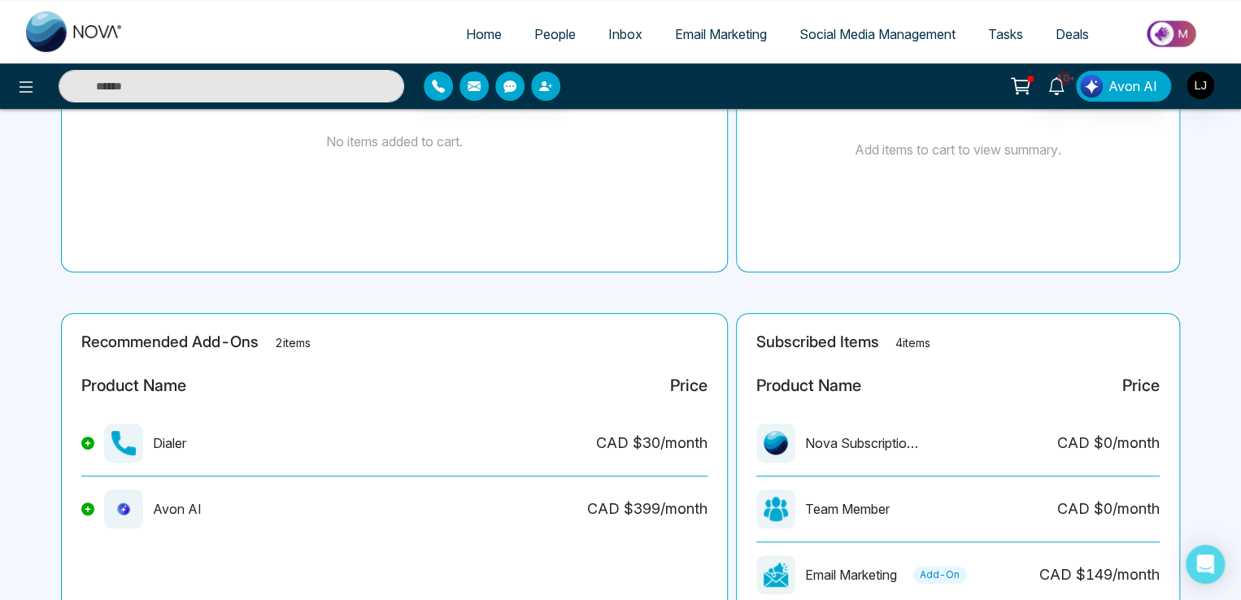
scroll to position [45, 0]
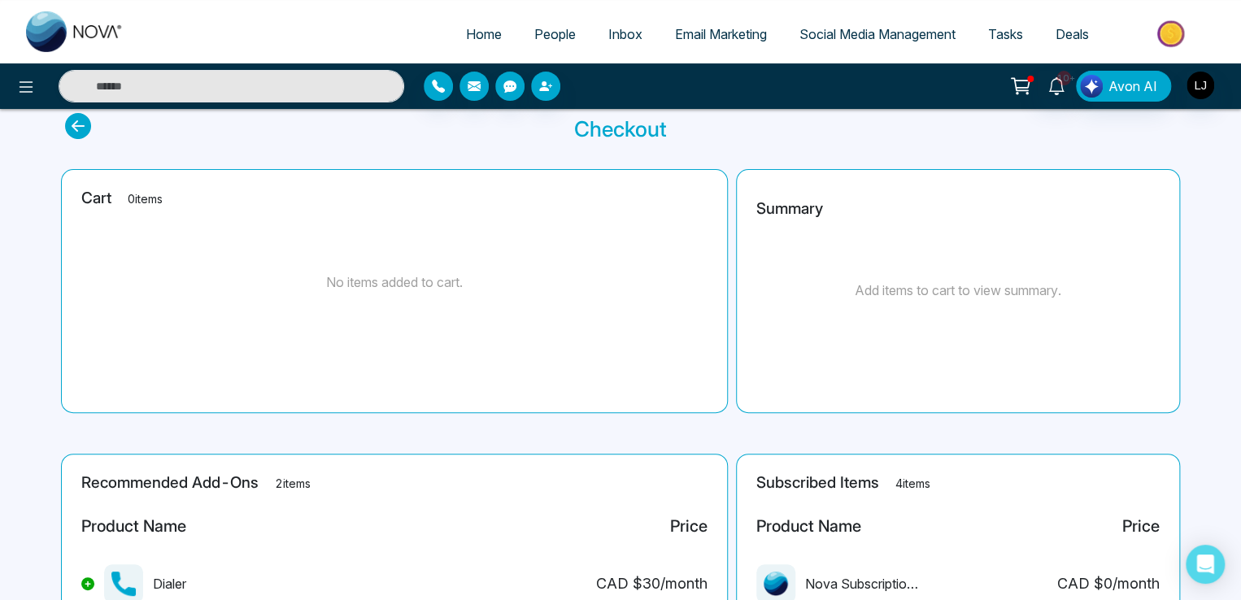
click at [714, 39] on span "Email Marketing" at bounding box center [721, 34] width 92 height 16
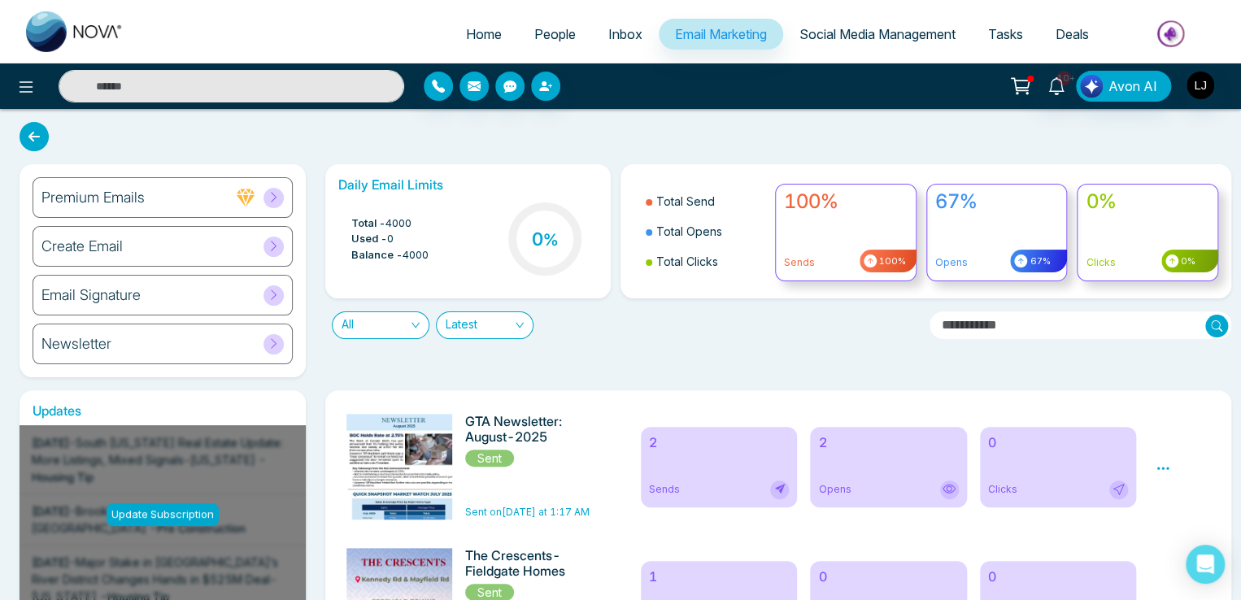
click at [225, 281] on div "Email Signature" at bounding box center [163, 295] width 260 height 41
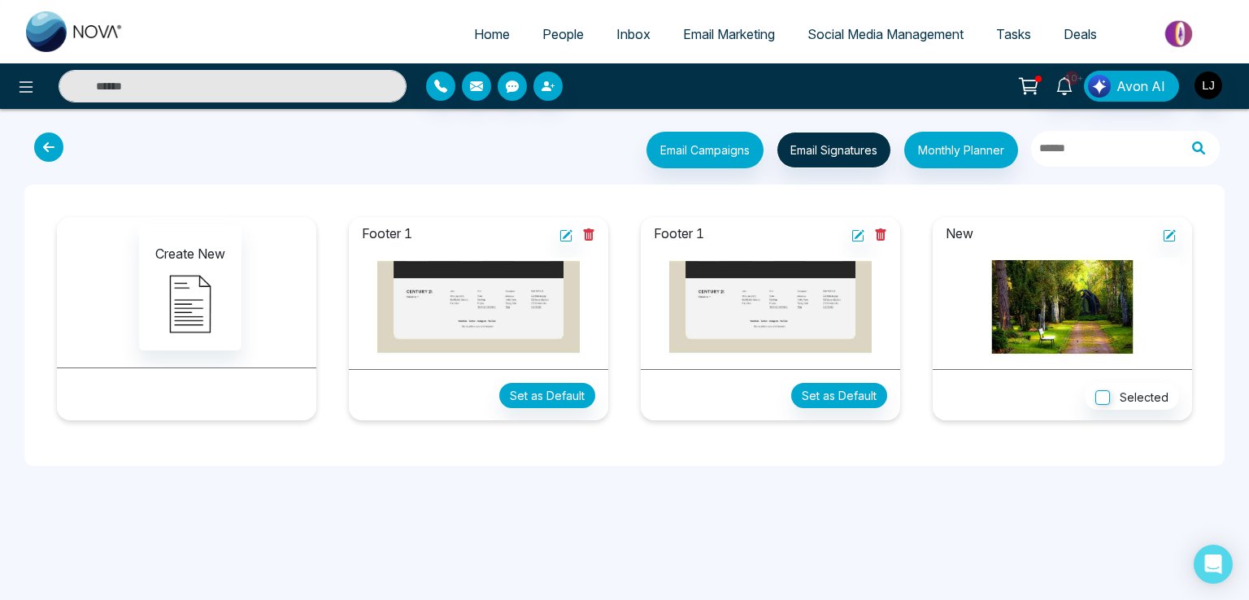
click at [53, 139] on icon at bounding box center [48, 147] width 29 height 29
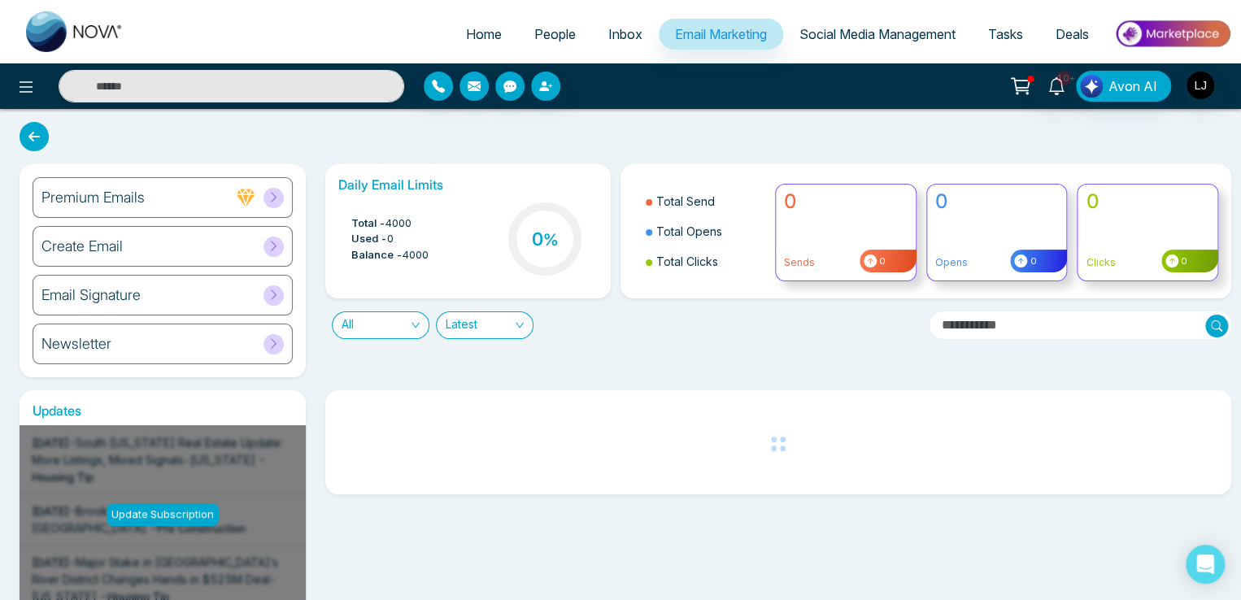
click at [169, 336] on div "Newsletter" at bounding box center [163, 344] width 260 height 41
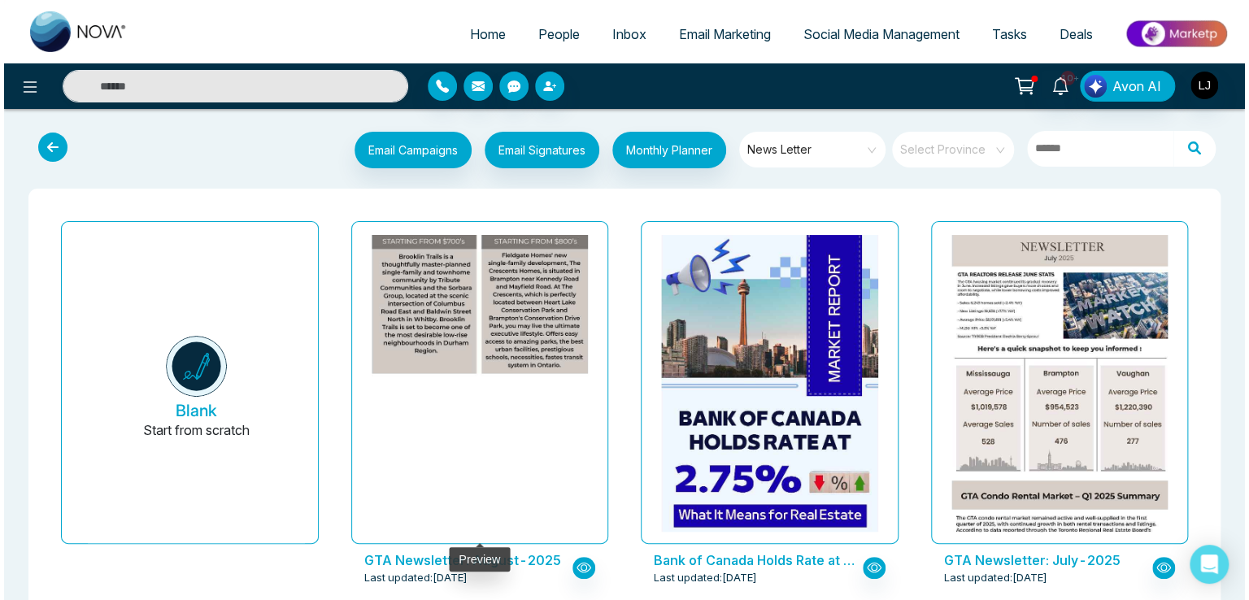
scroll to position [407, 0]
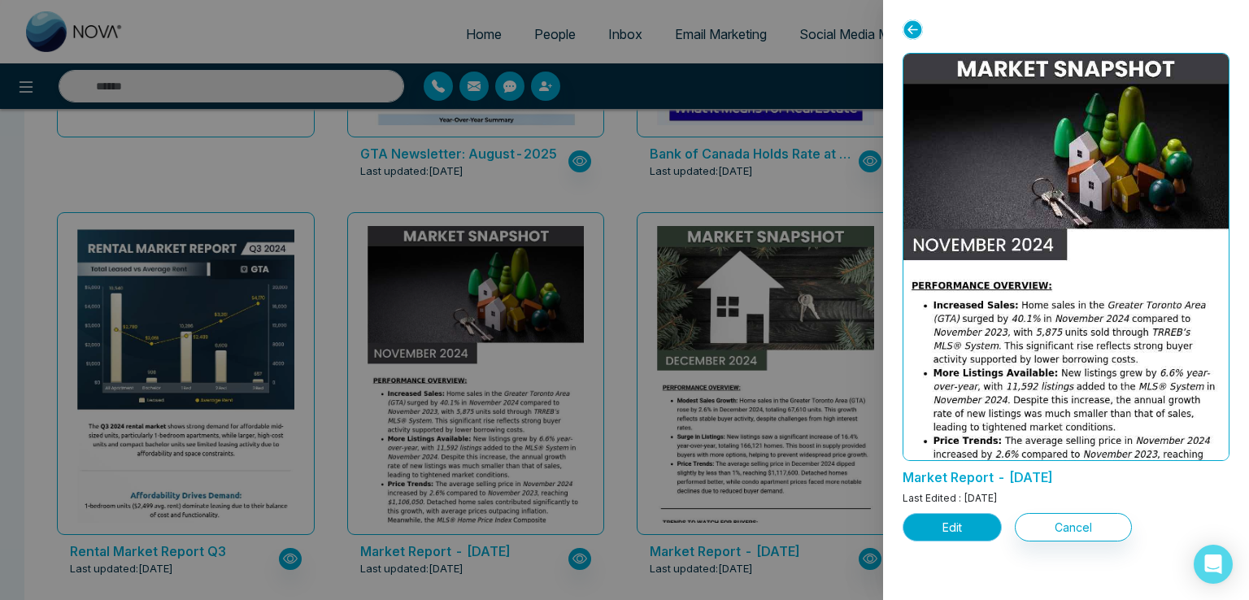
click at [969, 536] on button "Edit" at bounding box center [952, 527] width 99 height 28
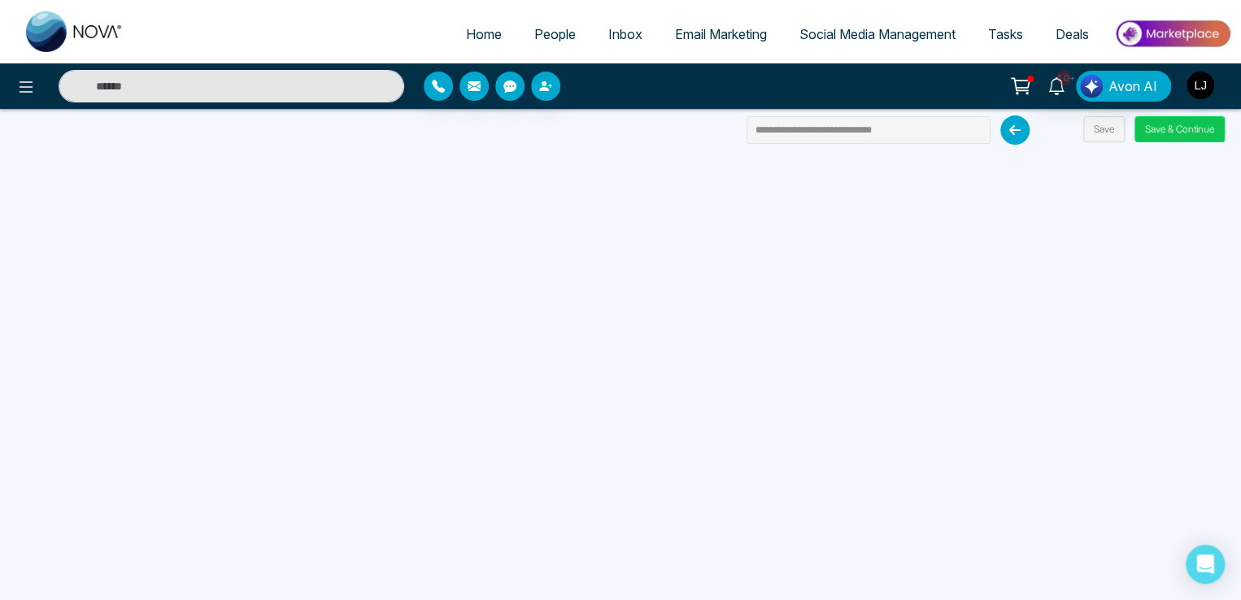
click at [1196, 130] on button "Save & Continue" at bounding box center [1180, 129] width 90 height 26
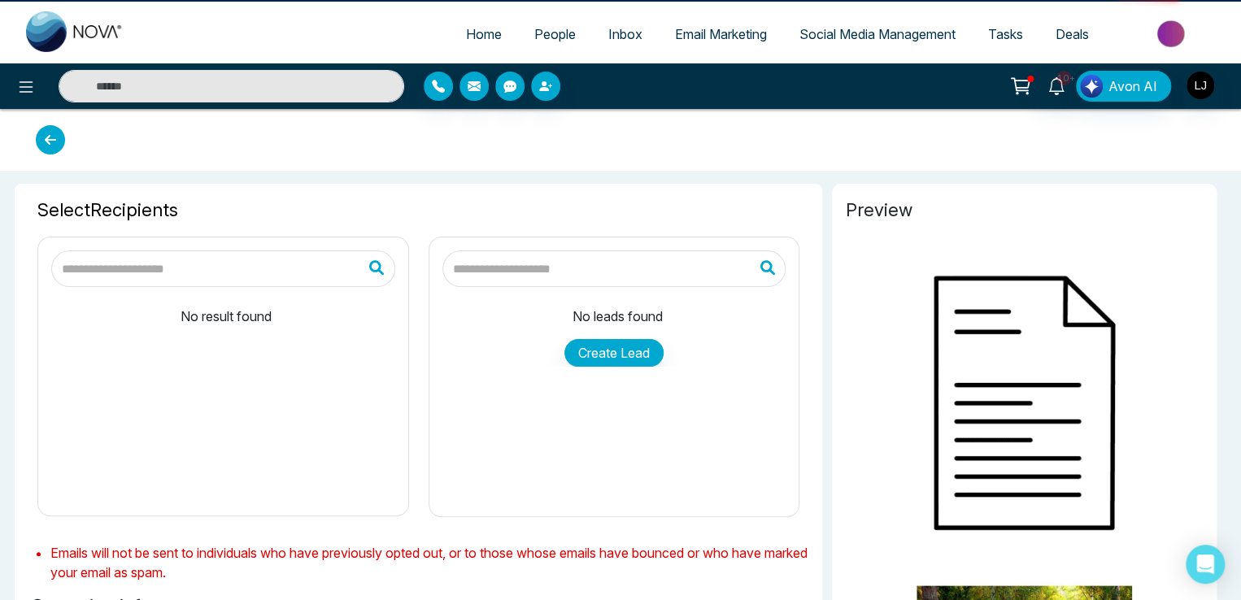
type input "**********"
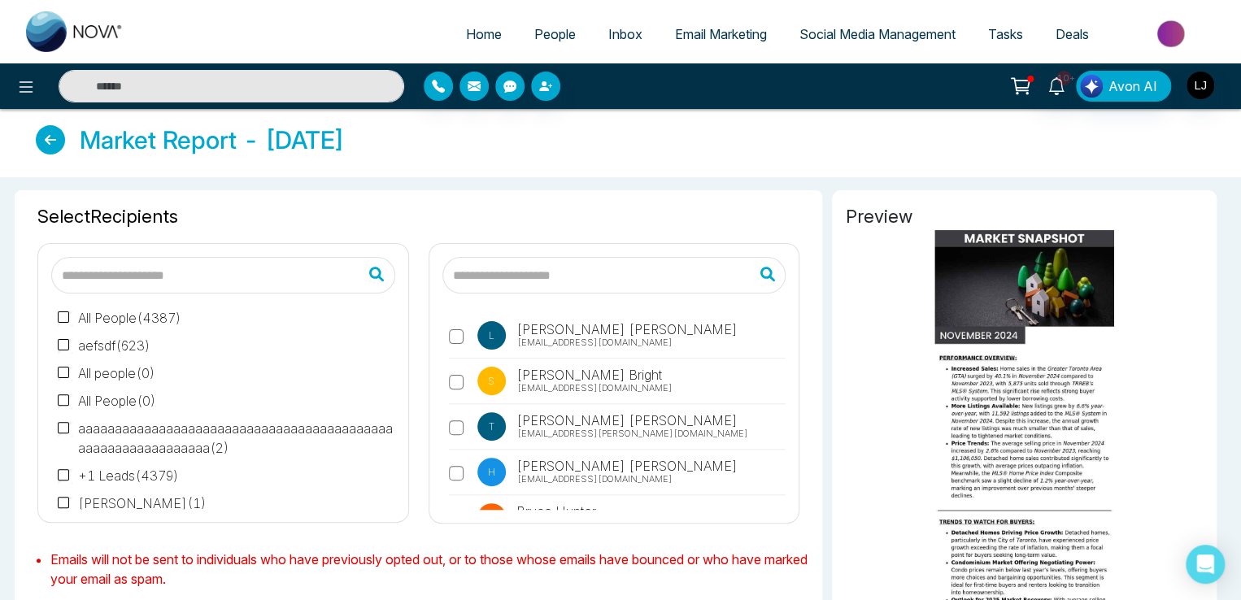
click at [545, 336] on span "[EMAIL_ADDRESS][DOMAIN_NAME]" at bounding box center [594, 343] width 155 height 14
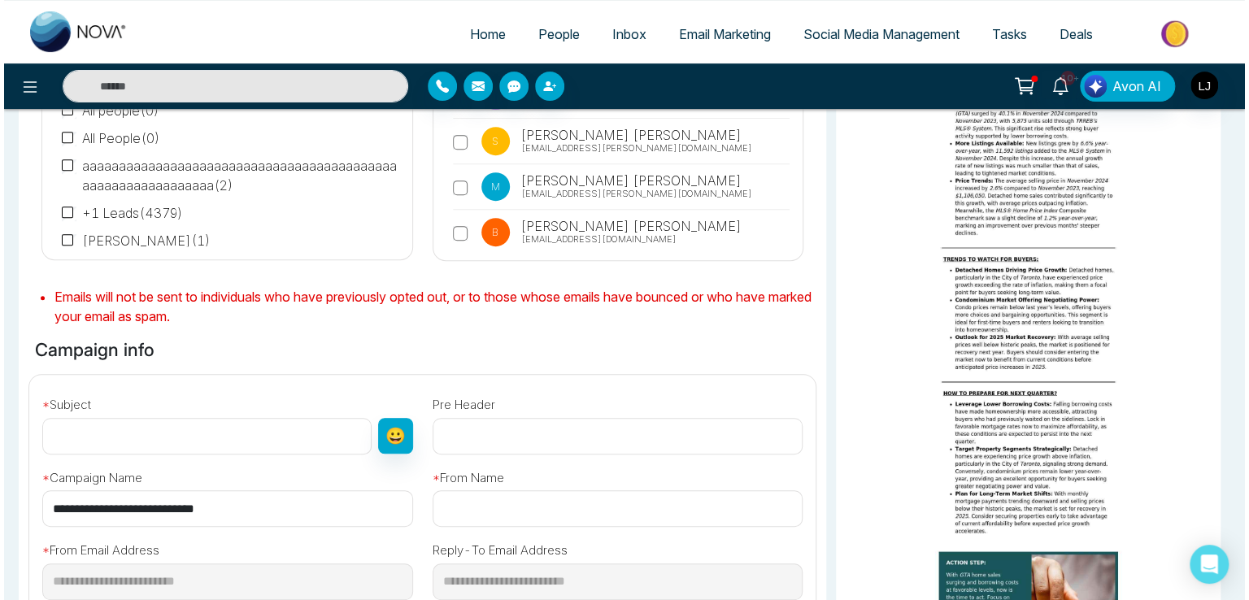
scroll to position [488, 0]
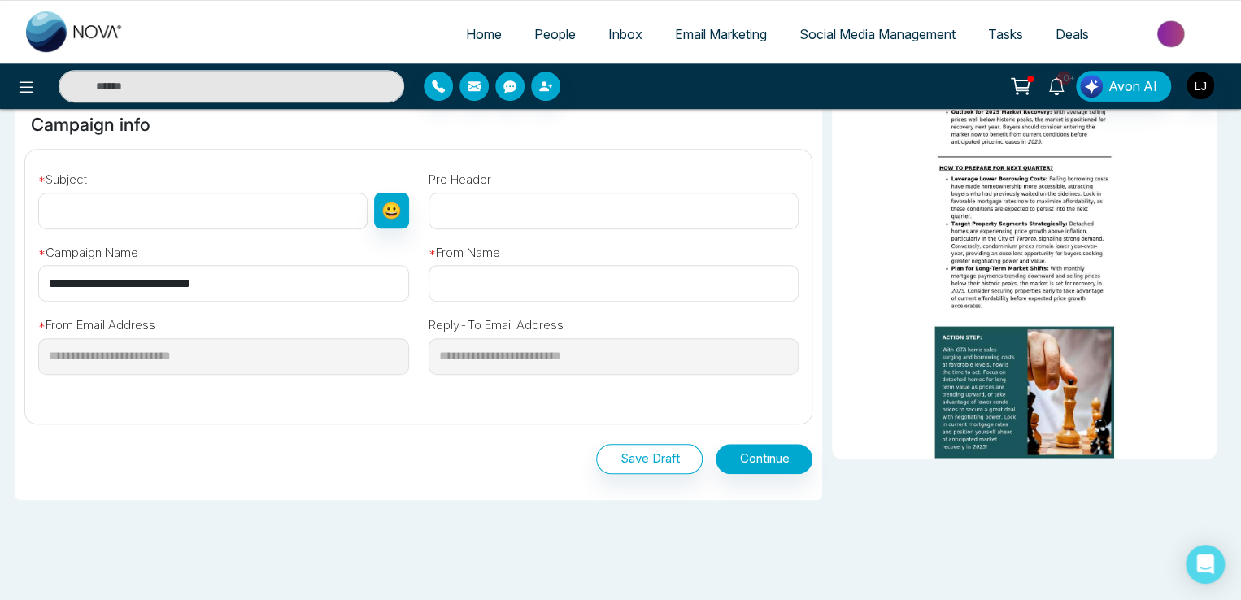
drag, startPoint x: 246, startPoint y: 277, endPoint x: 26, endPoint y: 277, distance: 219.6
click at [26, 277] on div "**********" at bounding box center [418, 280] width 806 height 261
click at [75, 203] on input "text" at bounding box center [202, 211] width 329 height 37
paste input "**********"
type input "**********"
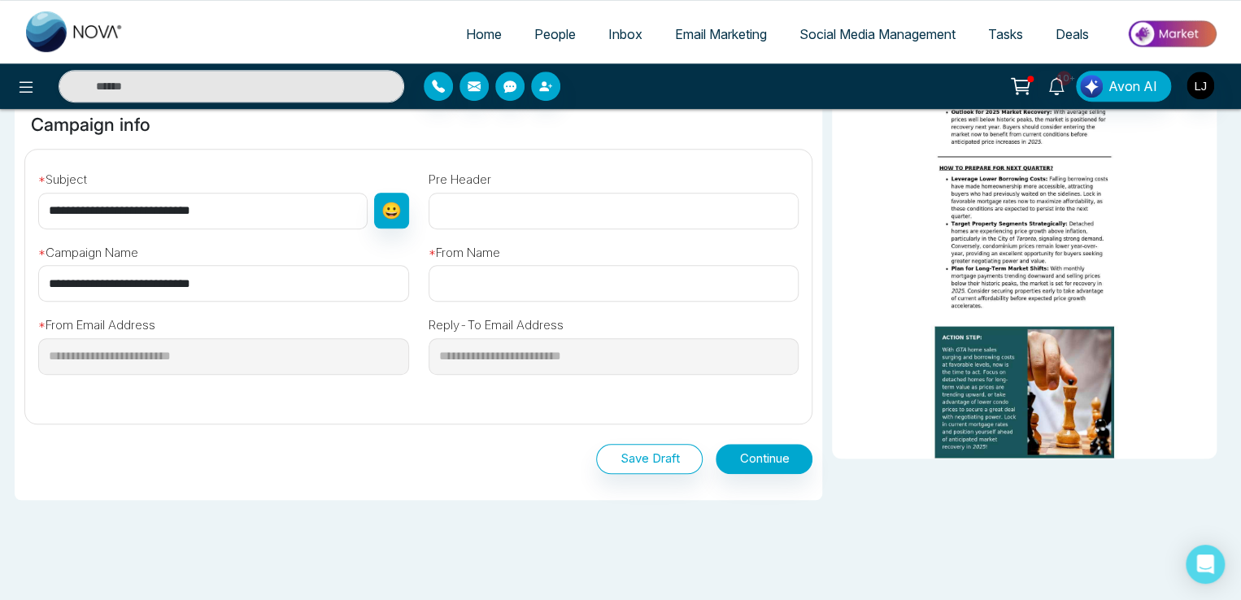
click at [511, 294] on input "text" at bounding box center [614, 283] width 371 height 37
type input "******"
click at [752, 467] on button "Continue" at bounding box center [764, 459] width 97 height 30
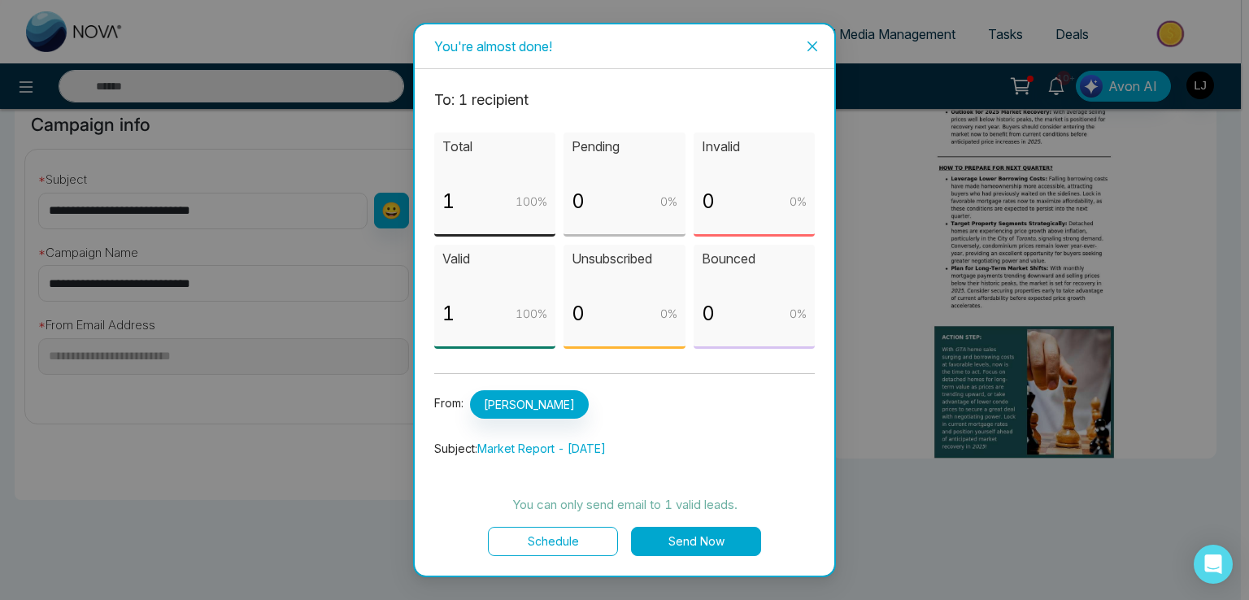
click at [565, 549] on button "Schedule" at bounding box center [553, 541] width 130 height 29
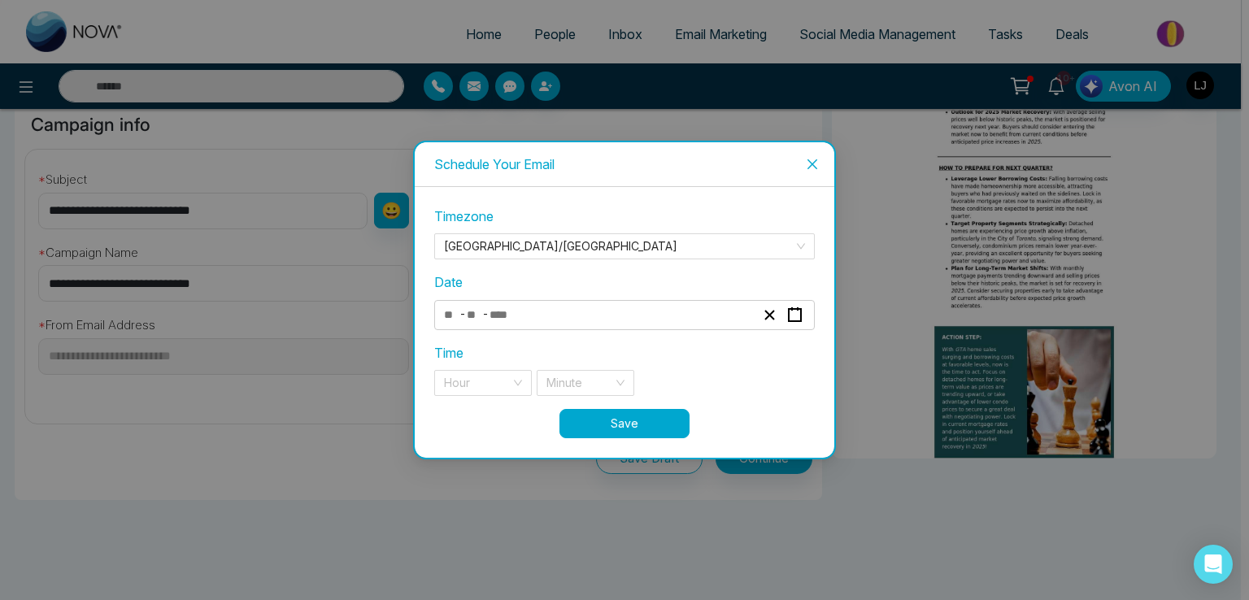
click at [495, 312] on input "number" at bounding box center [506, 315] width 34 height 22
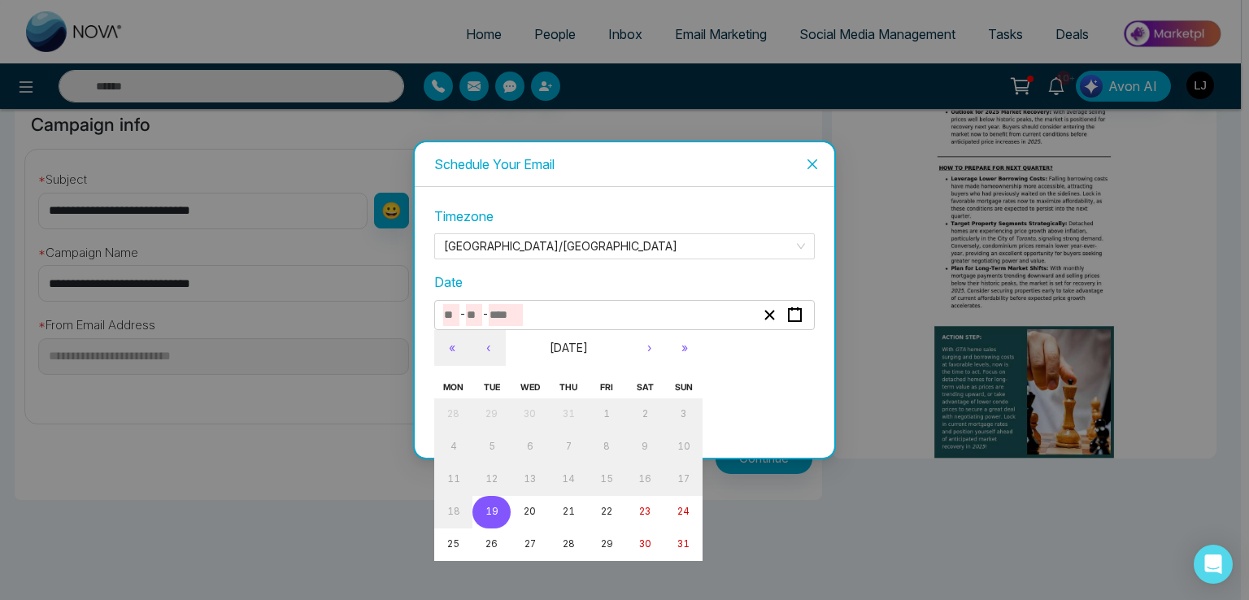
click at [484, 511] on button "19" at bounding box center [492, 512] width 38 height 33
type input "*"
type input "**"
type input "****"
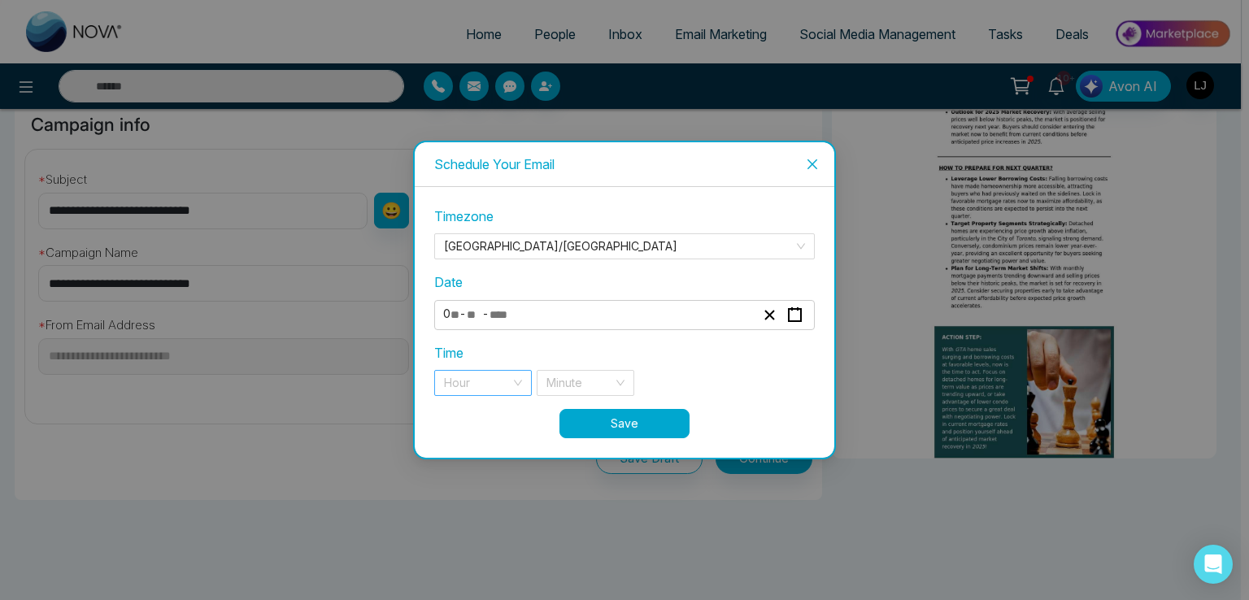
click at [456, 389] on input "search" at bounding box center [477, 383] width 67 height 24
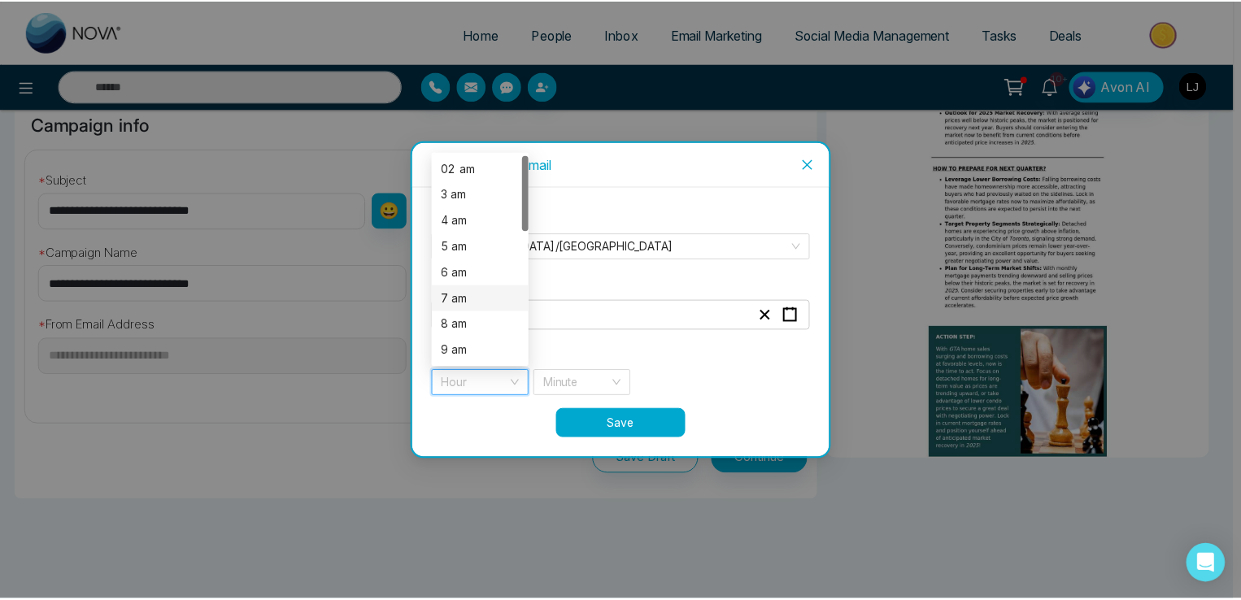
scroll to position [364, 0]
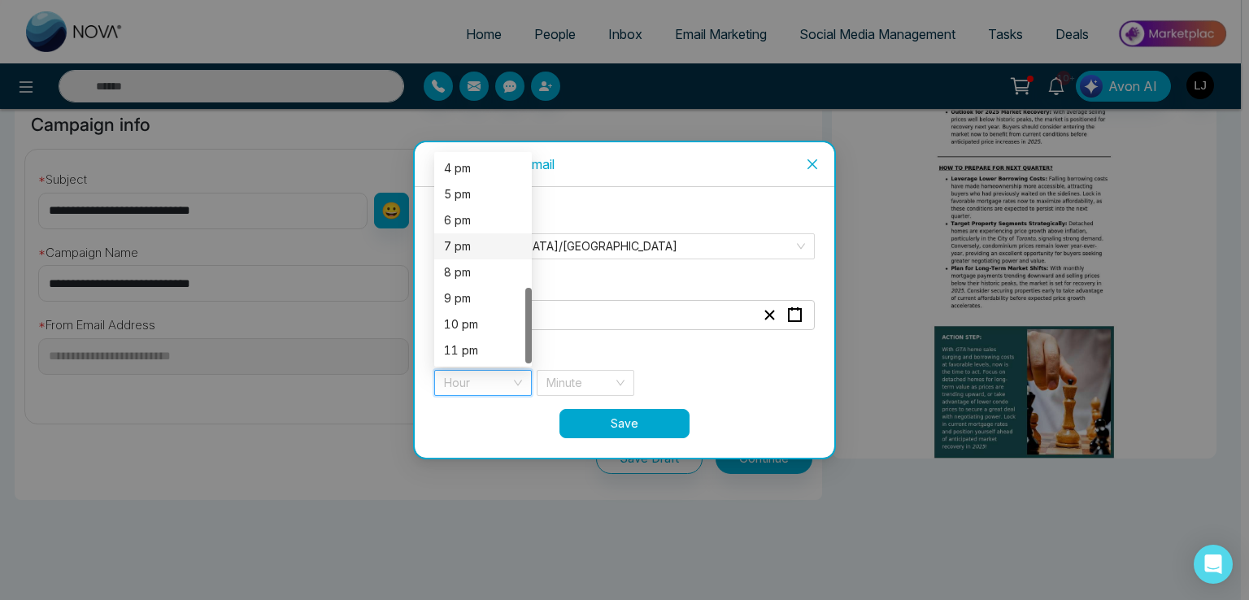
click at [459, 248] on div "7 pm" at bounding box center [483, 246] width 78 height 18
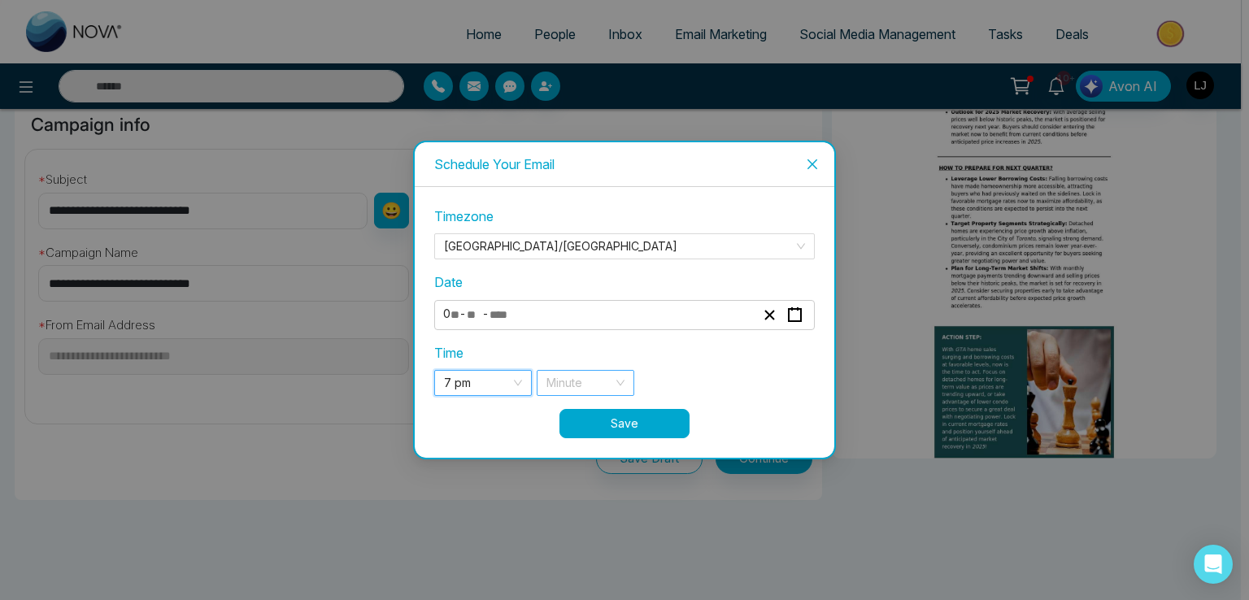
click at [581, 377] on input "search" at bounding box center [580, 383] width 67 height 24
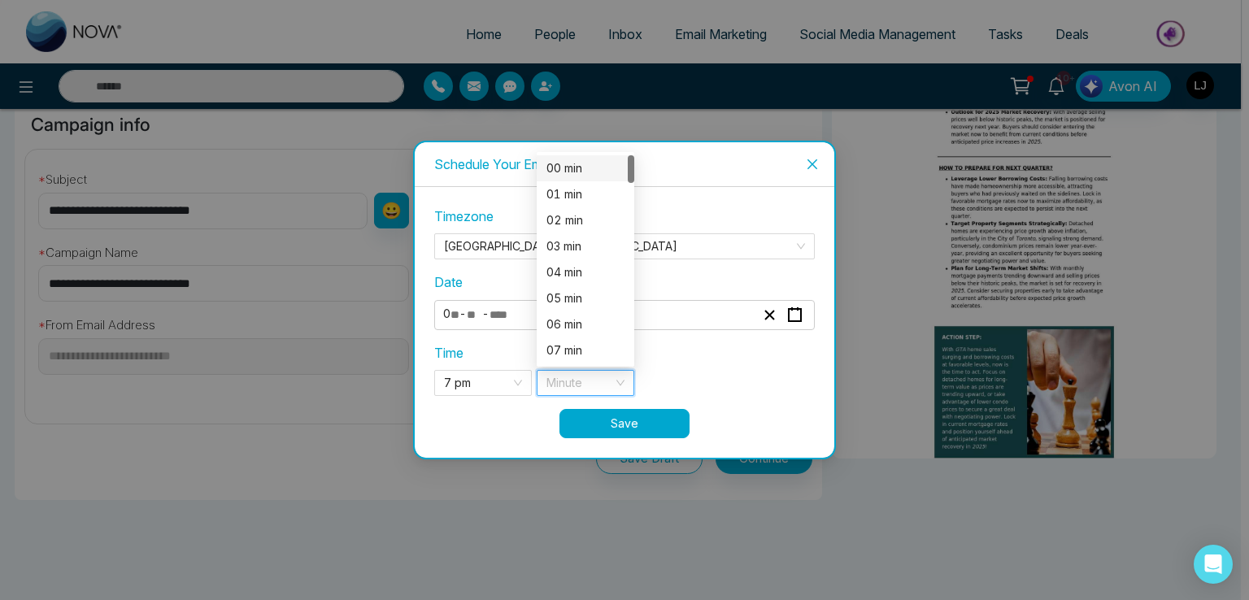
click at [569, 168] on div "00 min" at bounding box center [586, 168] width 78 height 18
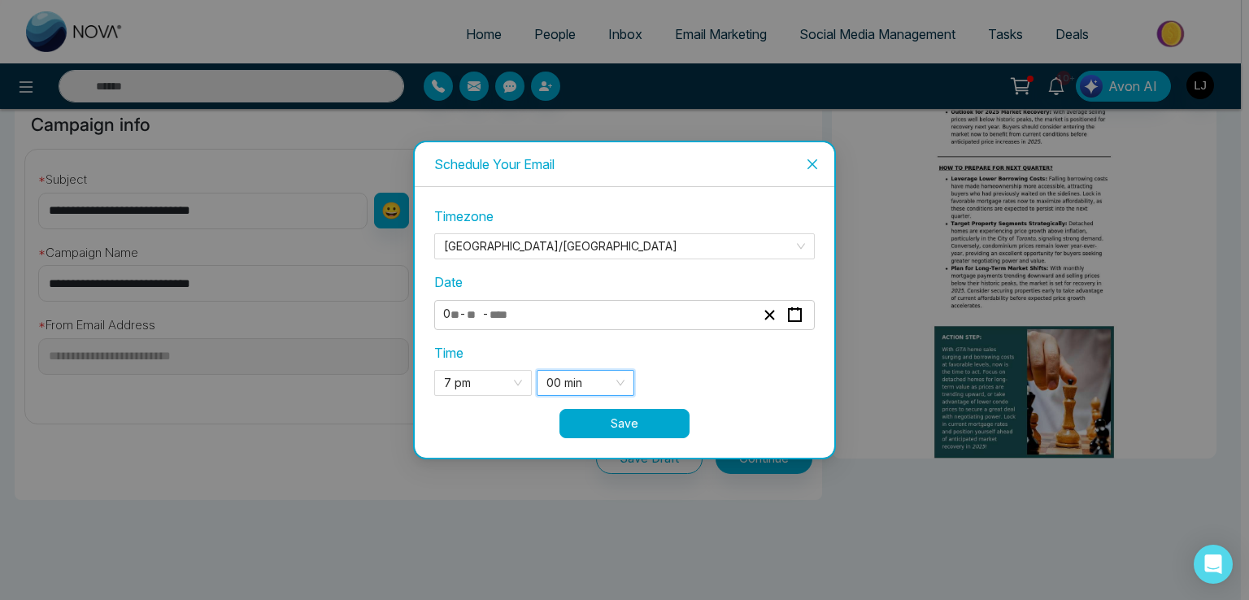
click at [638, 420] on button "Save" at bounding box center [625, 423] width 130 height 29
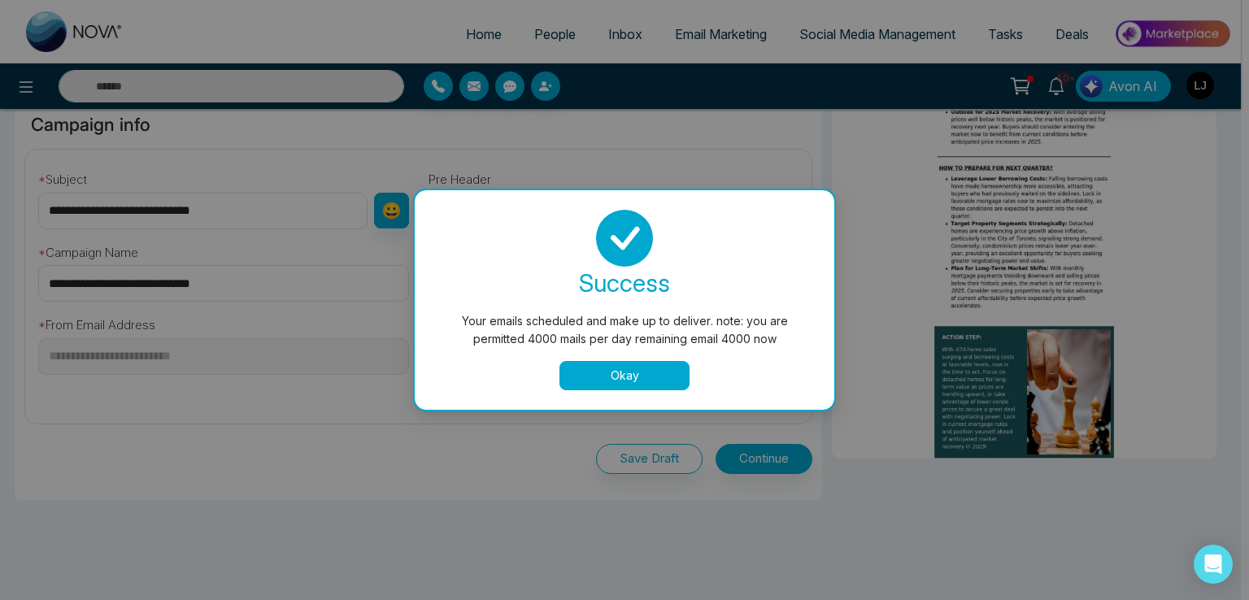
click at [616, 353] on div "success Your emails scheduled and make up to deliver. note: you are permitted 4…" at bounding box center [624, 300] width 381 height 181
click at [616, 364] on button "Okay" at bounding box center [625, 375] width 130 height 29
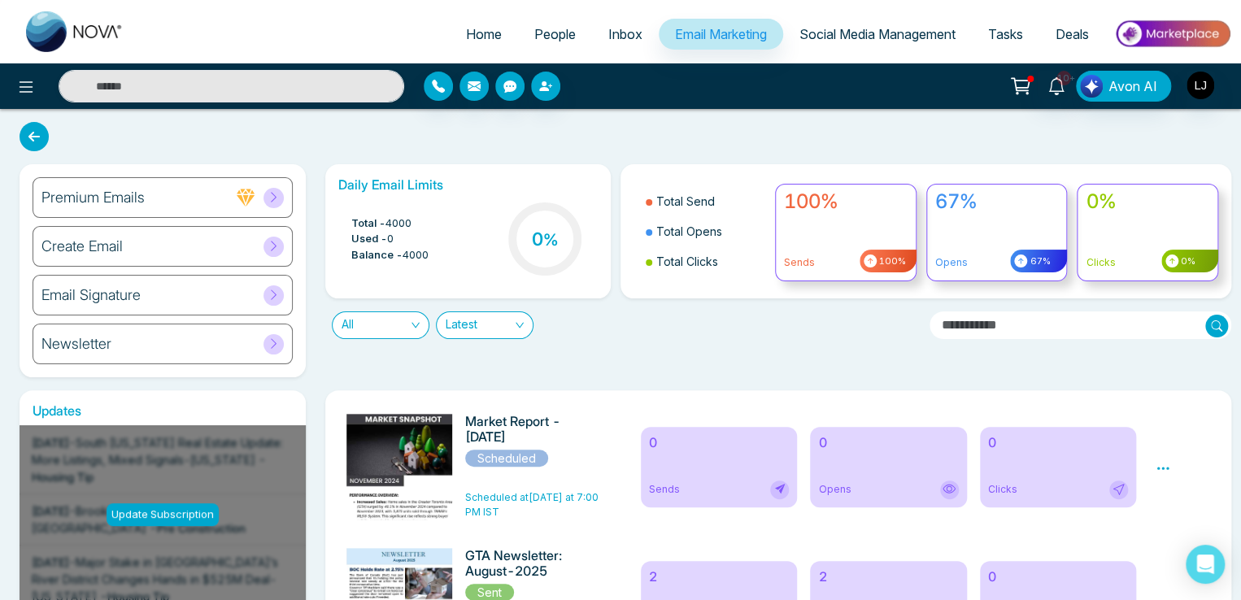
click at [526, 24] on link "People" at bounding box center [555, 34] width 74 height 31
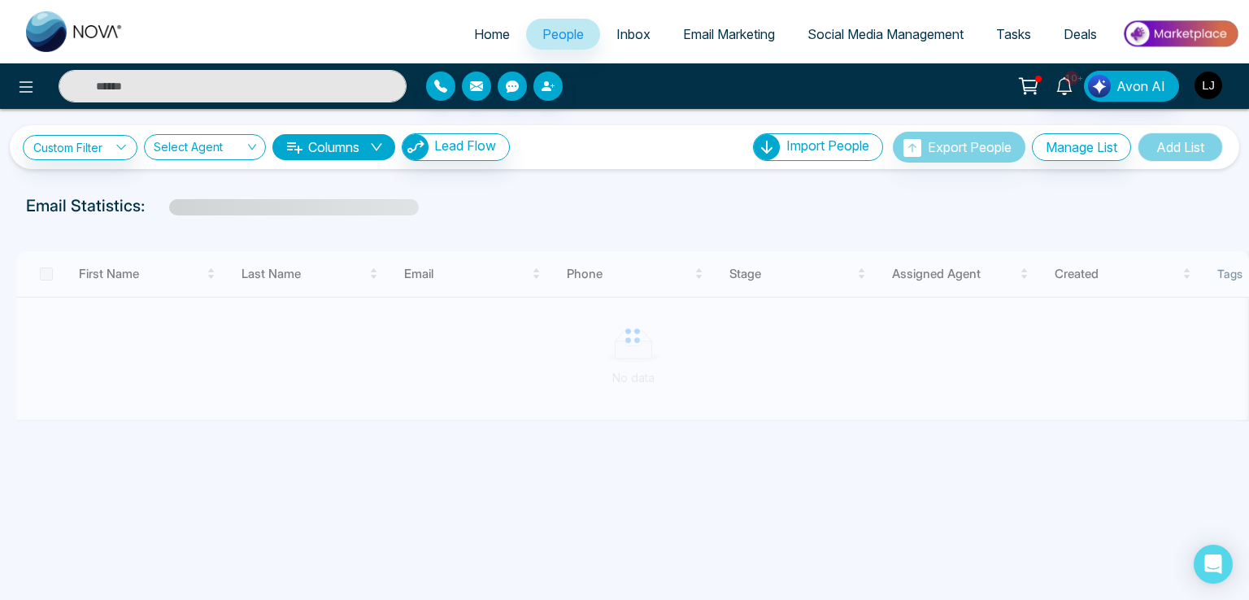
click at [1209, 82] on img "button" at bounding box center [1209, 86] width 28 height 28
